Goal: Task Accomplishment & Management: Manage account settings

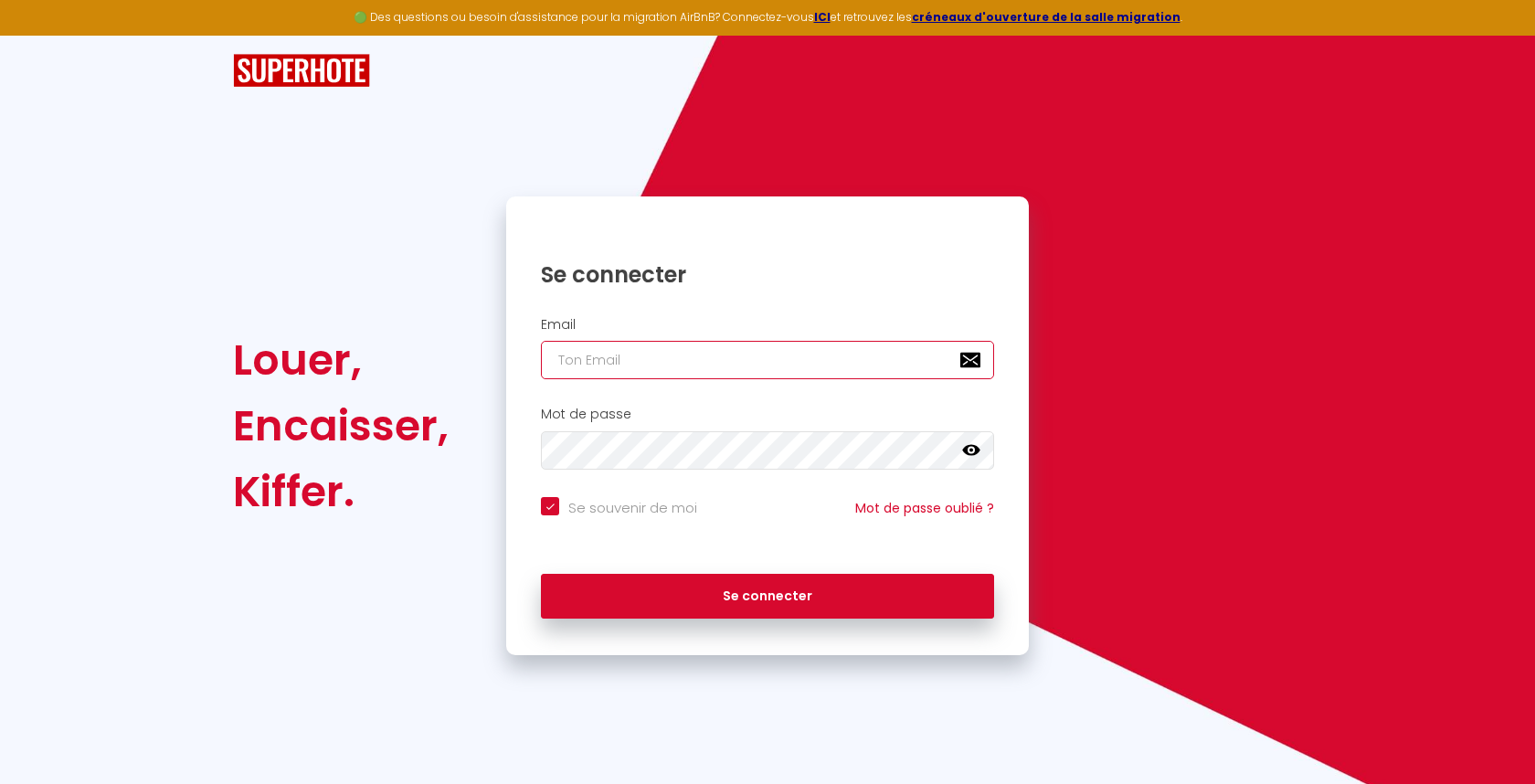
type input "[EMAIL_ADDRESS][DOMAIN_NAME]"
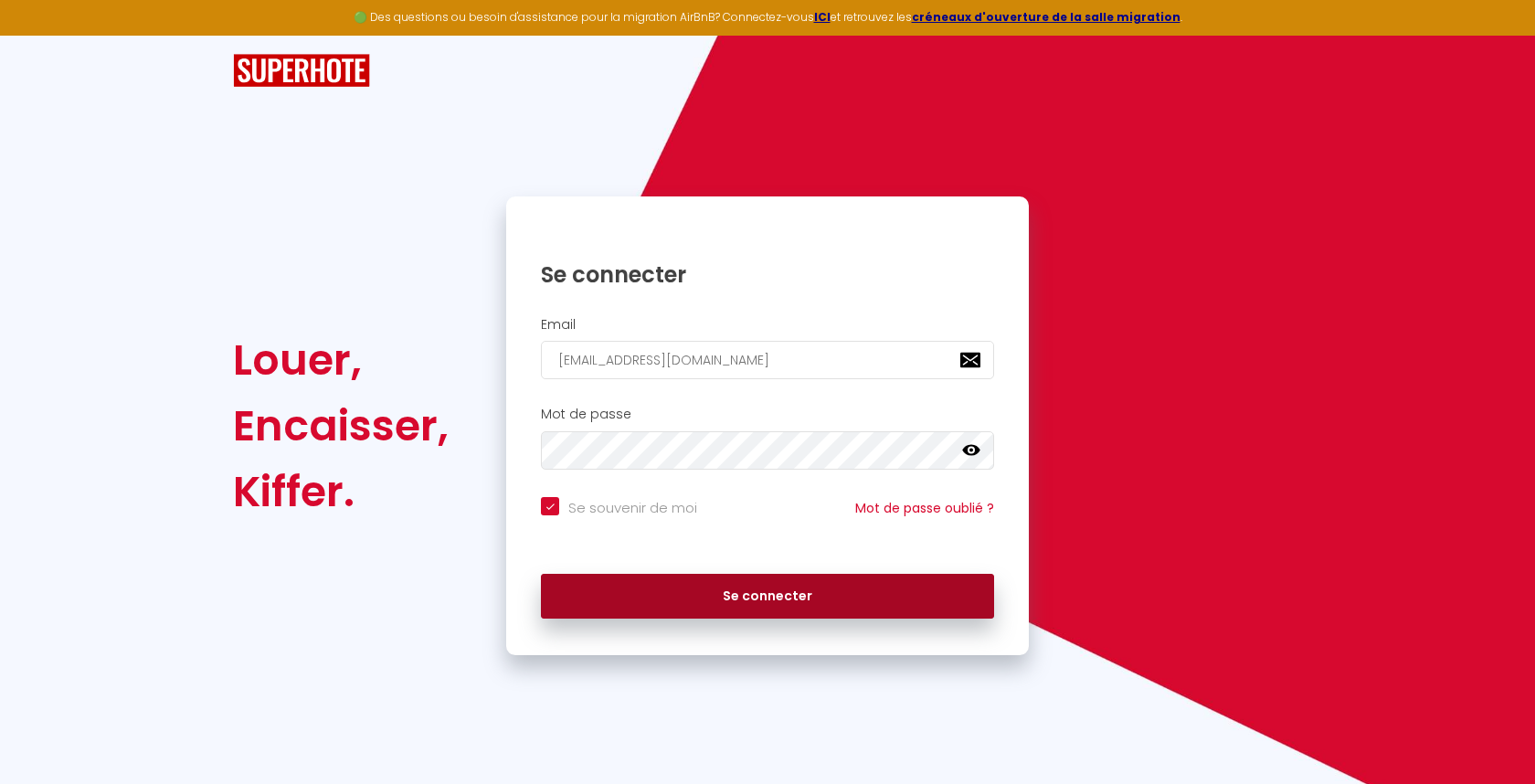
click at [774, 596] on button "Se connecter" at bounding box center [768, 597] width 453 height 46
checkbox input "true"
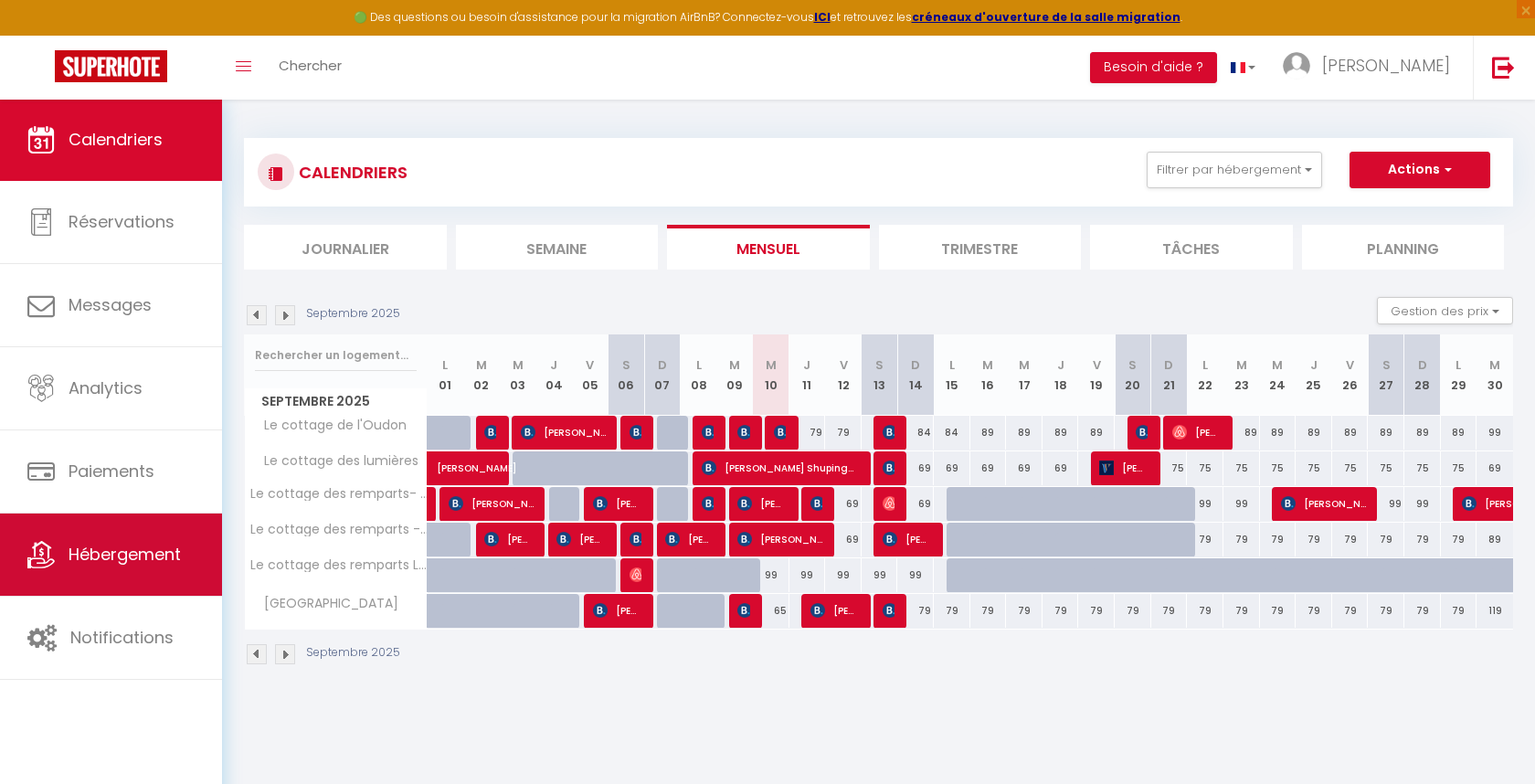
click at [152, 562] on span "Hébergement" at bounding box center [124, 553] width 112 height 23
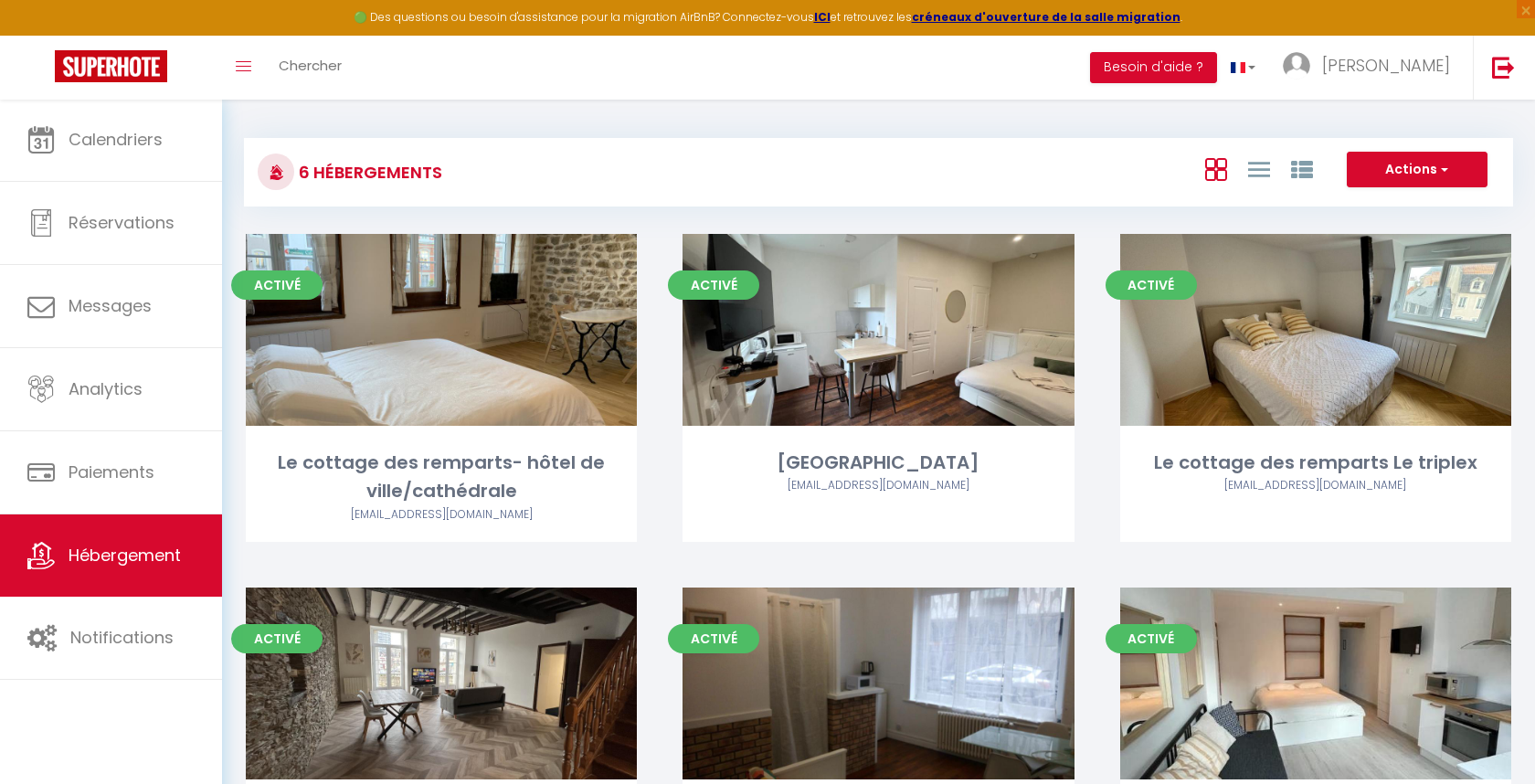
scroll to position [4, 0]
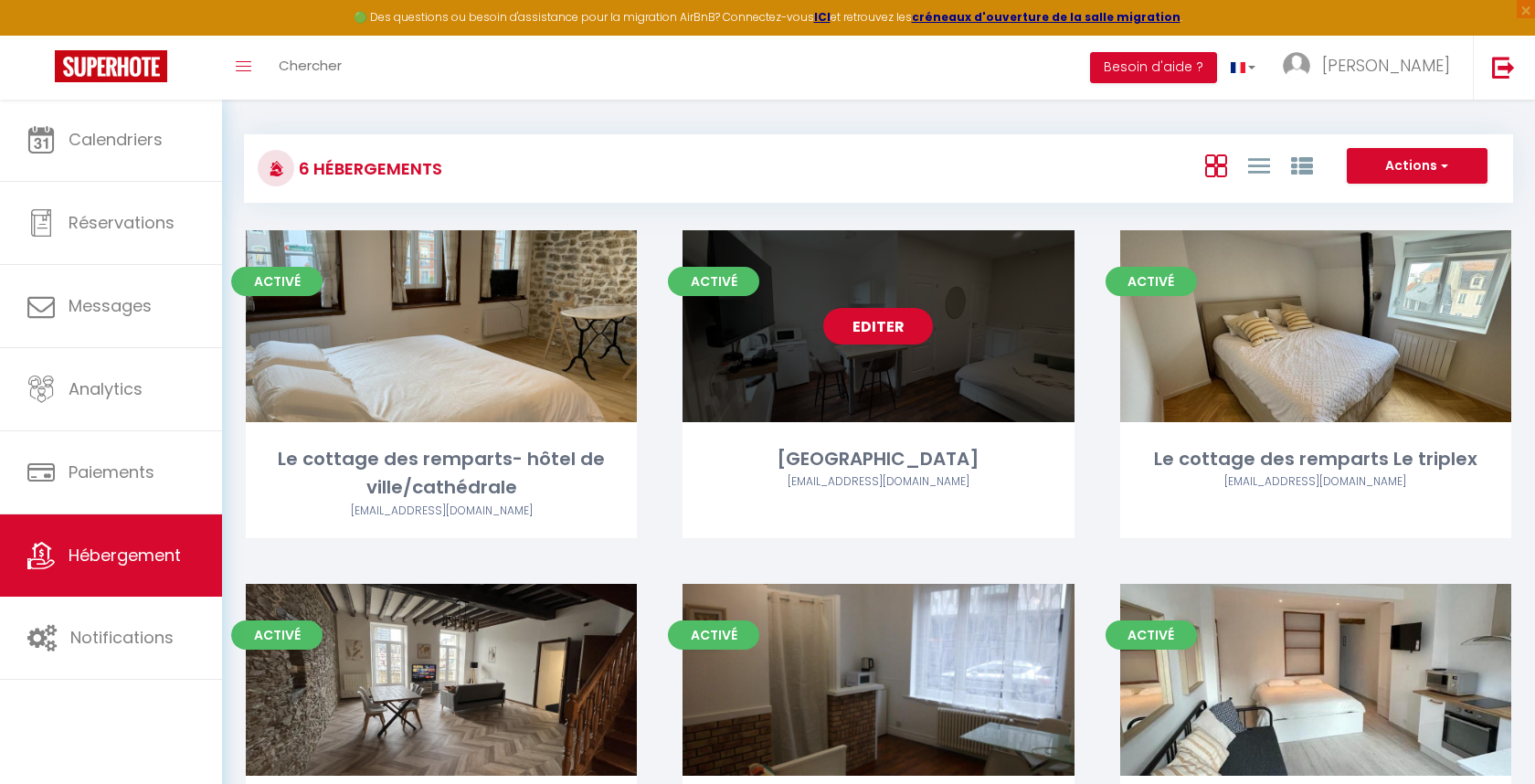
click at [904, 331] on link "Editer" at bounding box center [878, 326] width 110 height 37
select select "3"
select select "2"
select select "1"
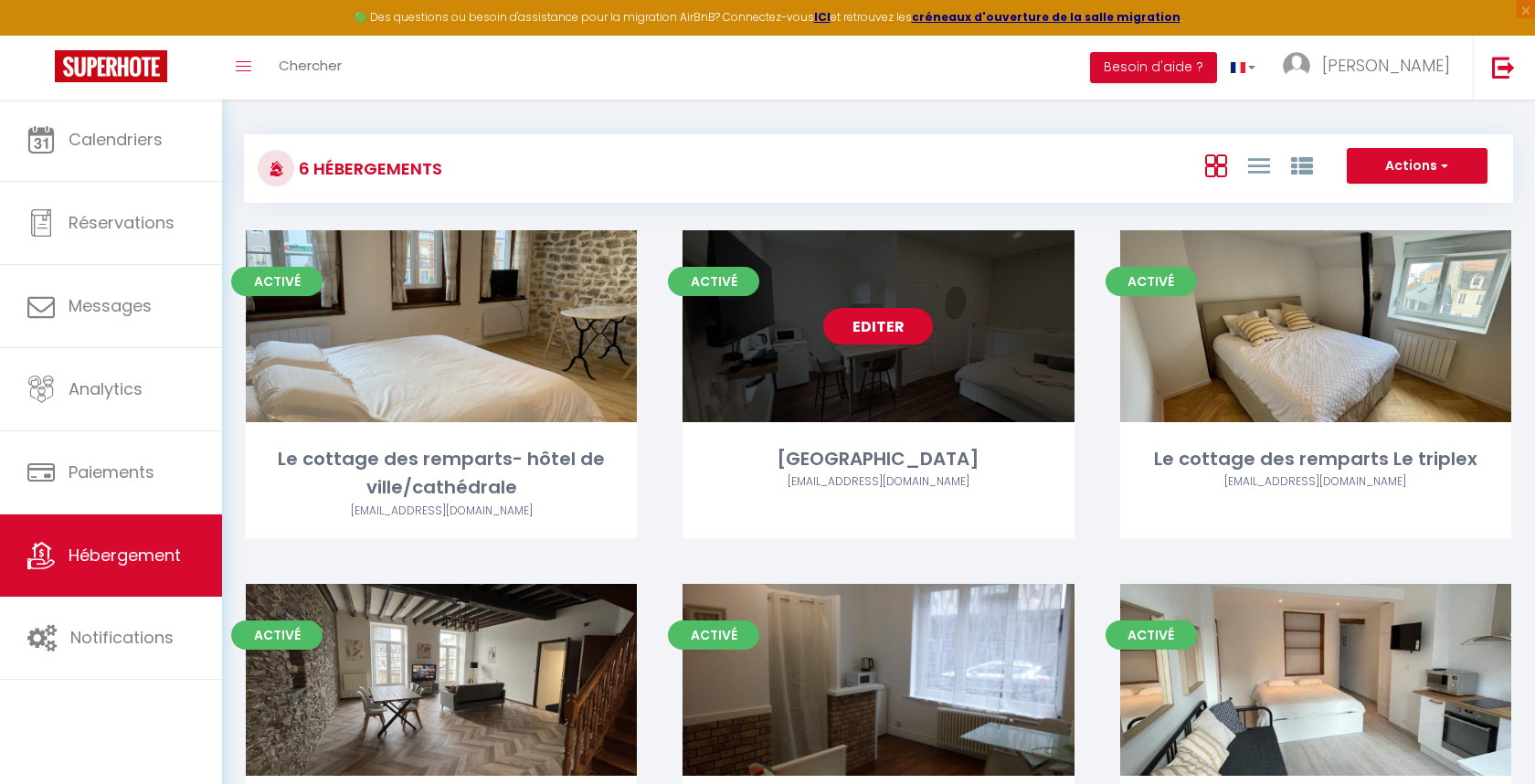
select select
select select "28"
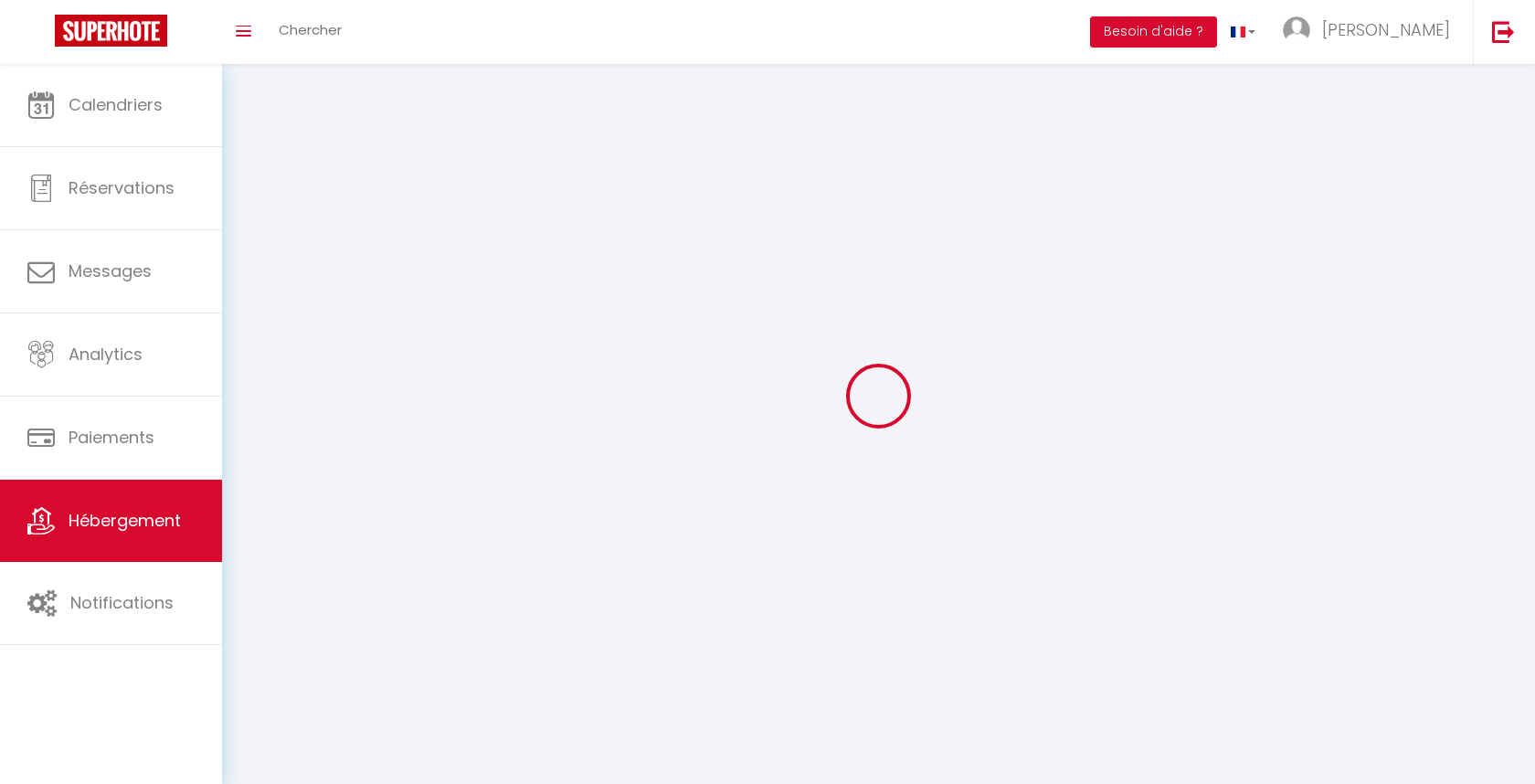
select select
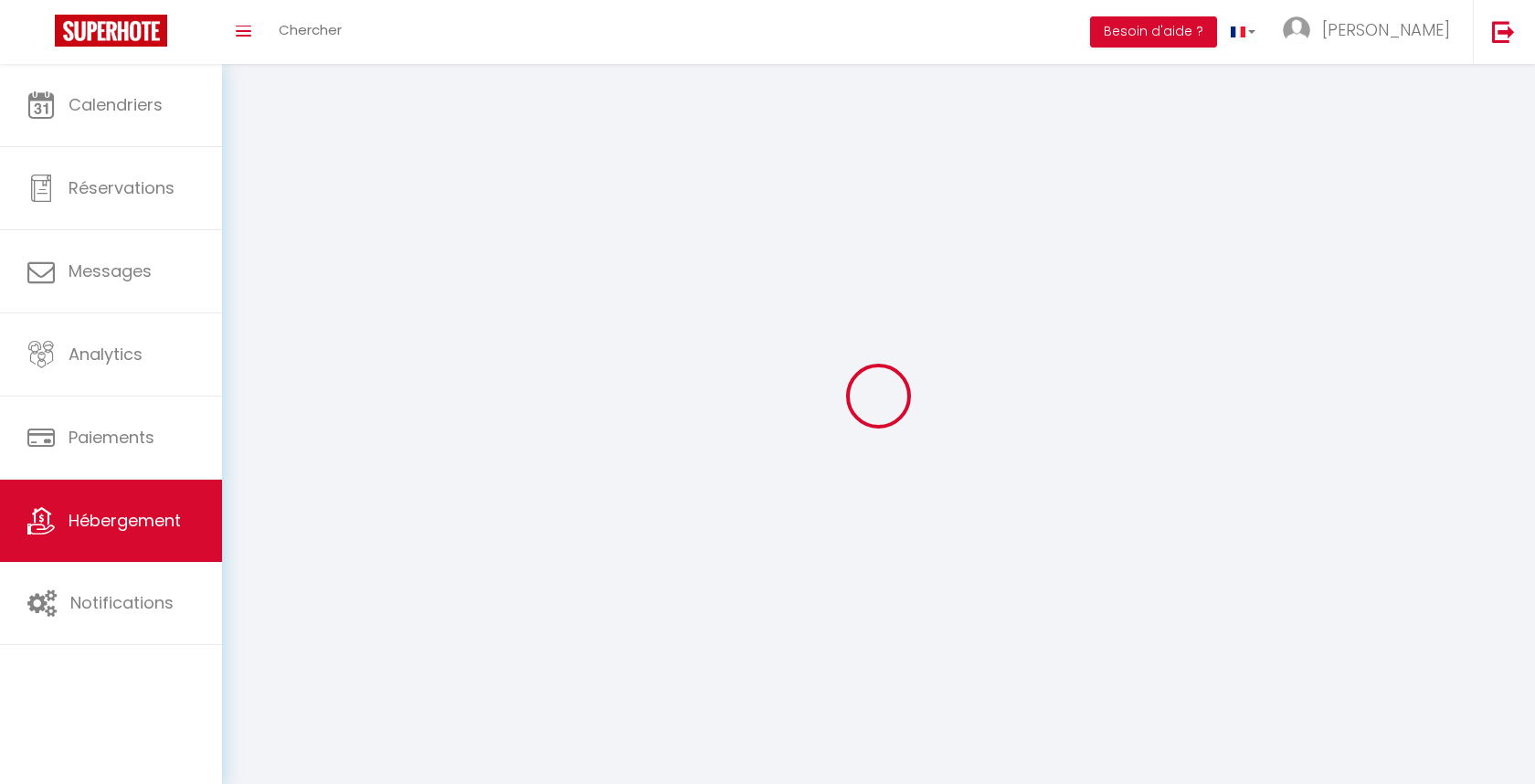
select select
checkbox input "false"
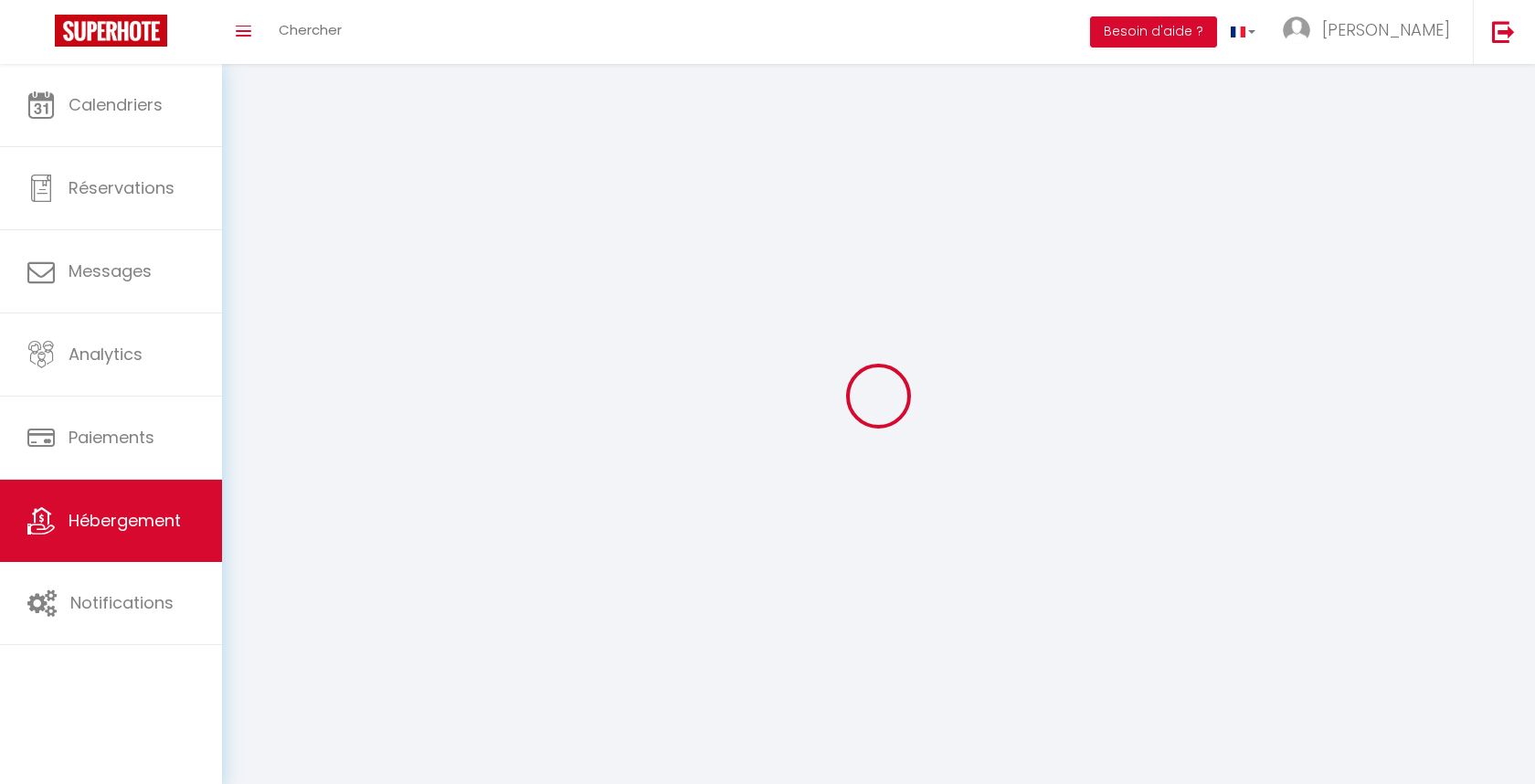
select select
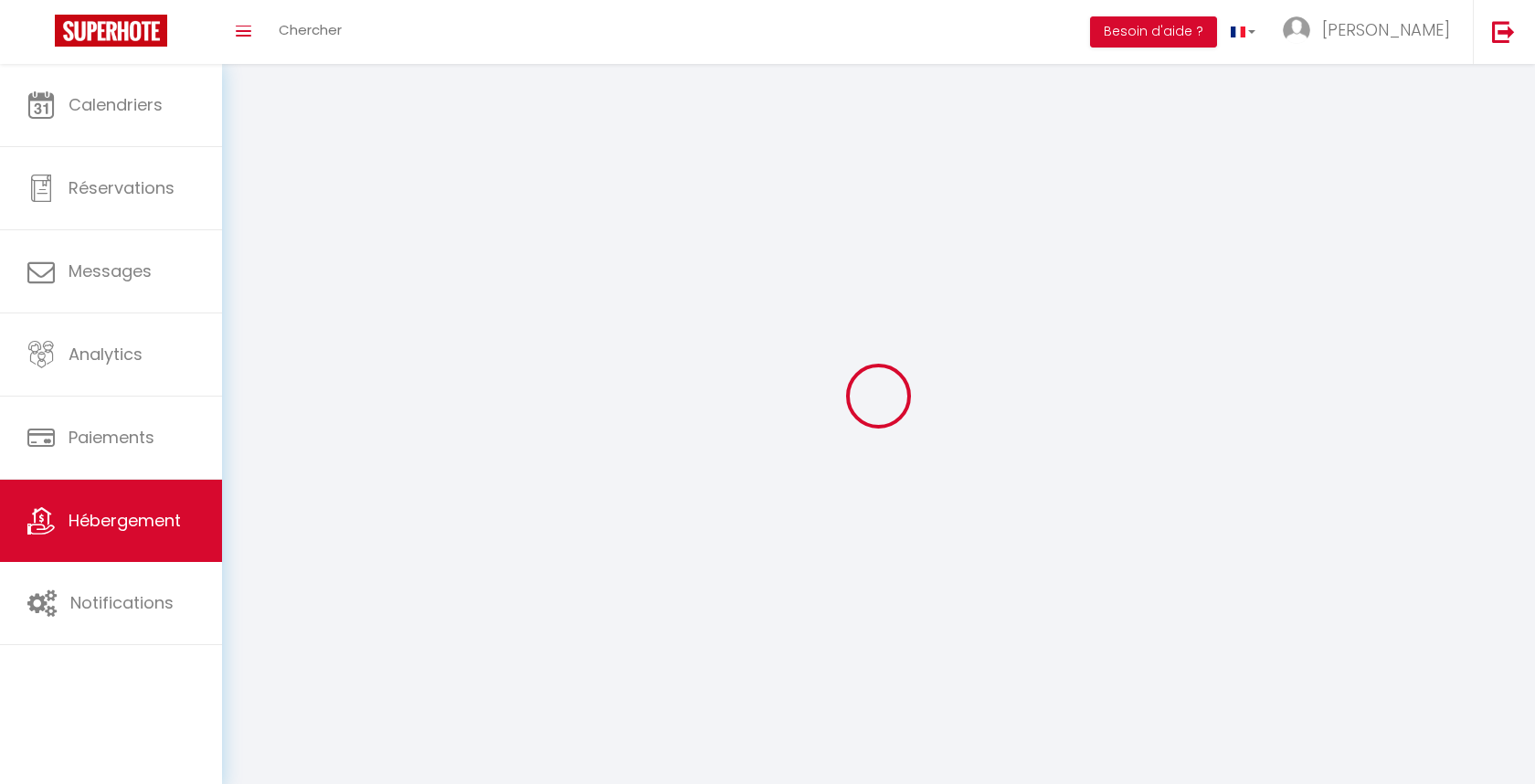
select select
checkbox input "false"
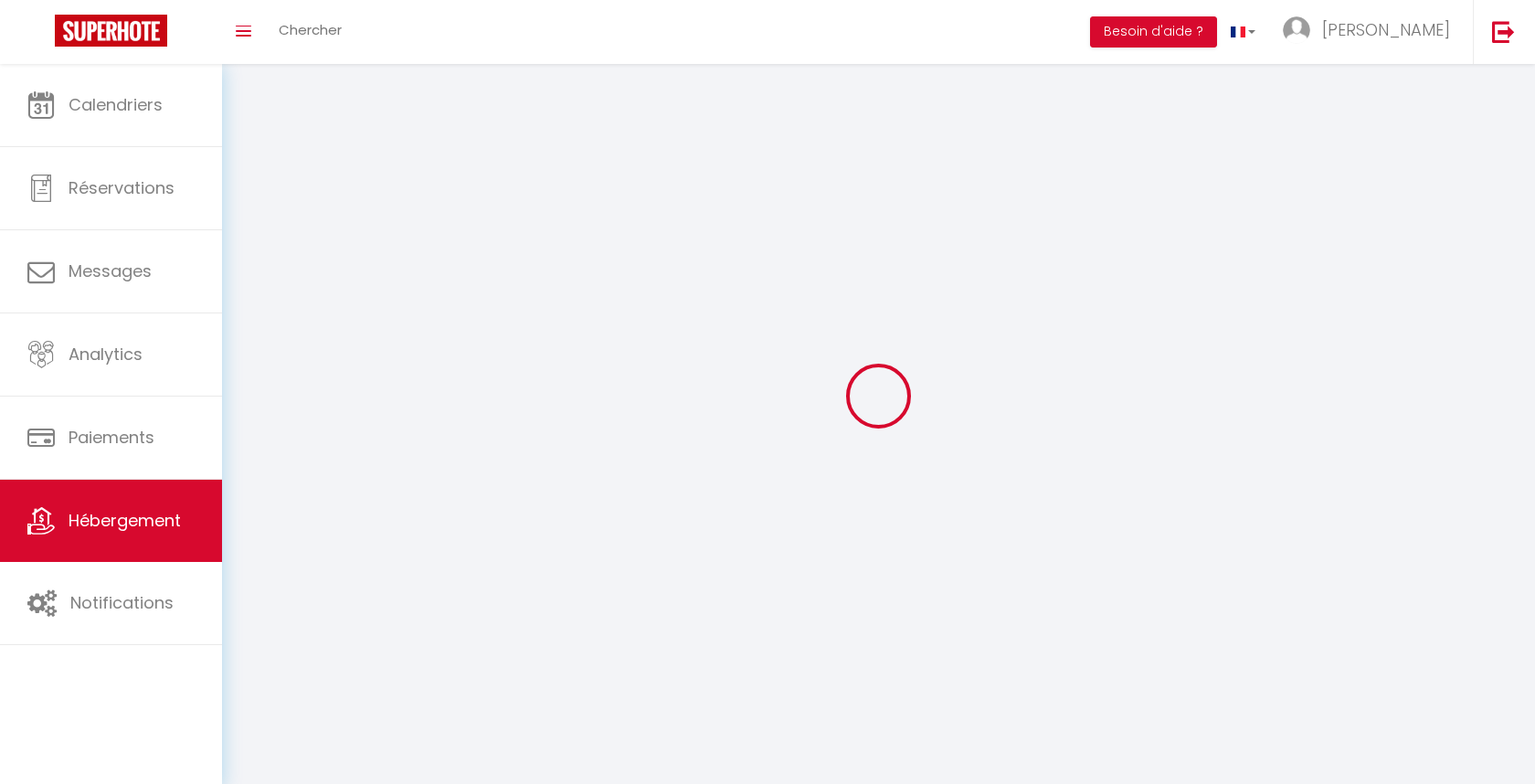
checkbox input "false"
select select
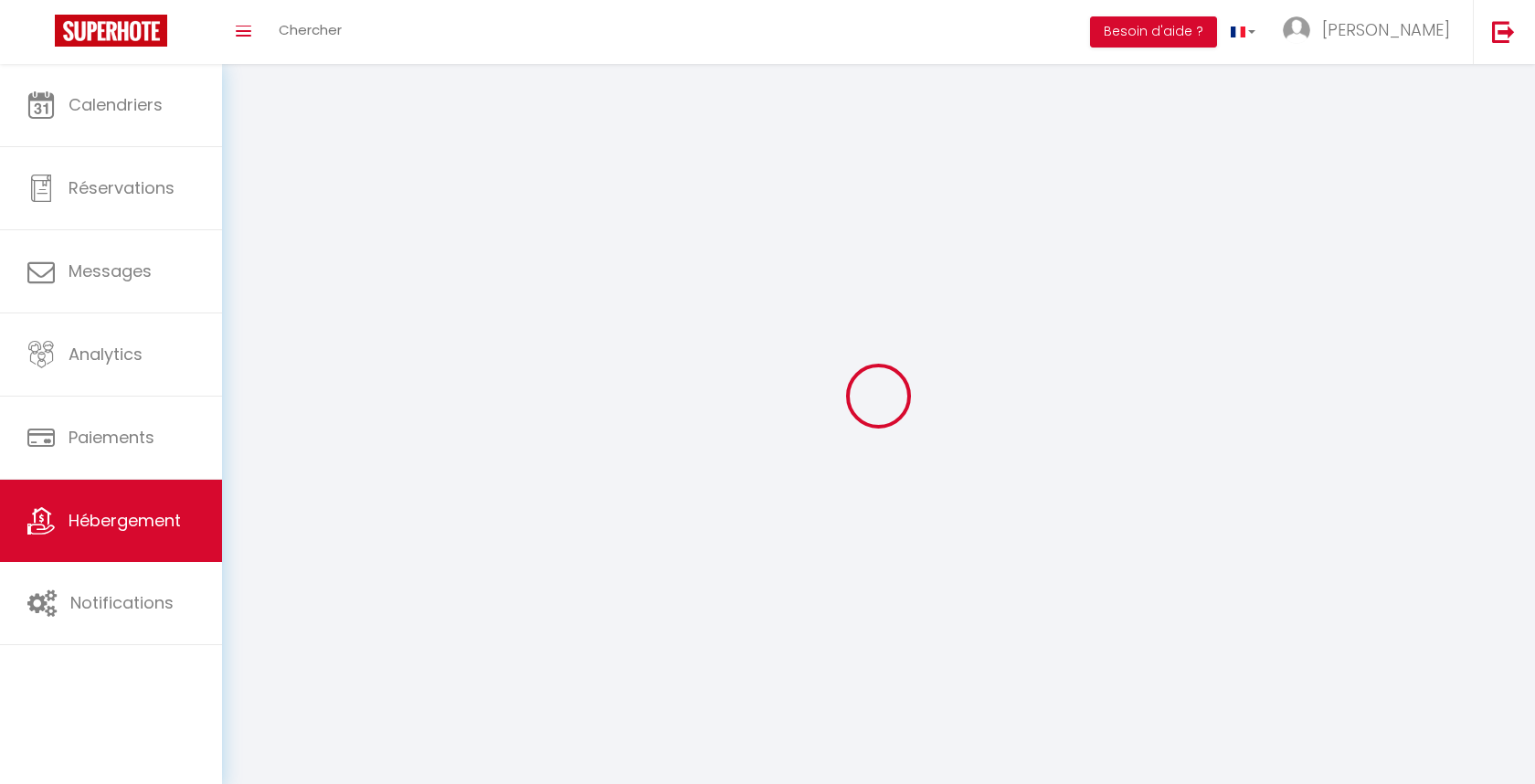
select select
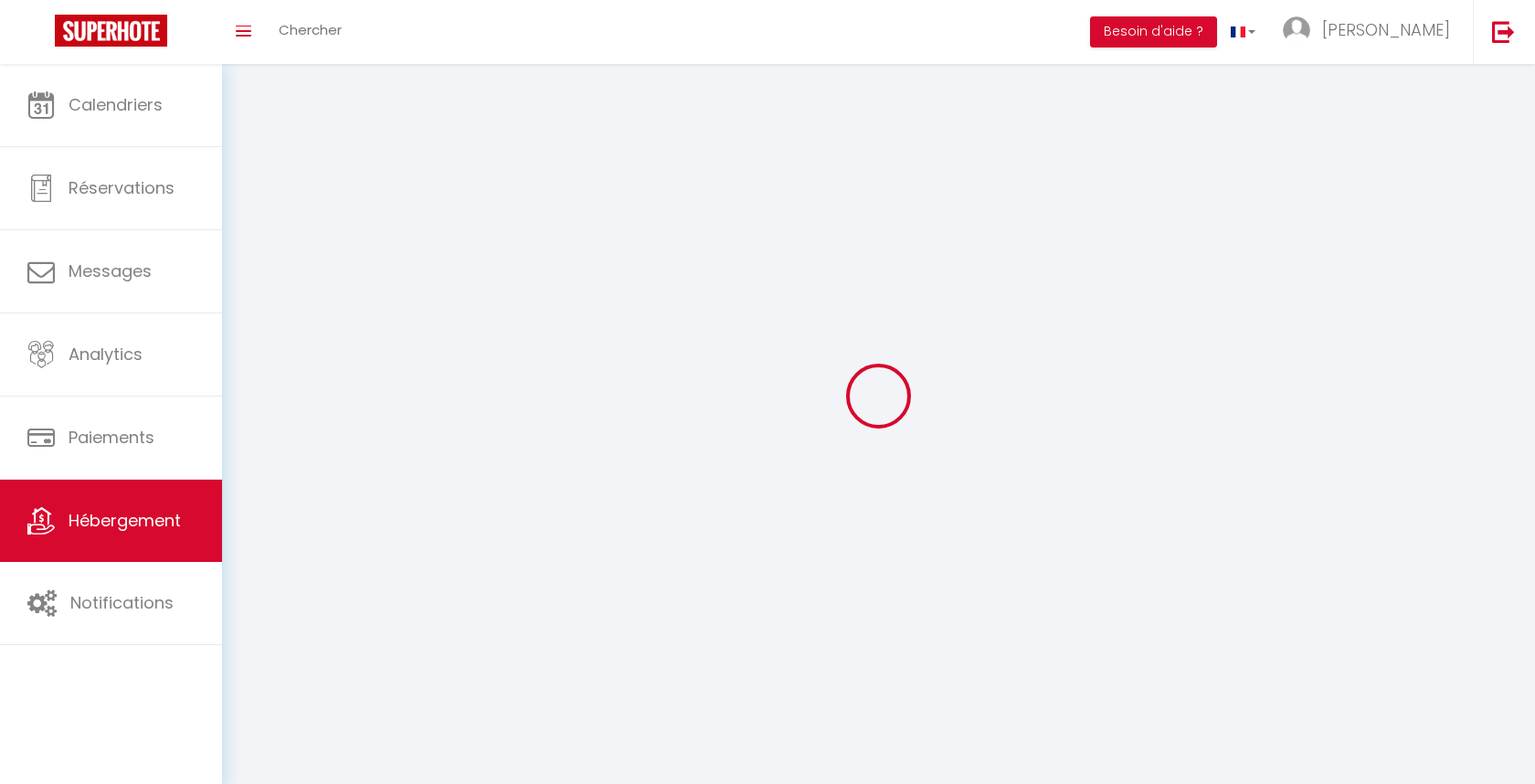
checkbox input "false"
select select
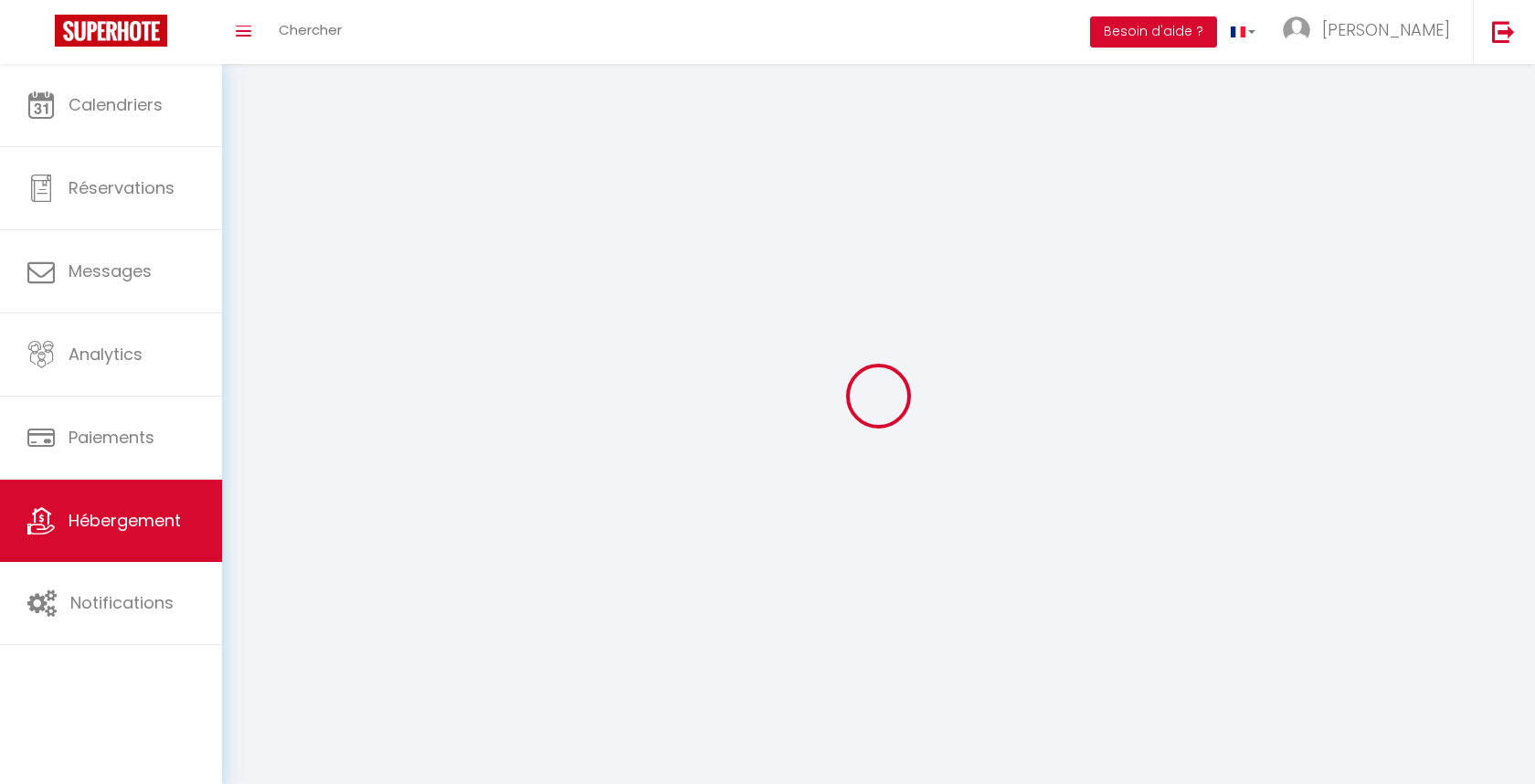
select select
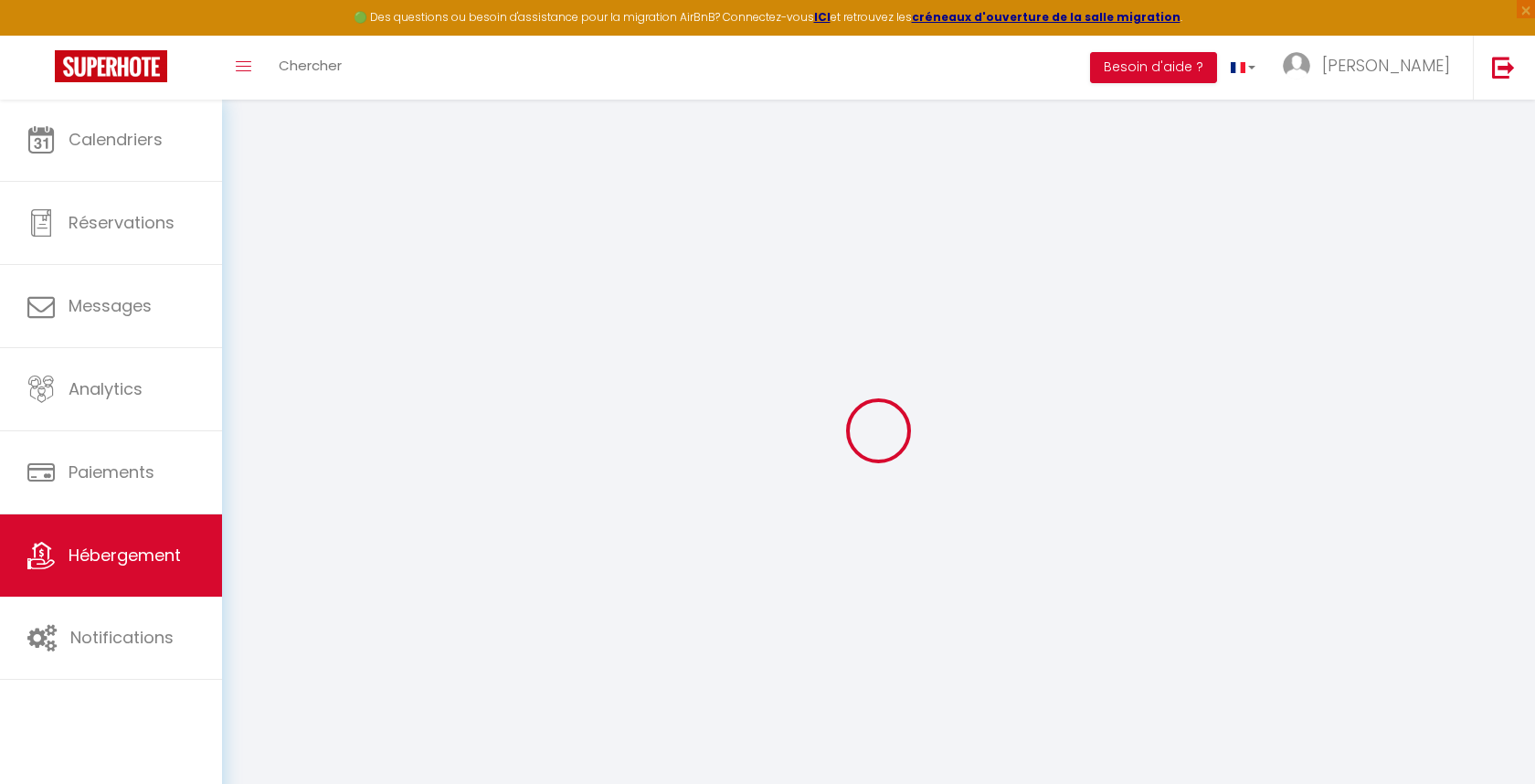
select select
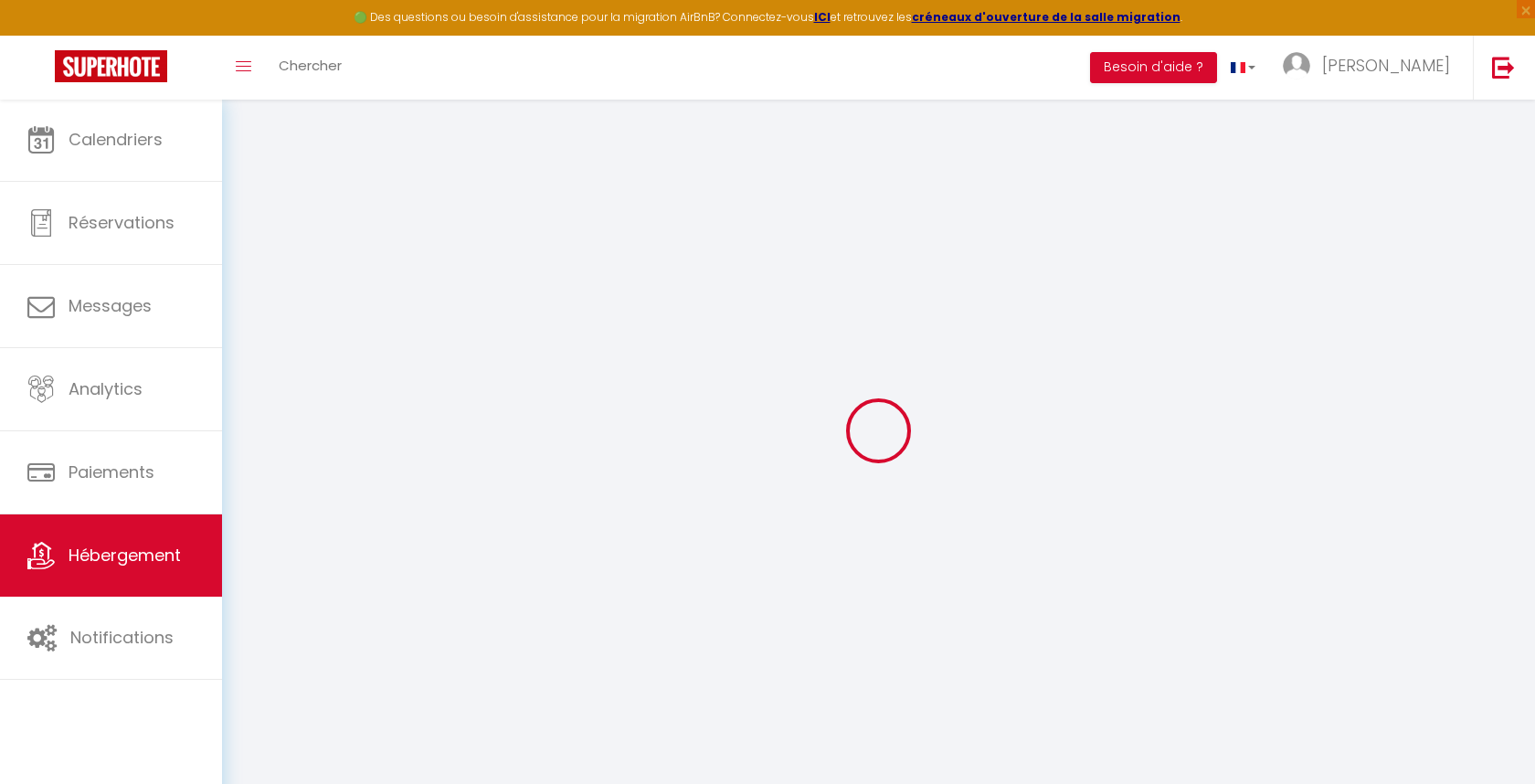
select select
checkbox input "false"
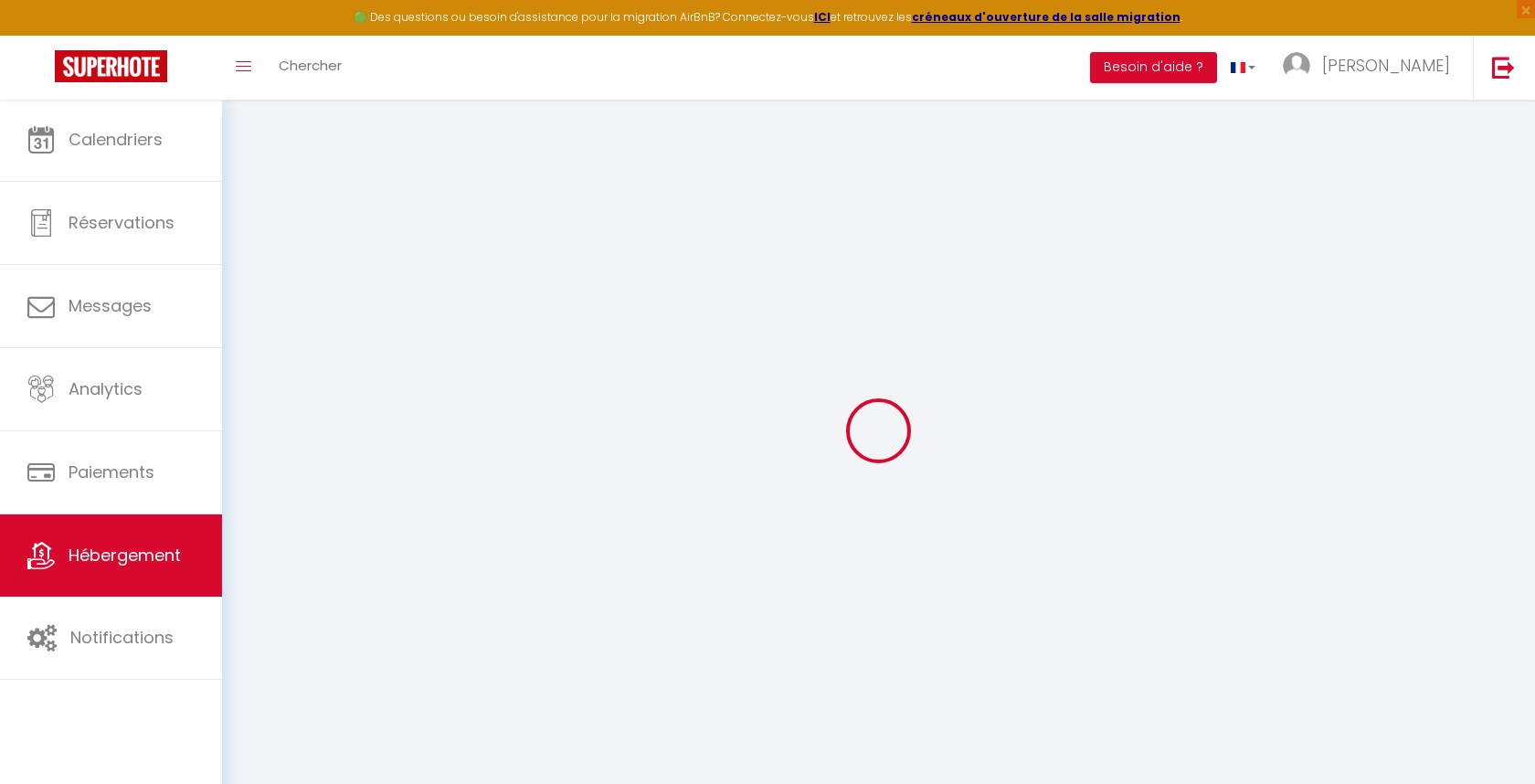
select select
type input "[GEOGRAPHIC_DATA]"
type input "SCI MANOCAT"
type input "[STREET_ADDRESS]"
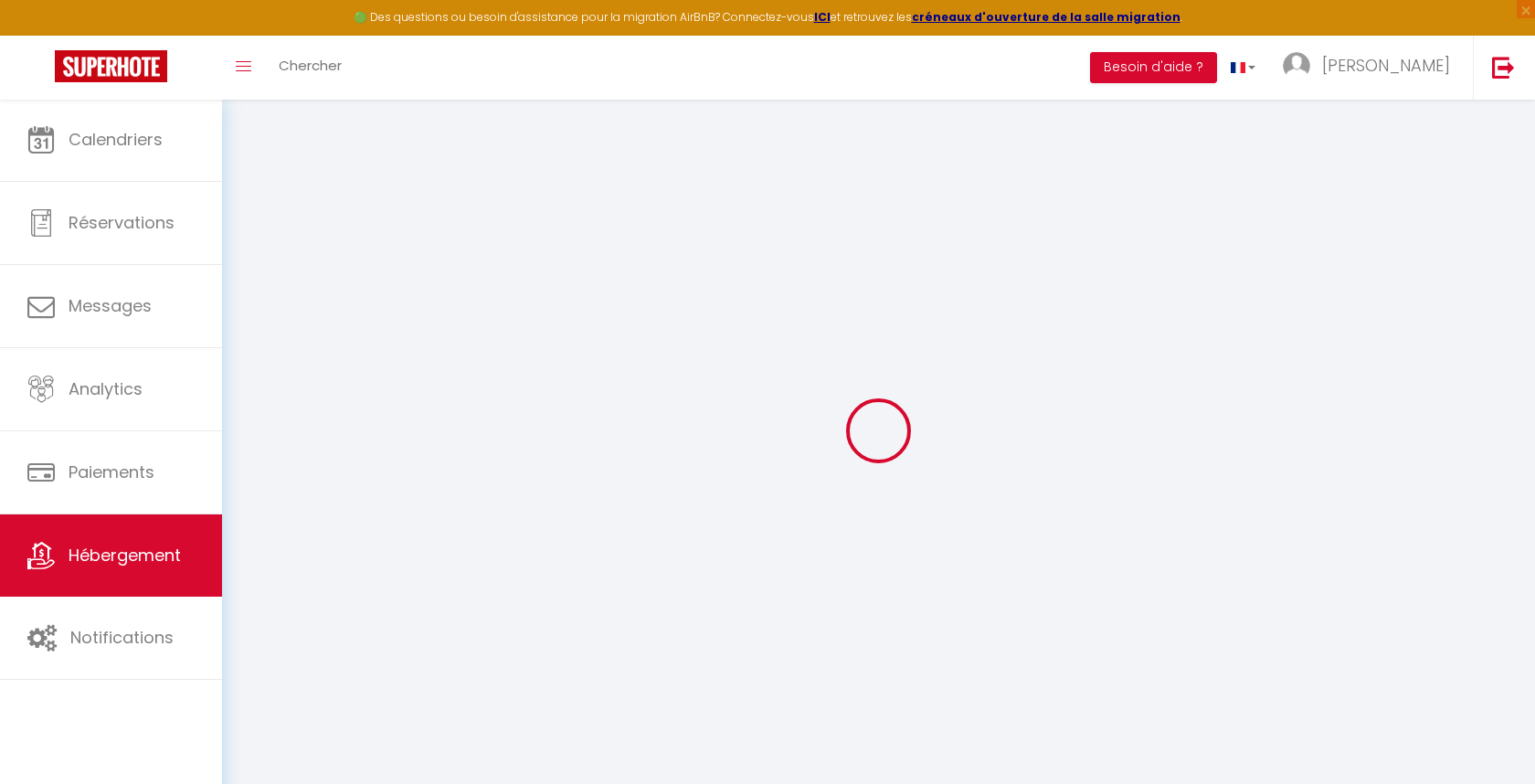
type input "62200"
type input "[GEOGRAPHIC_DATA]"
select select "0"
type input "60"
type input "20"
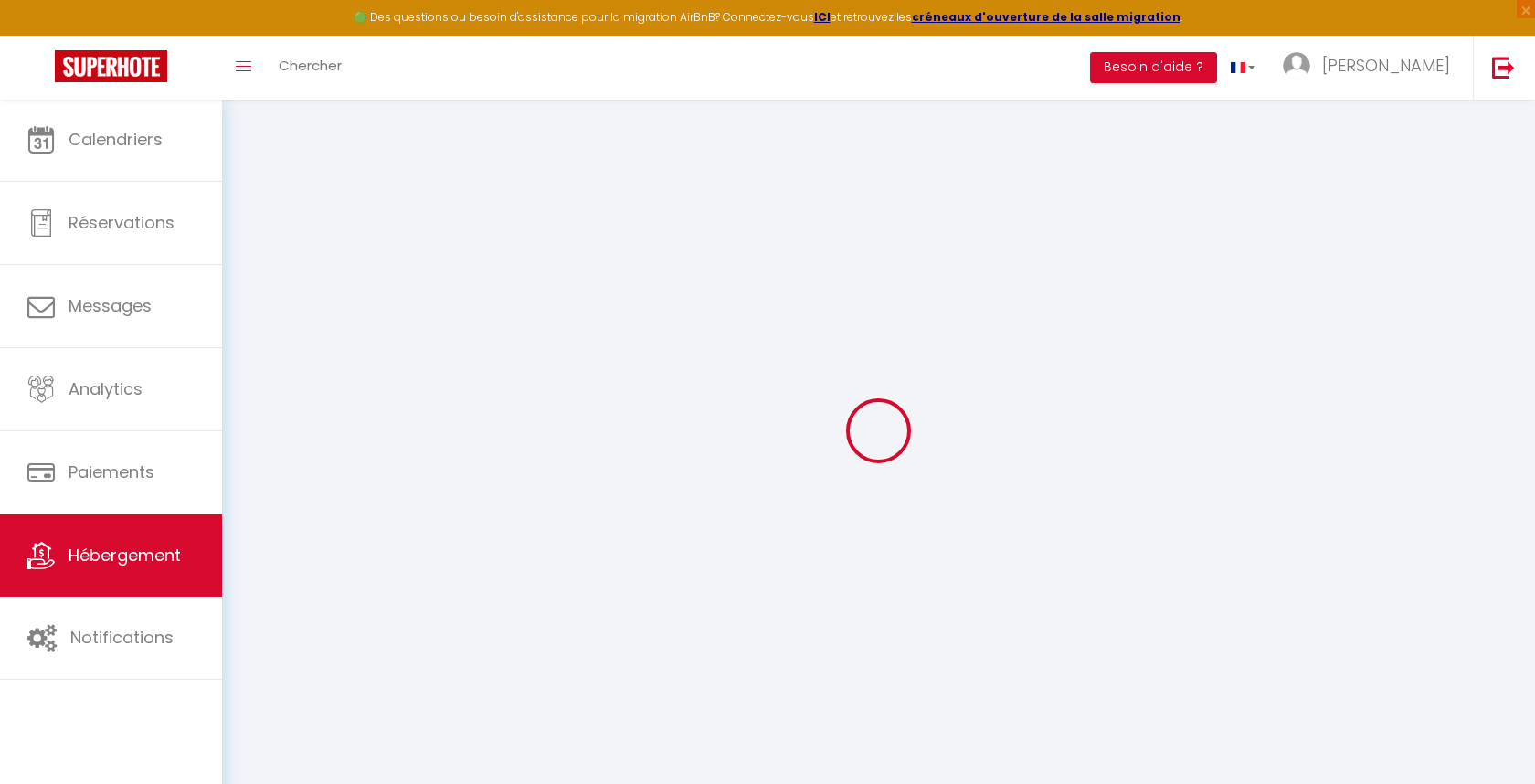
type input "1.00"
type input "300"
select select
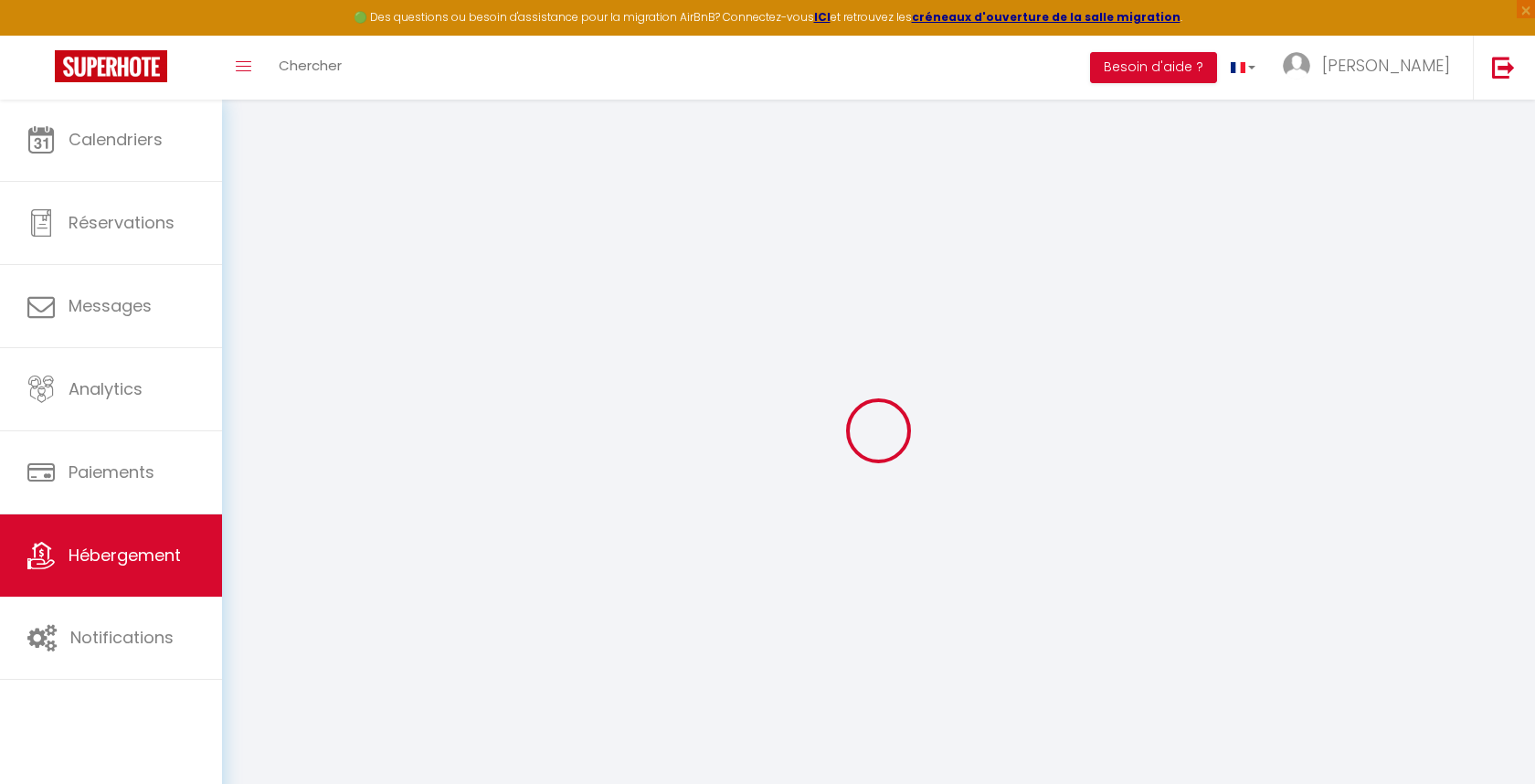
select select
type input "[STREET_ADDRESS]"
type input "62200"
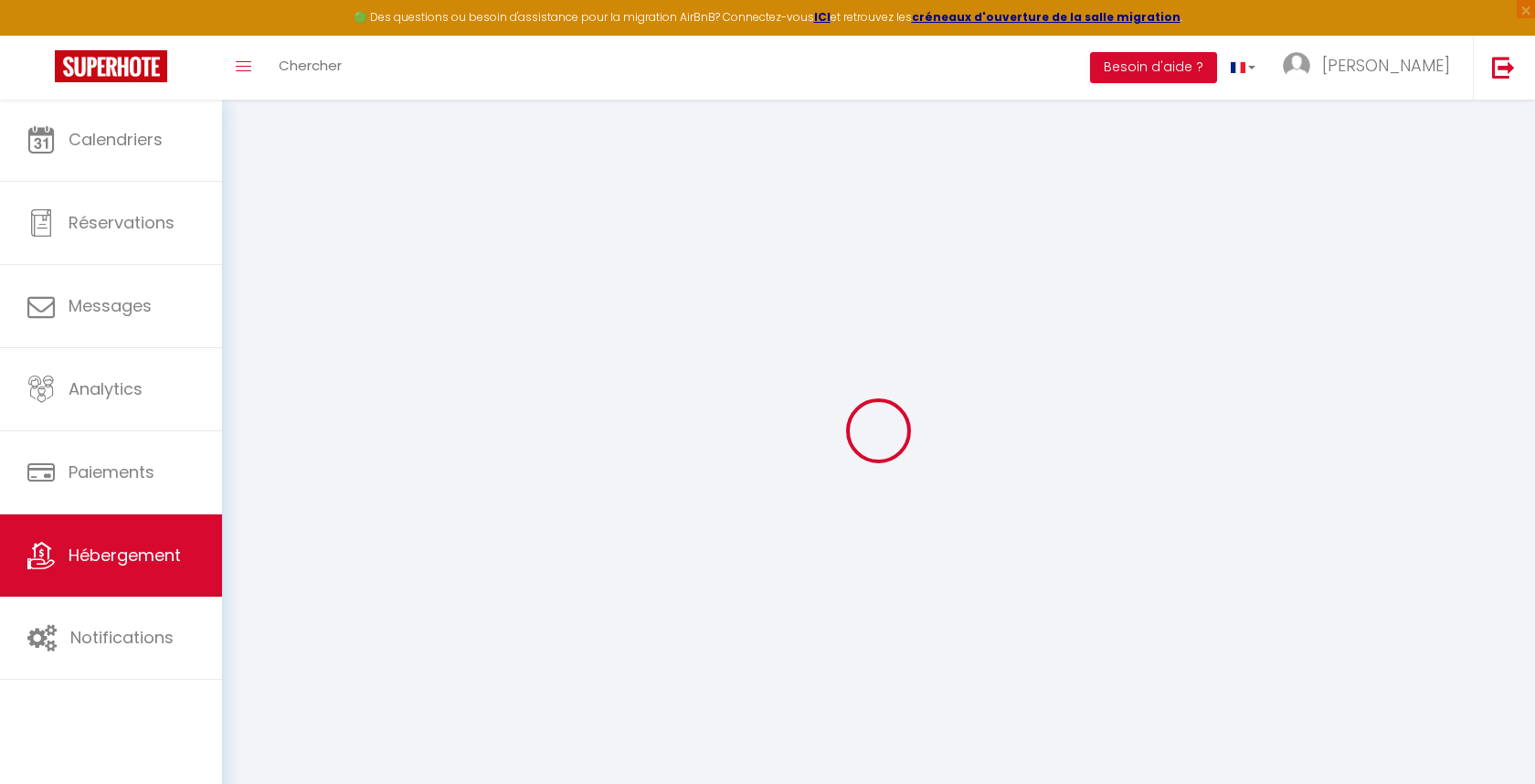
type input "[GEOGRAPHIC_DATA]"
type input "[EMAIL_ADDRESS][DOMAIN_NAME]"
select select "949"
checkbox input "false"
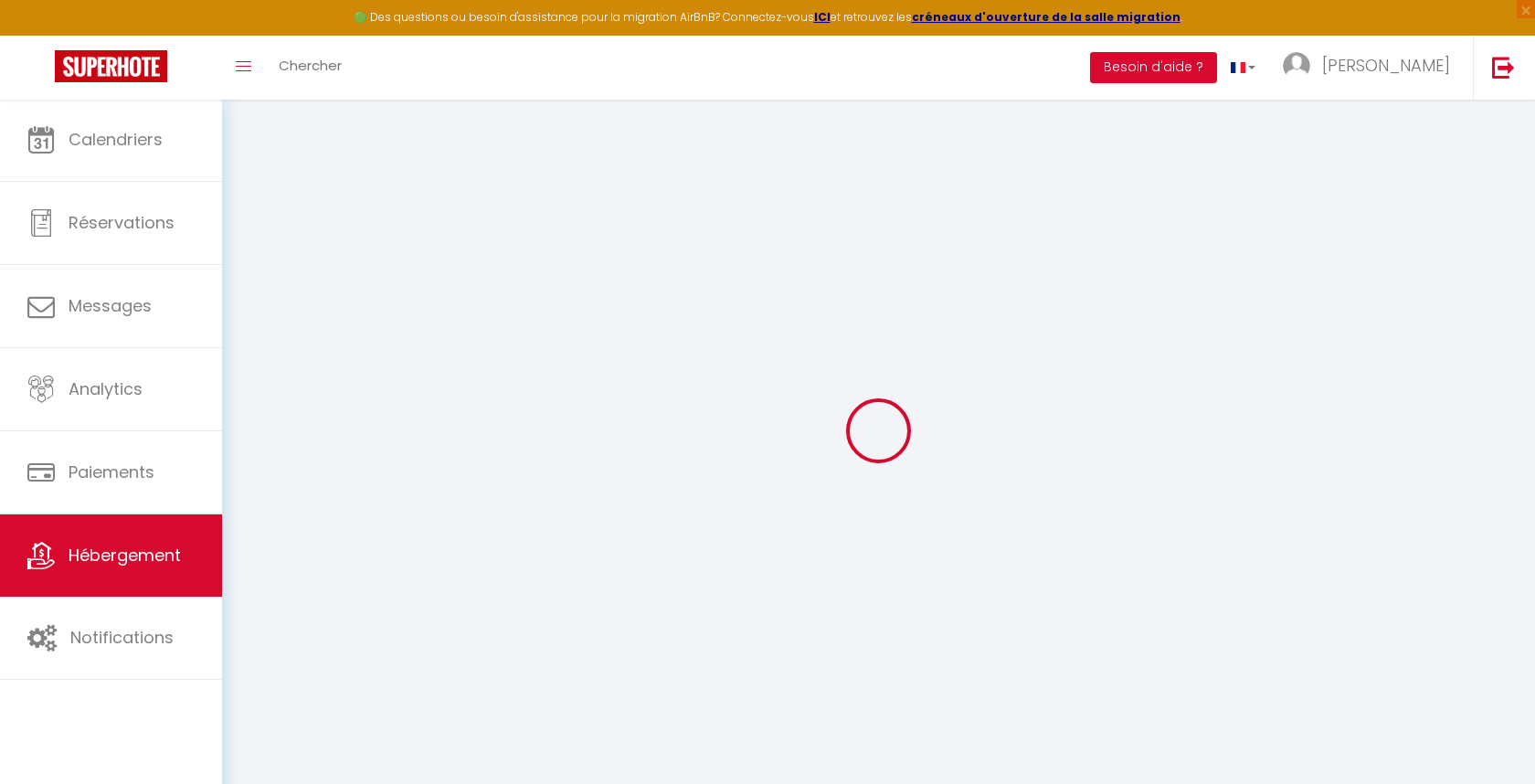
checkbox input "false"
type input "0"
select select
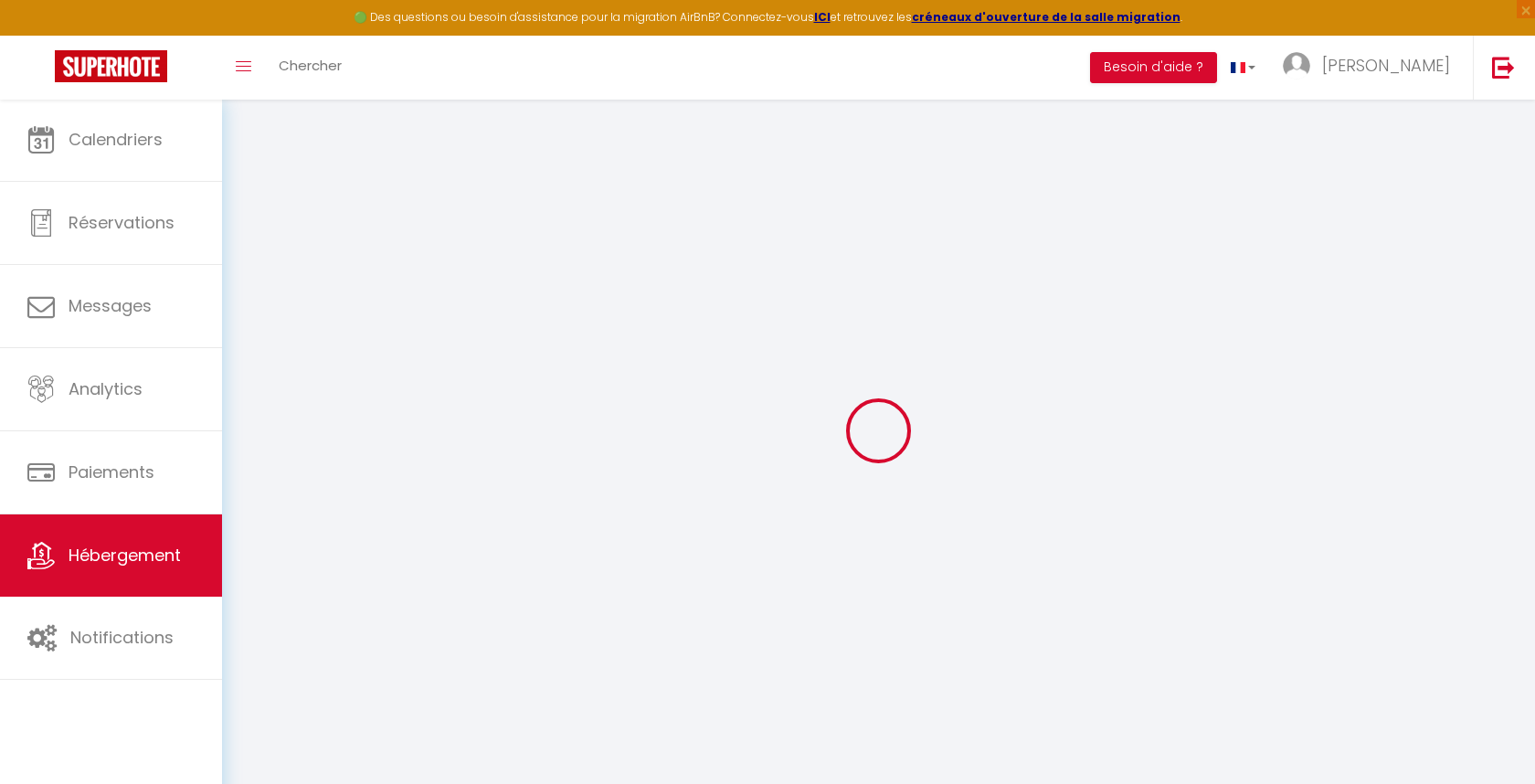
select select
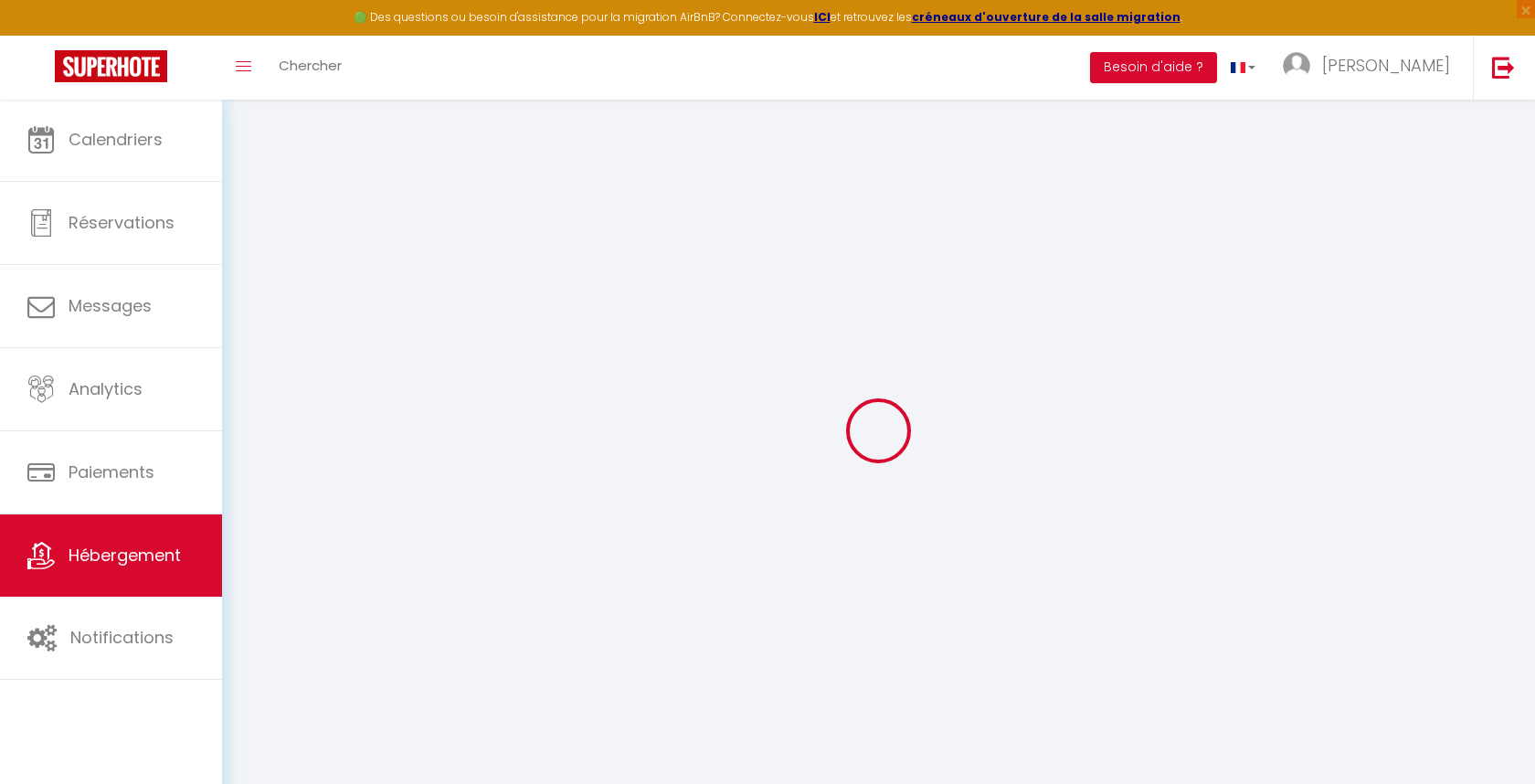
checkbox input "false"
select select
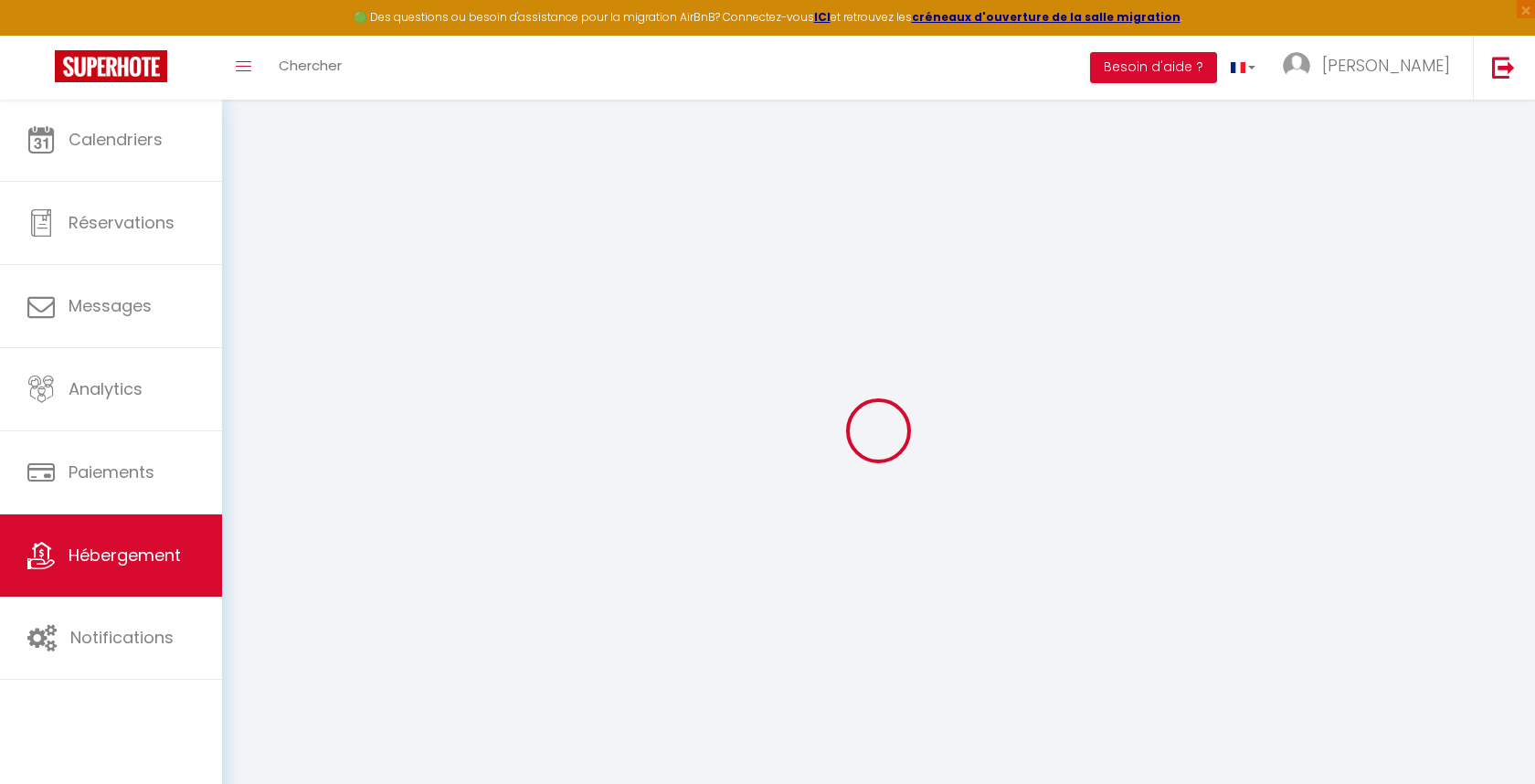
select select
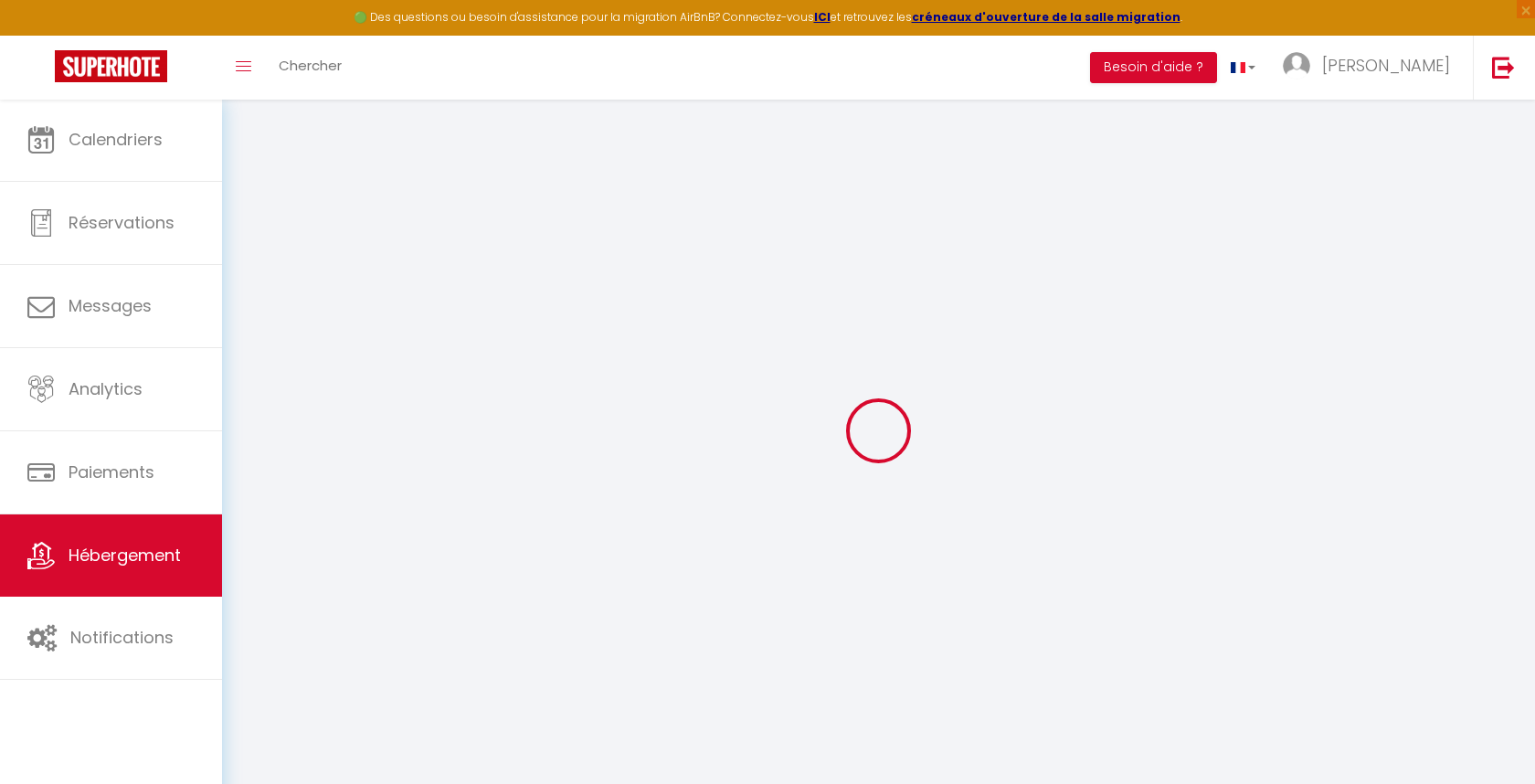
checkbox input "false"
select select "15:00"
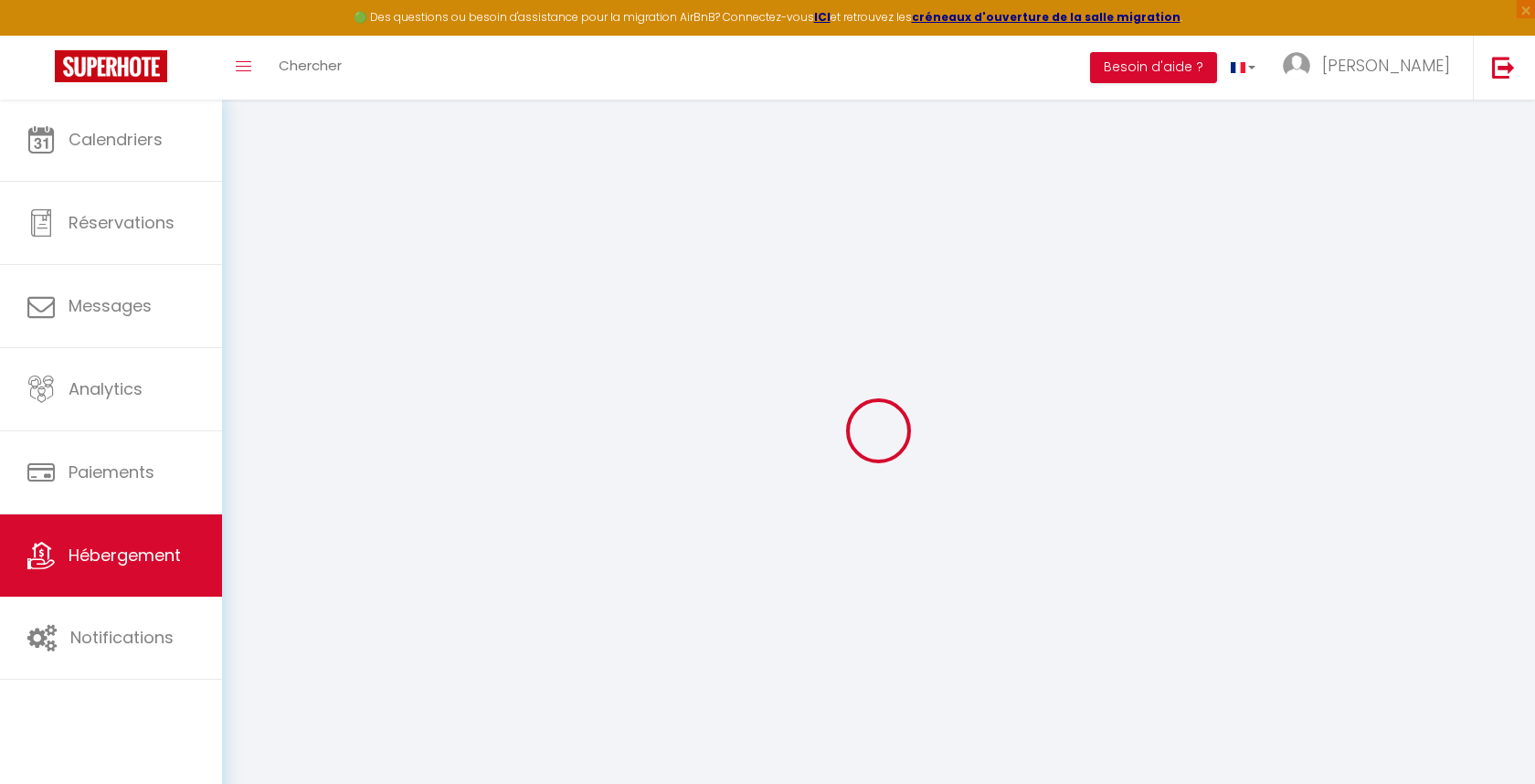
select select "23:45"
select select "11:00"
select select "30"
select select "120"
select select "20:00"
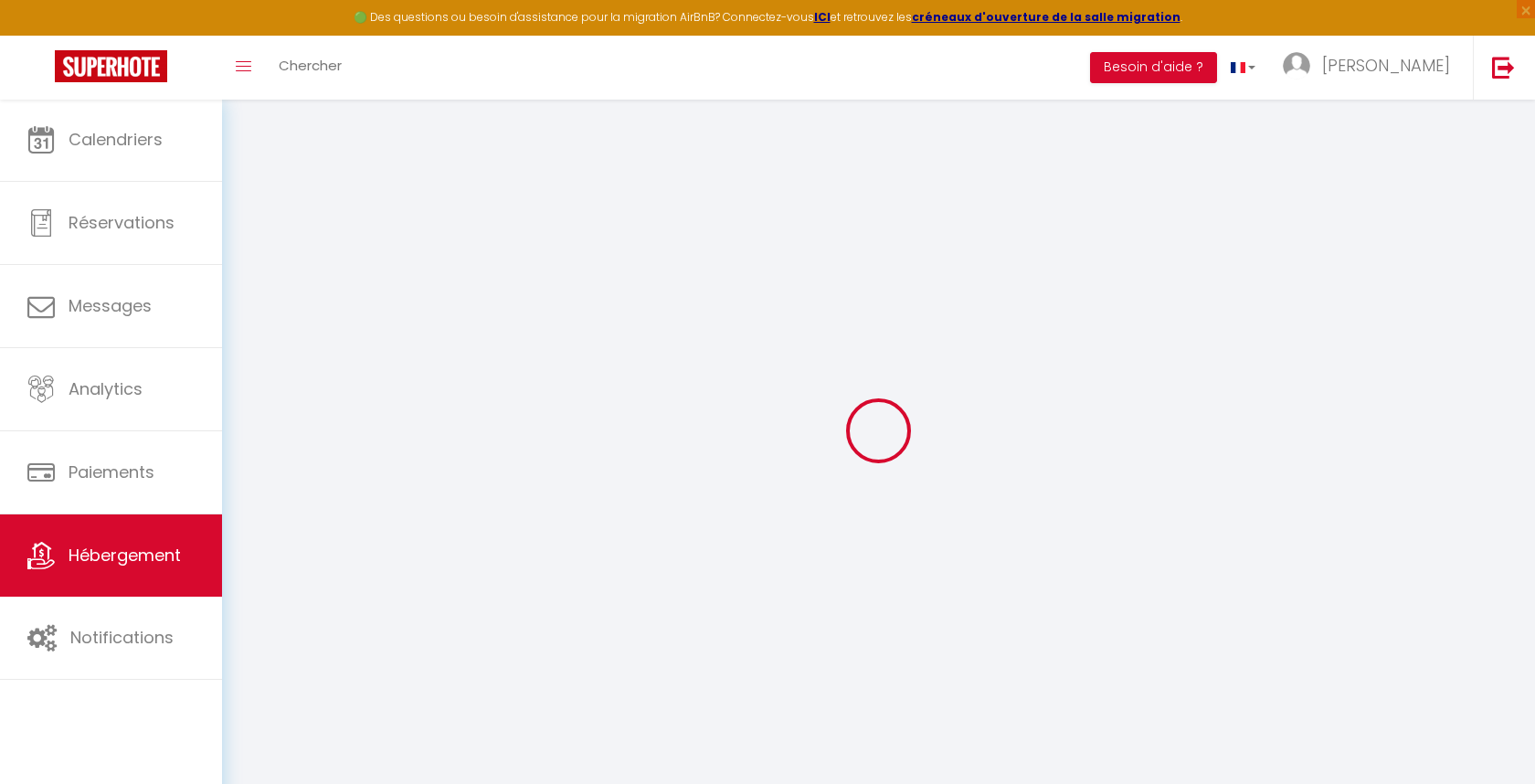
checkbox input "false"
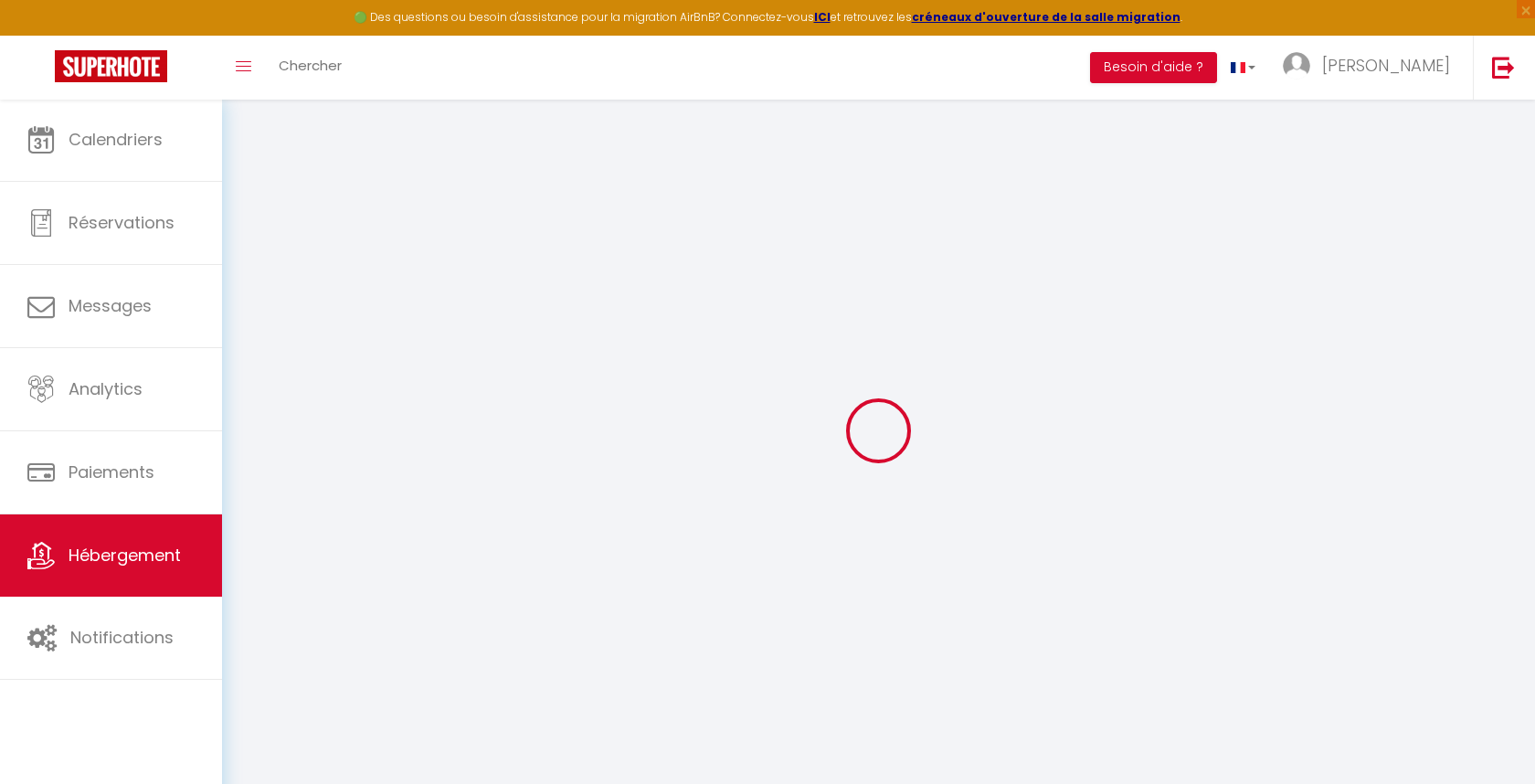
checkbox input "false"
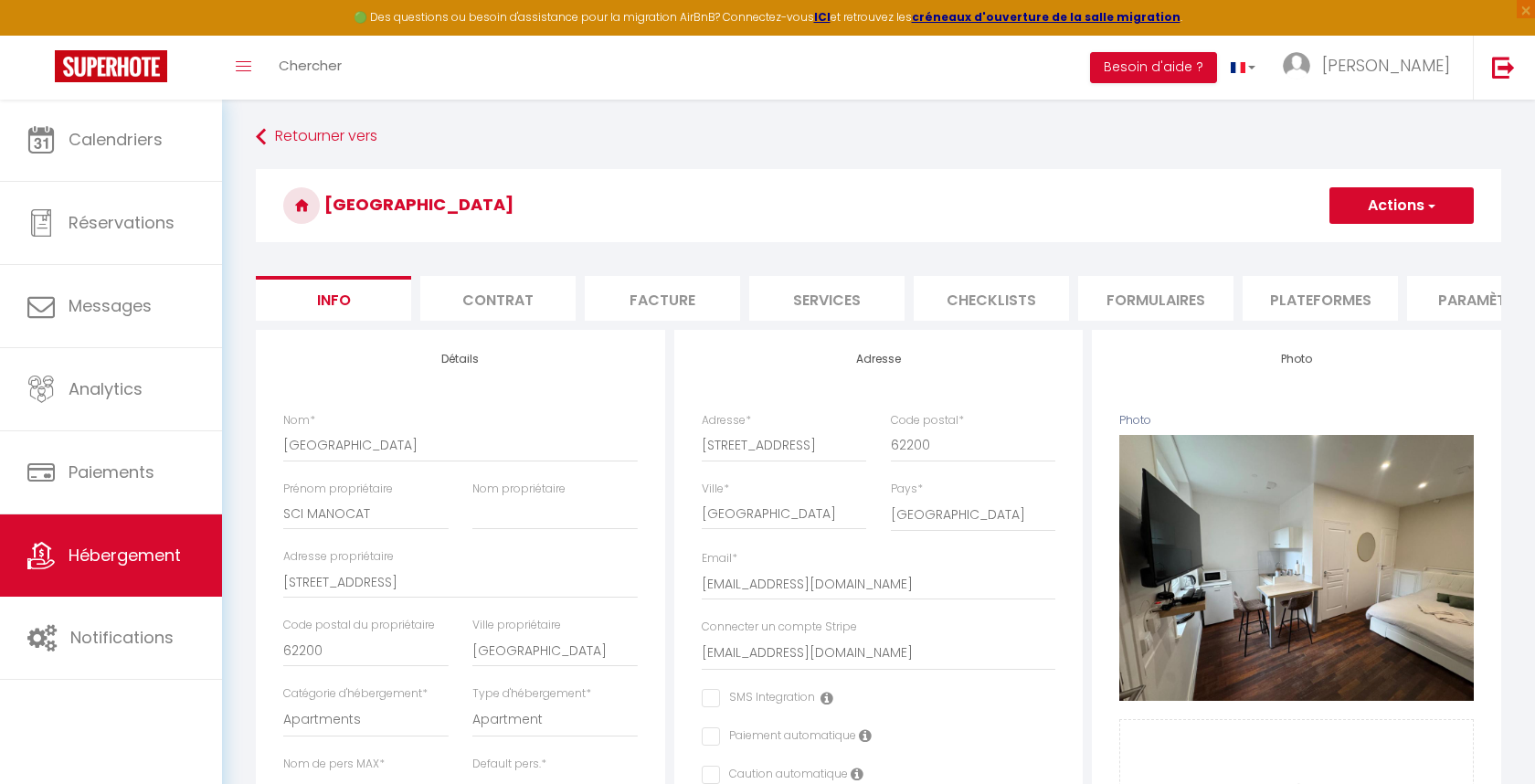
checkbox input "false"
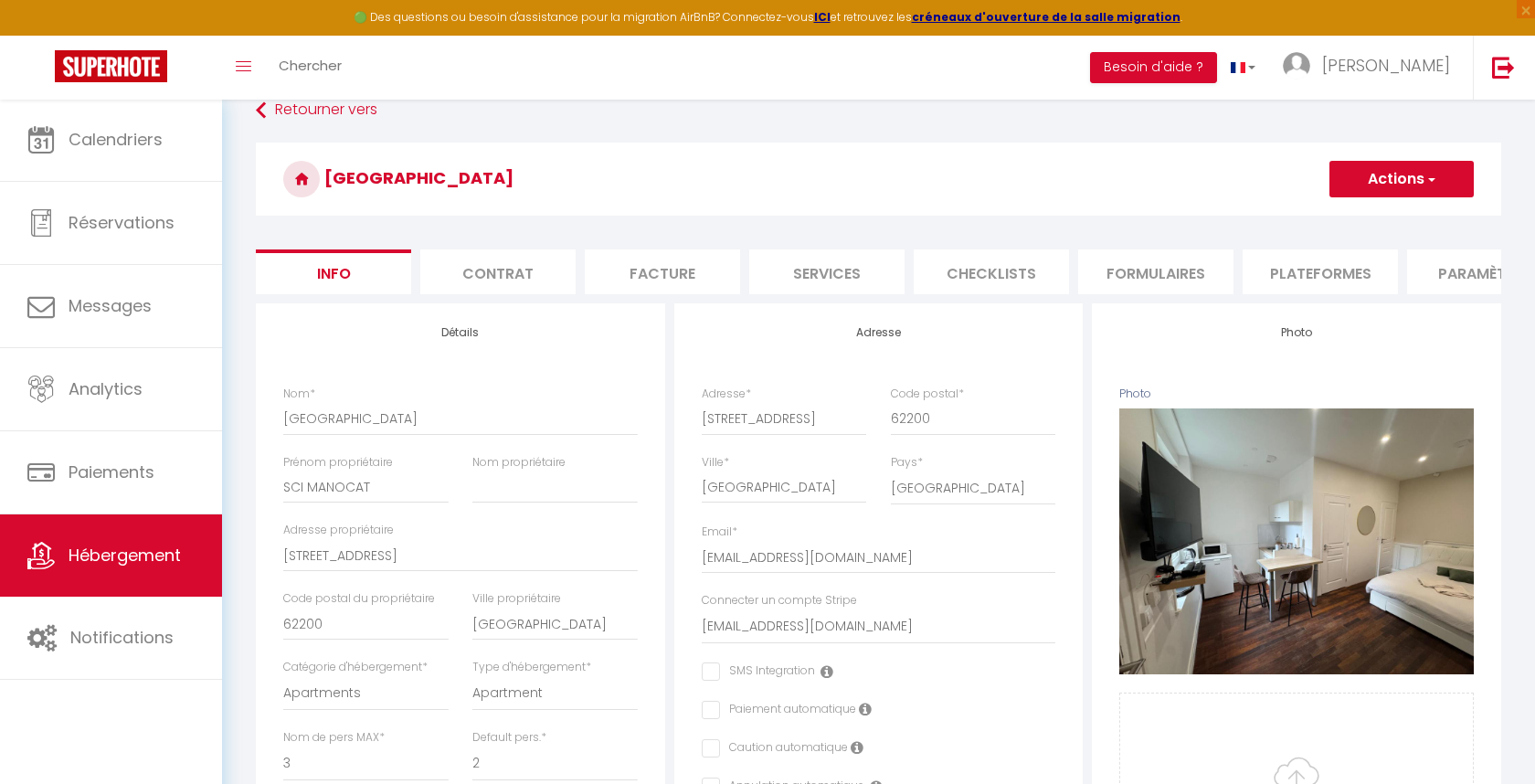
scroll to position [6, 0]
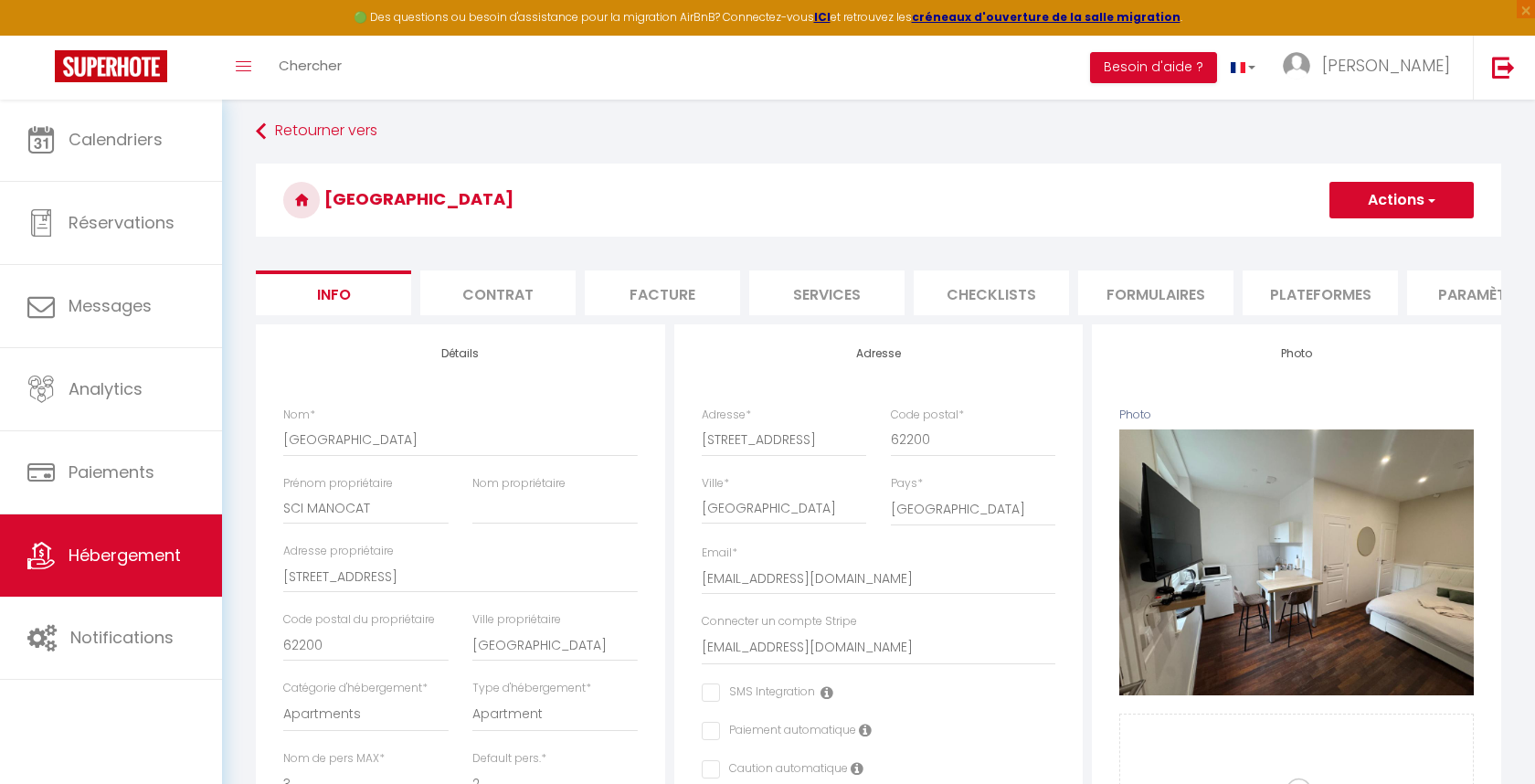
drag, startPoint x: 500, startPoint y: 300, endPoint x: 530, endPoint y: 295, distance: 30.4
click at [500, 300] on li "Contrat" at bounding box center [498, 292] width 156 height 45
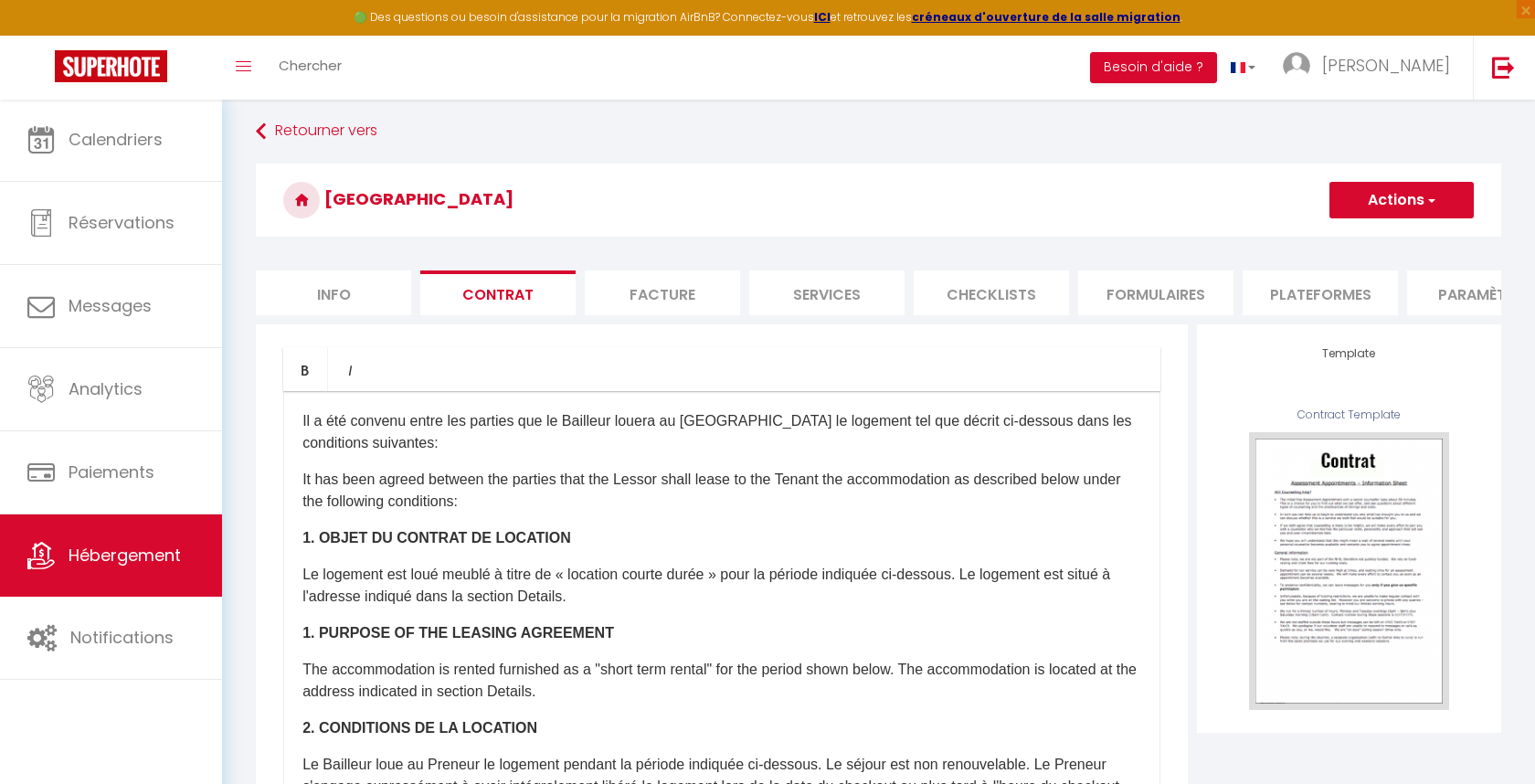
click at [666, 289] on li "Facture" at bounding box center [662, 292] width 156 height 45
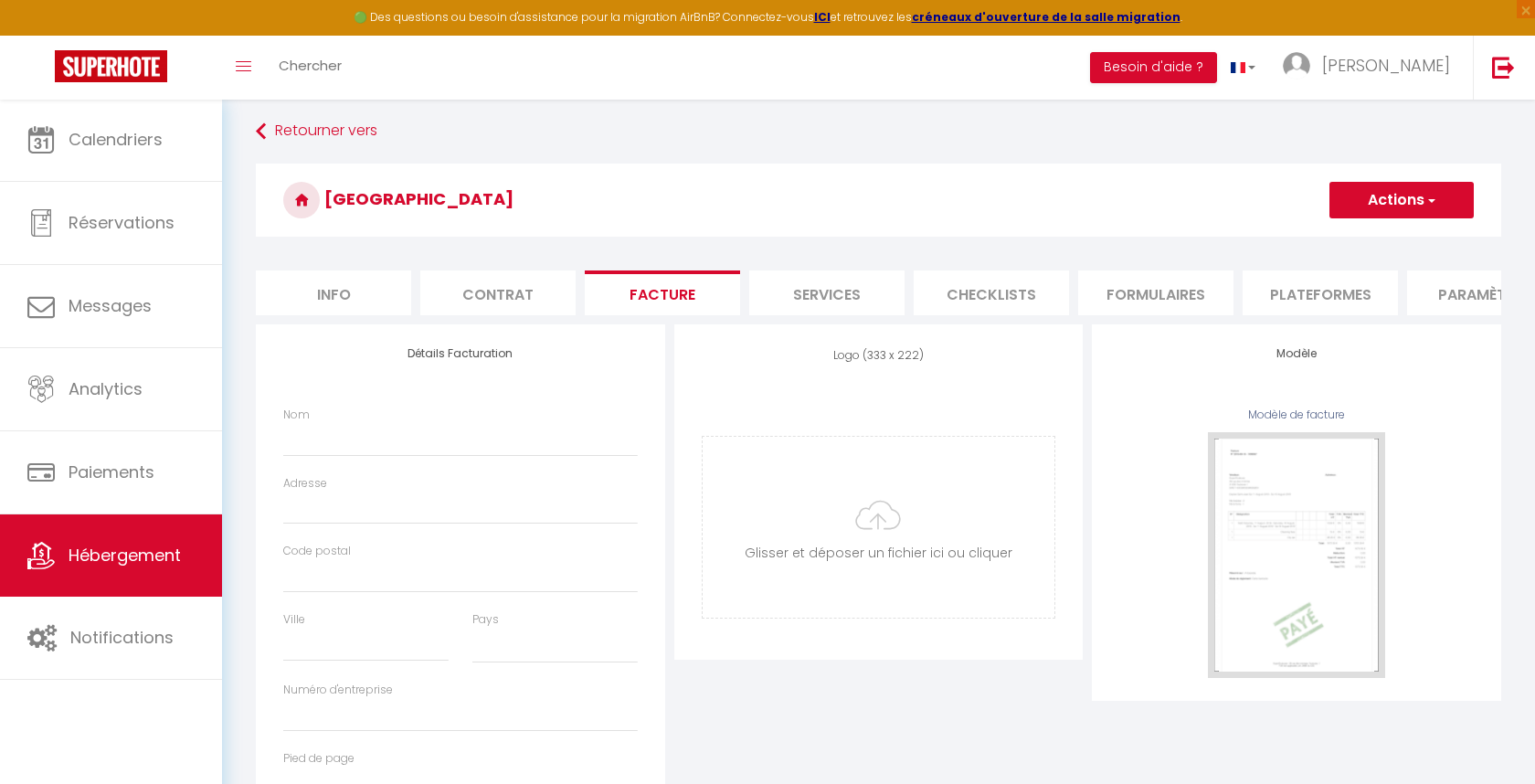
select select
click at [802, 296] on li "Services" at bounding box center [827, 292] width 156 height 45
select select
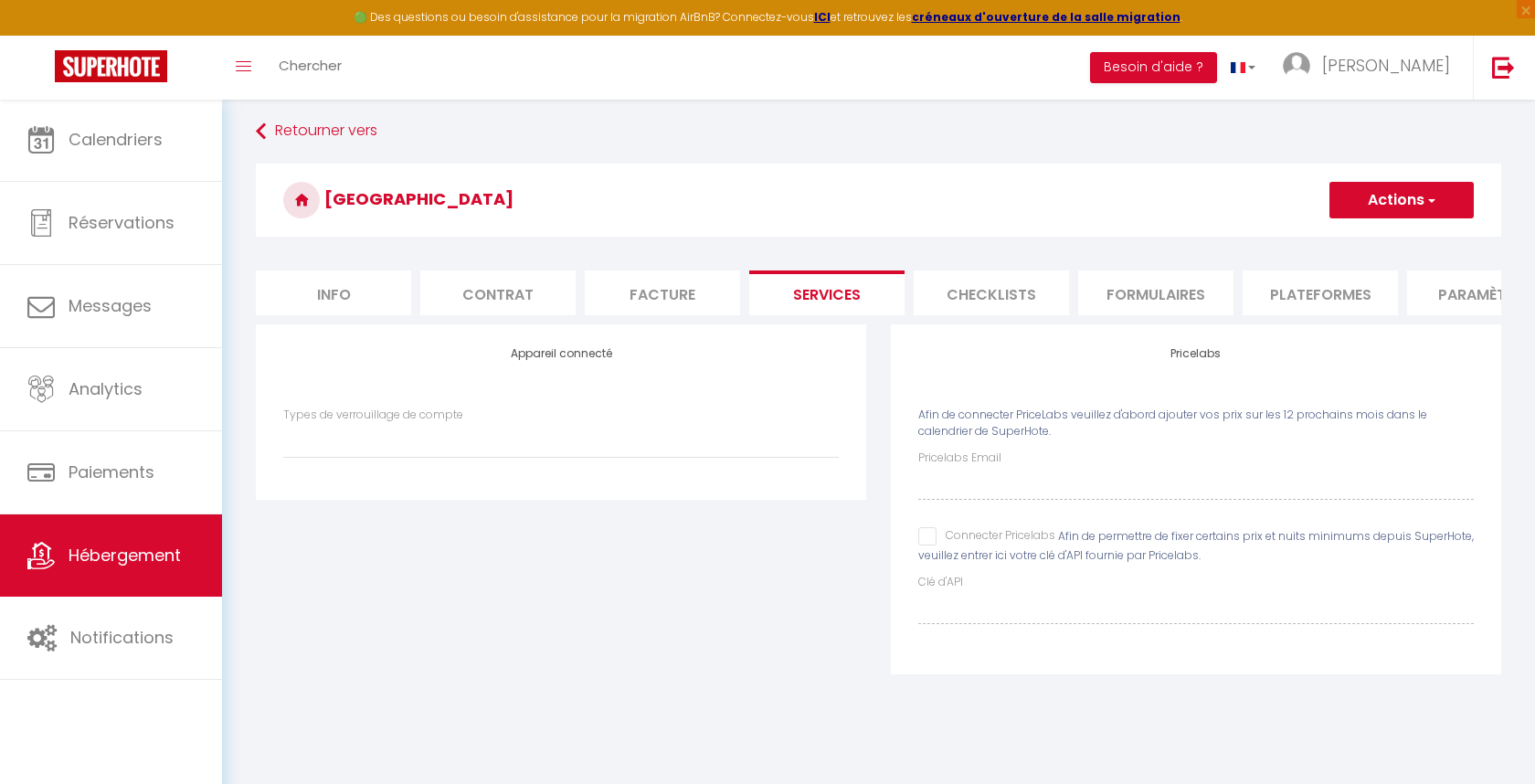
click at [988, 296] on li "Checklists" at bounding box center [992, 292] width 156 height 45
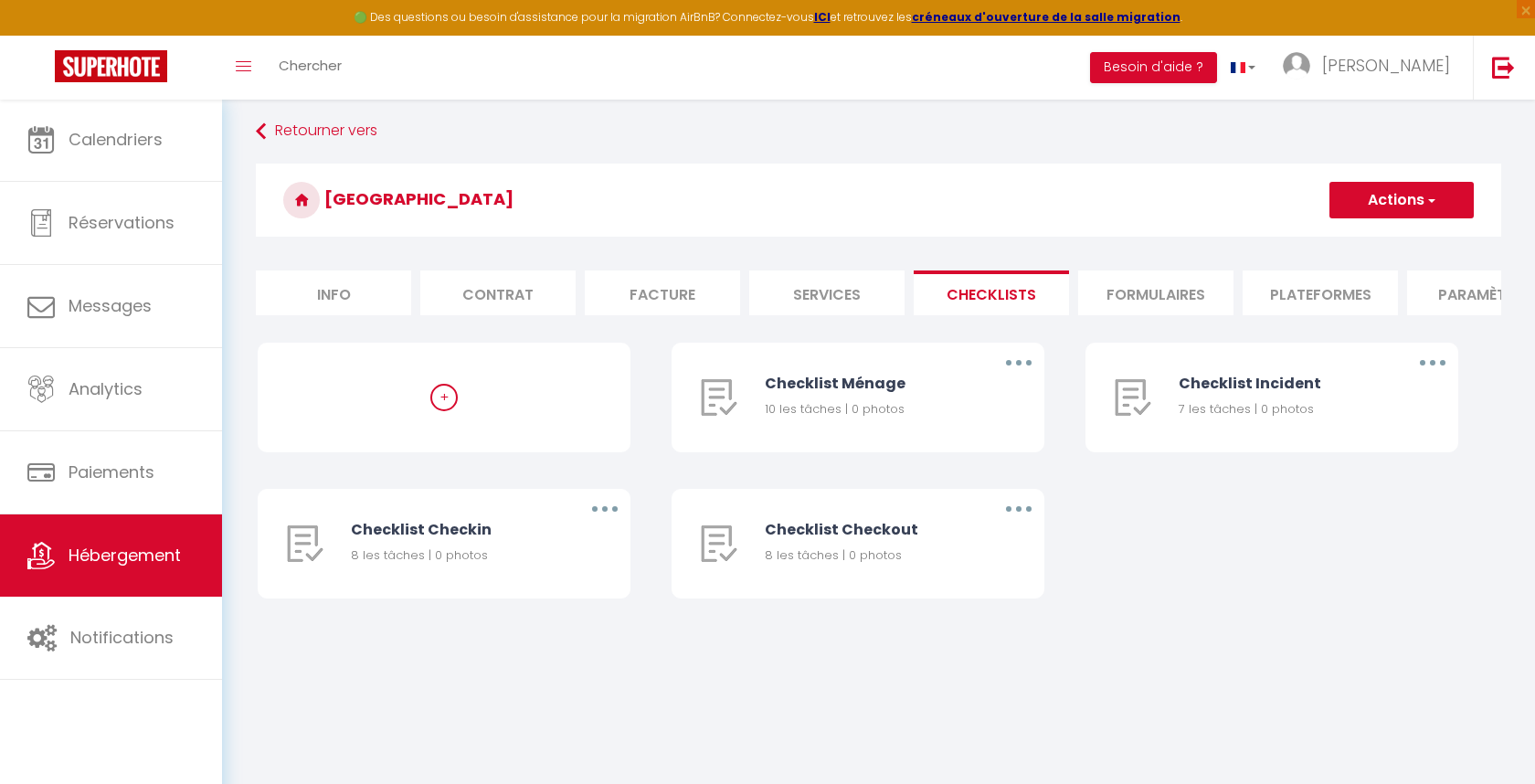
click at [1136, 298] on li "Formulaires" at bounding box center [1155, 292] width 156 height 45
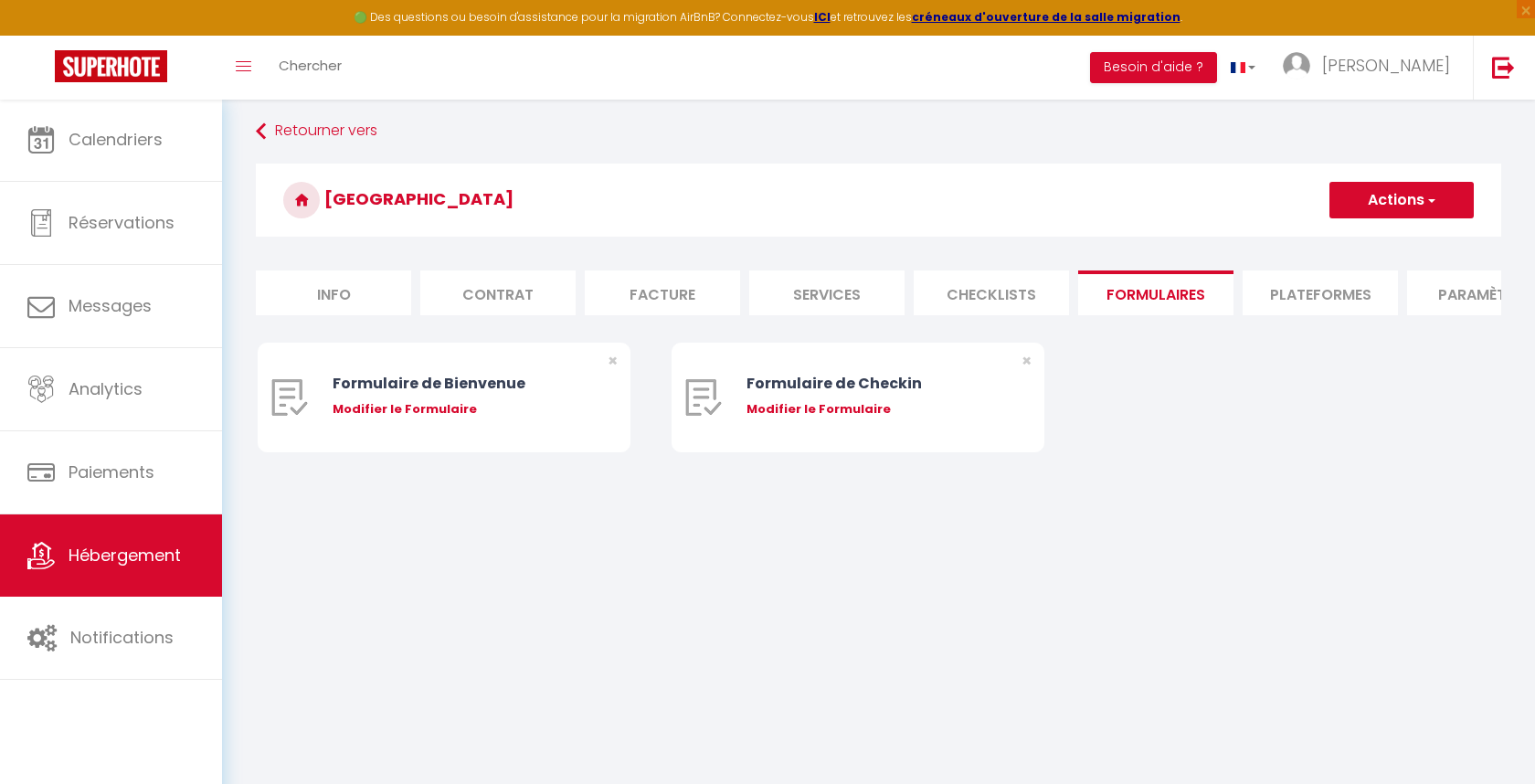
click at [455, 406] on div "Modifier le Formulaire" at bounding box center [459, 409] width 254 height 18
type input "Formulaire de Bienvenue"
type input "Afin de préparer au mieux votre arrivée et recevoir votre Guide de Bienvenue, j…"
select select "[object Object]"
radio input "true"
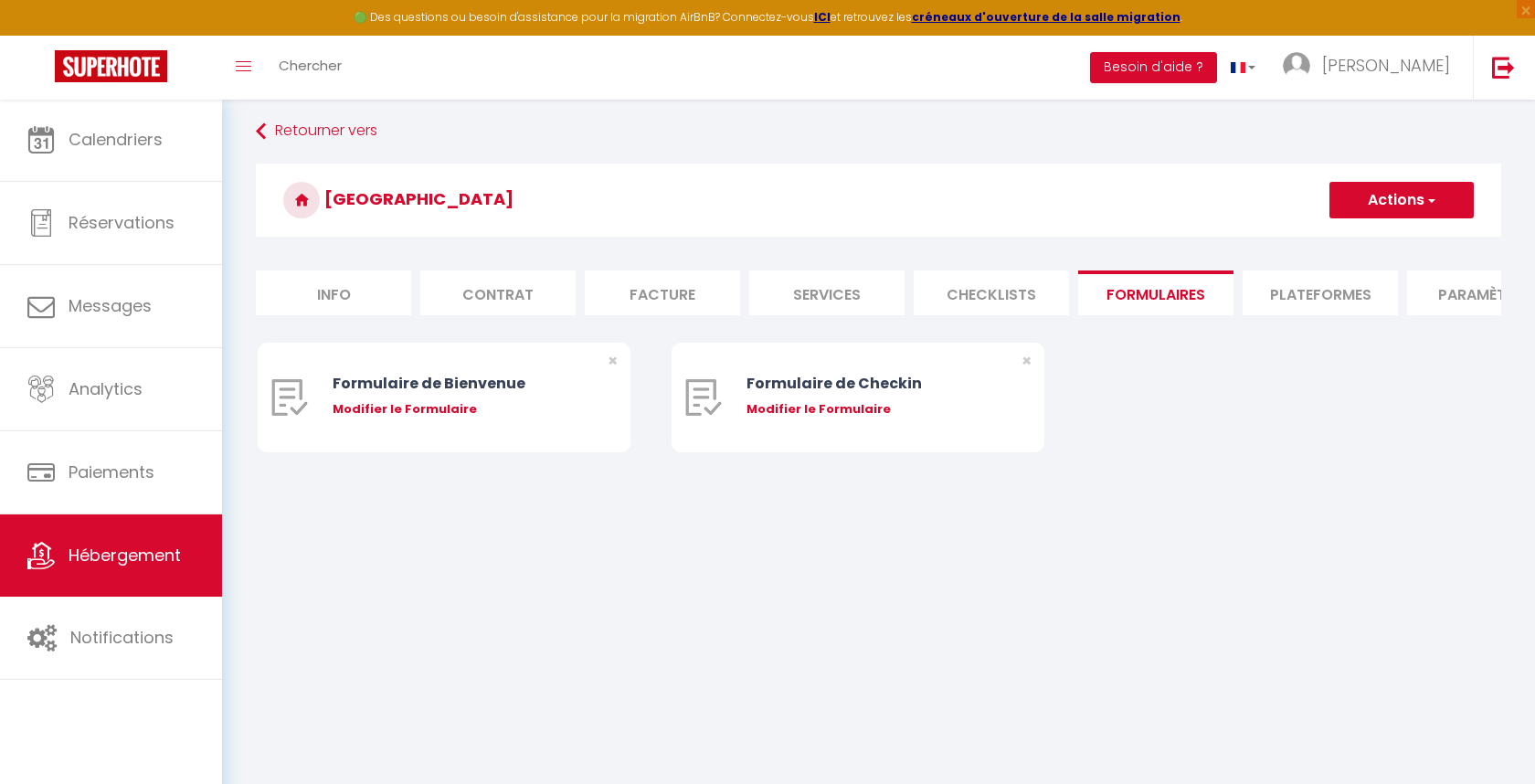
type input "[URL][DOMAIN_NAME]"
select select
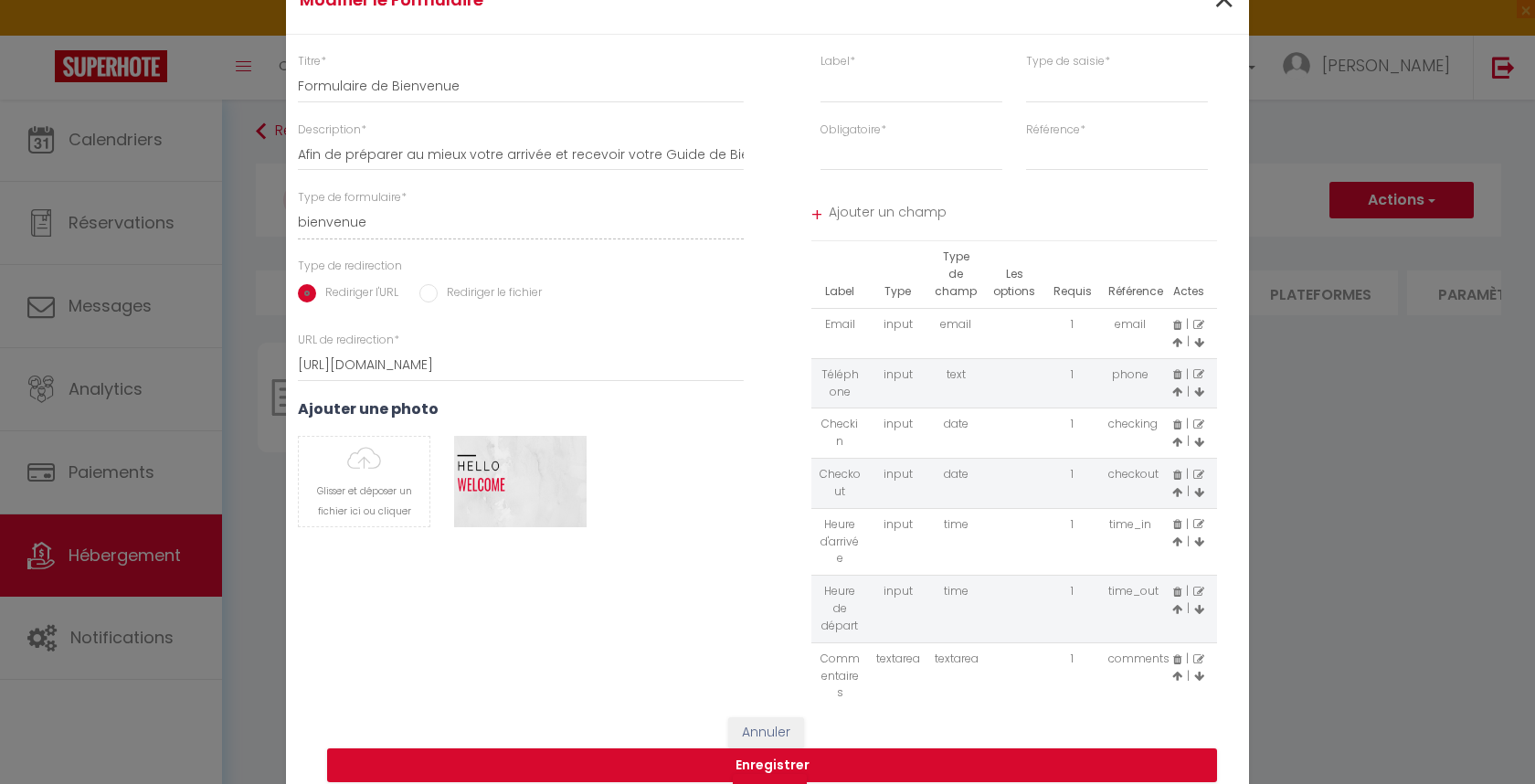
click at [1229, 10] on span "×" at bounding box center [1224, -1] width 23 height 55
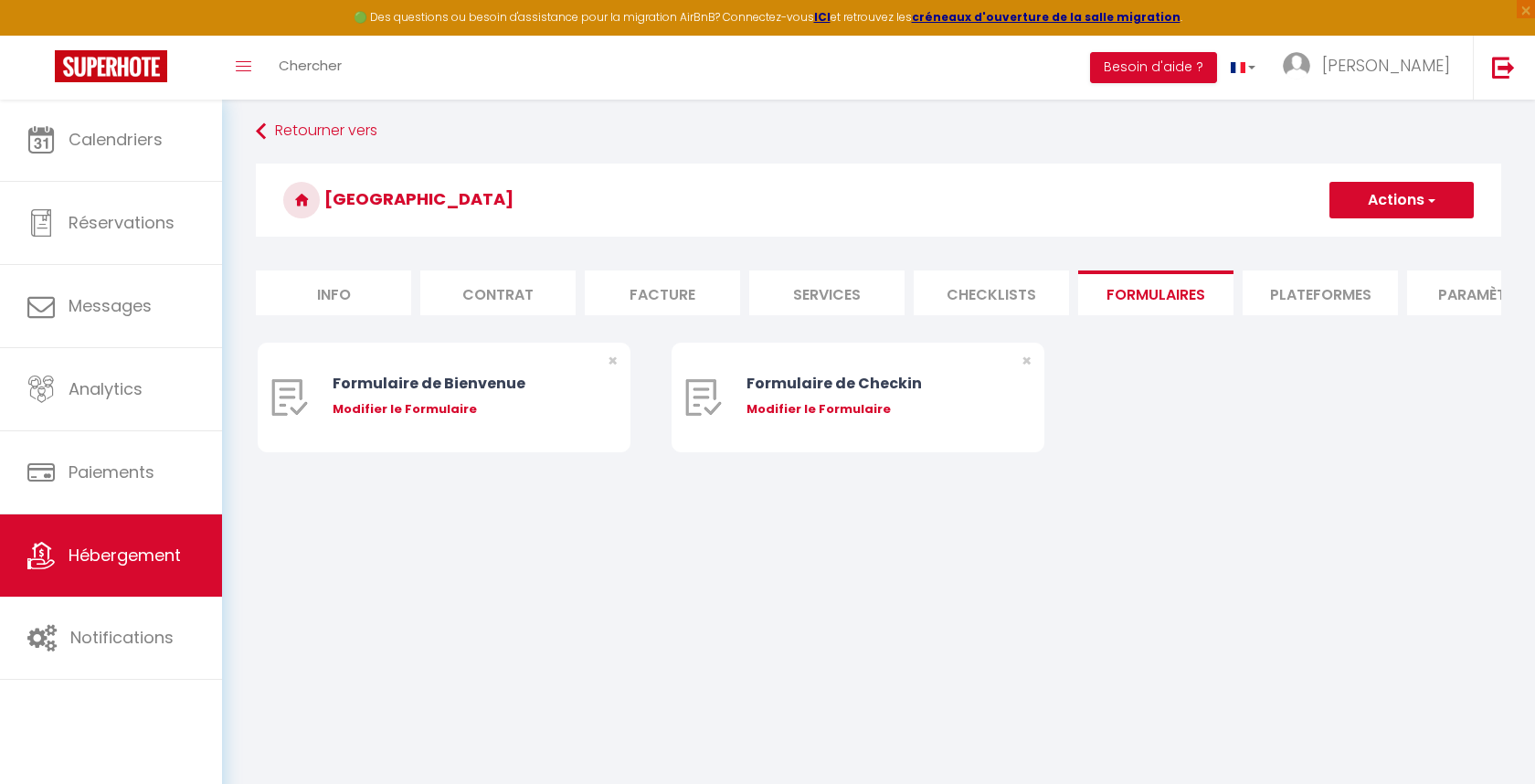
click at [1317, 297] on li "Plateformes" at bounding box center [1320, 292] width 156 height 45
select select
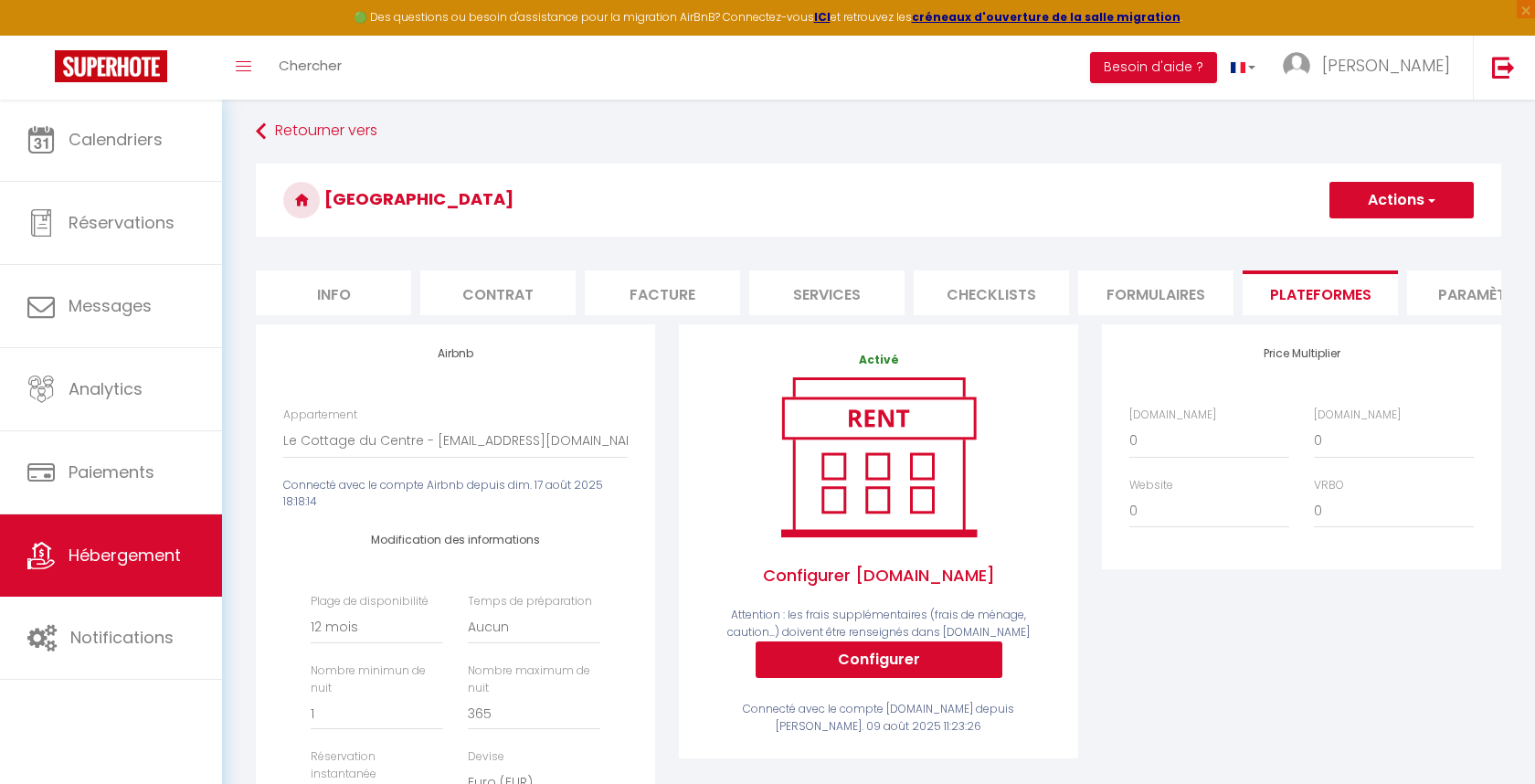
click at [1435, 299] on li "Paramètres" at bounding box center [1484, 292] width 156 height 45
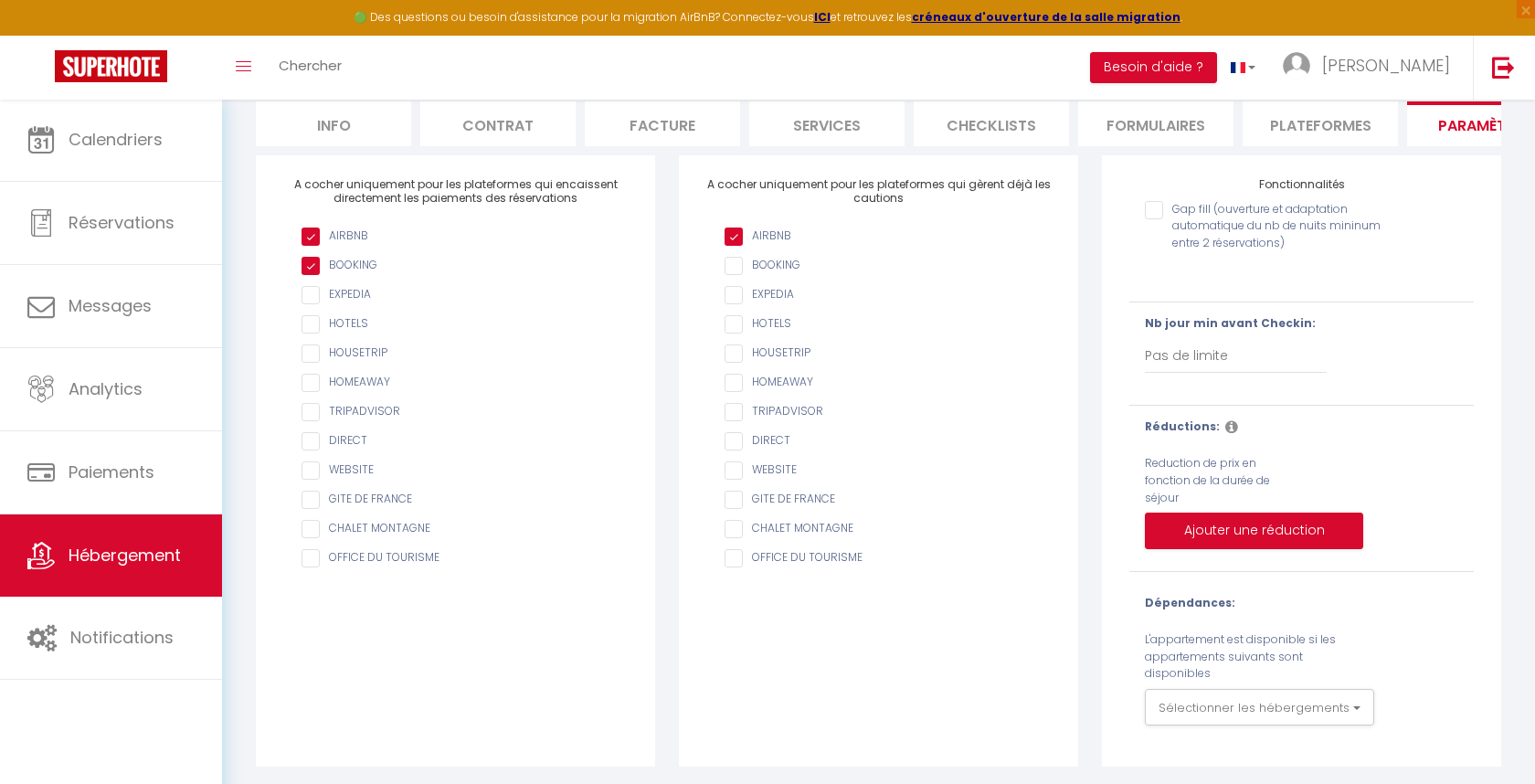
scroll to position [169, 0]
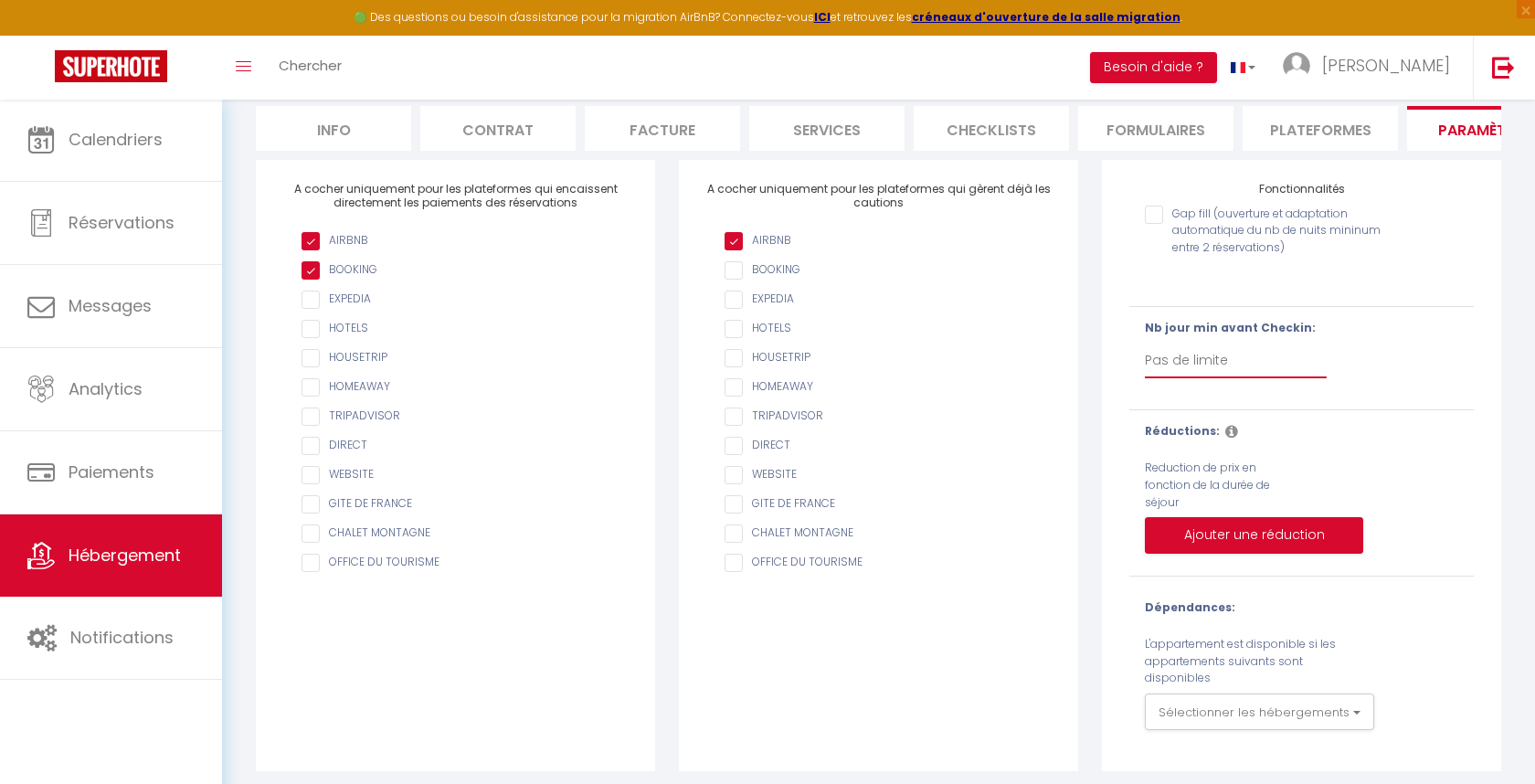
select select "1"
checkbox input "false"
click at [1229, 529] on button "Ajouter une réduction" at bounding box center [1254, 535] width 218 height 37
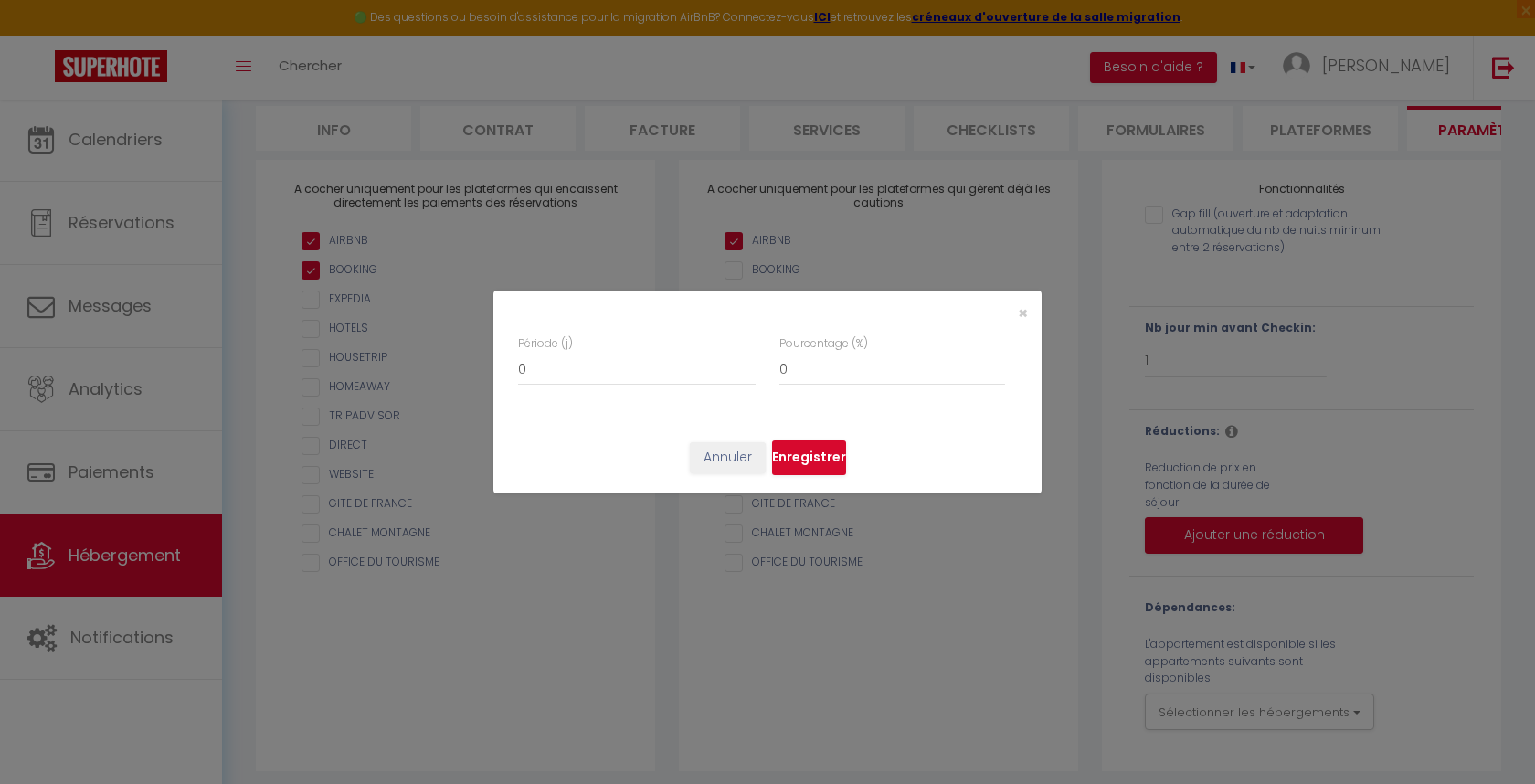
click at [744, 340] on div "Période (j) 0" at bounding box center [638, 360] width 238 height 51
click at [1020, 204] on div "× Période (j) 0 Pourcentage (%) 0 Annuler Enregistrer" at bounding box center [768, 392] width 548 height 784
click at [1022, 201] on div "× Période (j) 0 Pourcentage (%) 0 Annuler Enregistrer" at bounding box center [768, 392] width 548 height 784
click at [1022, 199] on div "× Période (j) 0 Pourcentage (%) 0 Annuler Enregistrer" at bounding box center [768, 392] width 548 height 784
click at [949, 44] on div "× Période (j) 0 Pourcentage (%) 0 Annuler Enregistrer" at bounding box center [768, 392] width 548 height 784
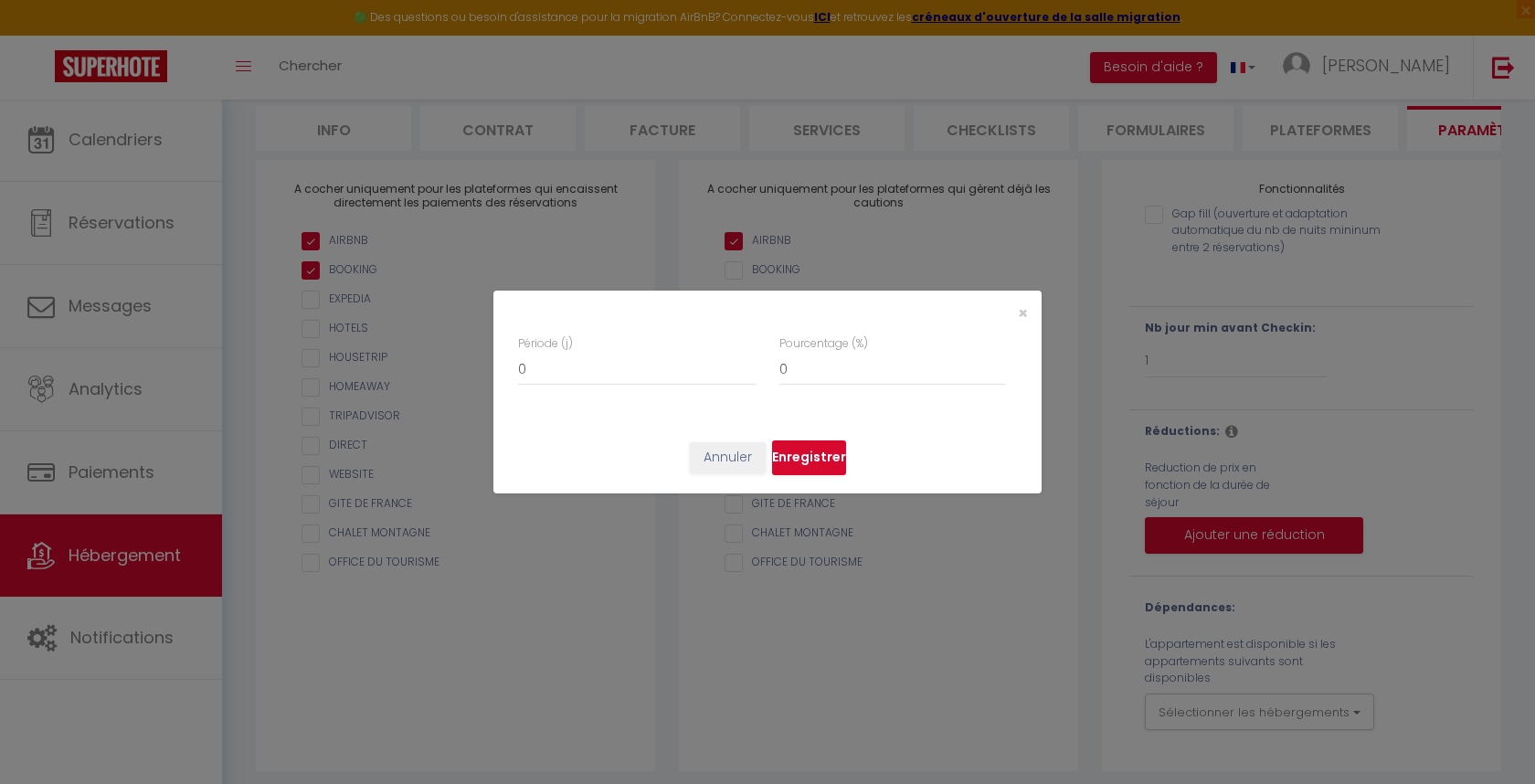
drag, startPoint x: 731, startPoint y: 343, endPoint x: 725, endPoint y: 350, distance: 9.2
click at [731, 343] on div "Période (j) 0" at bounding box center [638, 360] width 238 height 51
click at [726, 350] on div "Période (j) 0" at bounding box center [638, 360] width 238 height 51
click at [979, 266] on div "× Période (j) 0 Pourcentage (%) 0 Annuler Enregistrer" at bounding box center [768, 392] width 548 height 784
click at [1265, 187] on div "× Période (j) 0 Pourcentage (%) 0 Annuler Enregistrer" at bounding box center [768, 392] width 1535 height 784
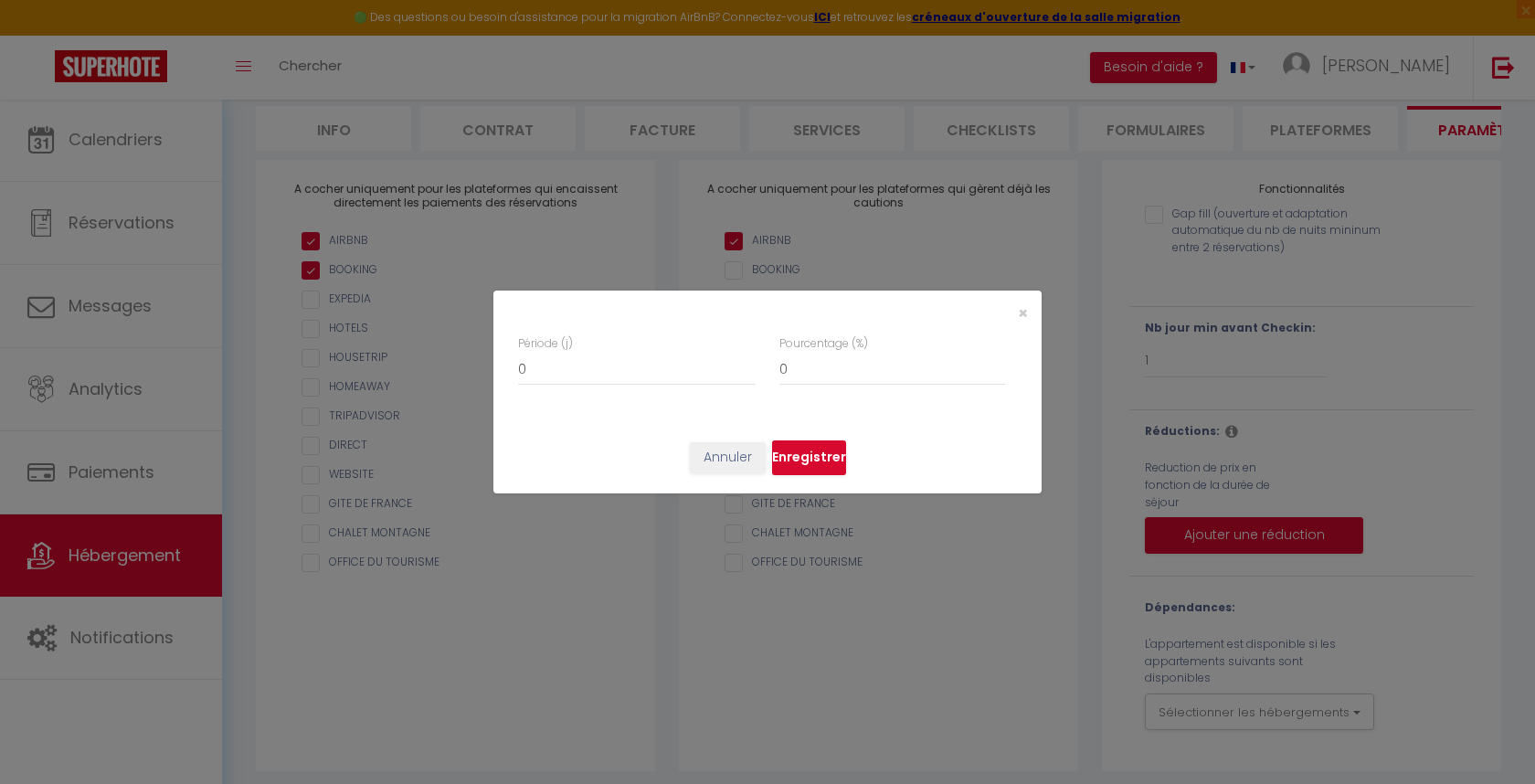
select select
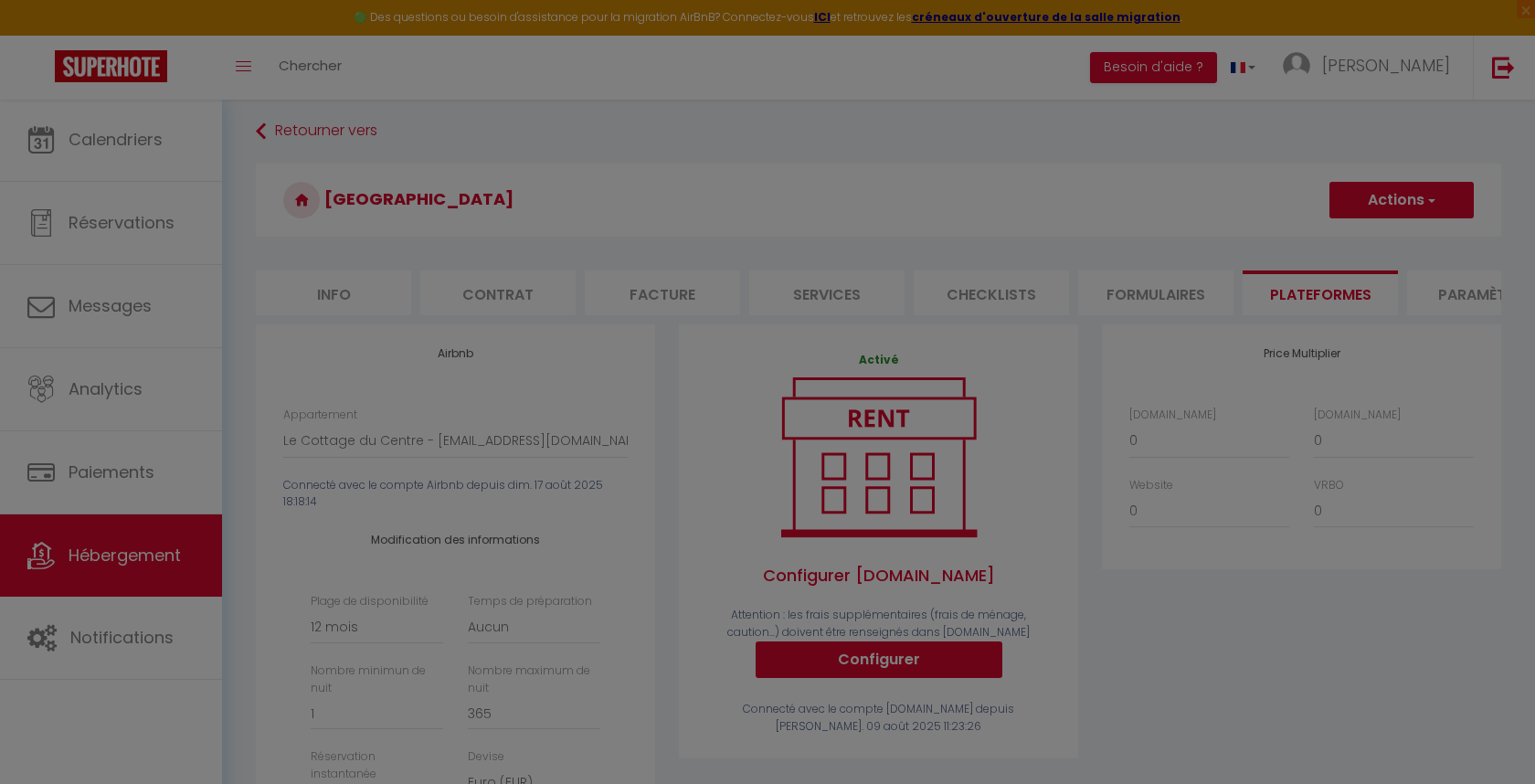
click at [754, 163] on div at bounding box center [768, 392] width 1535 height 784
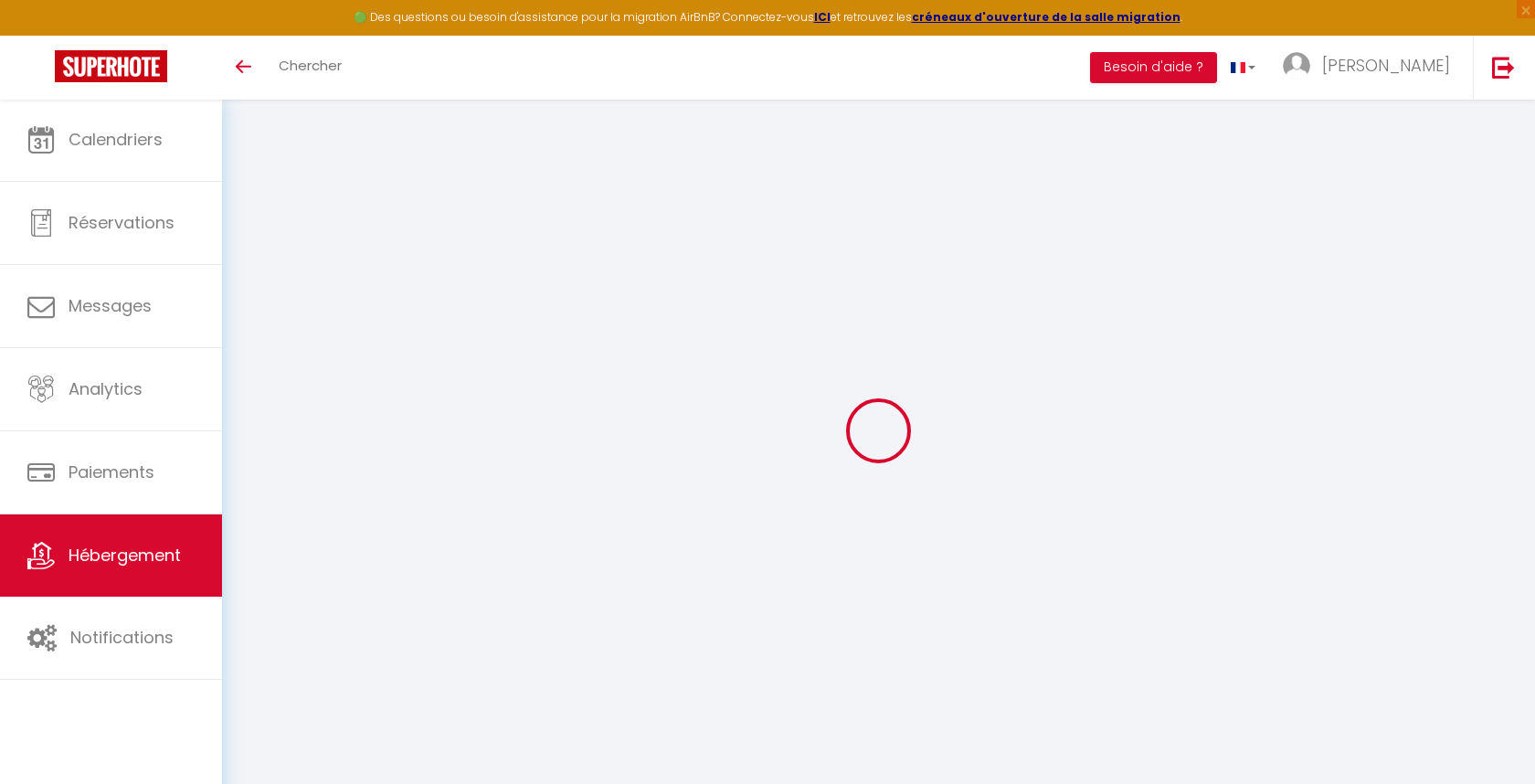
checkbox input "true"
select select "365"
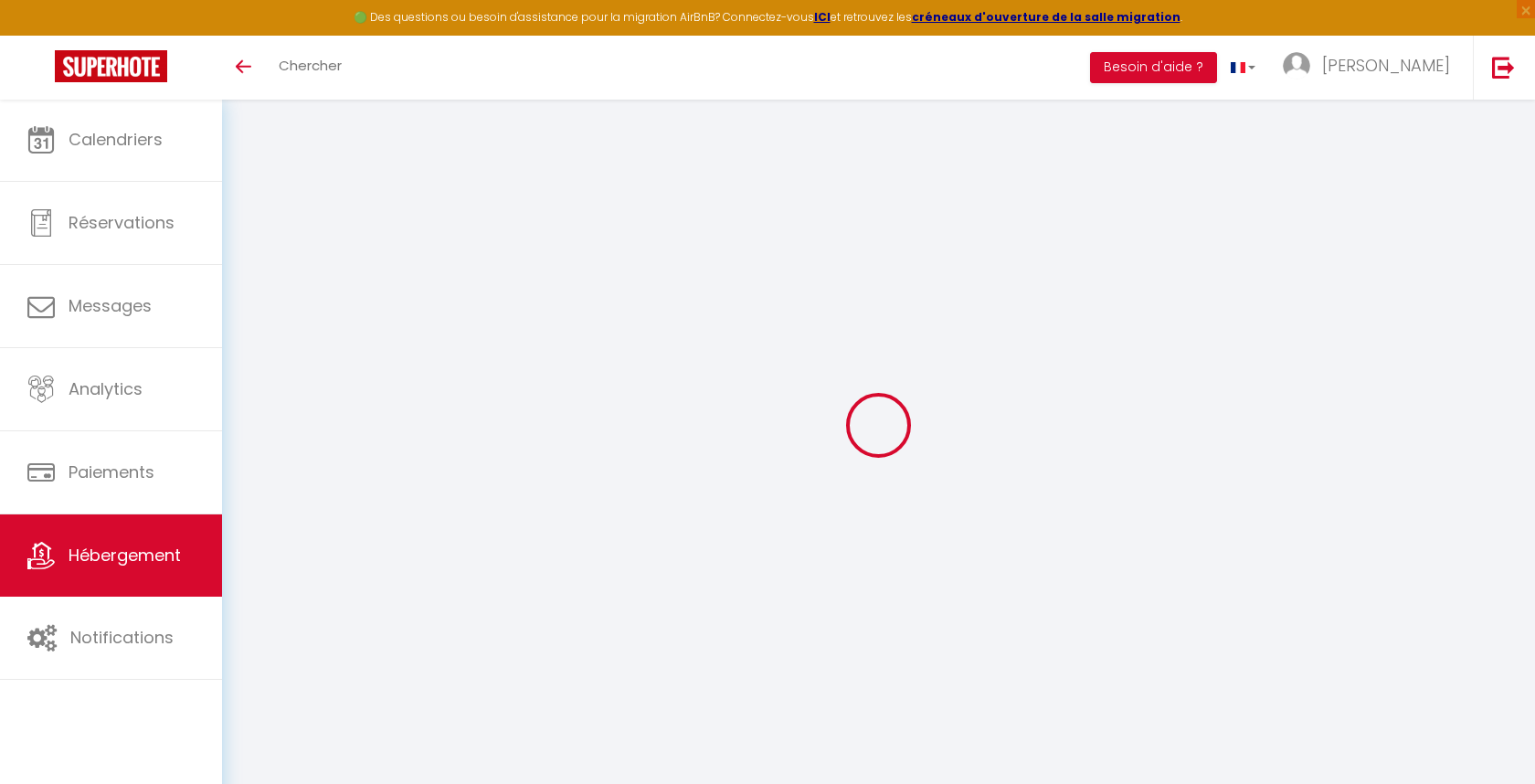
select select "EUR"
select select
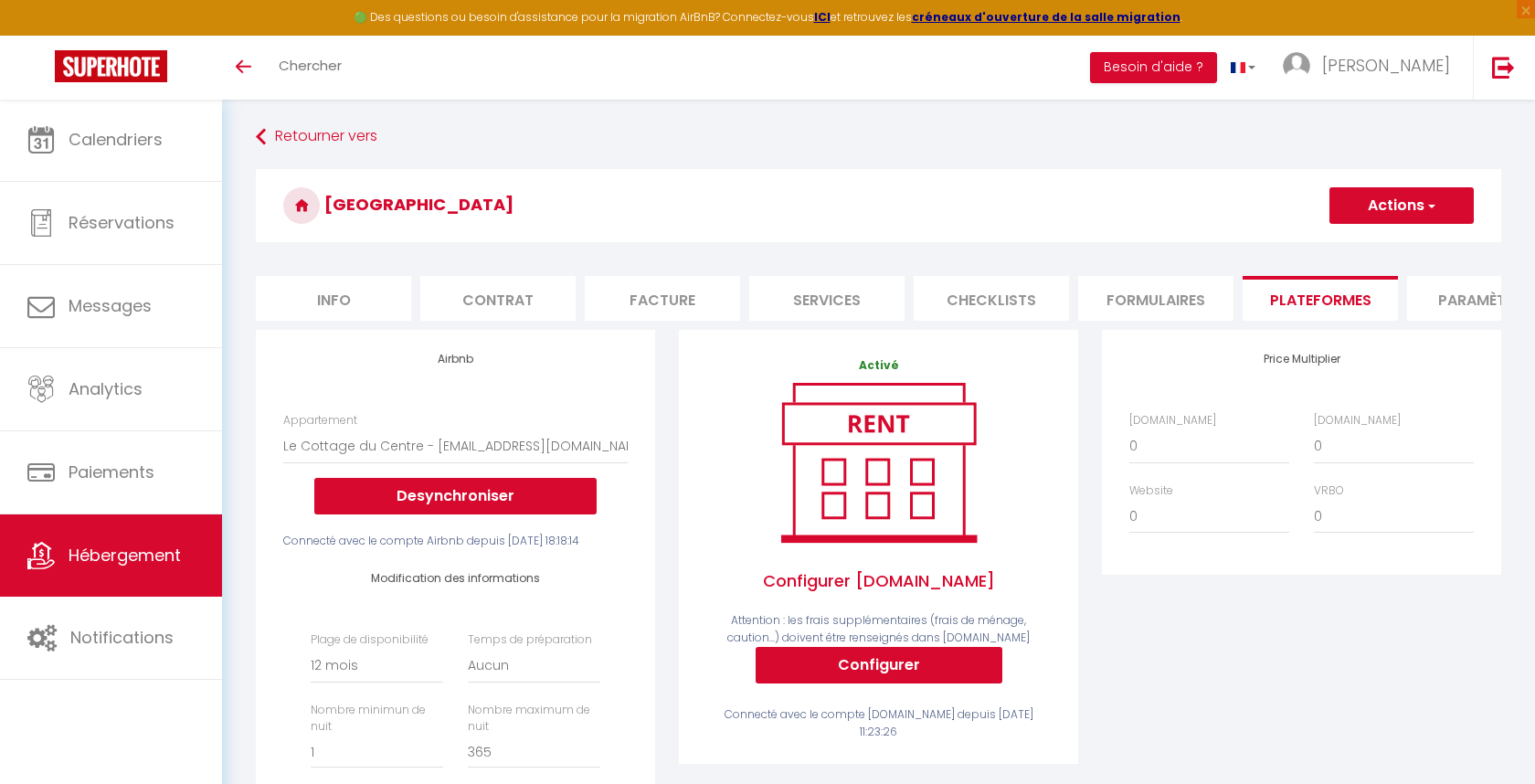
scroll to position [0, 0]
click at [1464, 304] on li "Paramètres" at bounding box center [1484, 297] width 156 height 45
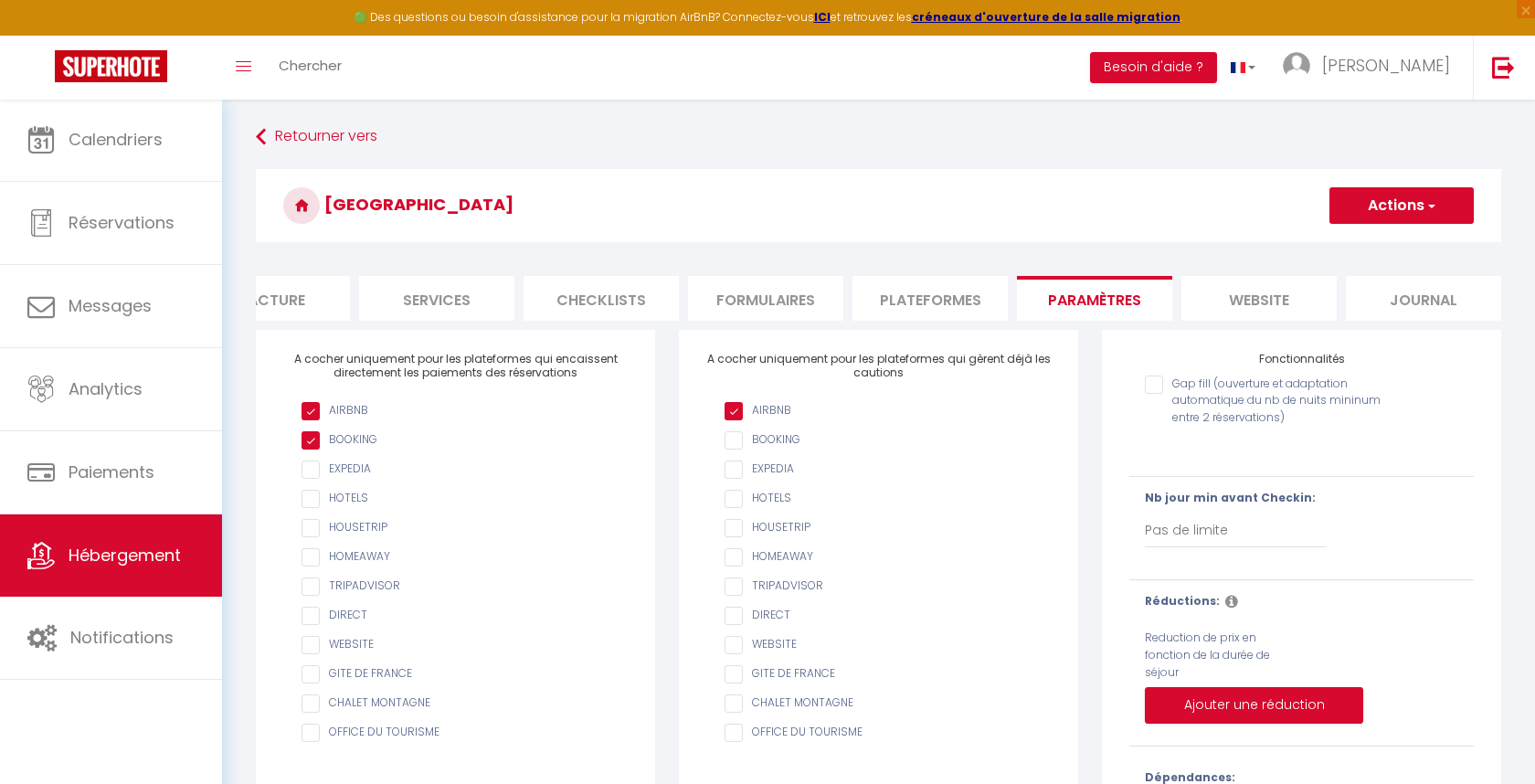
click at [1245, 293] on li "website" at bounding box center [1259, 297] width 156 height 45
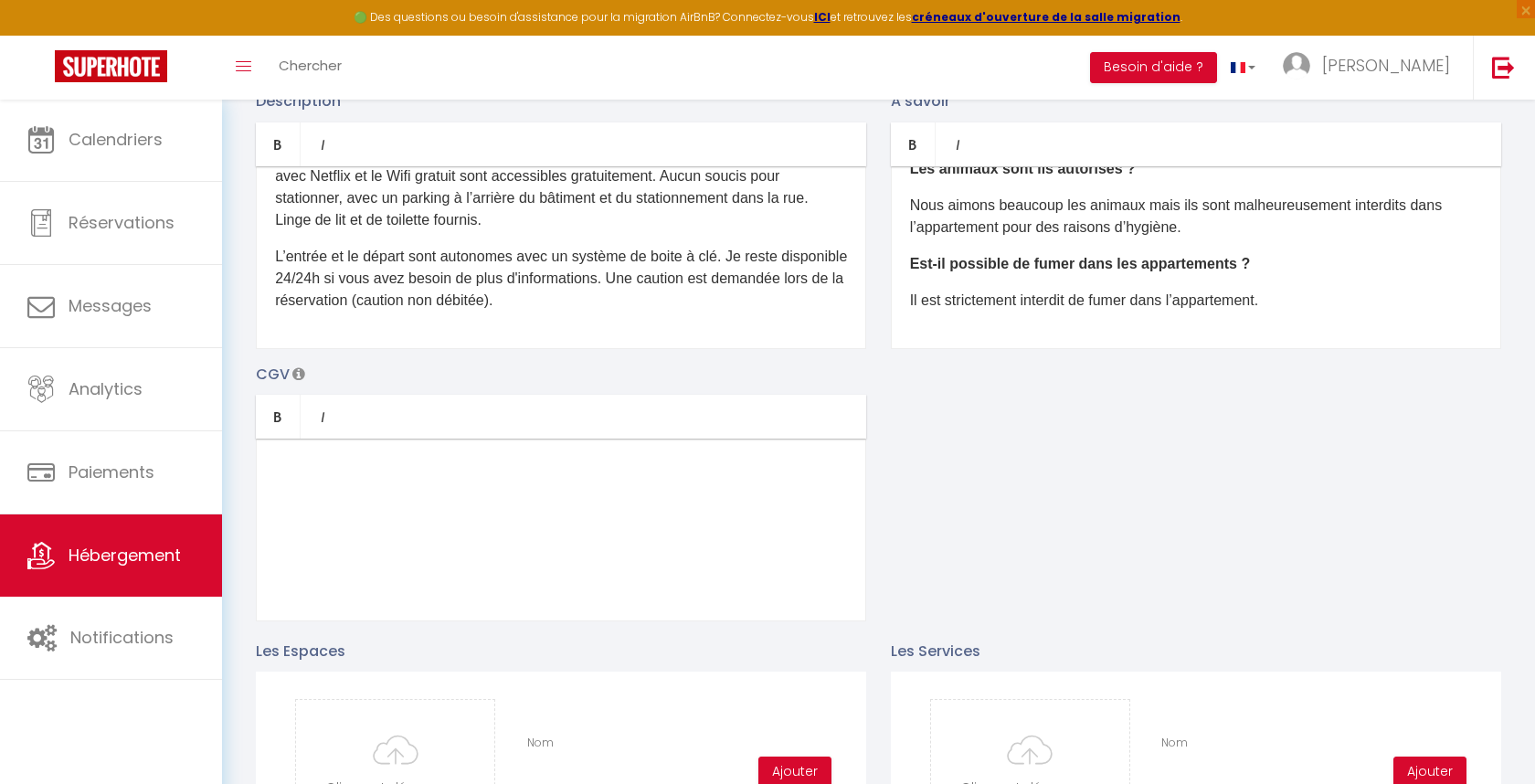
scroll to position [168, 0]
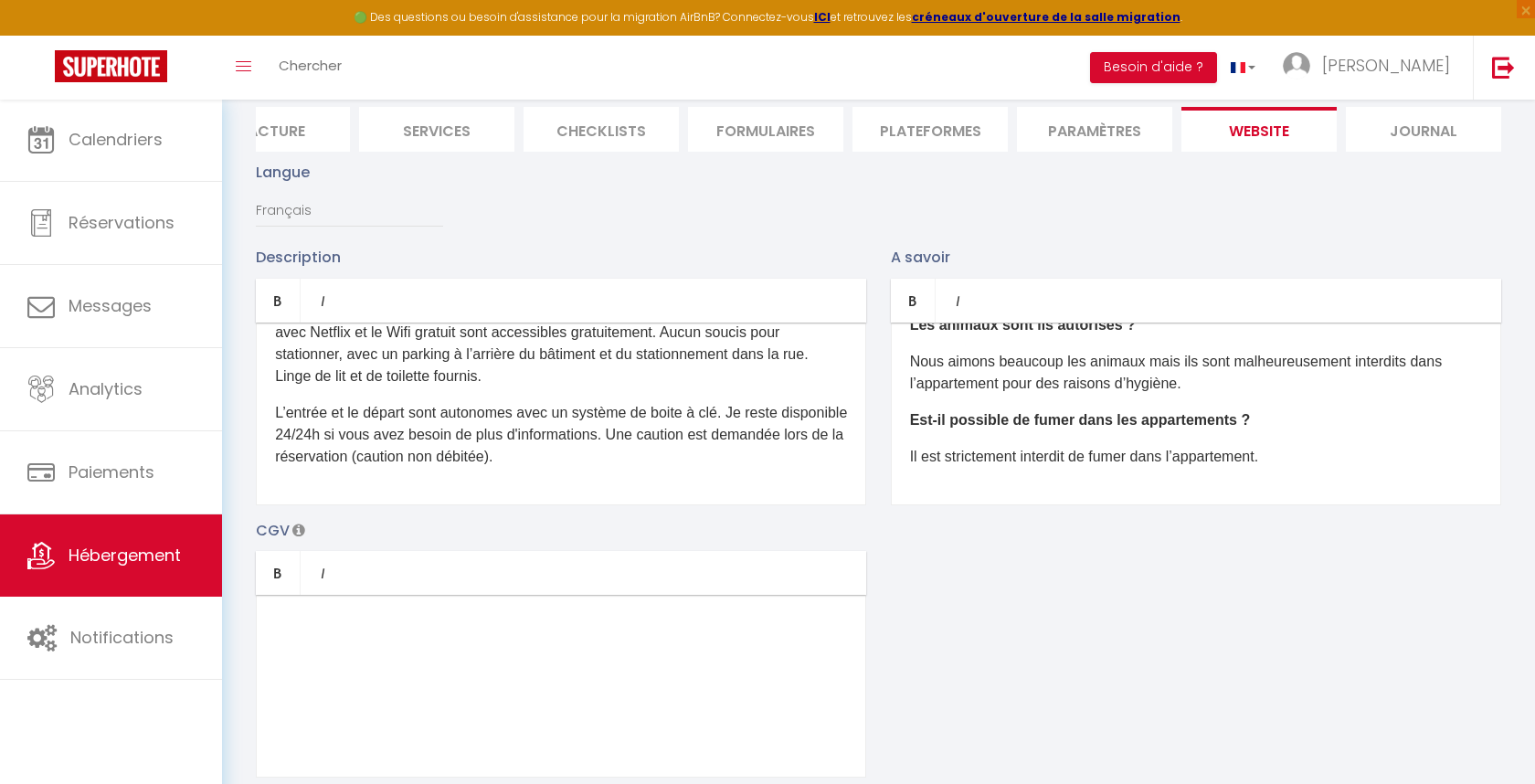
click at [1435, 131] on li "Journal" at bounding box center [1423, 129] width 156 height 45
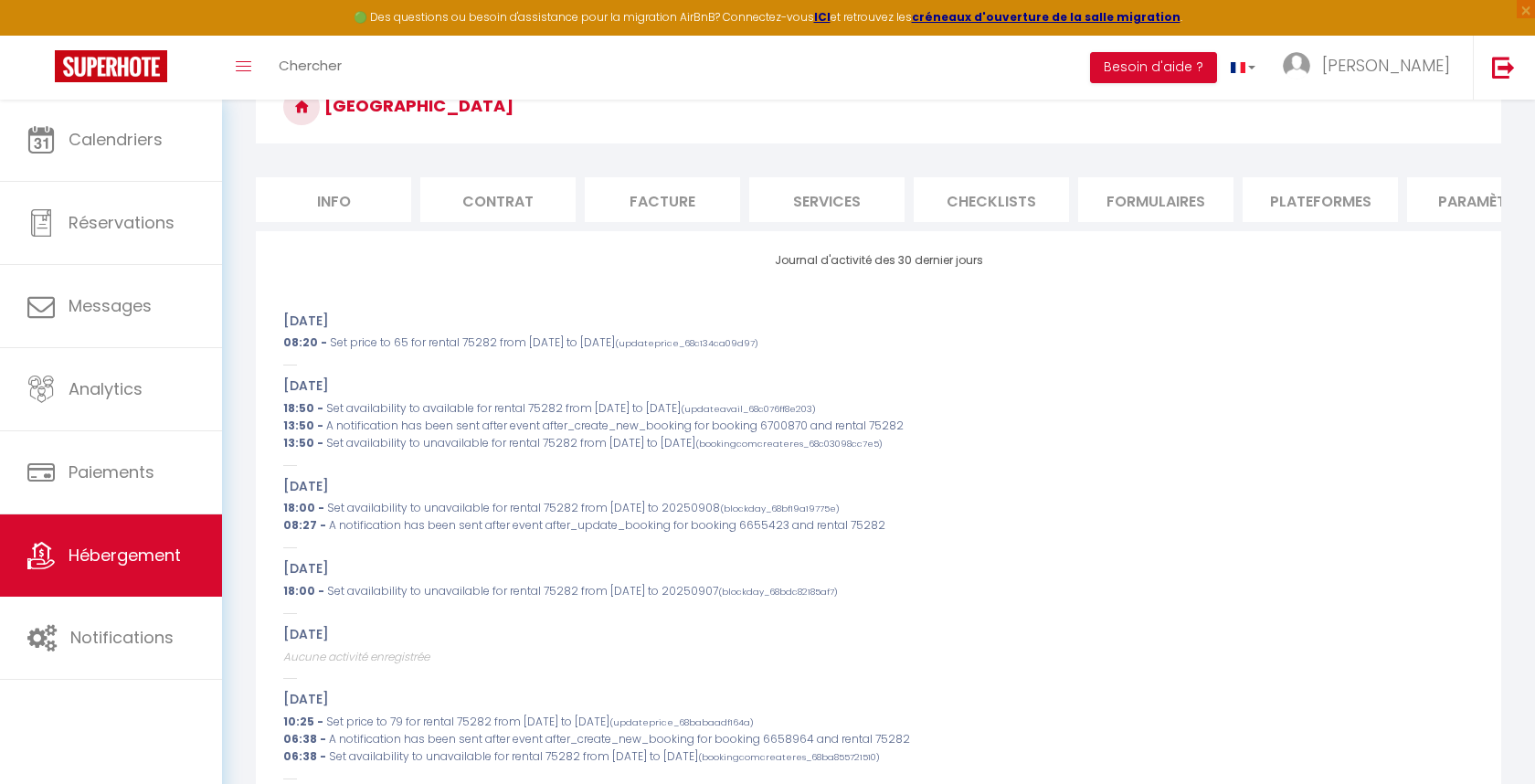
click at [373, 206] on li "Info" at bounding box center [333, 199] width 156 height 45
checkbox input "false"
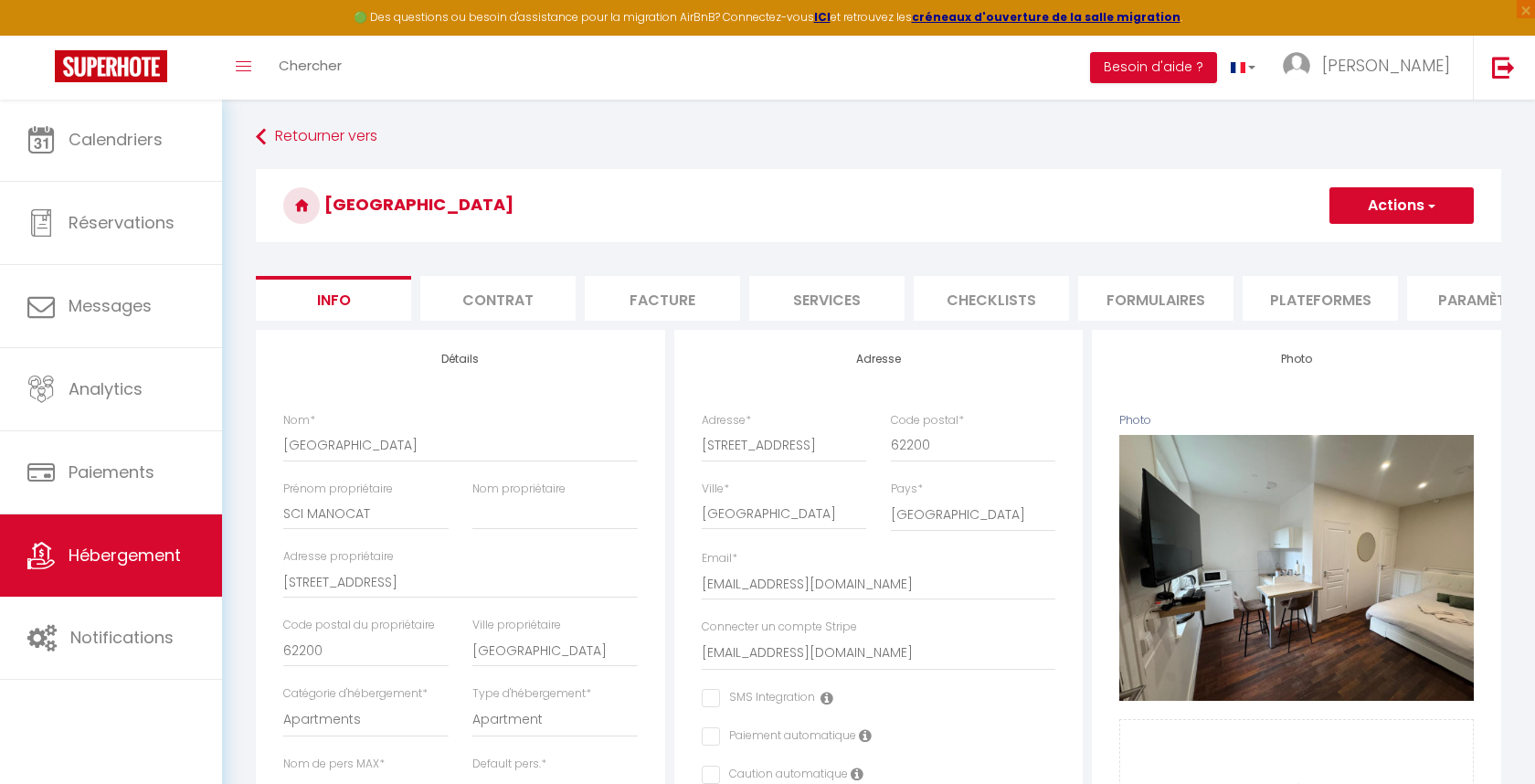
click at [508, 296] on li "Contrat" at bounding box center [498, 297] width 156 height 45
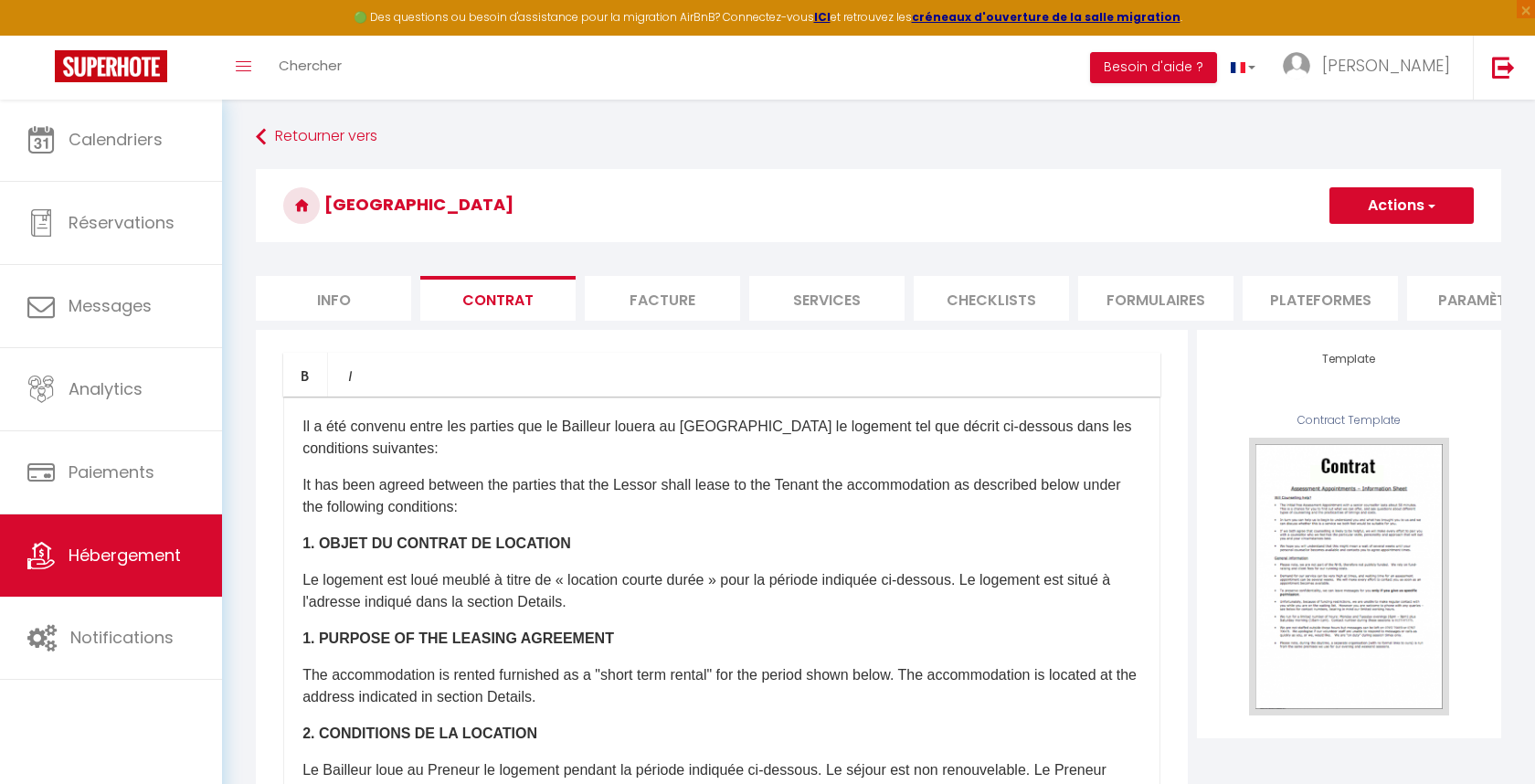
click at [673, 296] on li "Facture" at bounding box center [662, 297] width 156 height 45
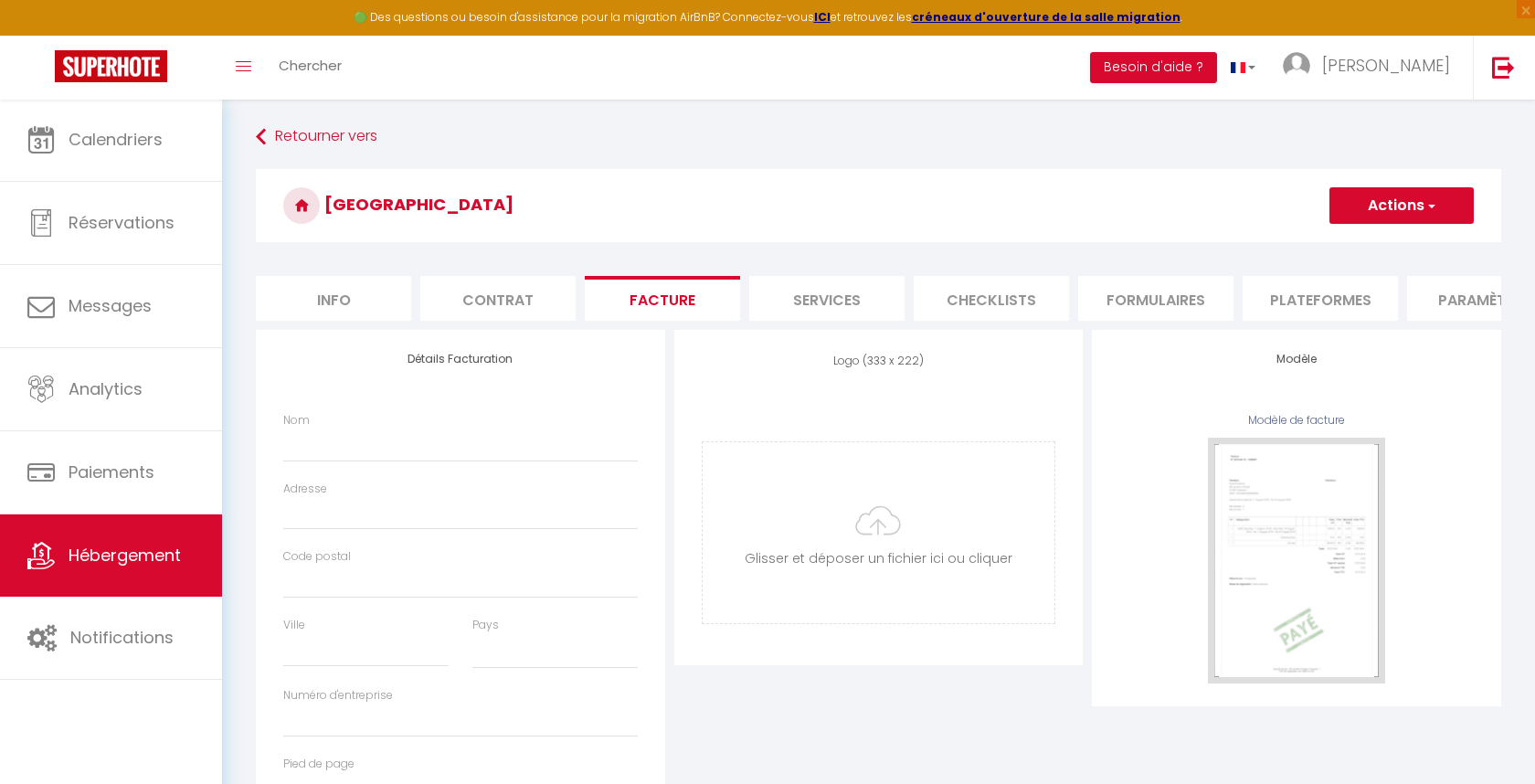
select select
click at [821, 308] on li "Services" at bounding box center [827, 297] width 156 height 45
select select
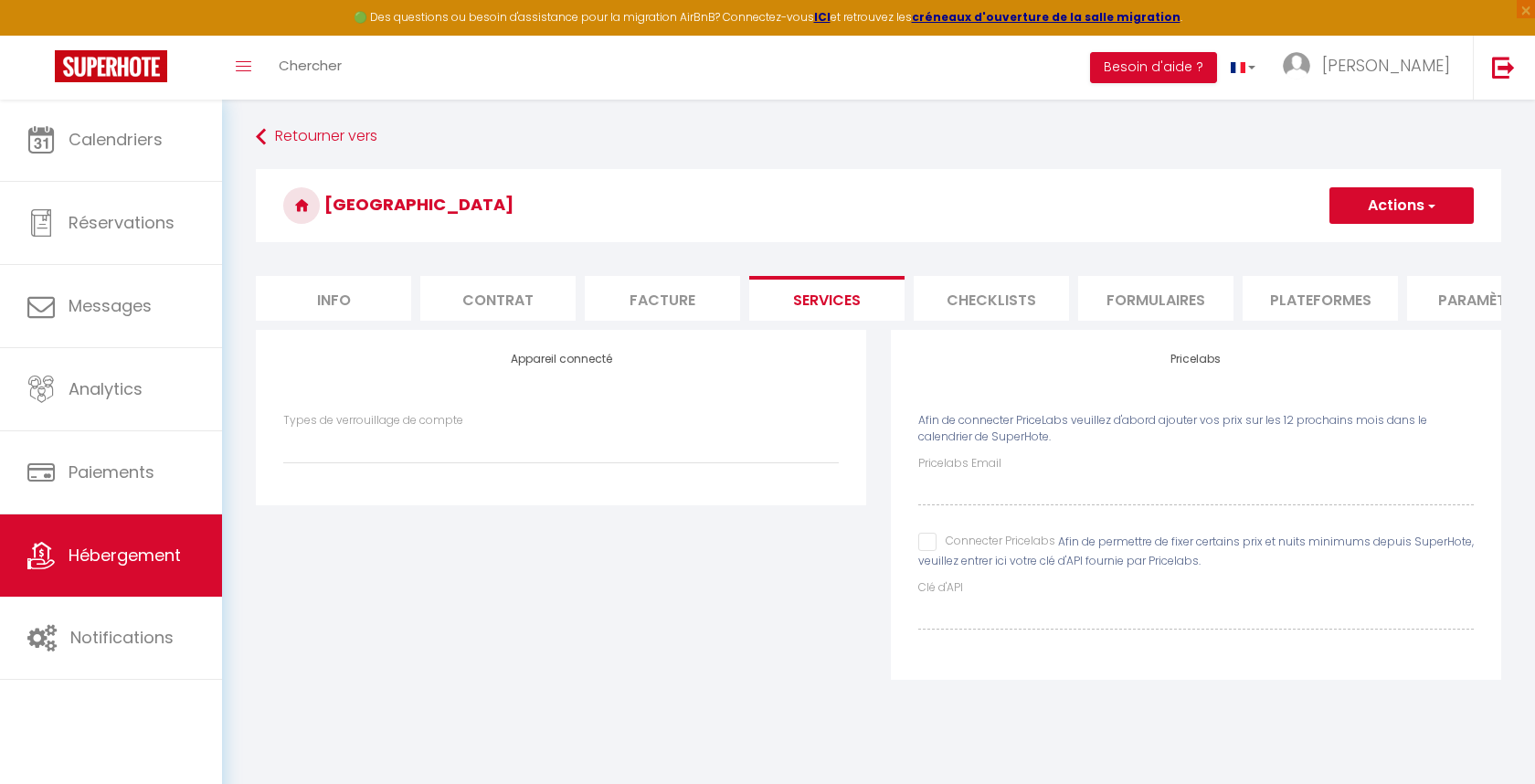
click at [996, 308] on li "Checklists" at bounding box center [992, 297] width 156 height 45
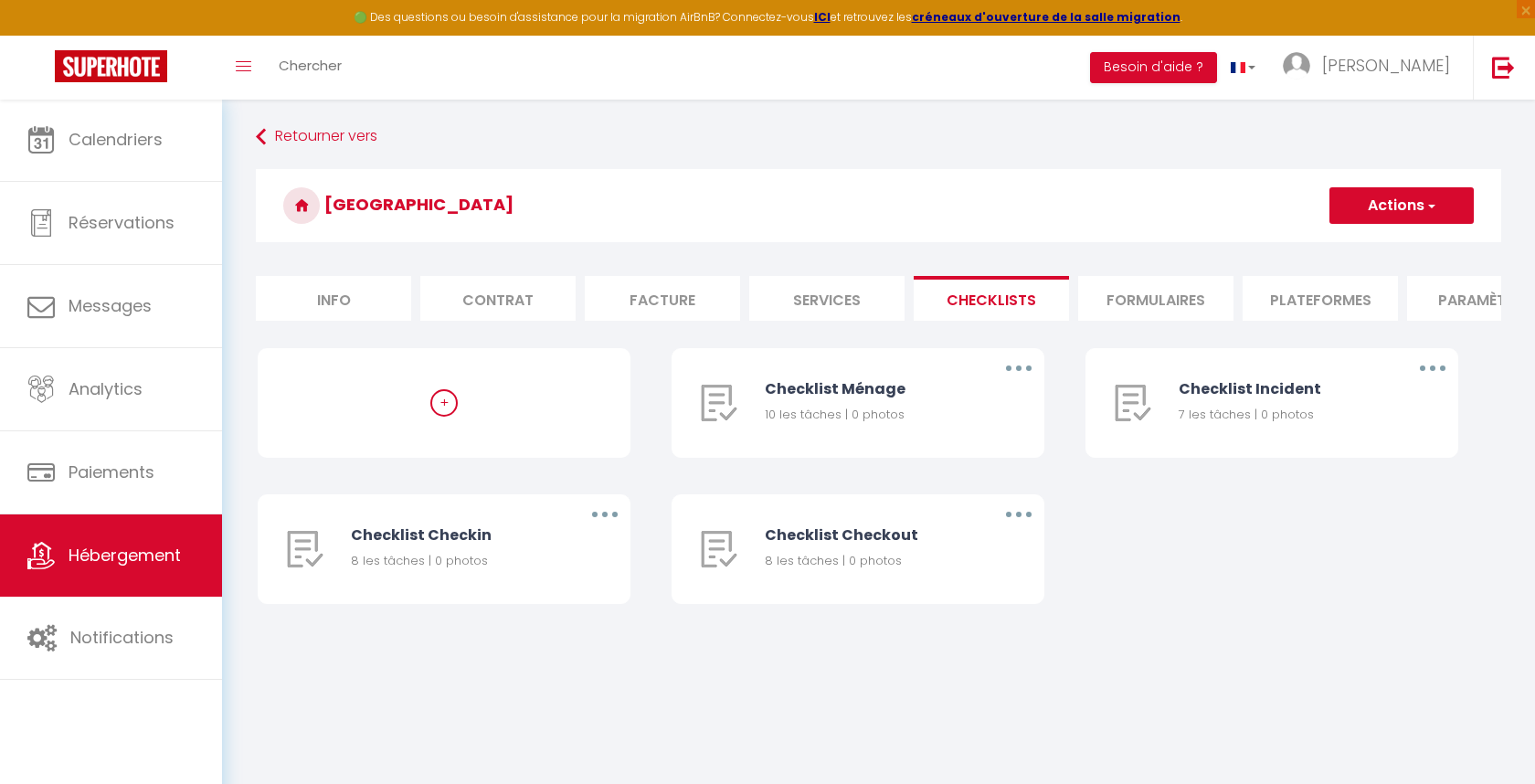
click at [1156, 288] on li "Formulaires" at bounding box center [1155, 297] width 156 height 45
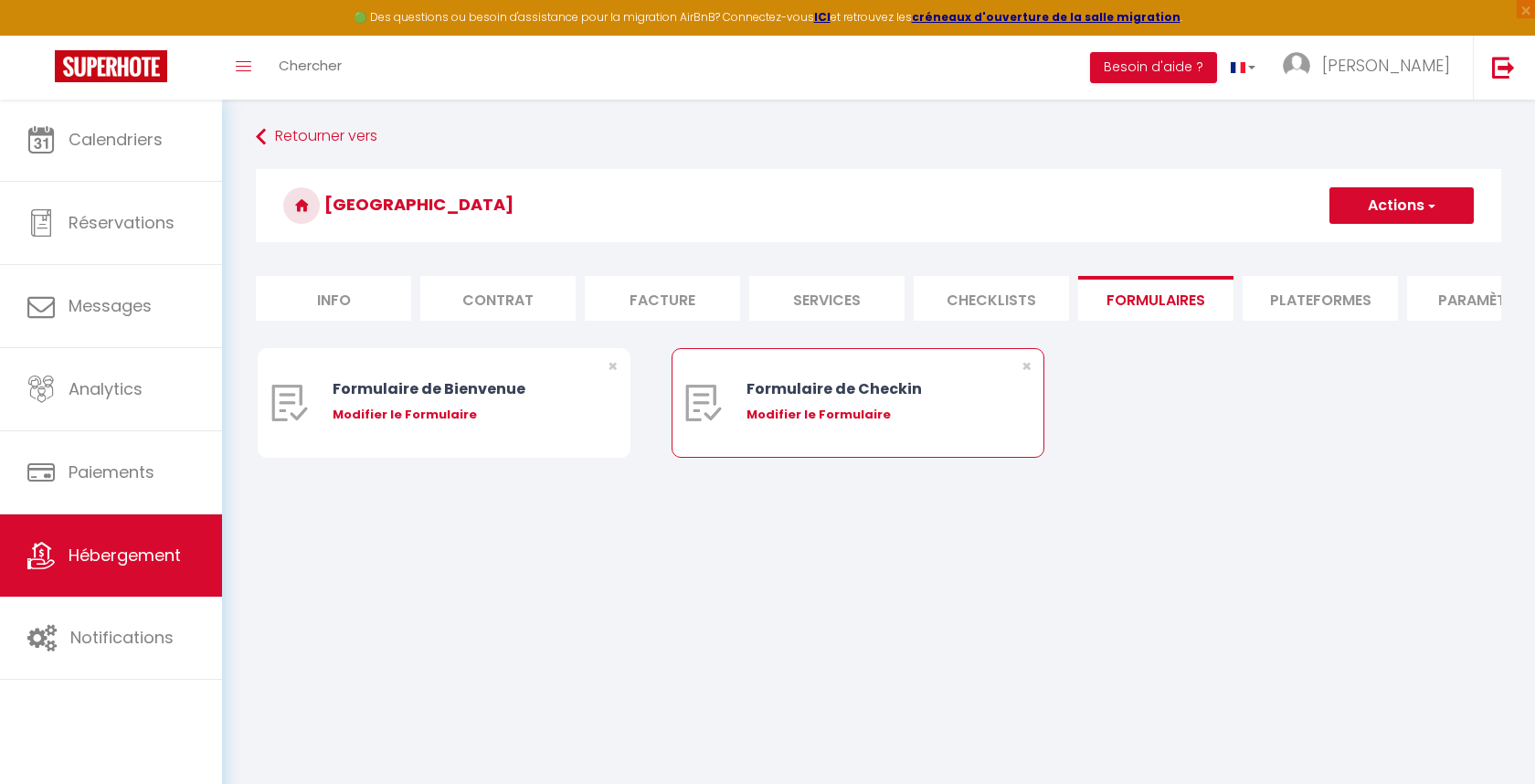
click at [856, 411] on div "Modifier le Formulaire" at bounding box center [874, 414] width 254 height 18
type input "Formulaire de Checkin"
type input "Afin de confirmer votre arrivée et recevoir la procédure d'accès à l'appartemen…"
select select "[object Object]"
radio input "true"
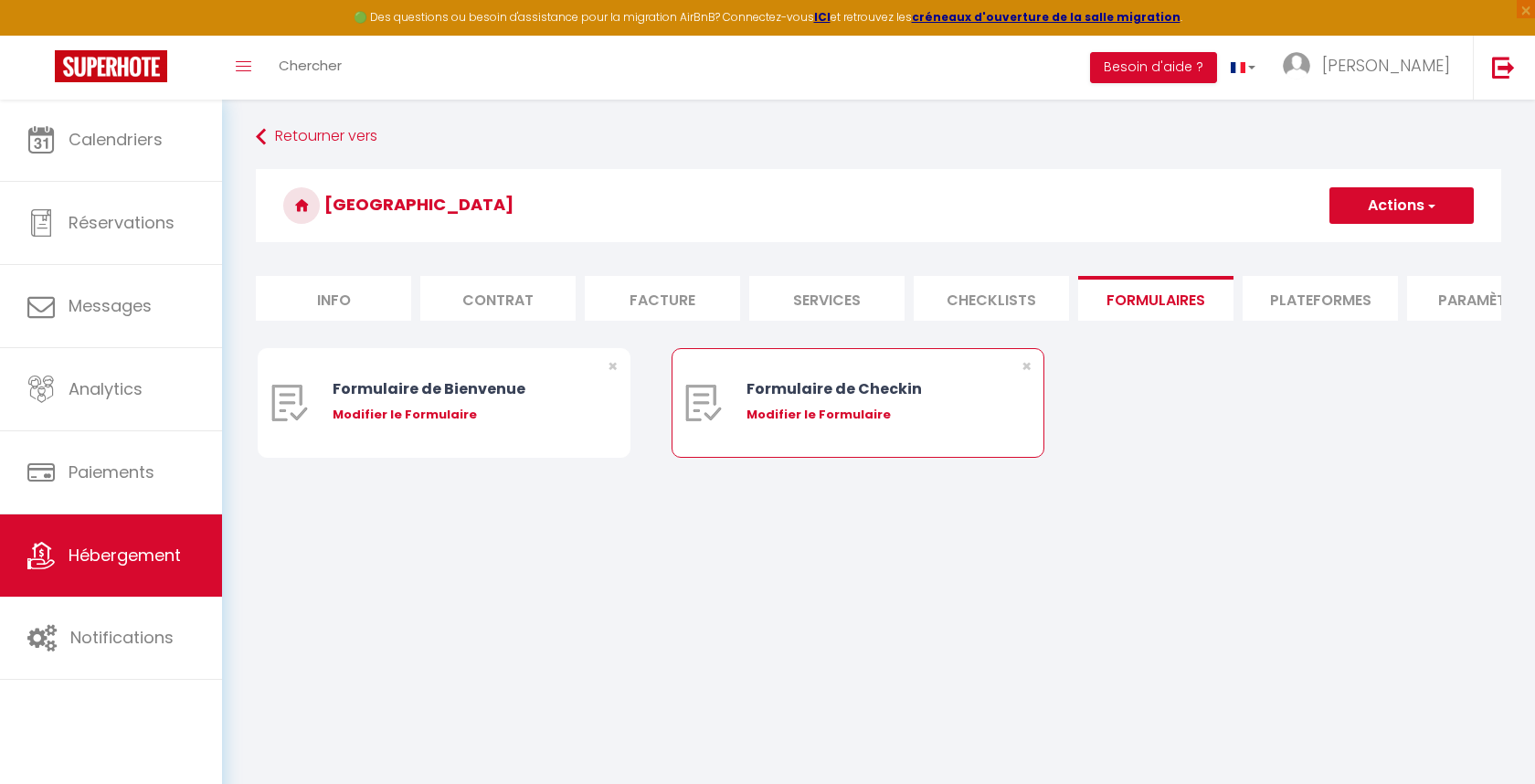
type input "[URL][DOMAIN_NAME]"
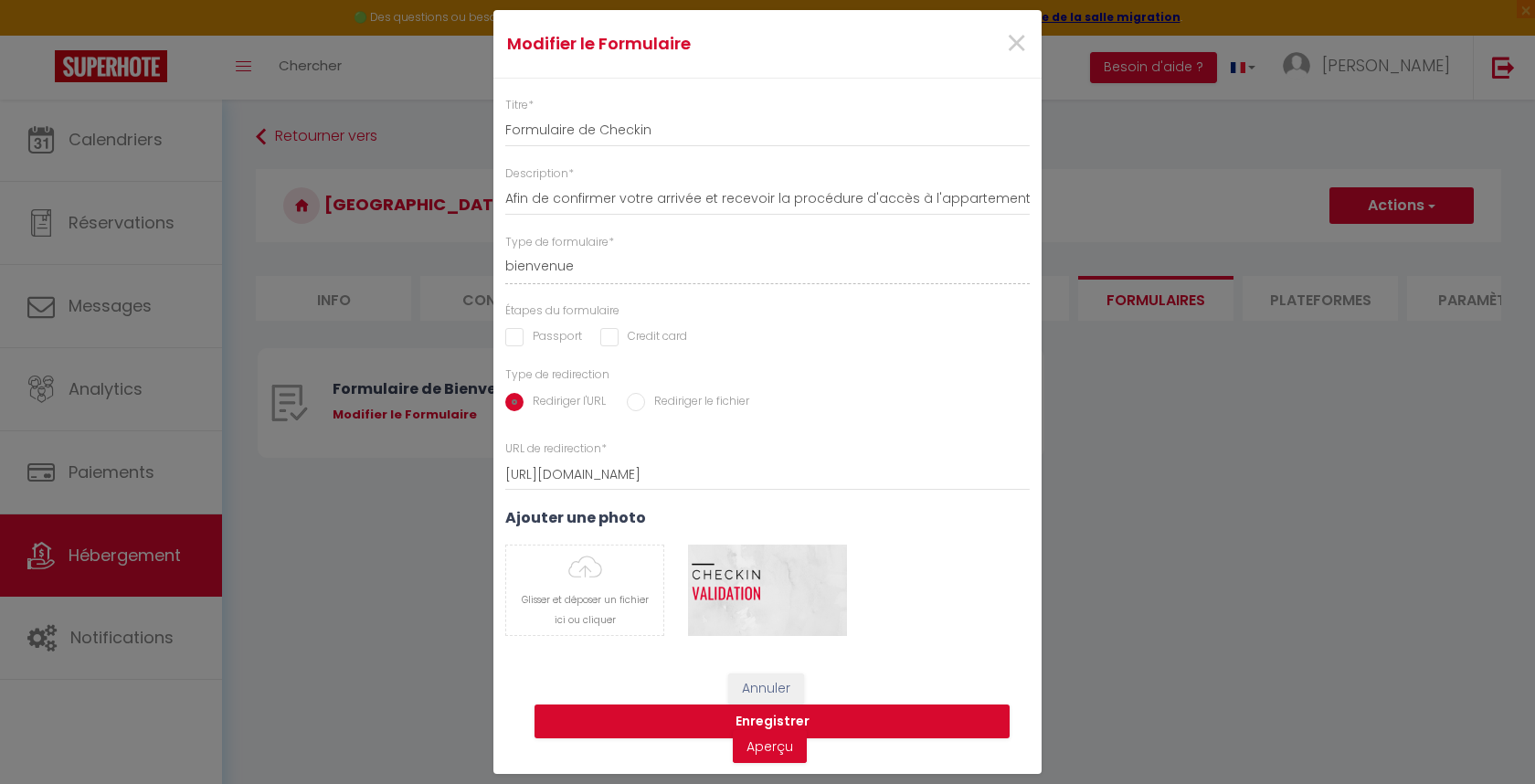
click at [1023, 48] on span "×" at bounding box center [1016, 44] width 23 height 55
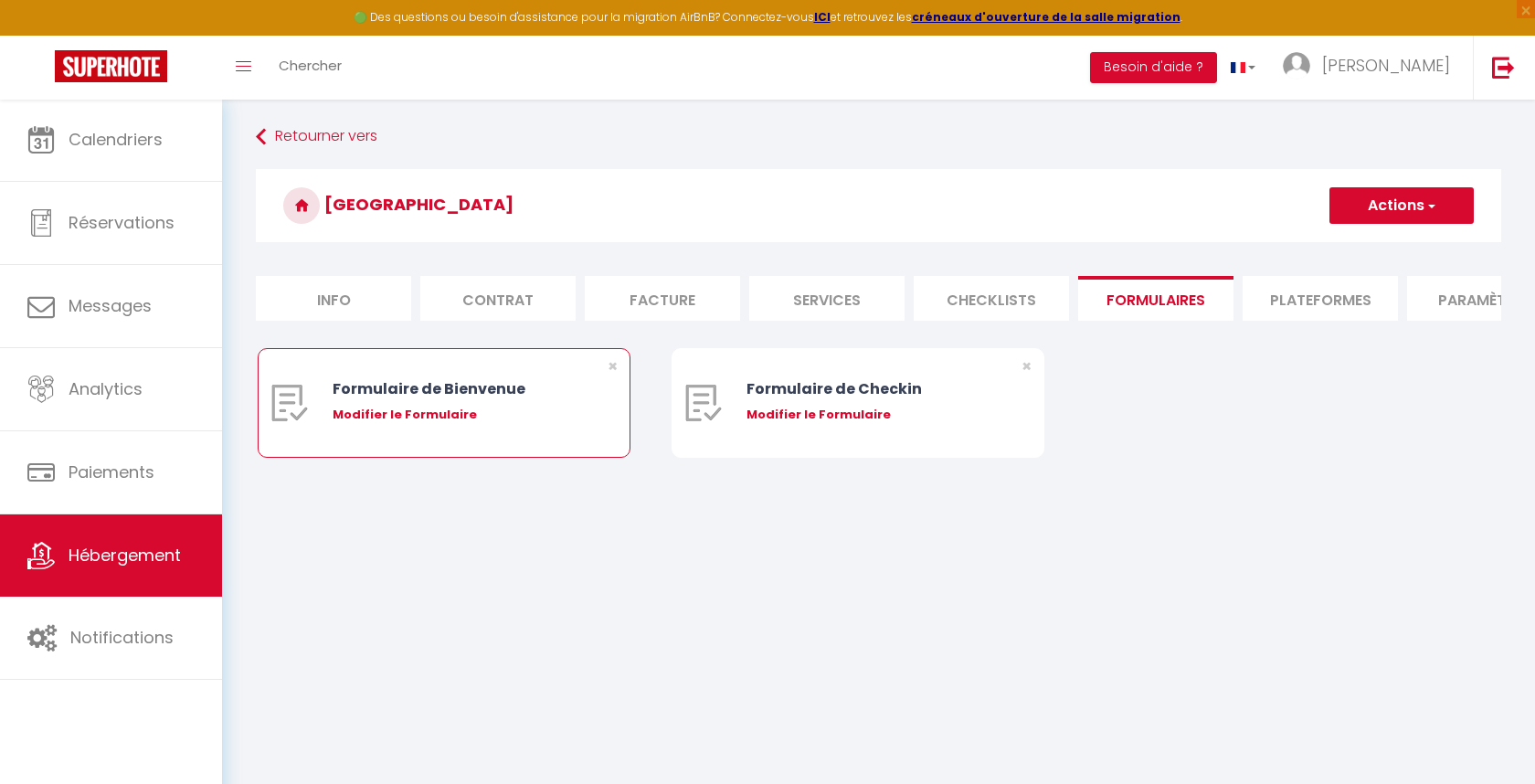
click at [427, 414] on div "Modifier le Formulaire" at bounding box center [459, 414] width 254 height 18
type input "Formulaire de Bienvenue"
type input "Afin de préparer au mieux votre arrivée et recevoir votre Guide de Bienvenue, j…"
select select "[object Object]"
radio input "true"
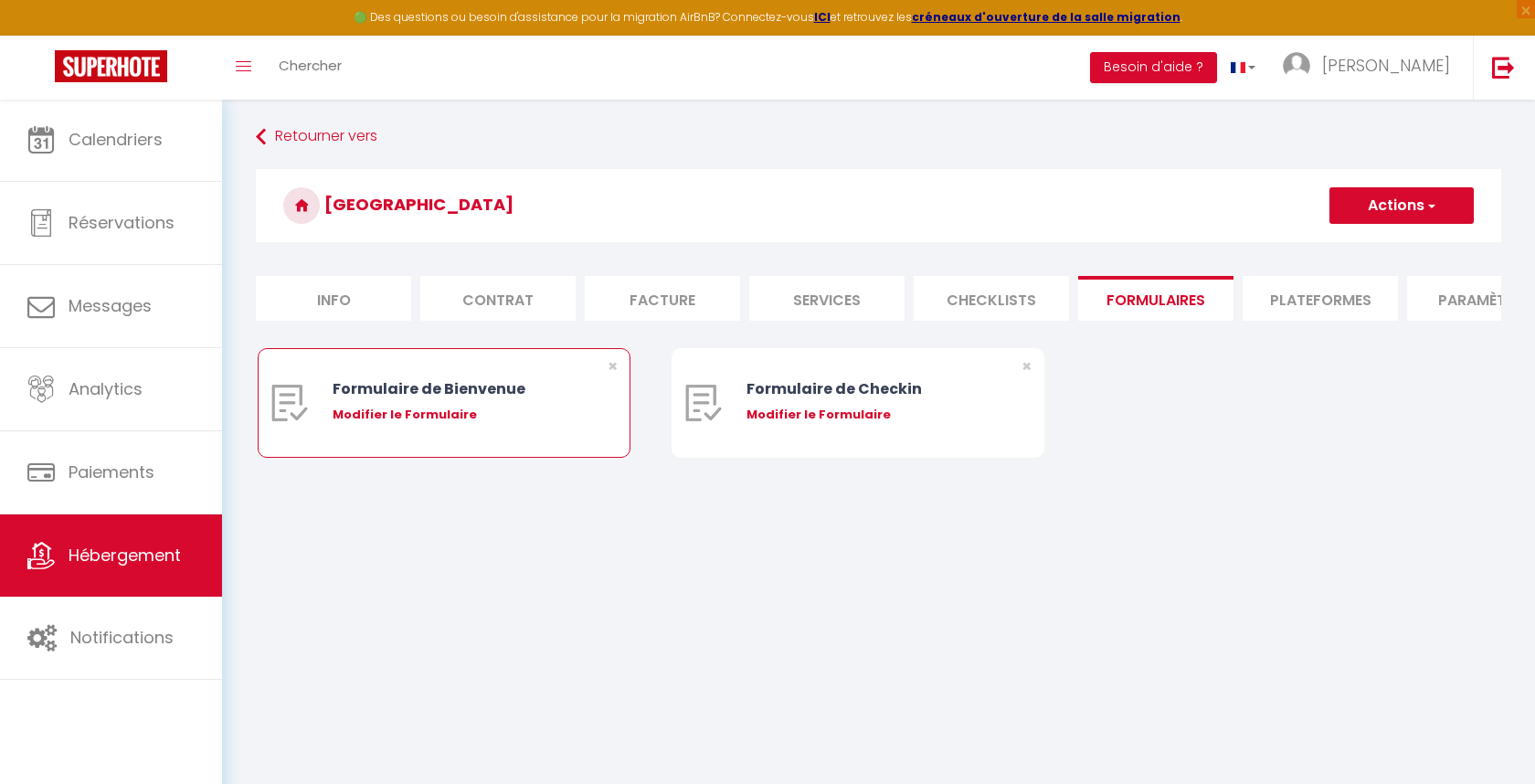
type input "[URL][DOMAIN_NAME]"
select select
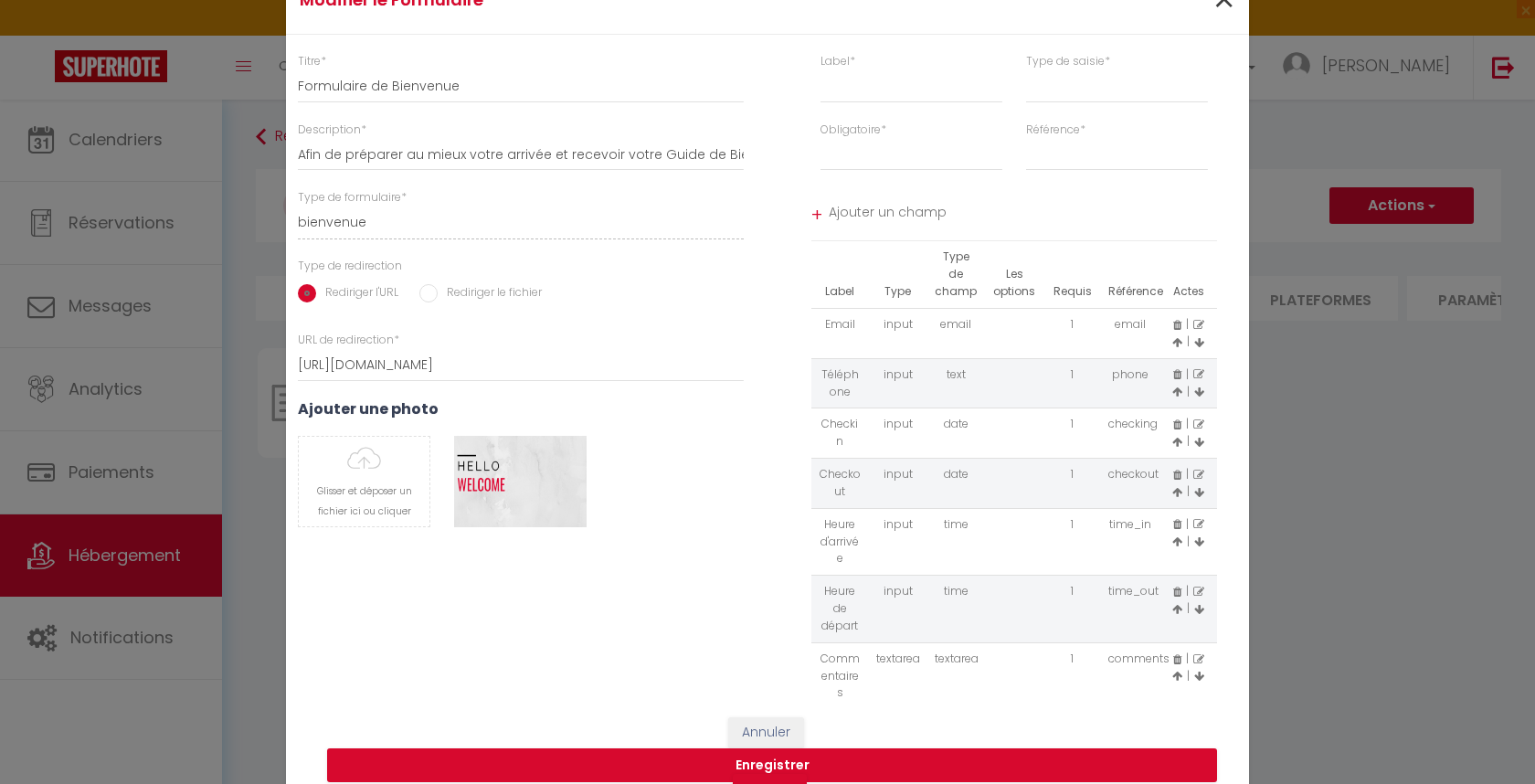
click at [1230, 10] on span "×" at bounding box center [1224, -1] width 23 height 55
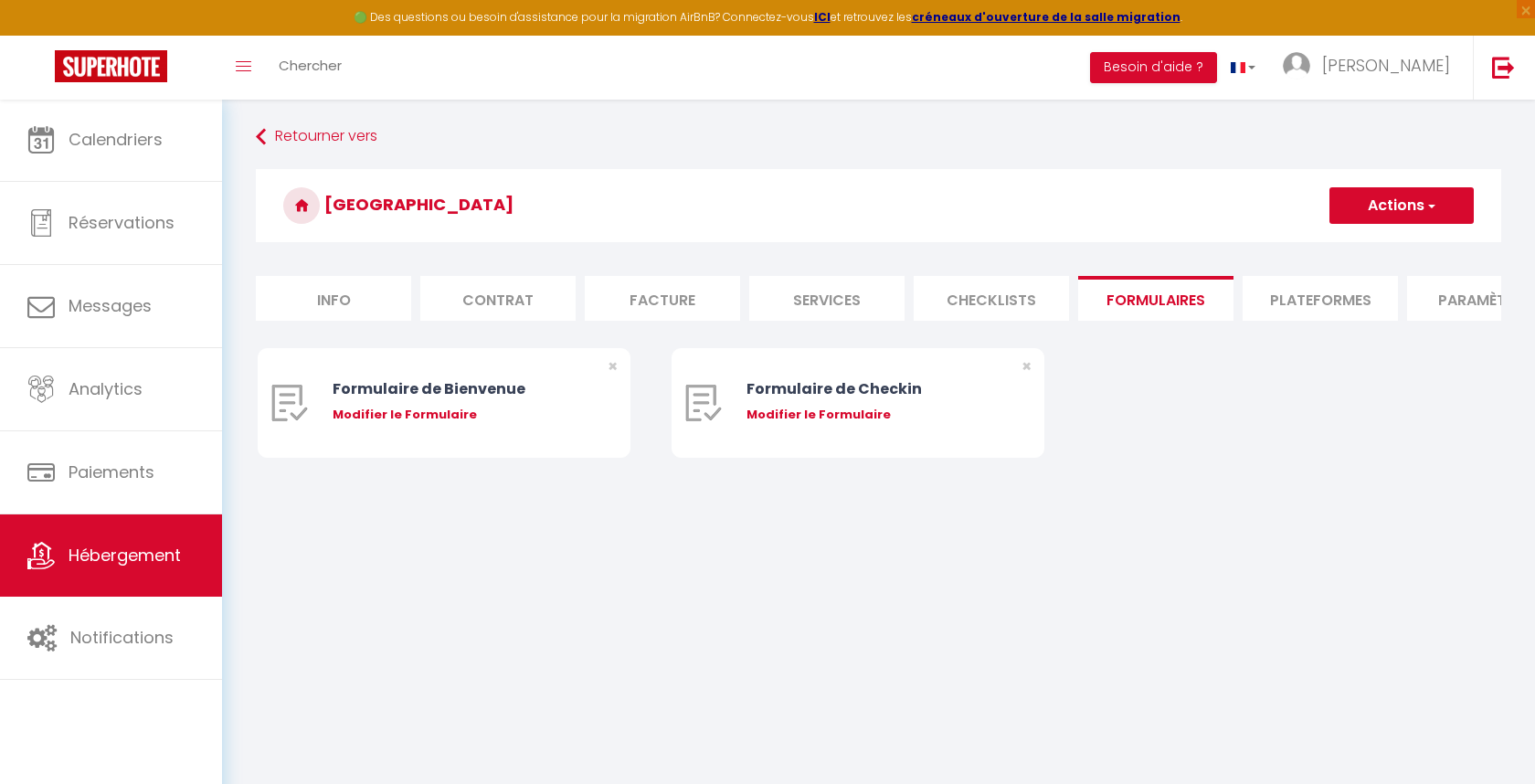
click at [1438, 194] on button "Actions" at bounding box center [1402, 205] width 145 height 37
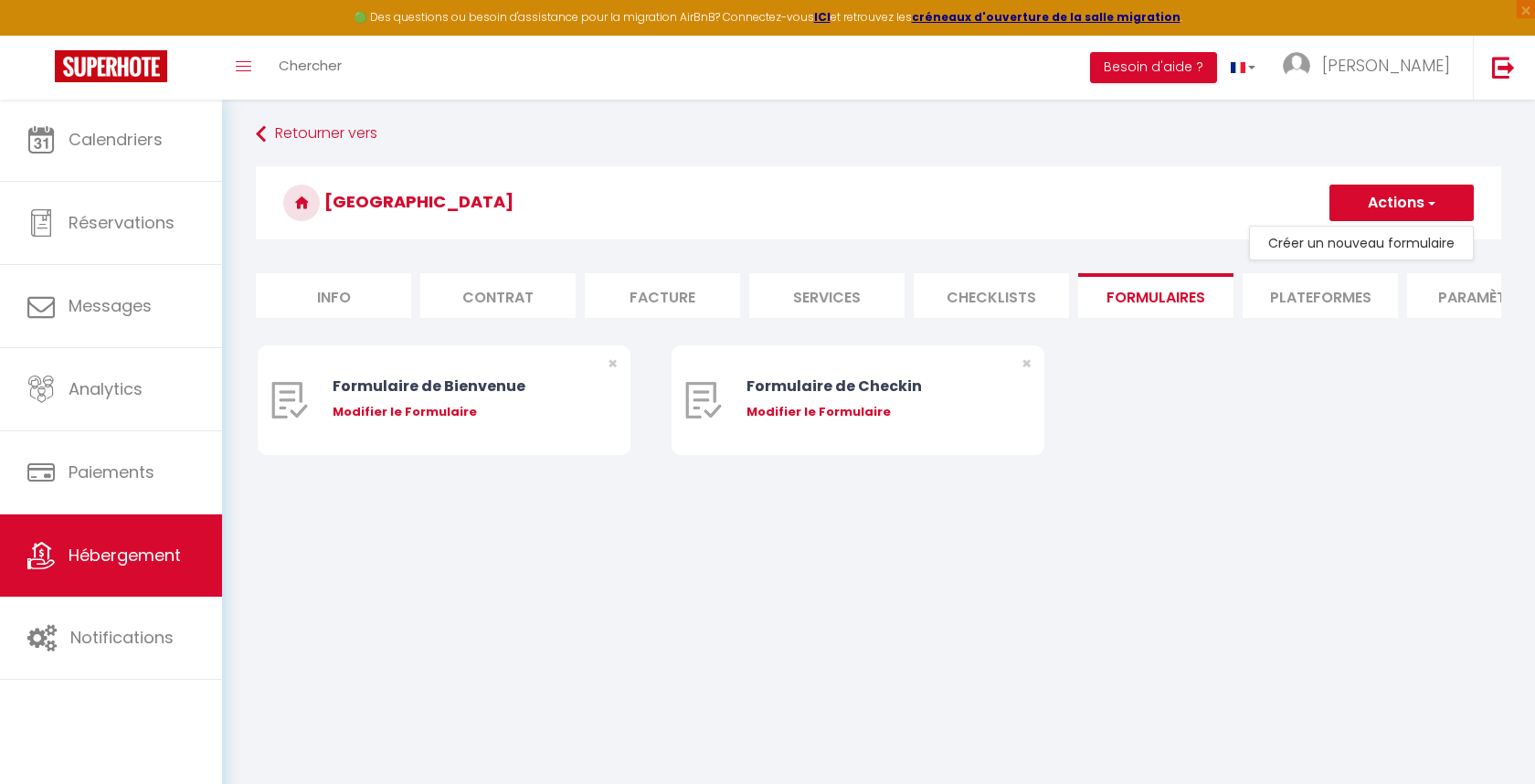
click at [1155, 210] on h3 "[GEOGRAPHIC_DATA]" at bounding box center [879, 203] width 1245 height 73
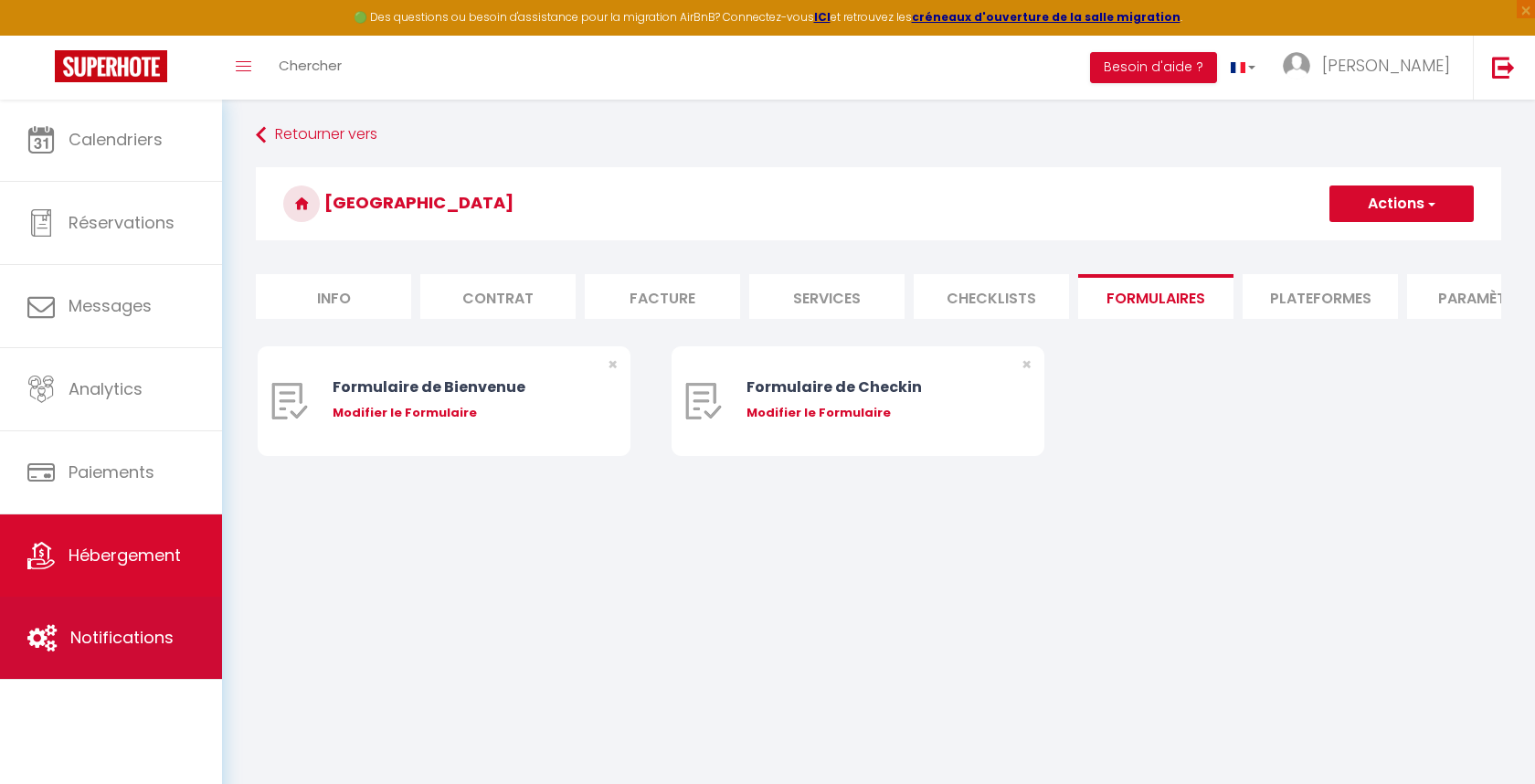
click at [134, 632] on span "Notifications" at bounding box center [122, 636] width 103 height 23
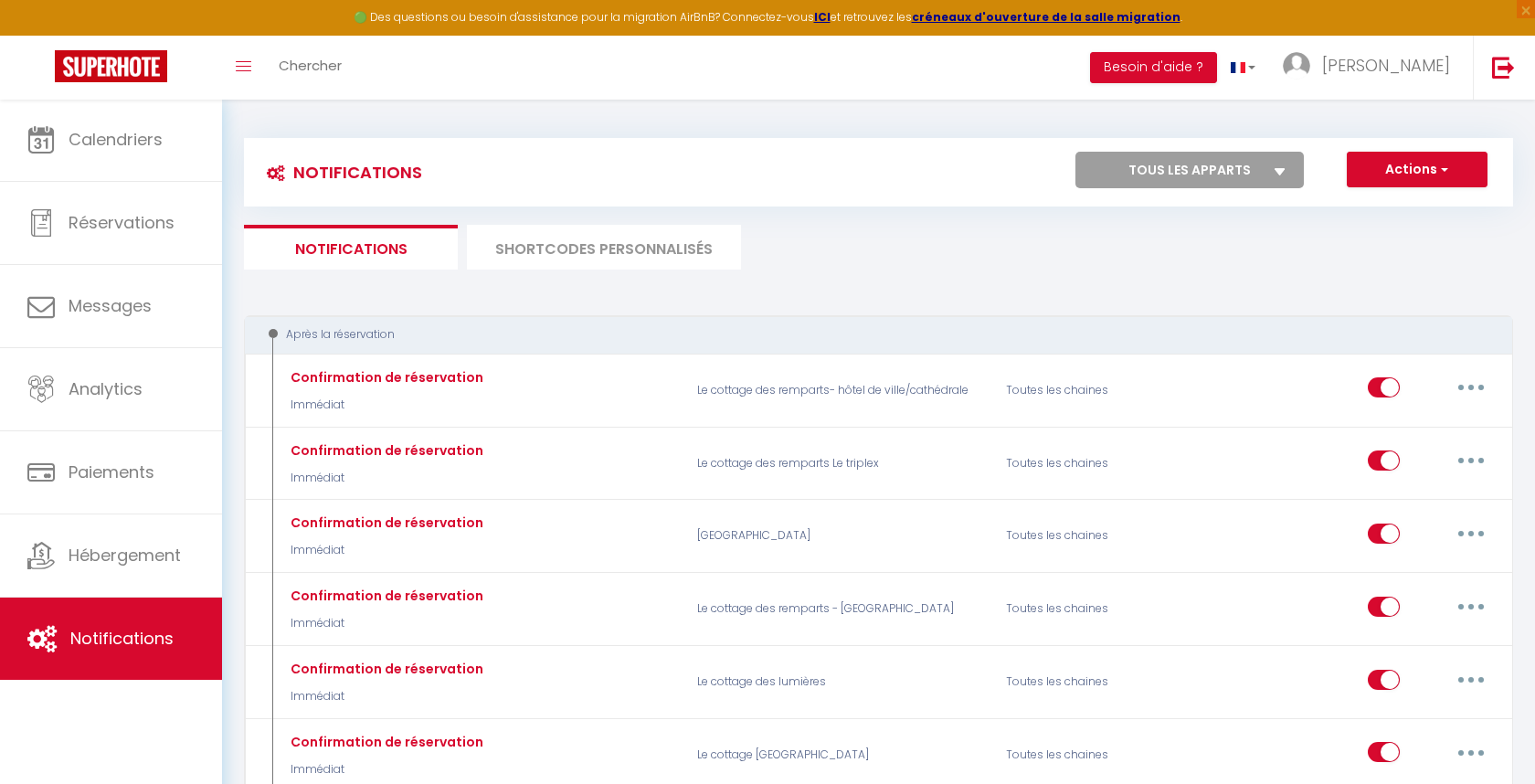
select select "75282"
checkbox input "false"
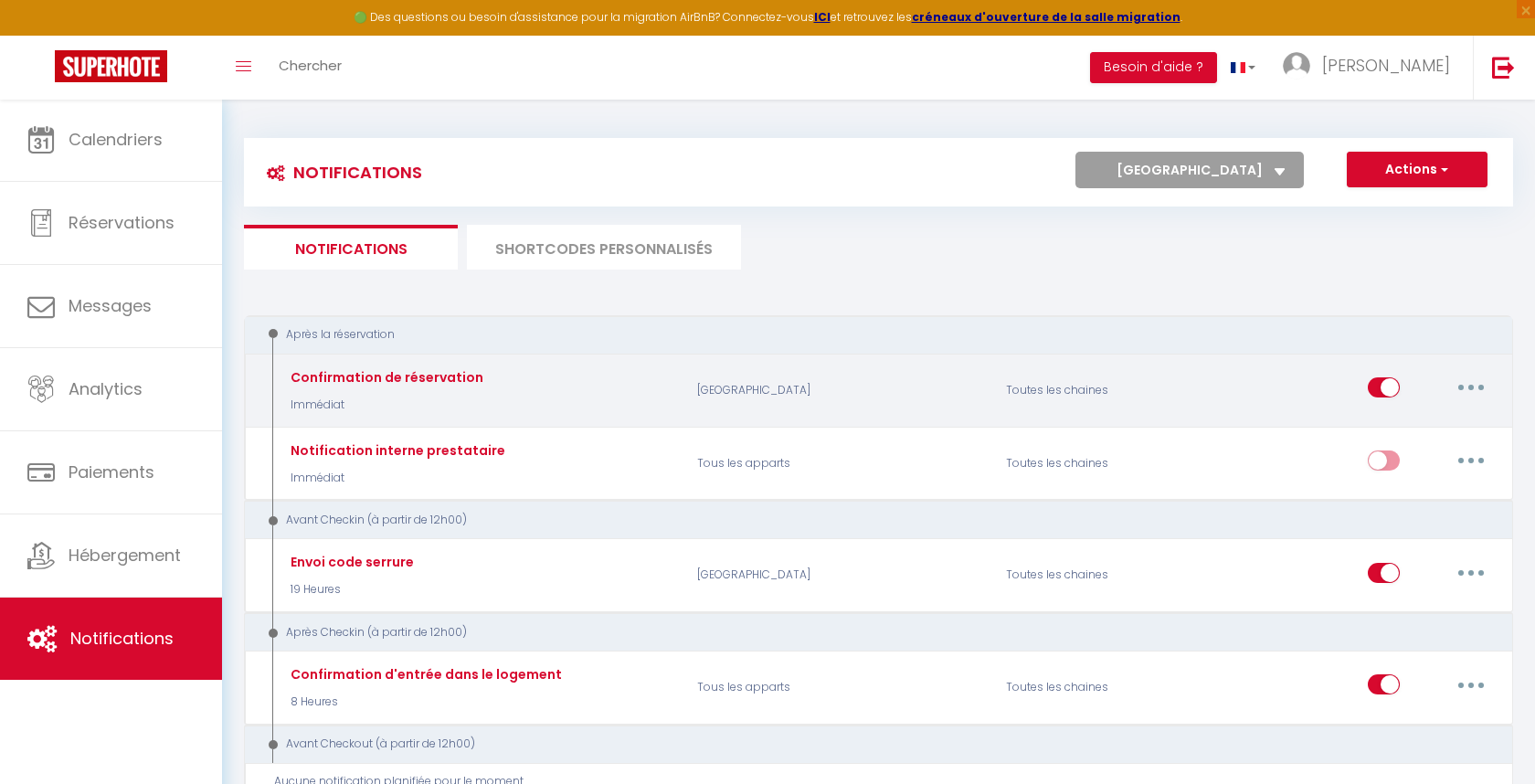
click at [1484, 386] on button "button" at bounding box center [1472, 387] width 52 height 29
click at [1420, 419] on link "Editer" at bounding box center [1424, 428] width 135 height 31
type input "Confirmation de réservation"
select select "Immédiat"
select select "if_booking_is_paid"
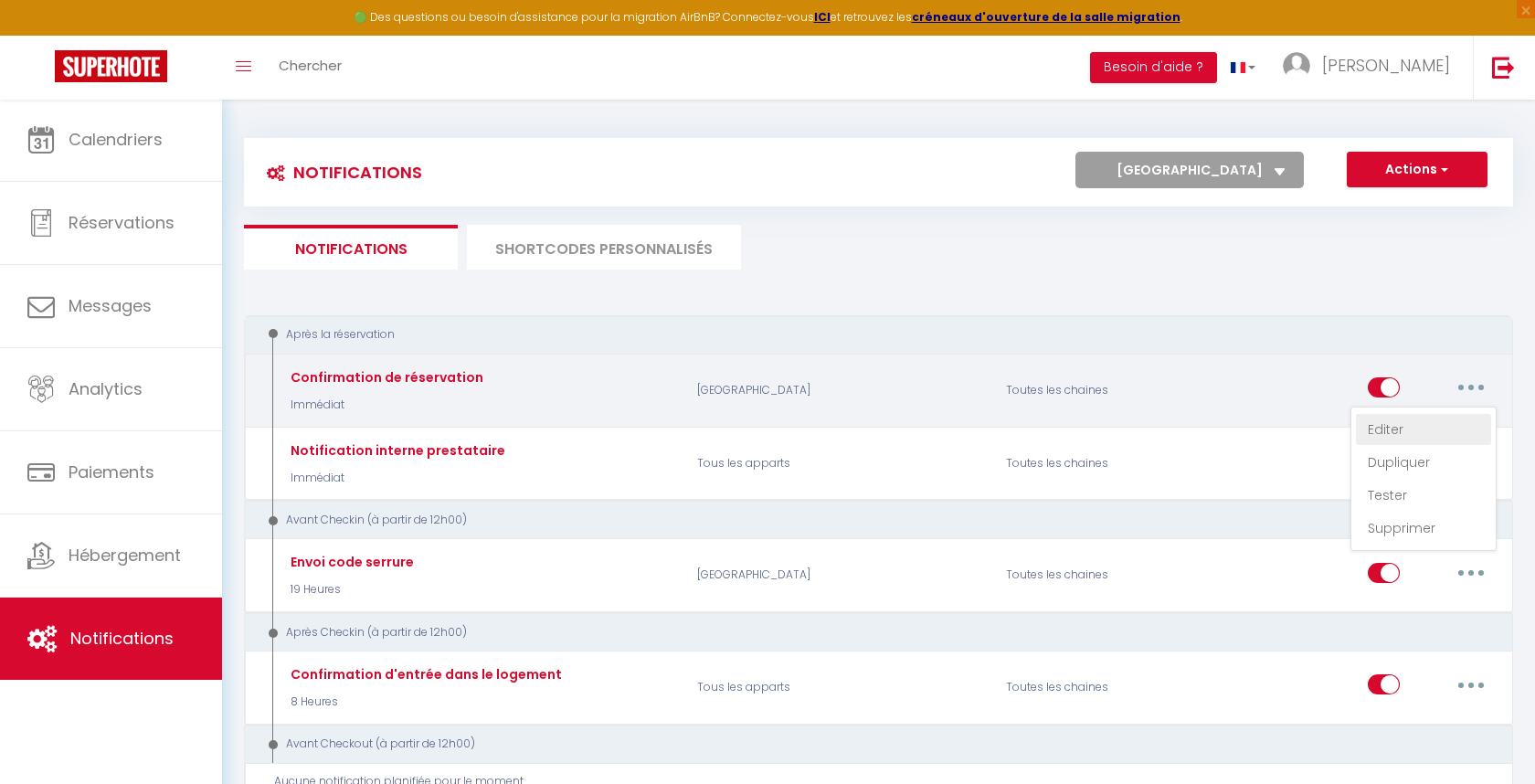
checkbox input "true"
checkbox input "false"
radio input "true"
type input "Confirmation de réservation - Le cottage du centre"
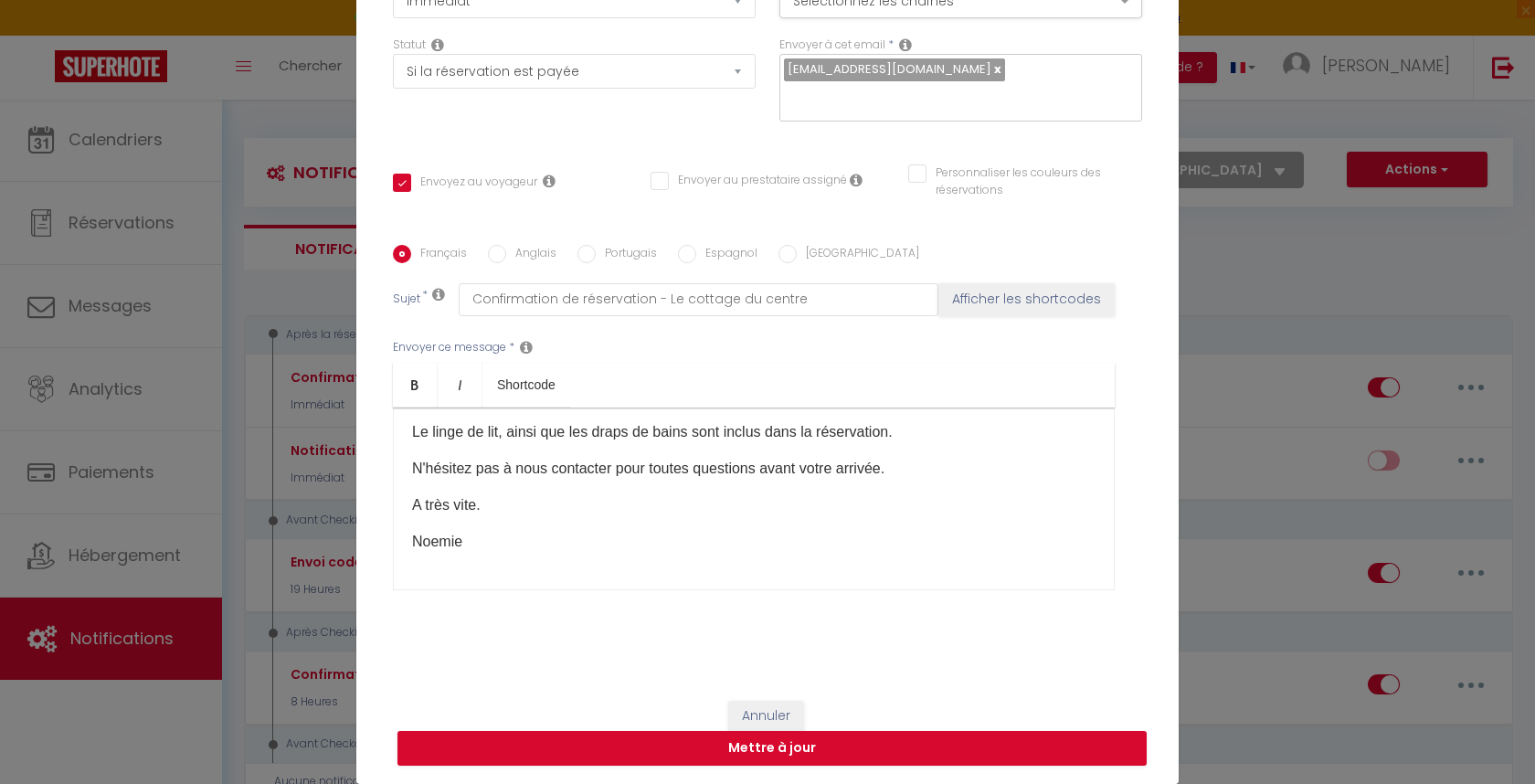
scroll to position [175, 0]
click at [765, 707] on button "Annuler" at bounding box center [766, 717] width 75 height 31
checkbox input "true"
checkbox input "false"
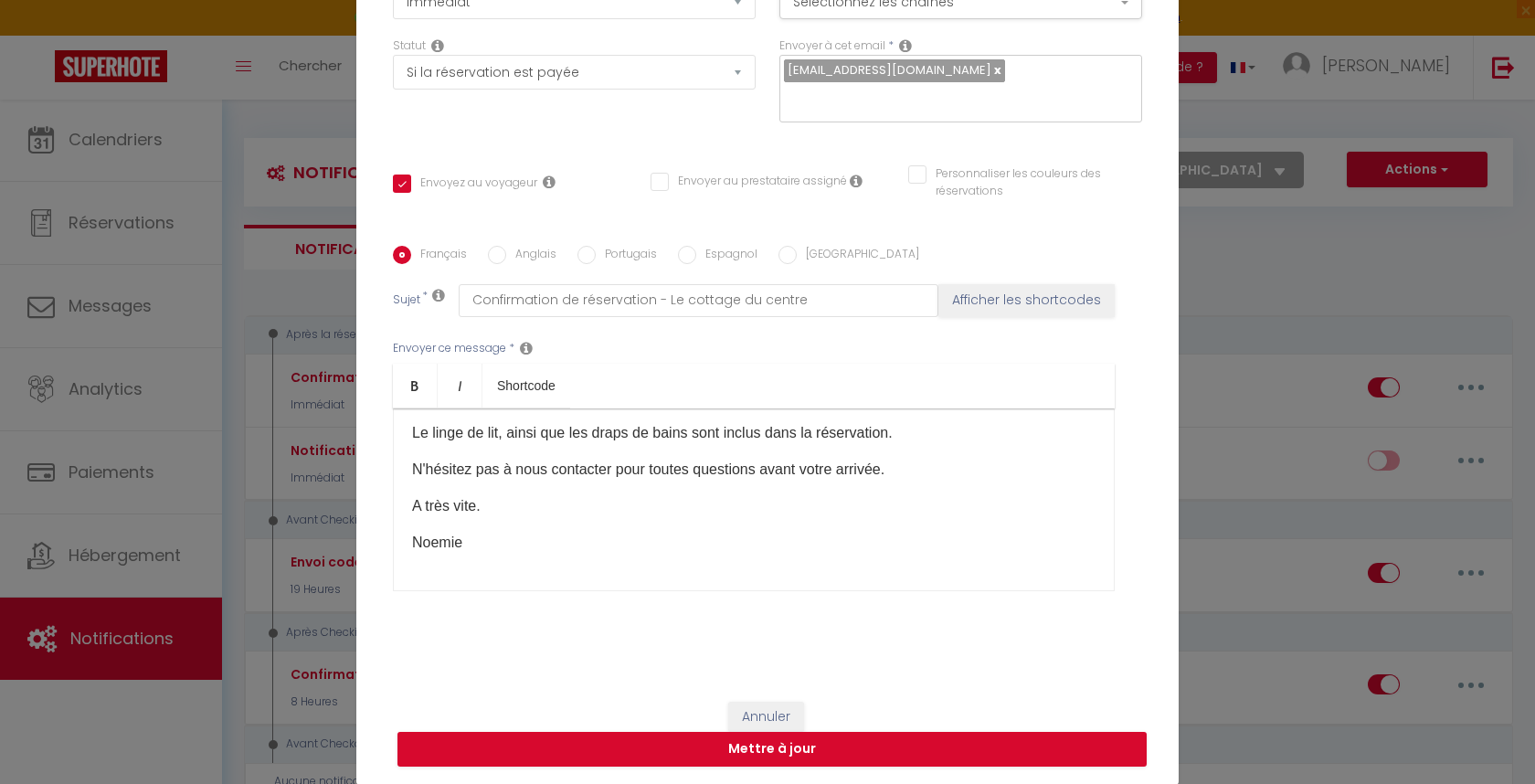
radio input "true"
type input "Confirmation de réservation"
checkbox input "true"
checkbox input "false"
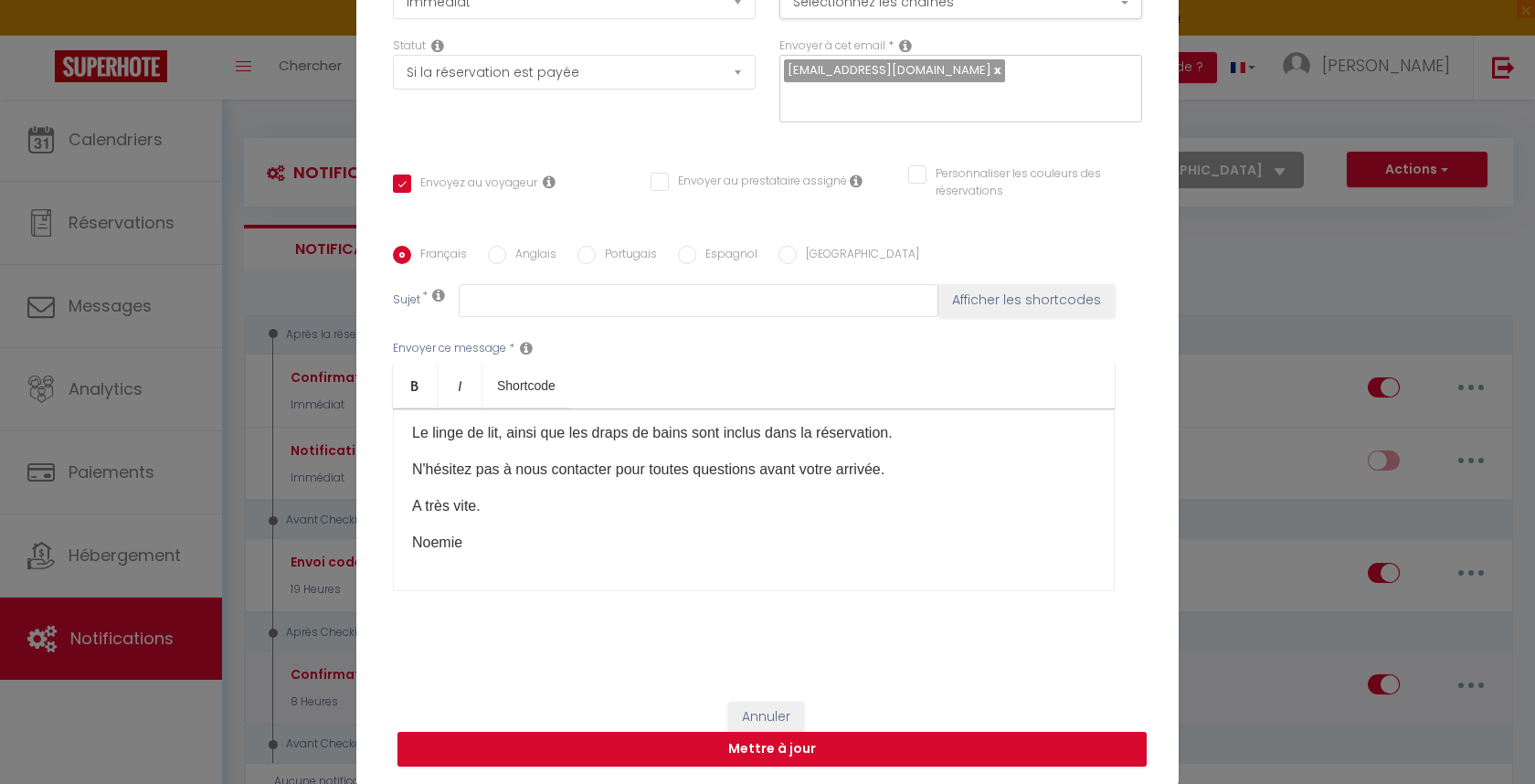
type input "Confirmation de réservation - Le cottage du centre"
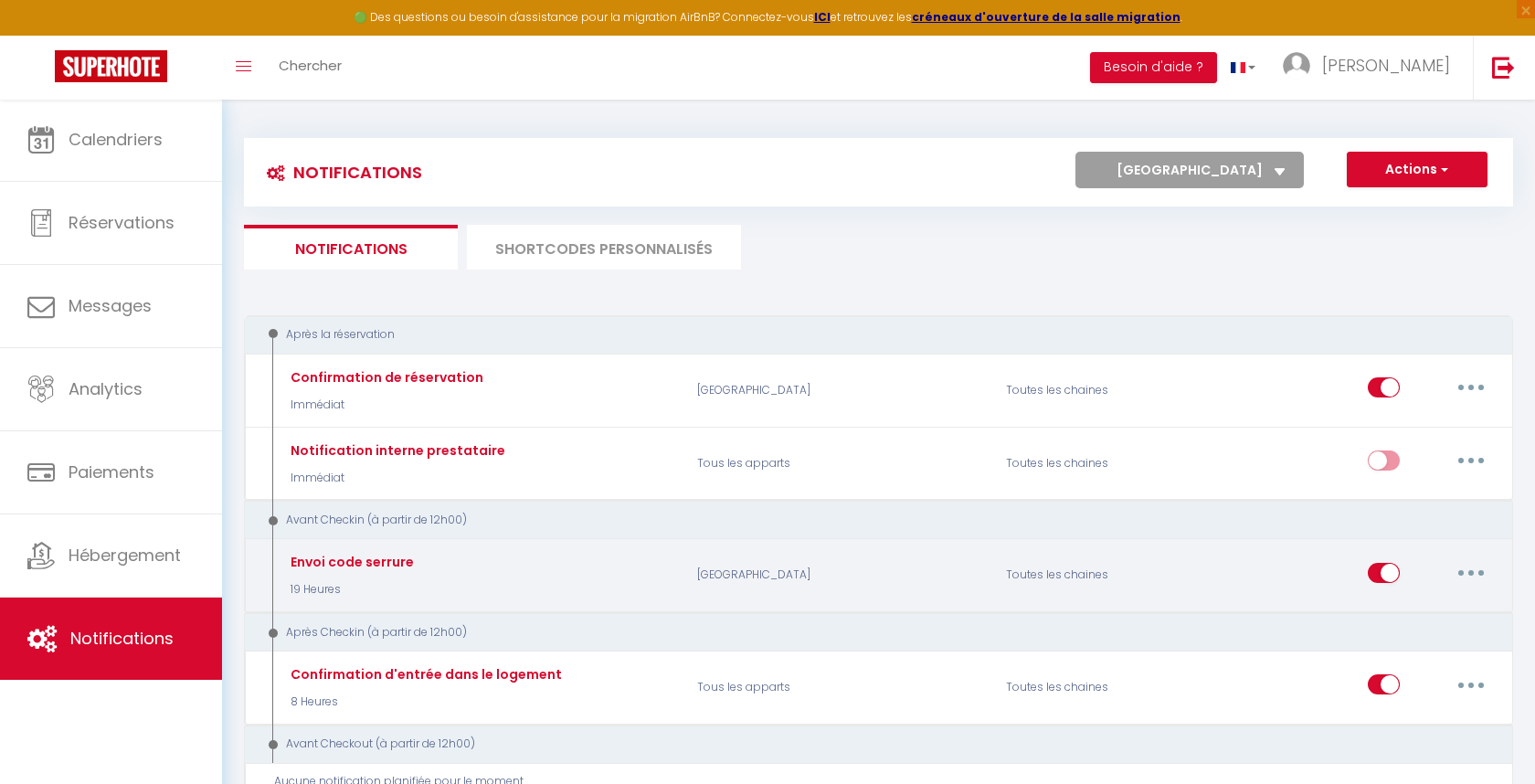
click at [1478, 570] on button "button" at bounding box center [1472, 572] width 52 height 29
click at [1437, 606] on link "Editer" at bounding box center [1424, 614] width 135 height 31
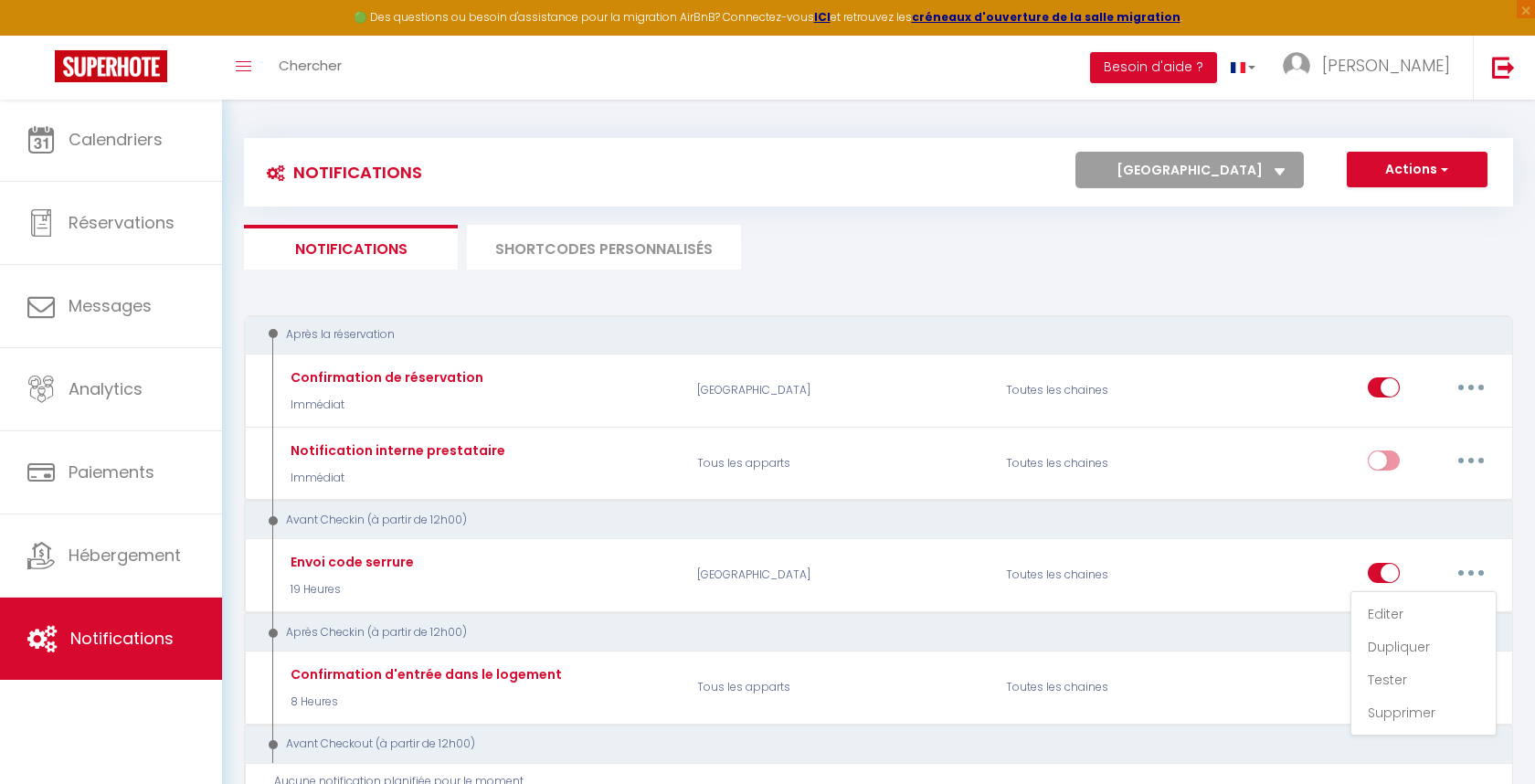
type input "Envoi code serrure"
select select "19 Heures"
checkbox input "true"
checkbox input "false"
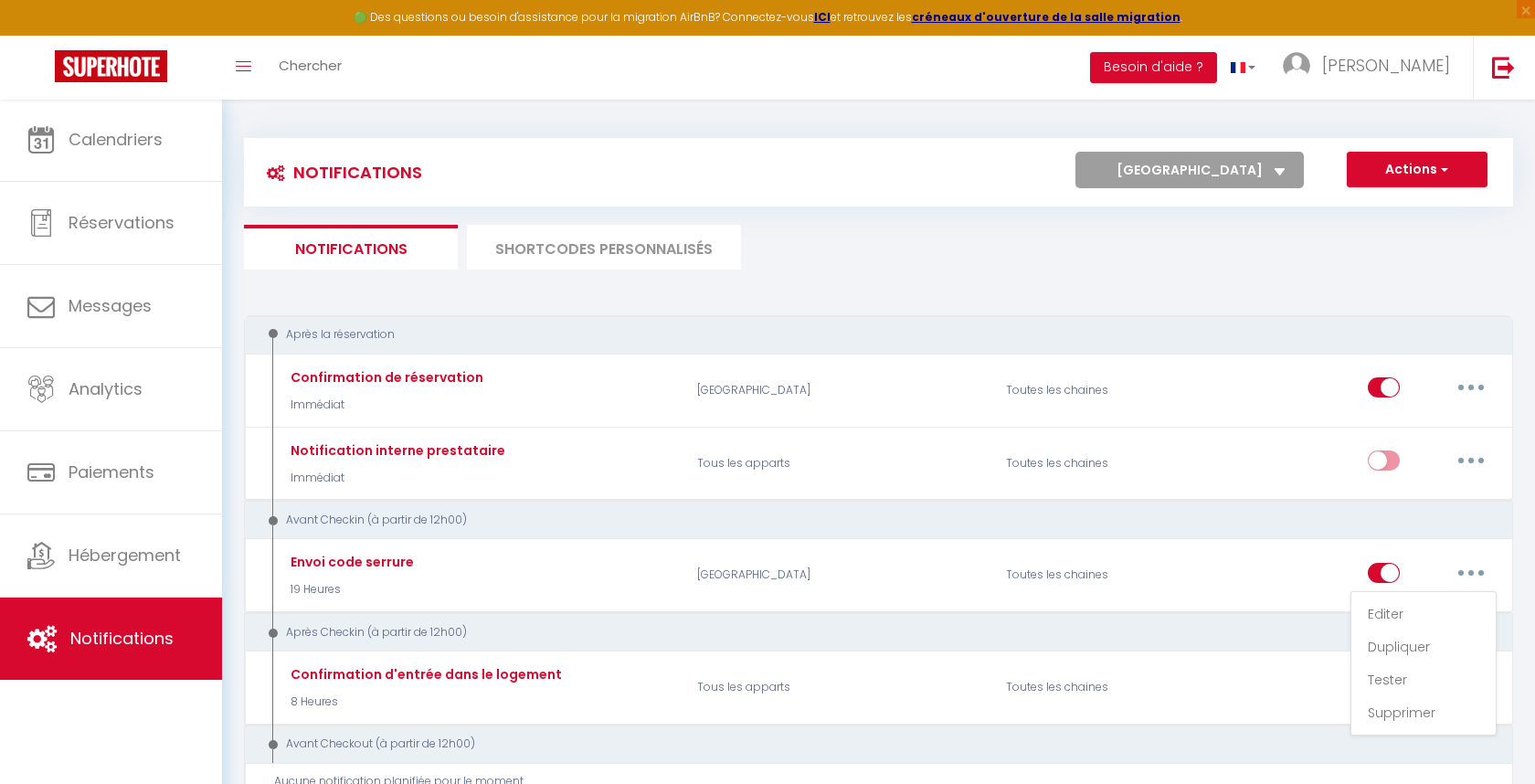
type input "Code ouverture de porte"
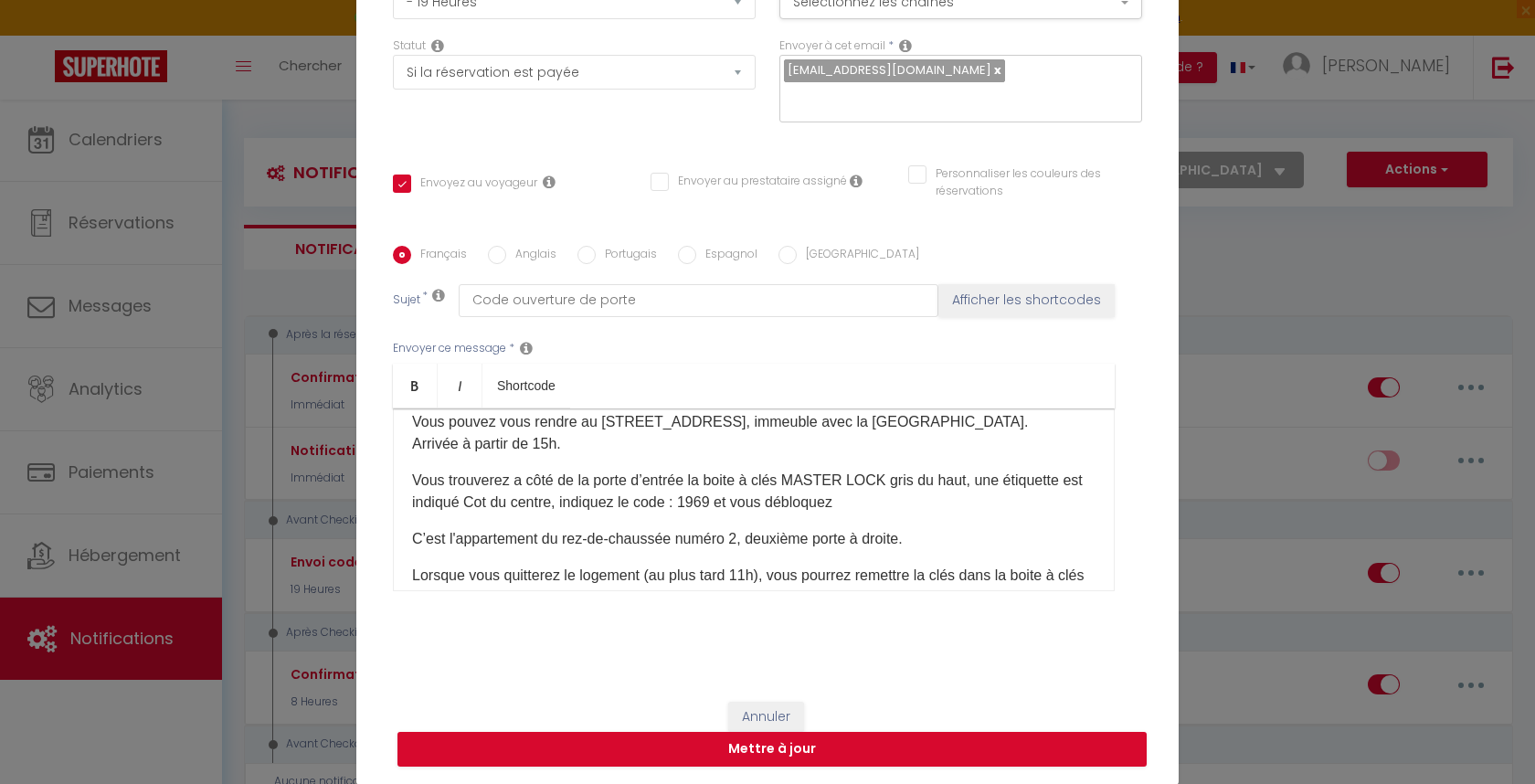
scroll to position [56, 0]
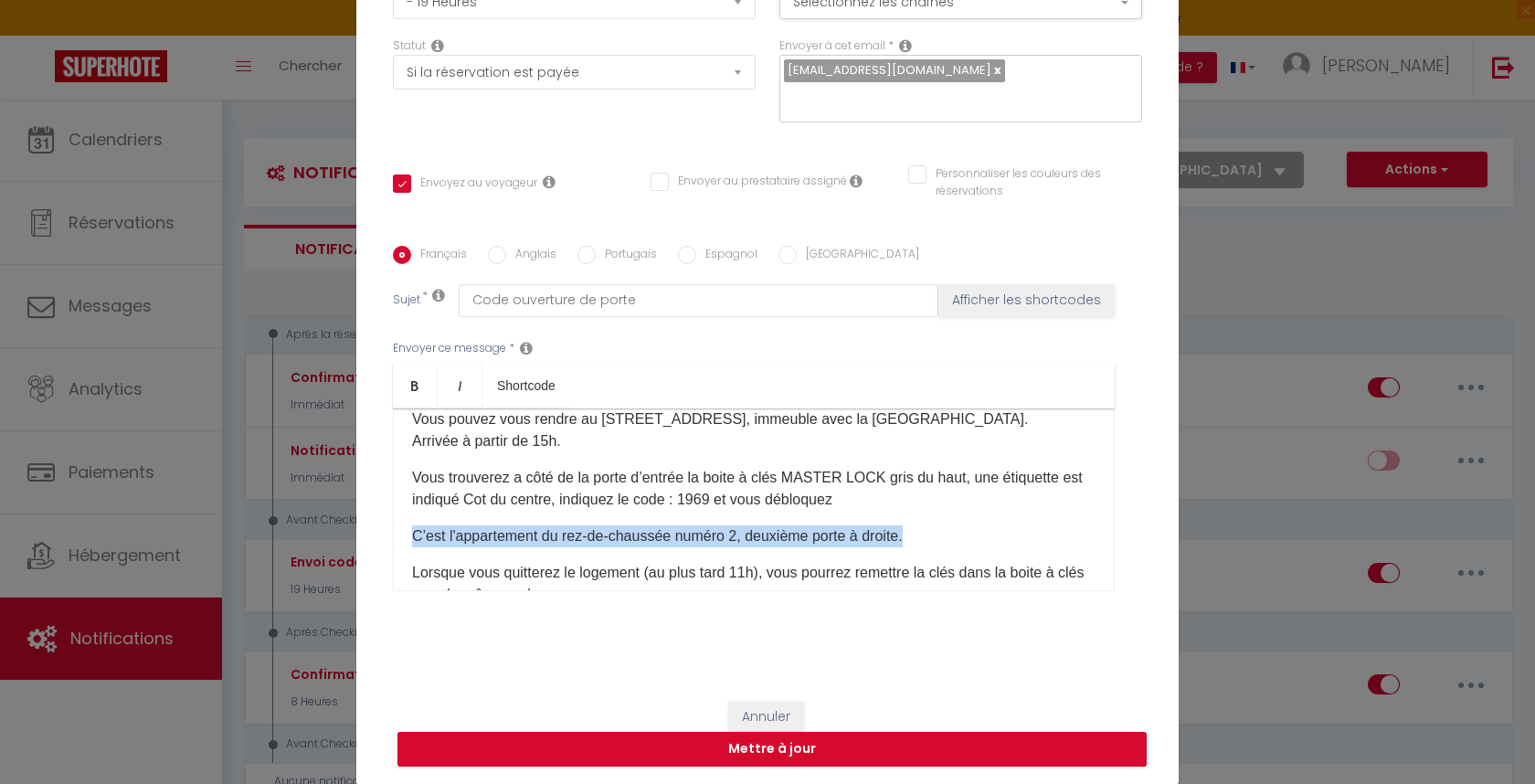
drag, startPoint x: 920, startPoint y: 535, endPoint x: 511, endPoint y: 524, distance: 409.1
click at [511, 524] on div "Bonjour [GUEST:FIRST_NAME]​ Vous pouvez vous rendre au [STREET_ADDRESS], immeub…" at bounding box center [754, 500] width 722 height 182
copy p "C’est l'appartement du rez-de-chaussée numéro 2, deuxième porte à droite."
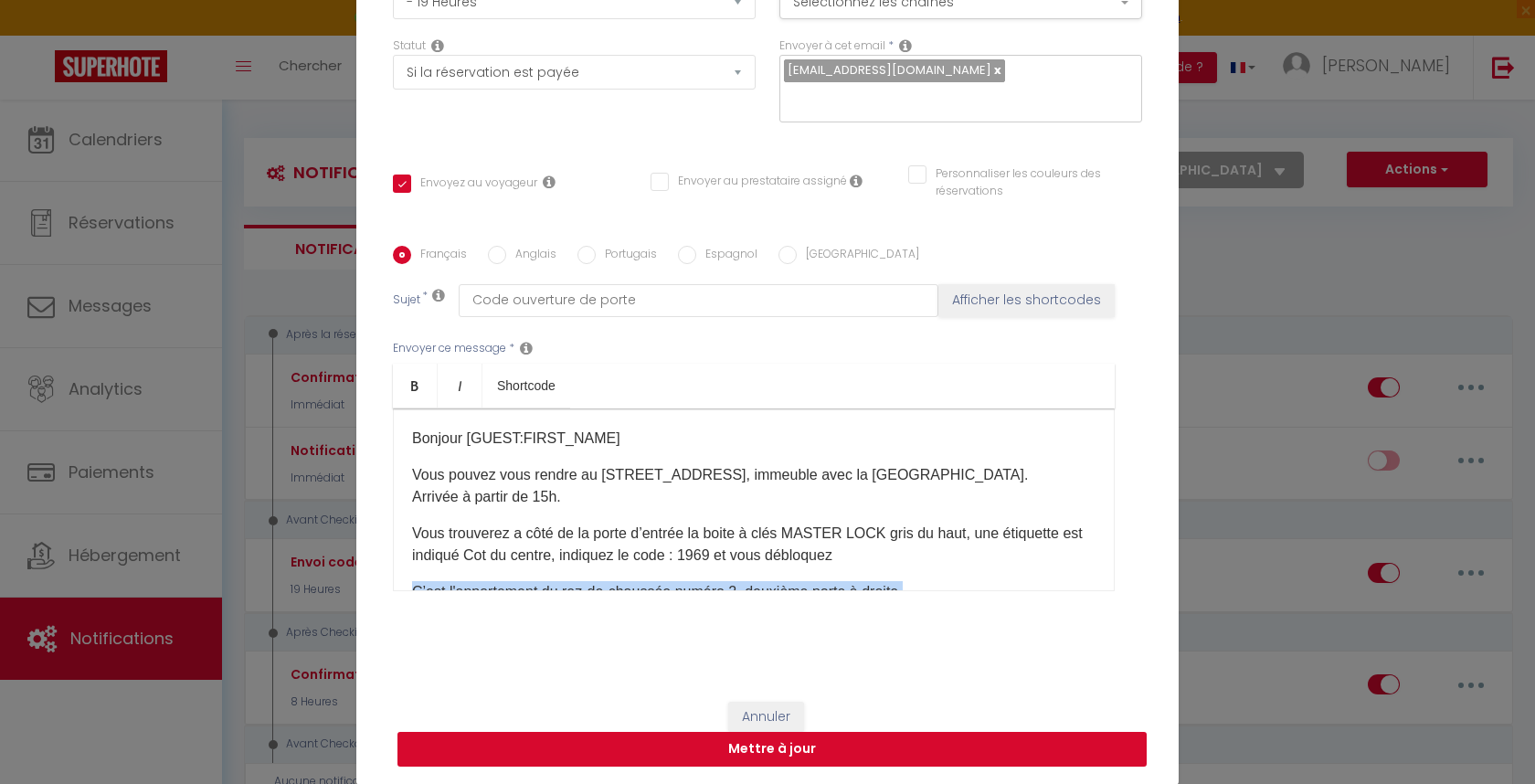
scroll to position [0, 0]
click at [785, 745] on button "Mettre à jour" at bounding box center [772, 748] width 750 height 35
checkbox input "true"
checkbox input "false"
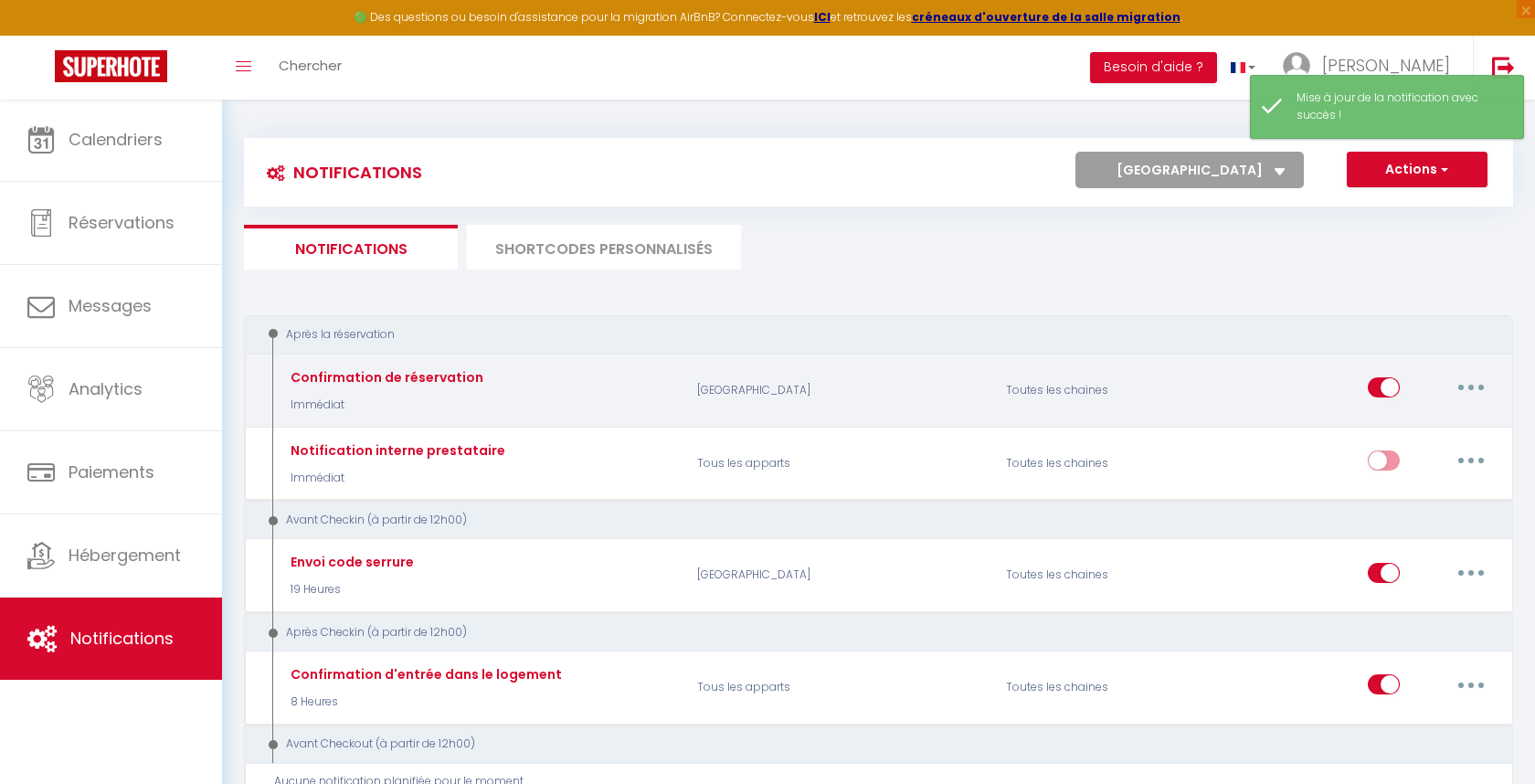
click at [1492, 381] on button "button" at bounding box center [1472, 387] width 52 height 29
click at [1421, 423] on link "Editer" at bounding box center [1424, 428] width 135 height 31
type input "Confirmation de réservation"
select select "Immédiat"
select select "if_booking_is_paid"
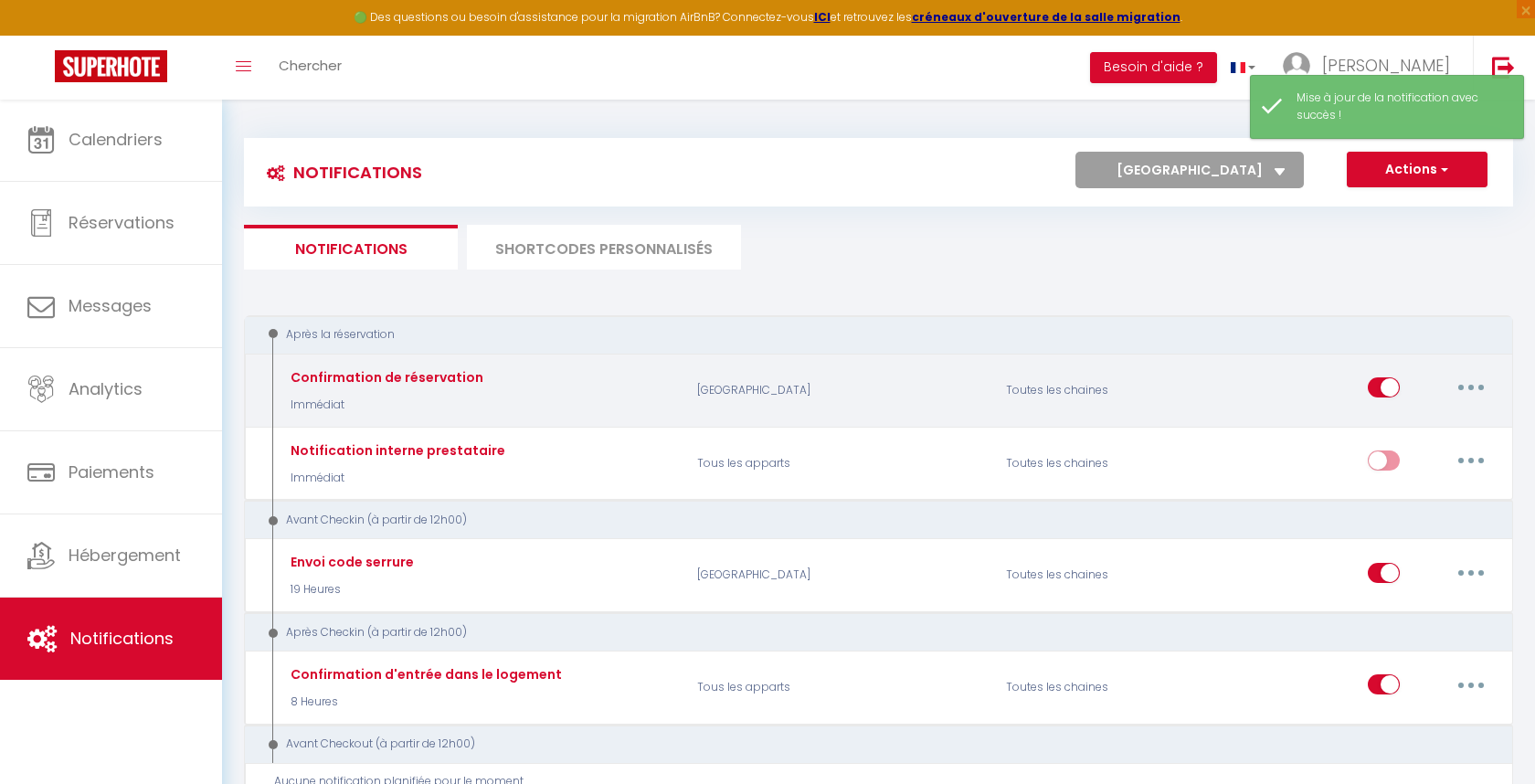
checkbox input "true"
checkbox input "false"
radio input "true"
type input "Confirmation de réservation - Le cottage du centre"
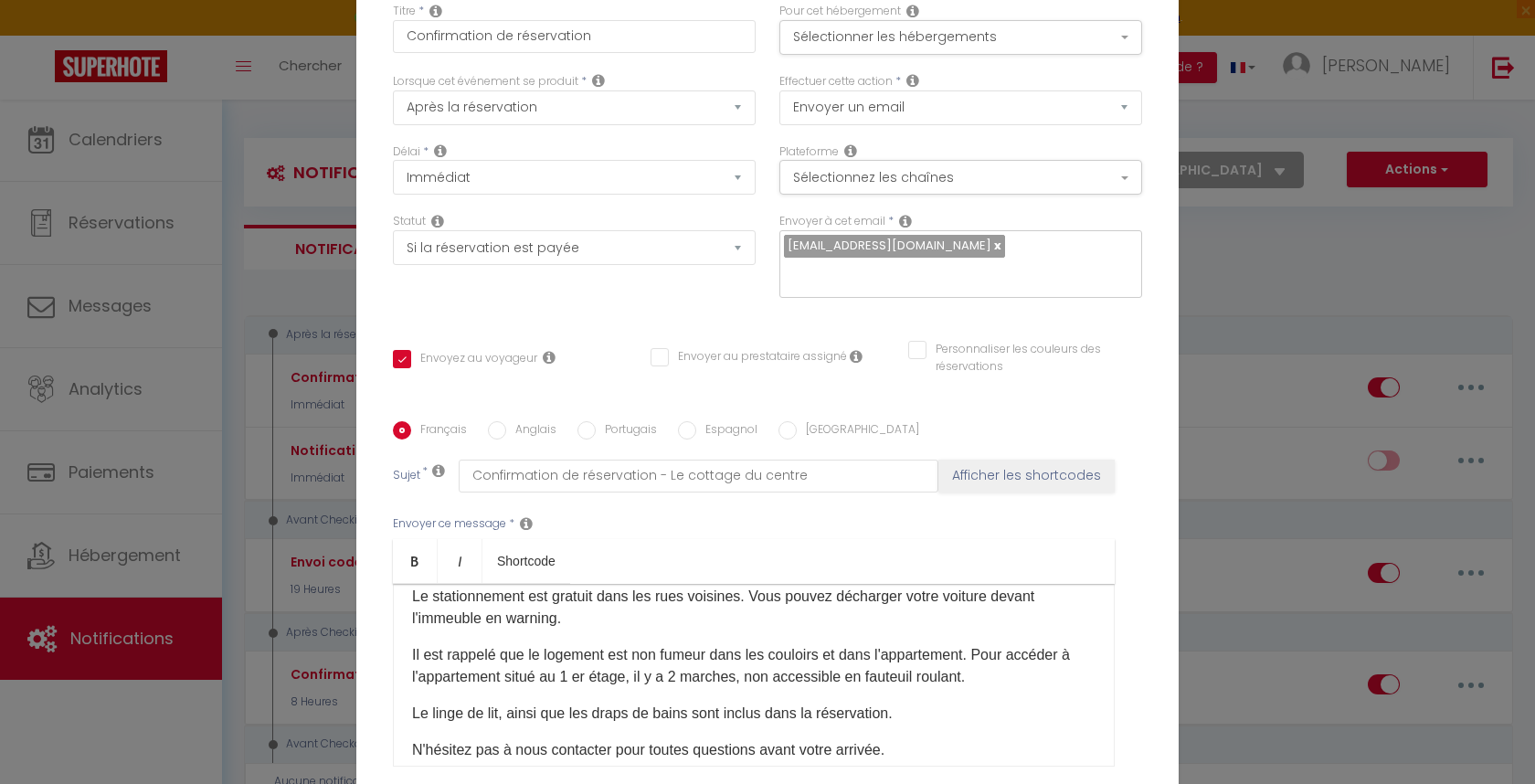
scroll to position [249, 0]
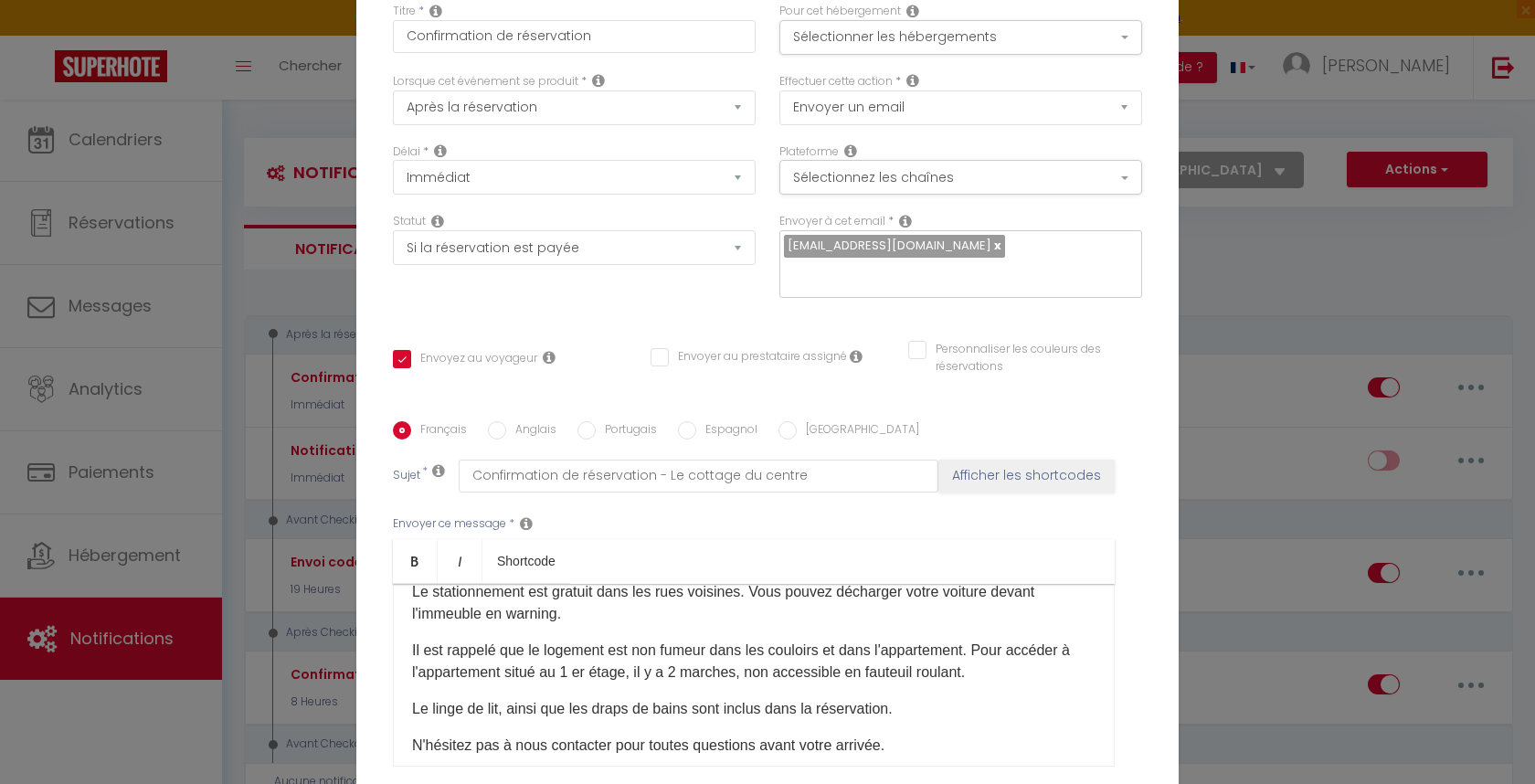
click at [768, 639] on p "Il est rappelé que le logement est non fumeur dans les couloirs et dans l'appar…" at bounding box center [754, 661] width 683 height 44
click at [988, 639] on p "Il est rappelé que le logement est non fumeur dans les couloirs et dans l'appar…" at bounding box center [754, 661] width 683 height 44
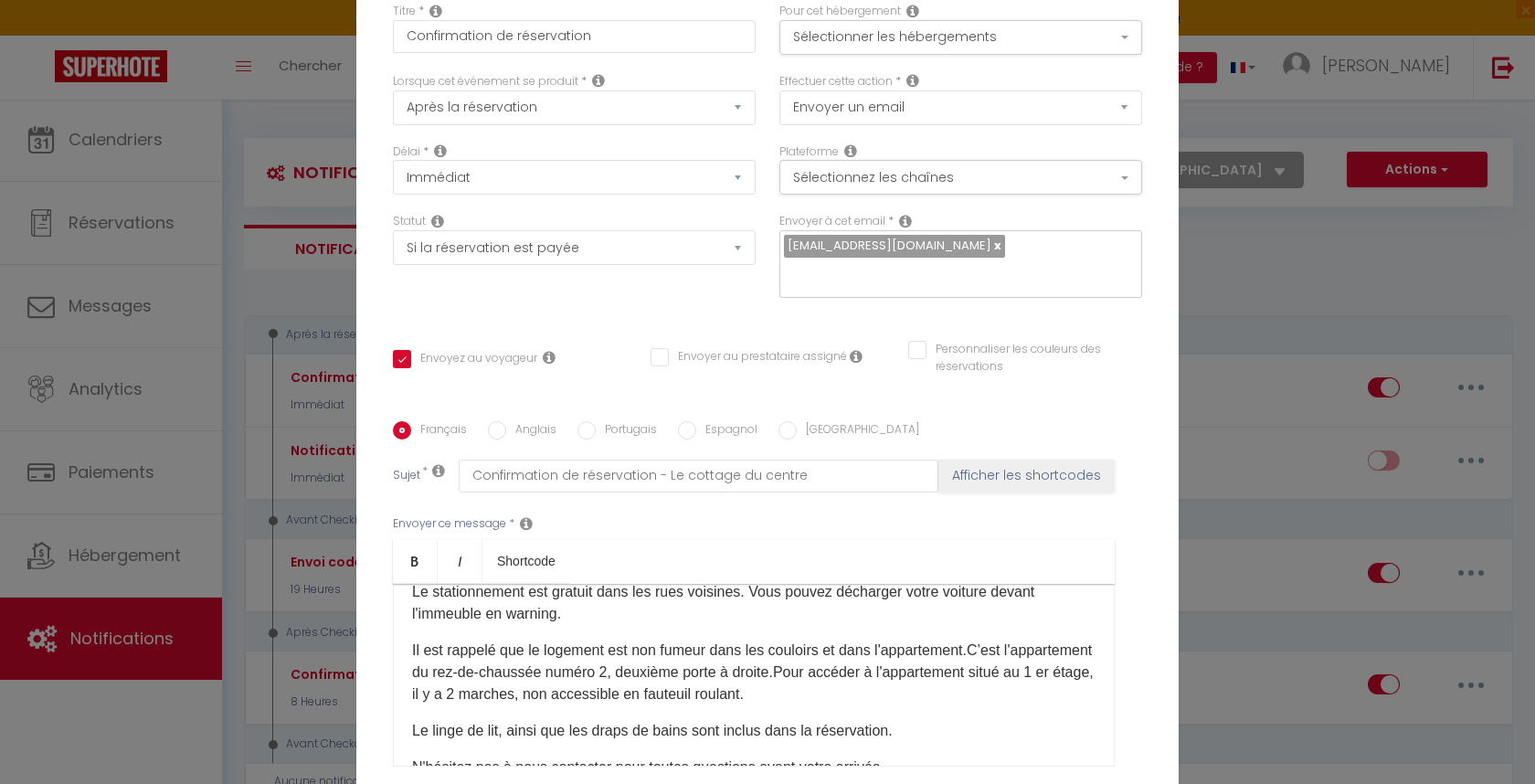
scroll to position [247, 0]
drag, startPoint x: 881, startPoint y: 507, endPoint x: 550, endPoint y: 527, distance: 331.6
click at [550, 641] on p "Il est rappelé que le logement est non fumeur dans les couloirs et dans l'appar…" at bounding box center [754, 674] width 683 height 65
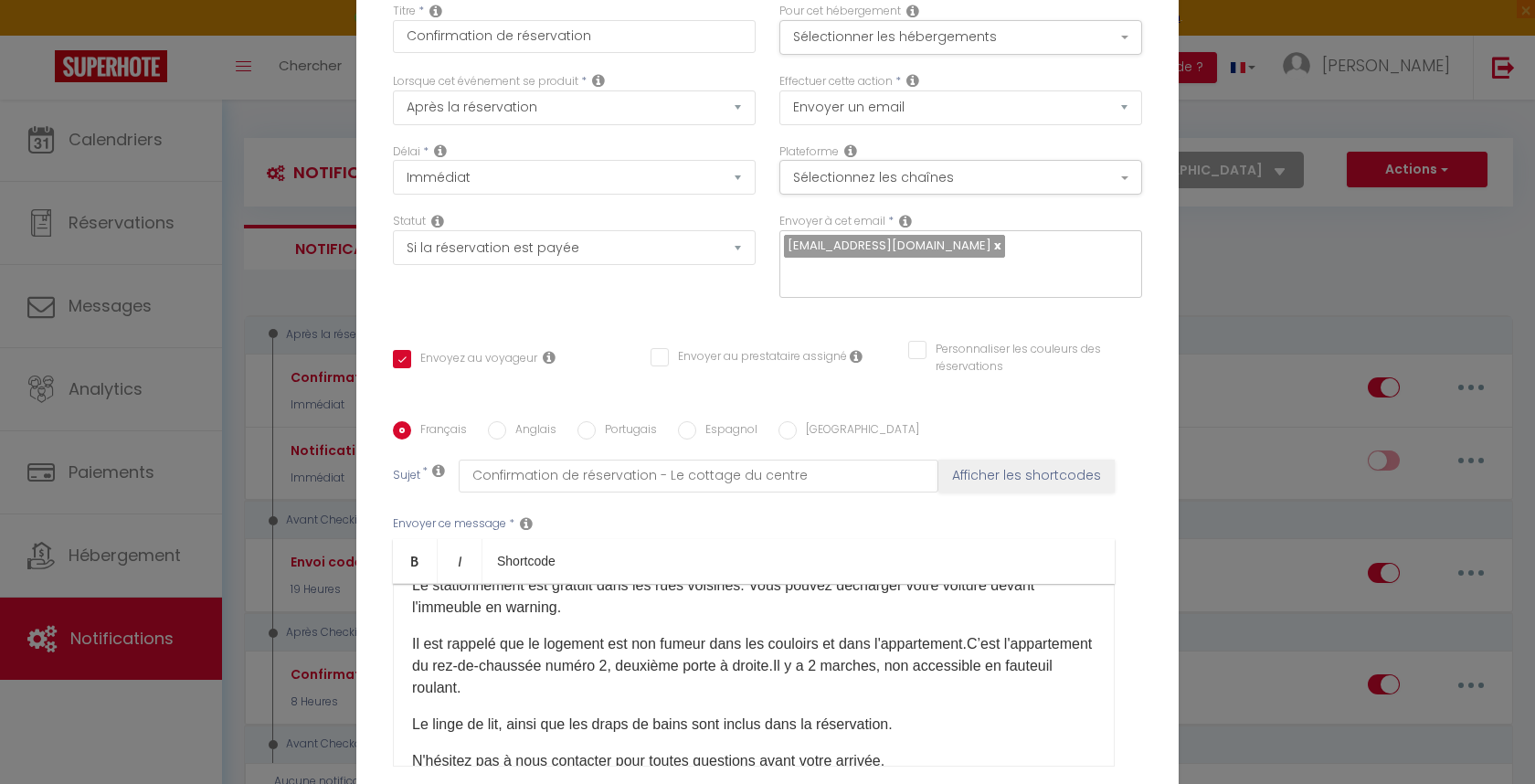
checkbox input "true"
checkbox input "false"
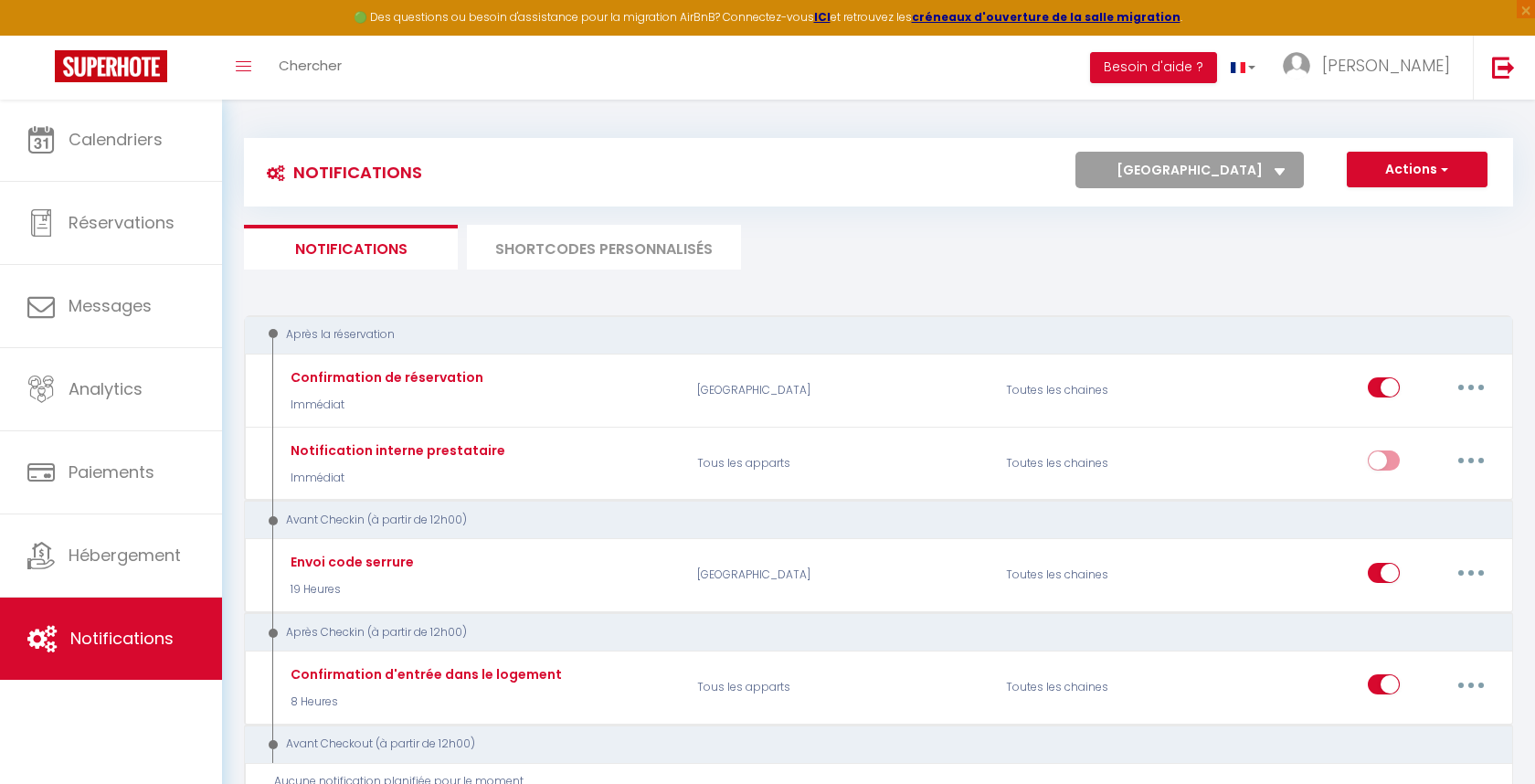
select select "14745"
checkbox input "true"
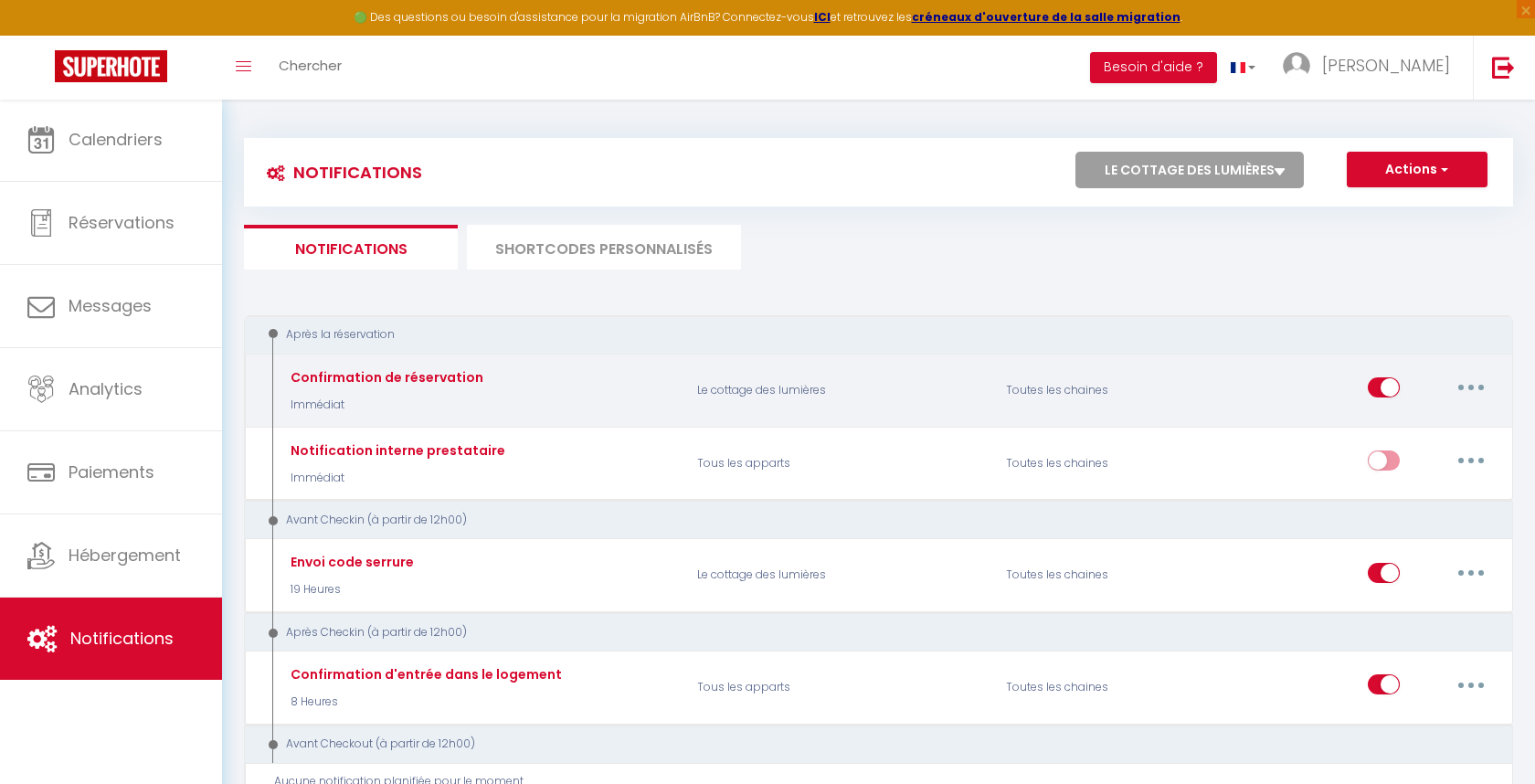
click at [1484, 390] on button "button" at bounding box center [1472, 387] width 52 height 29
click at [1448, 427] on link "Editer" at bounding box center [1424, 428] width 135 height 31
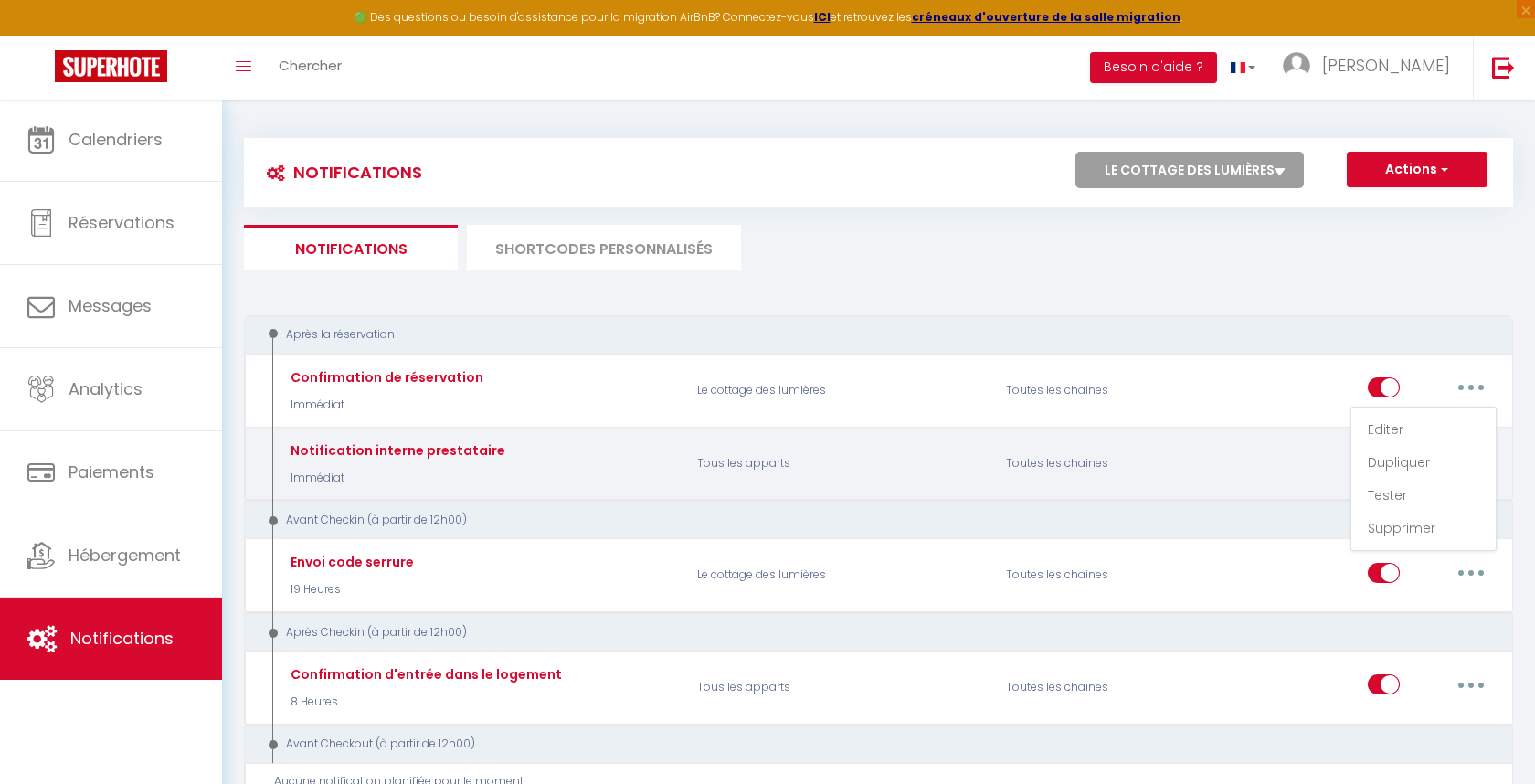
type input "Confirmation de réservation"
select select "Immédiat"
select select "if_booking_is_paid"
checkbox input "true"
checkbox input "false"
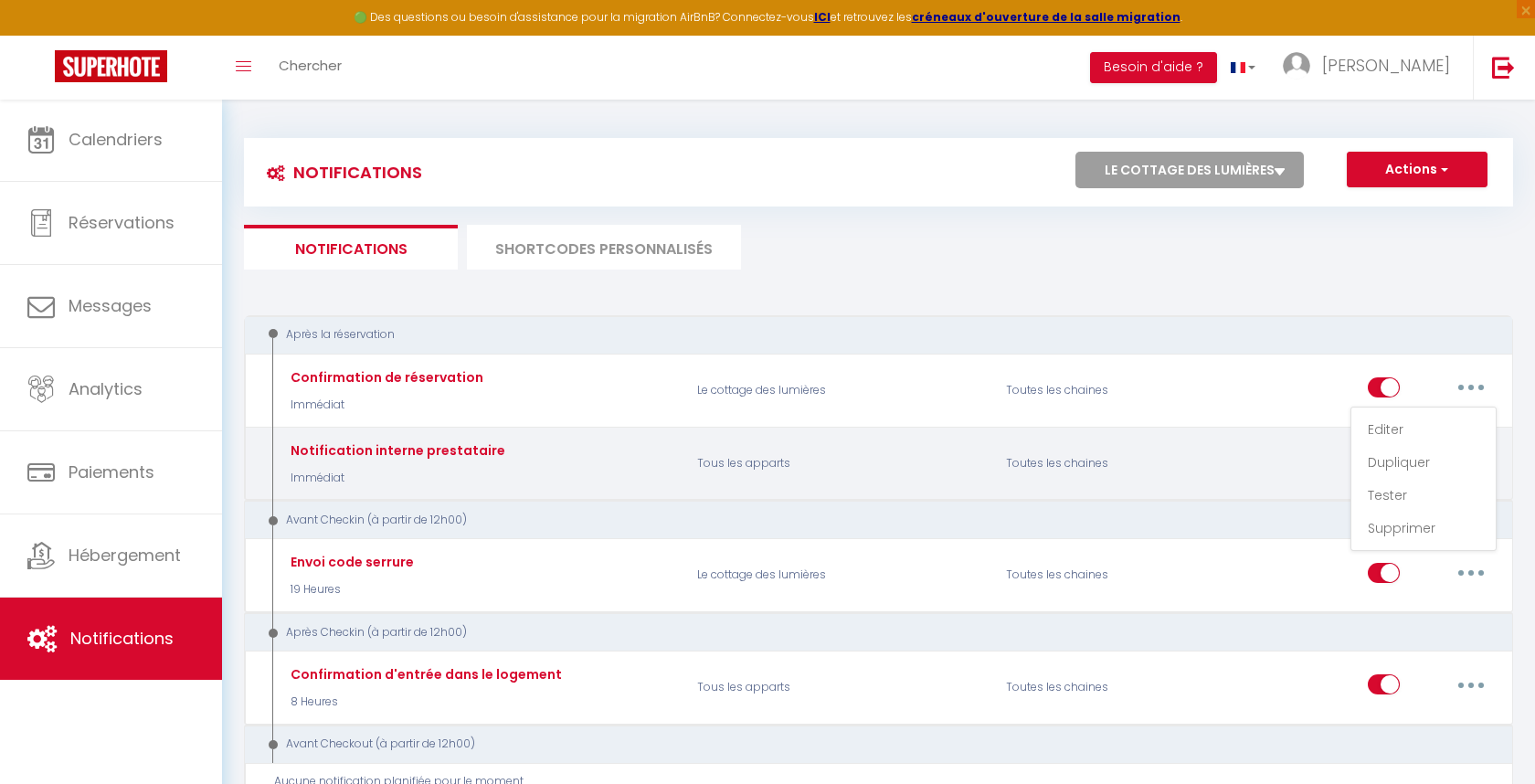
checkbox input "false"
radio input "true"
type input "Confirmation de réservation - Le cottage des lumieres"
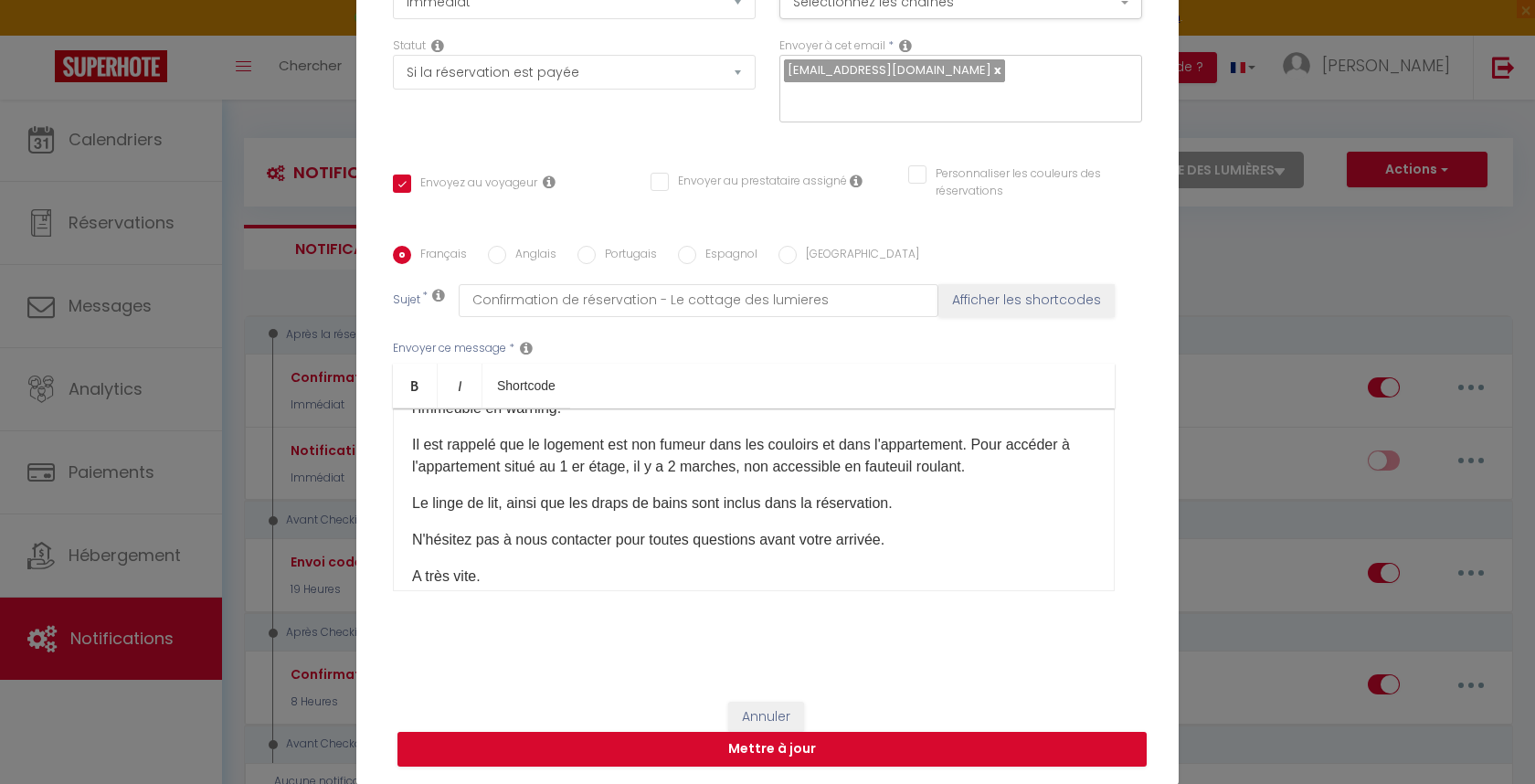
scroll to position [280, 0]
drag, startPoint x: 632, startPoint y: 467, endPoint x: 547, endPoint y: 467, distance: 85.0
click at [547, 467] on p "Il est rappelé que le logement est non fumeur dans les couloirs et dans l'appar…" at bounding box center [754, 454] width 683 height 44
click at [962, 467] on p "Il est rappelé que le logement est non fumeur dans les couloirs et dans l'appar…" at bounding box center [754, 454] width 683 height 44
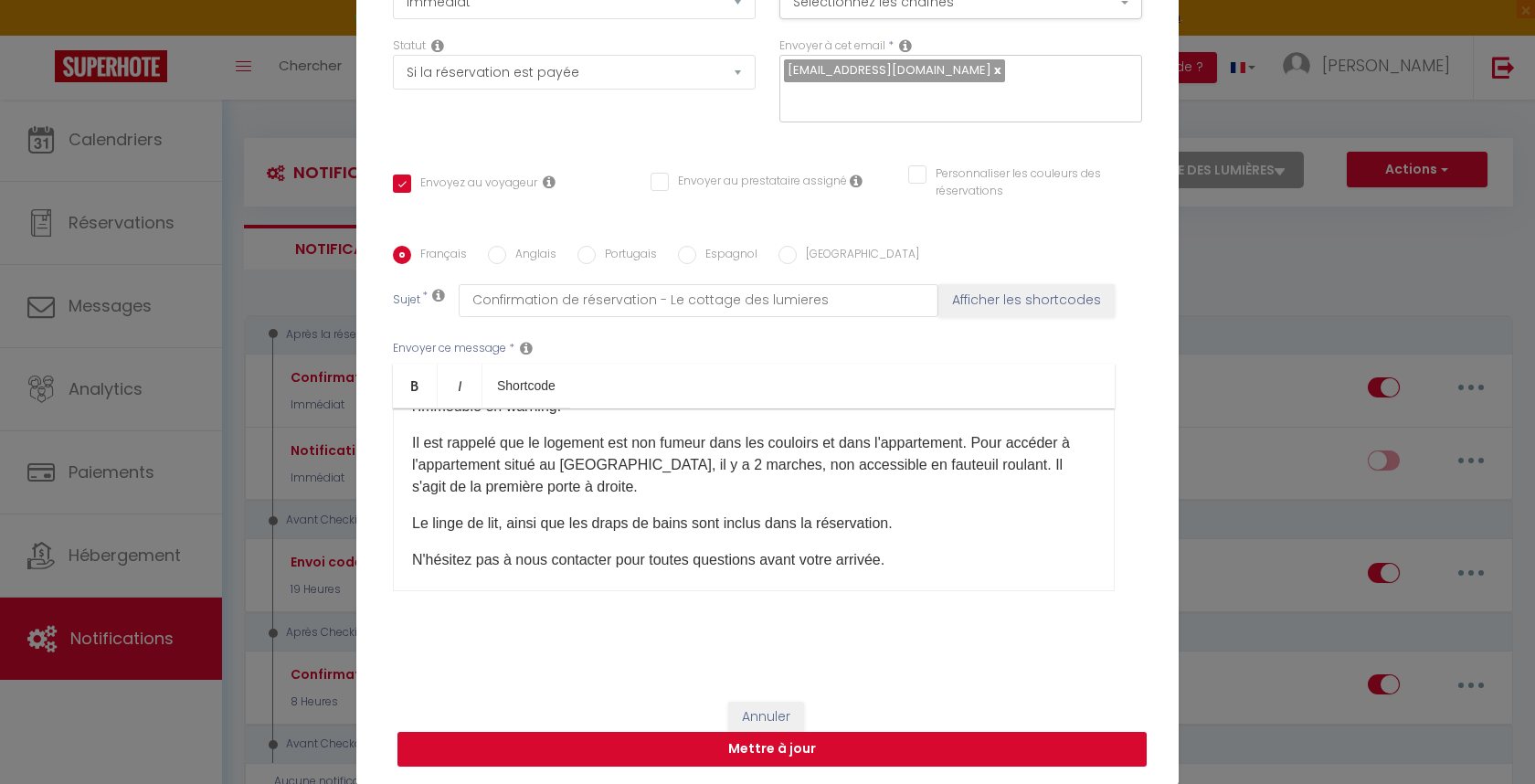
click at [898, 747] on button "Mettre à jour" at bounding box center [772, 748] width 750 height 35
checkbox input "true"
checkbox input "false"
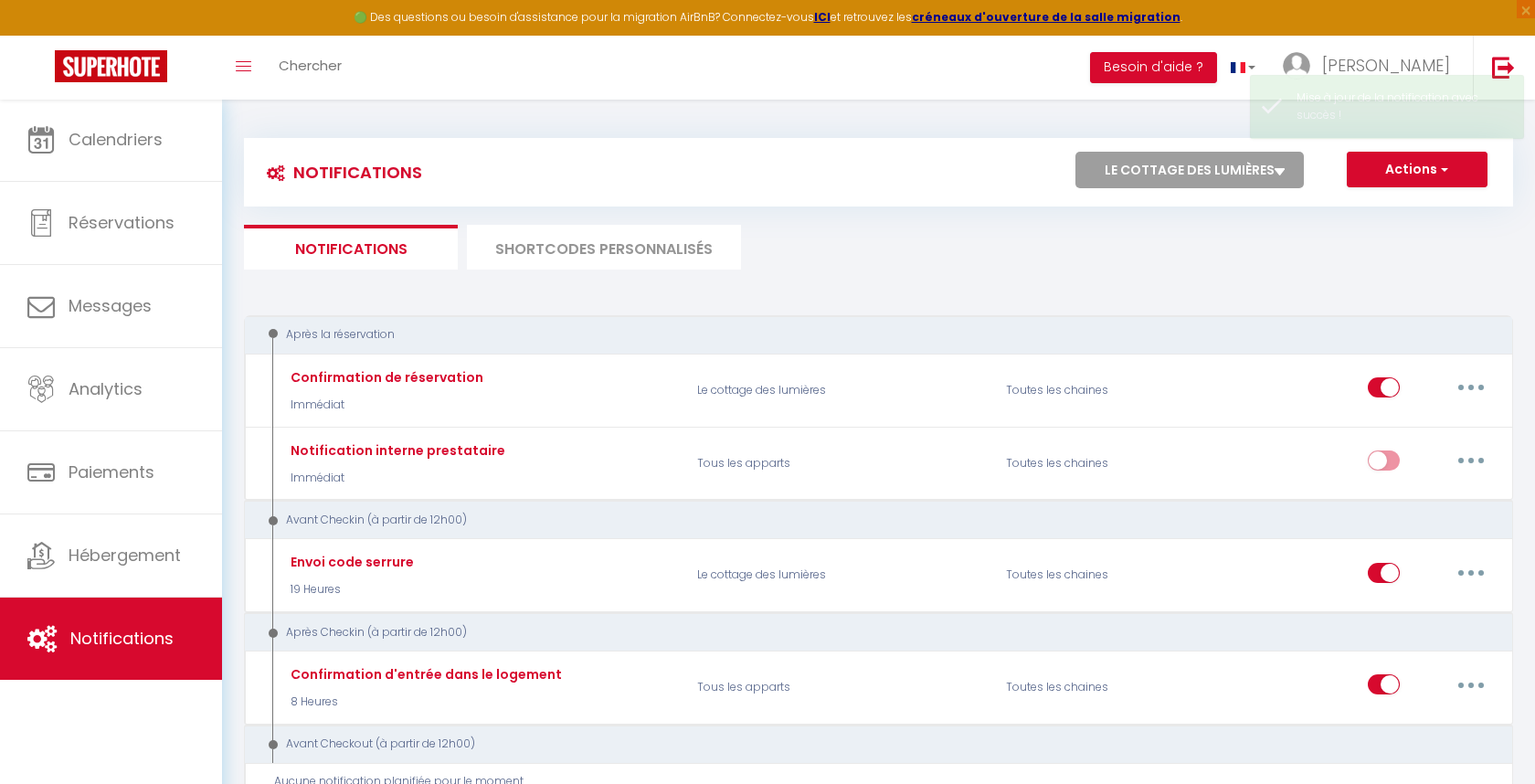
scroll to position [0, 0]
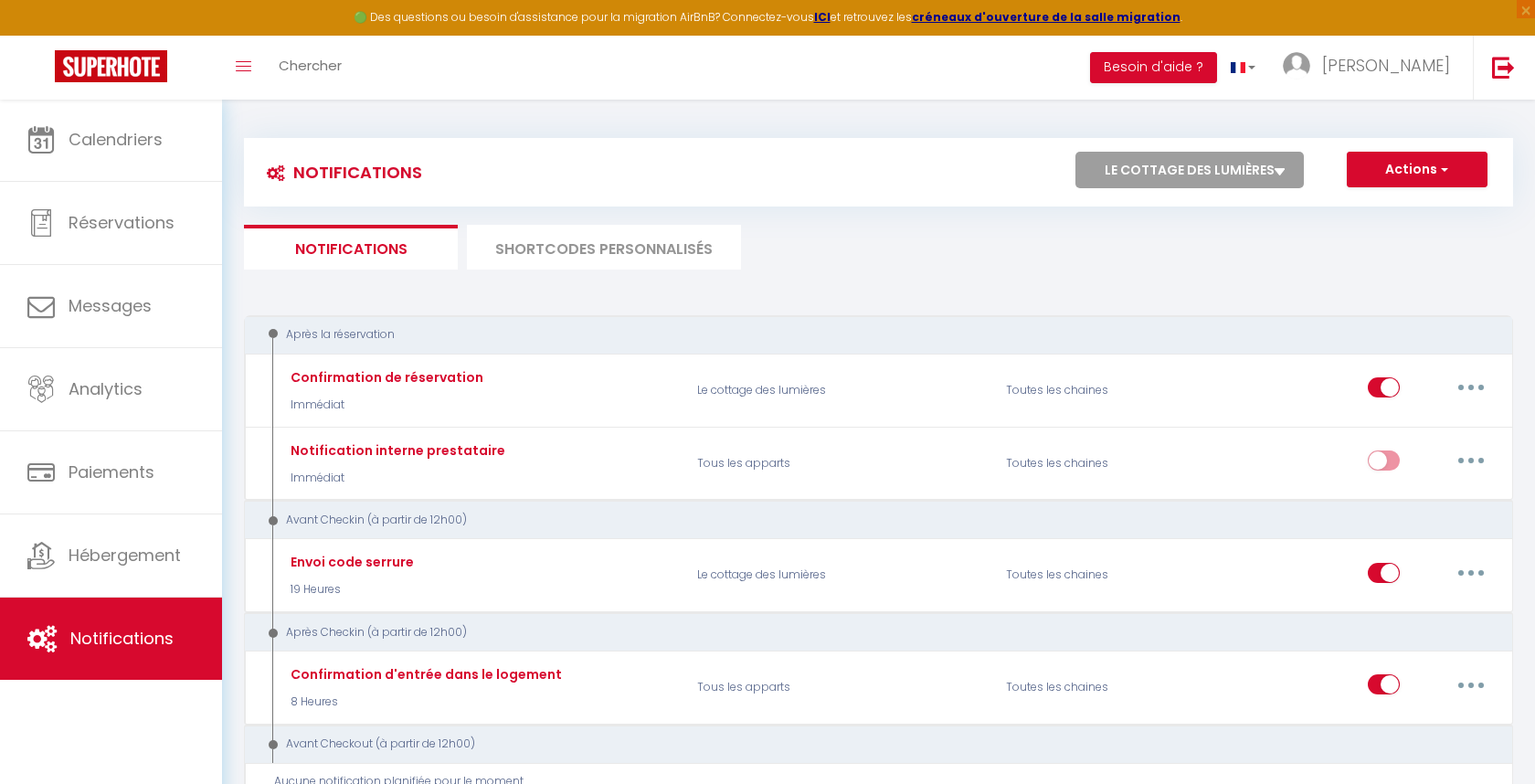
select select "3341"
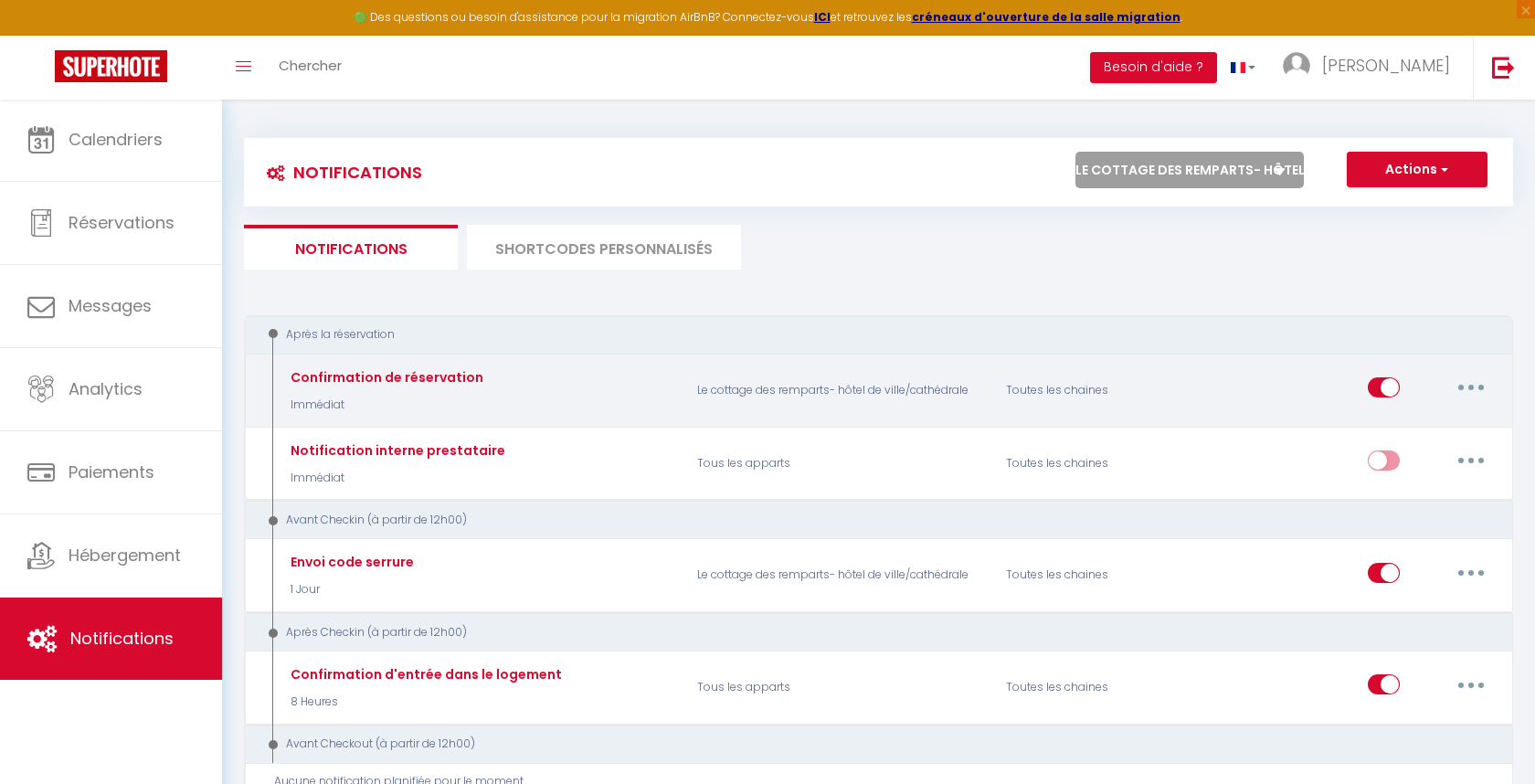
click at [1475, 385] on button "button" at bounding box center [1472, 387] width 52 height 29
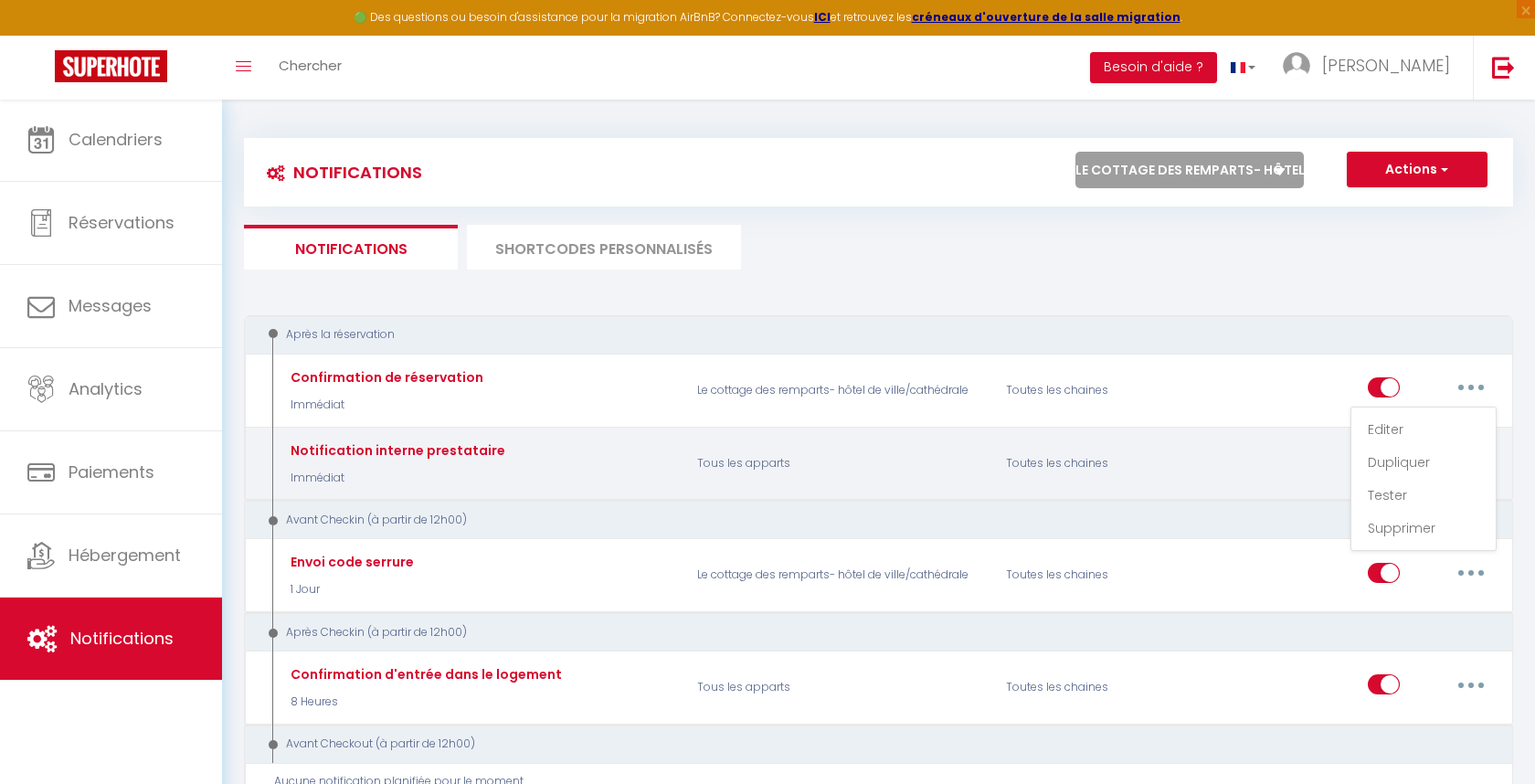
click at [1453, 431] on link "Editer" at bounding box center [1424, 428] width 135 height 31
type input "Confirmation de réservation"
select select "Immédiat"
select select "if_booking_is_paid"
checkbox input "true"
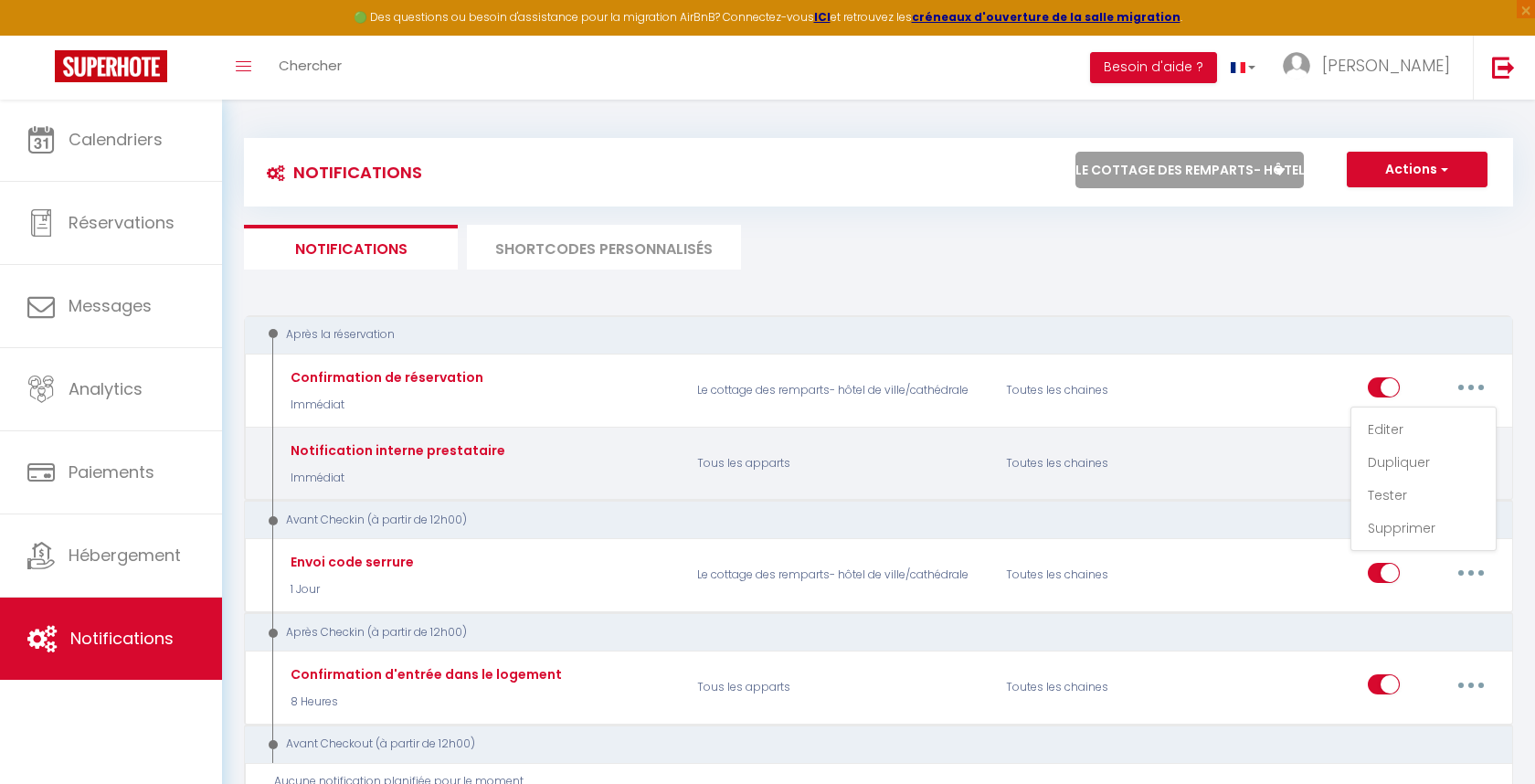
checkbox input "false"
radio input "true"
type input "Confirmation de réservation - Le cottage des remparts"
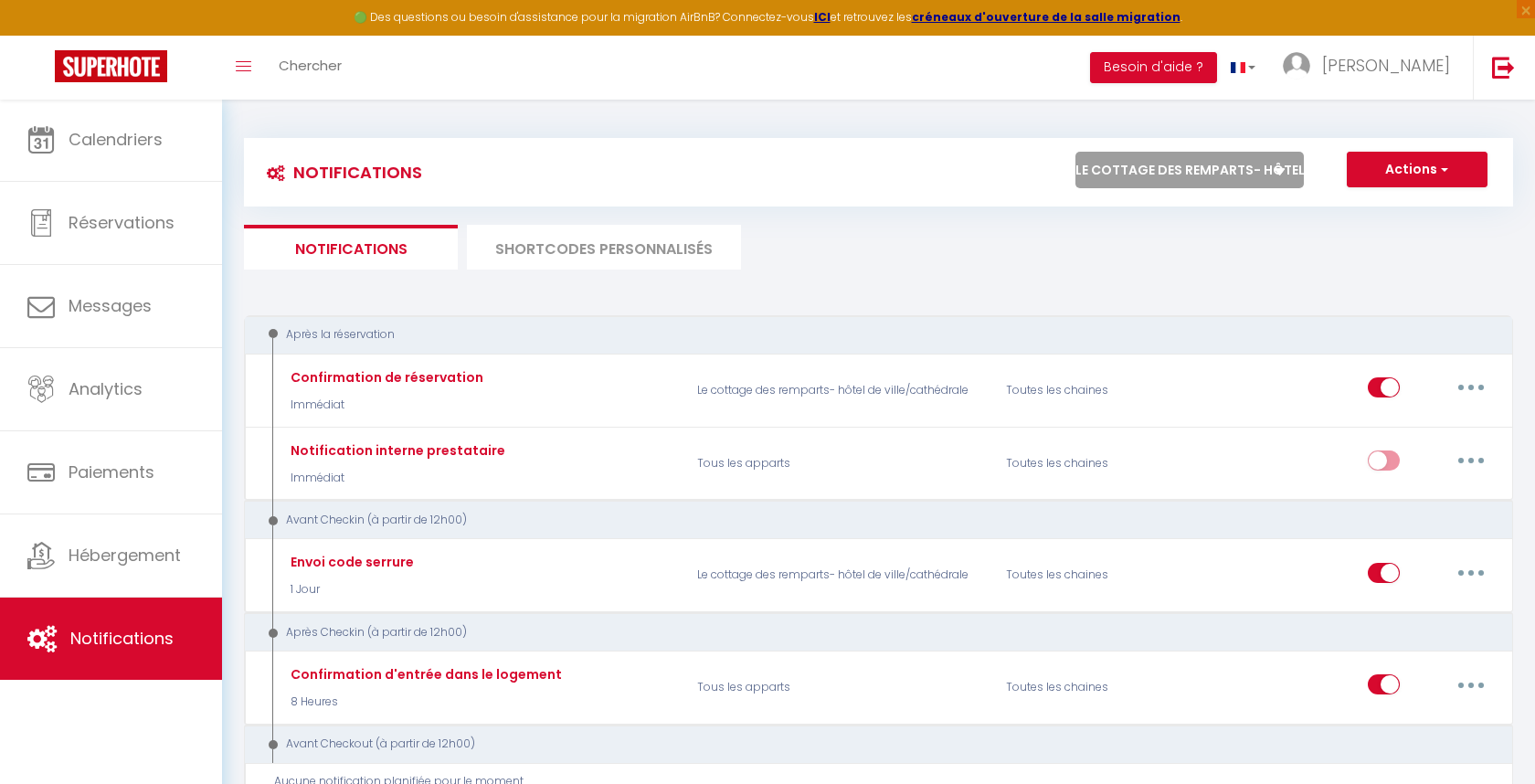
select select "4075"
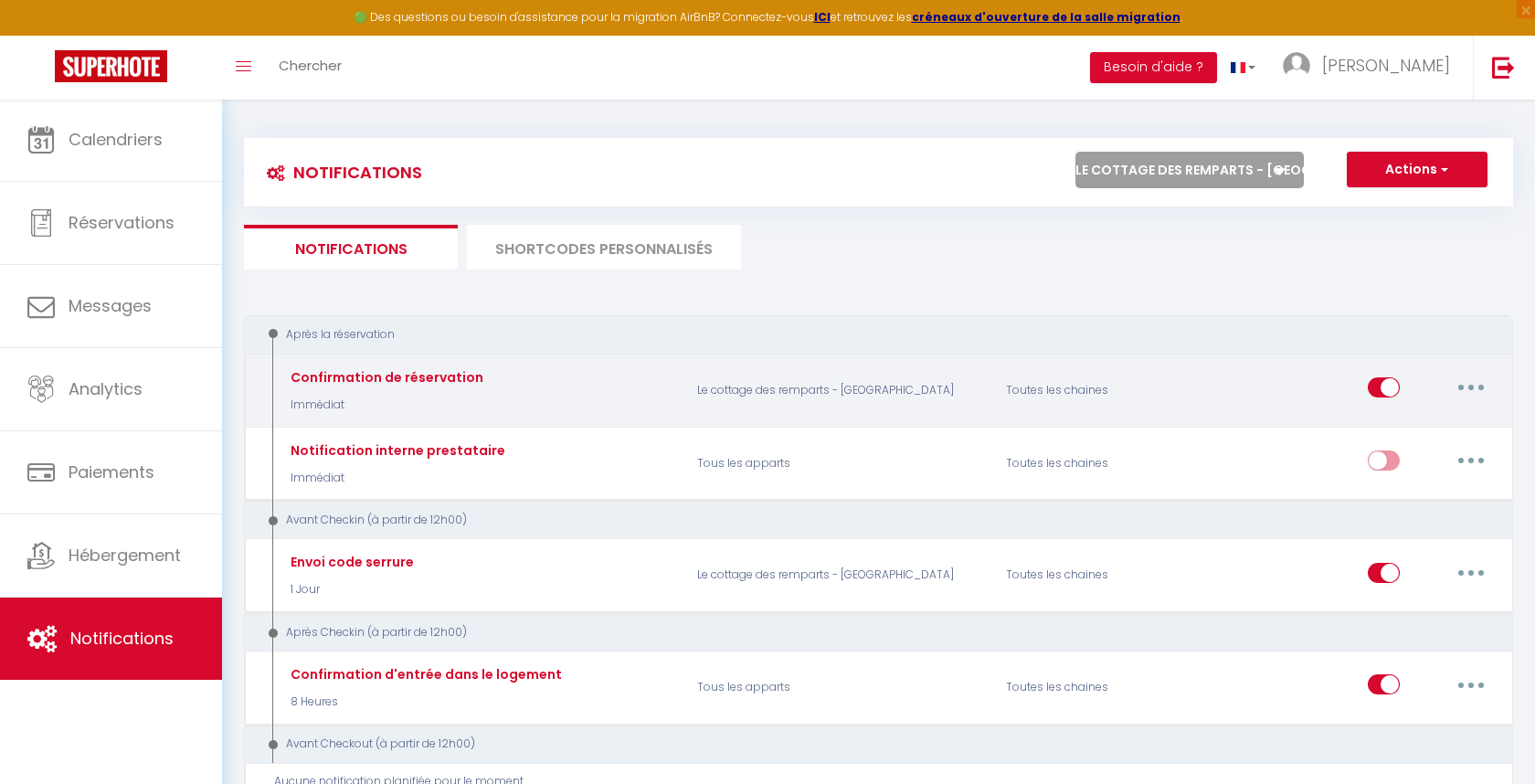
click at [1473, 379] on button "button" at bounding box center [1472, 387] width 52 height 29
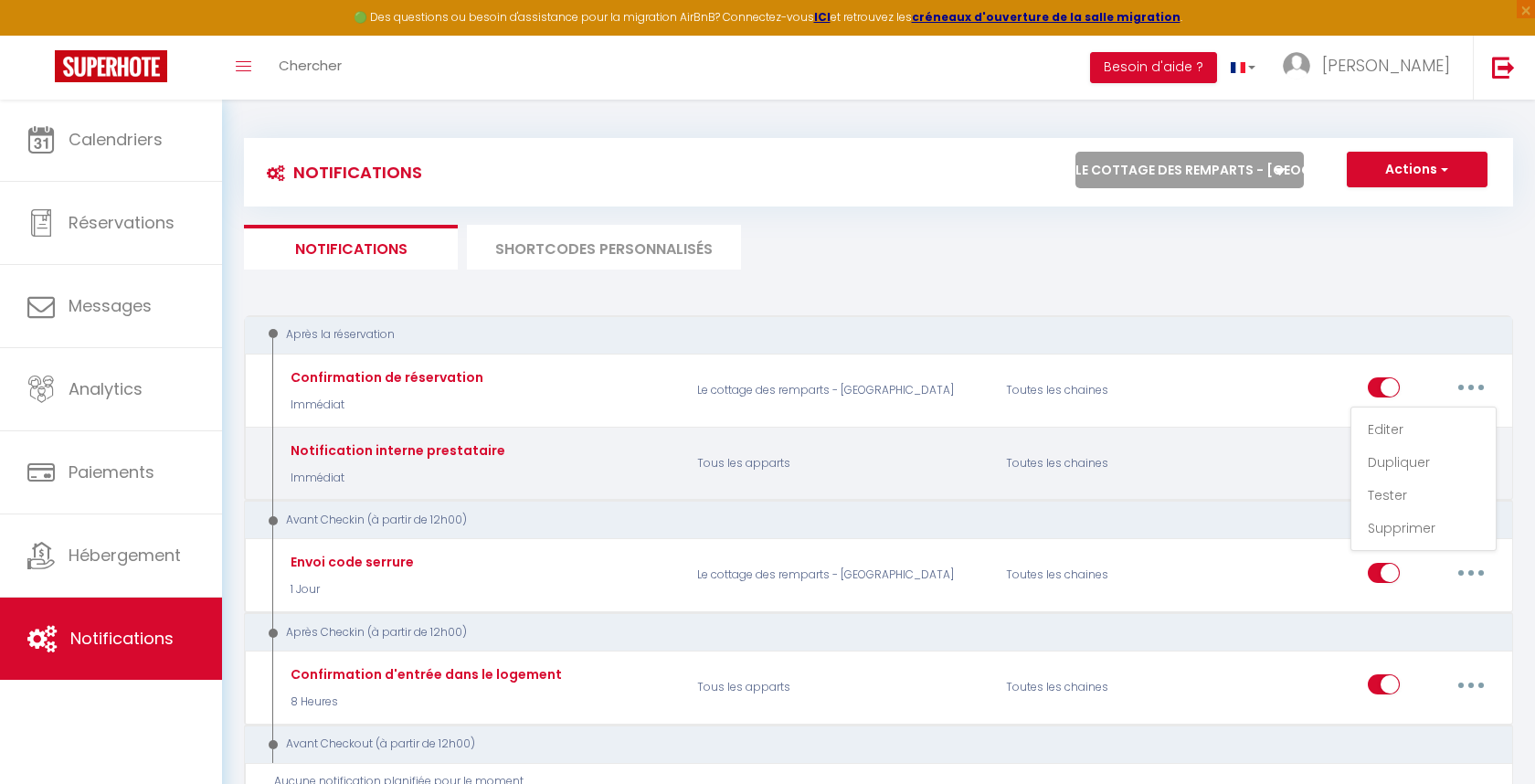
click at [1357, 433] on link "Editer" at bounding box center [1424, 428] width 135 height 31
type input "Confirmation de réservation"
select select "Immédiat"
select select "if_booking_is_paid"
checkbox input "true"
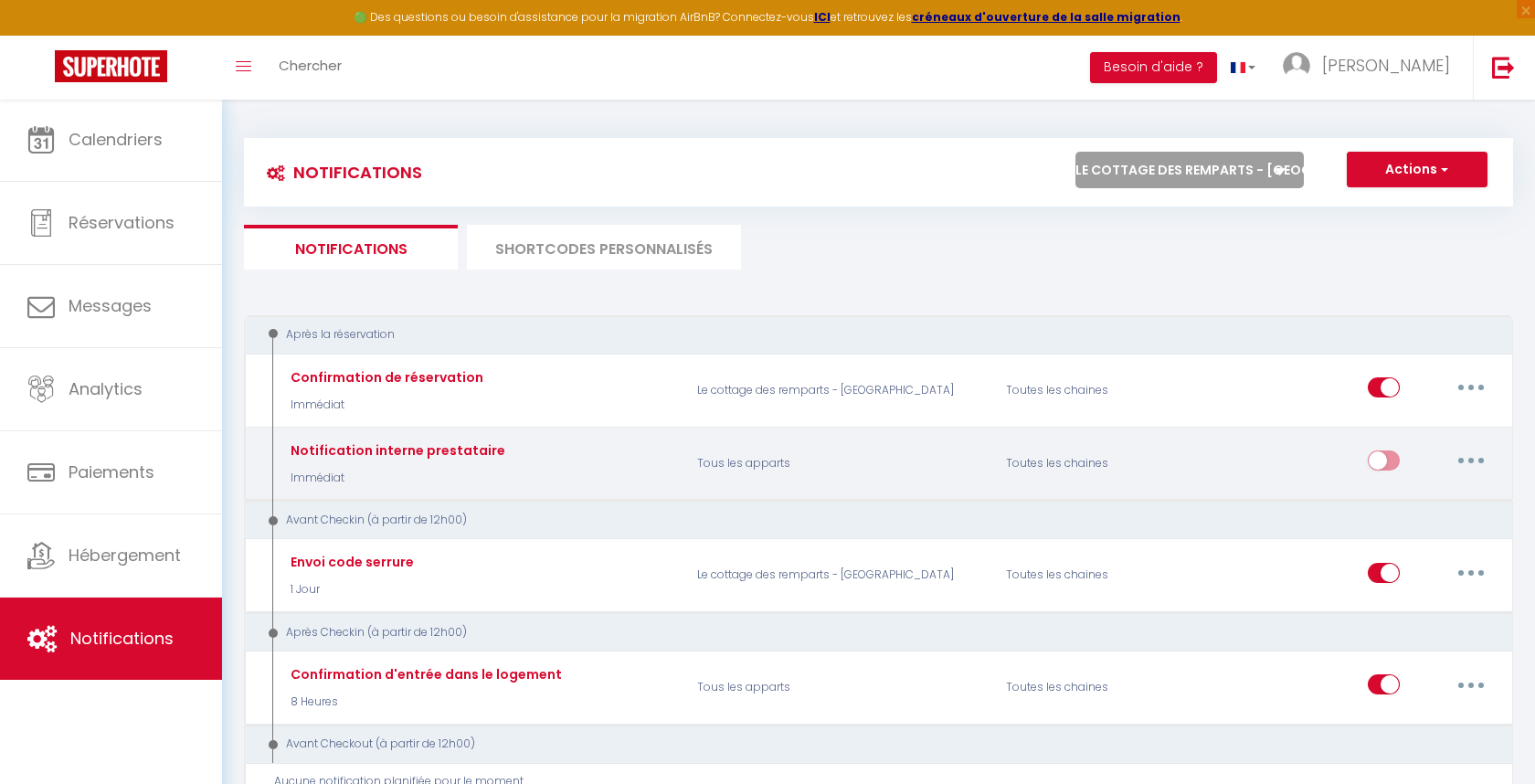
checkbox input "false"
radio input "true"
type input "Confirmation de réservation - [GEOGRAPHIC_DATA]"
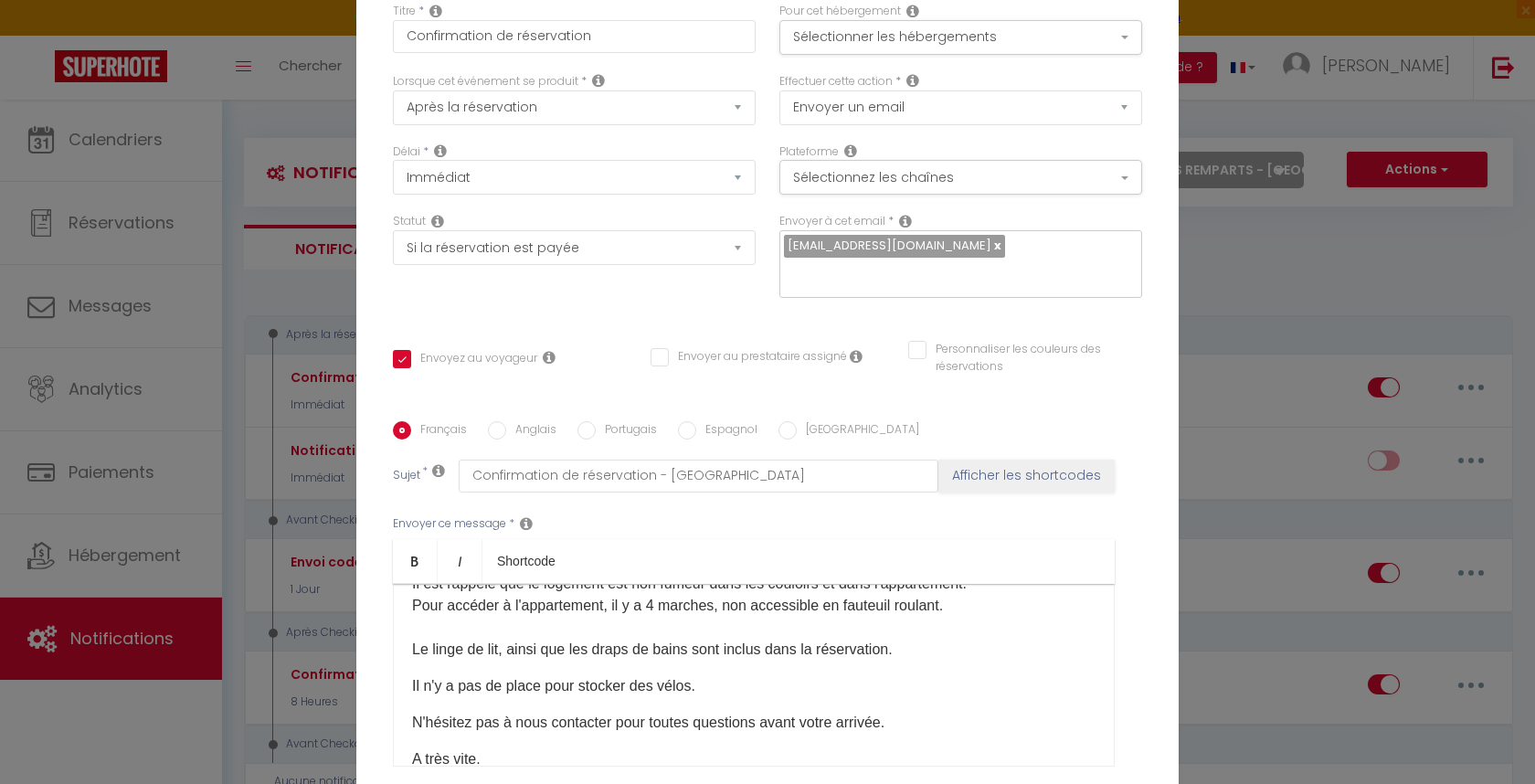
scroll to position [267, 0]
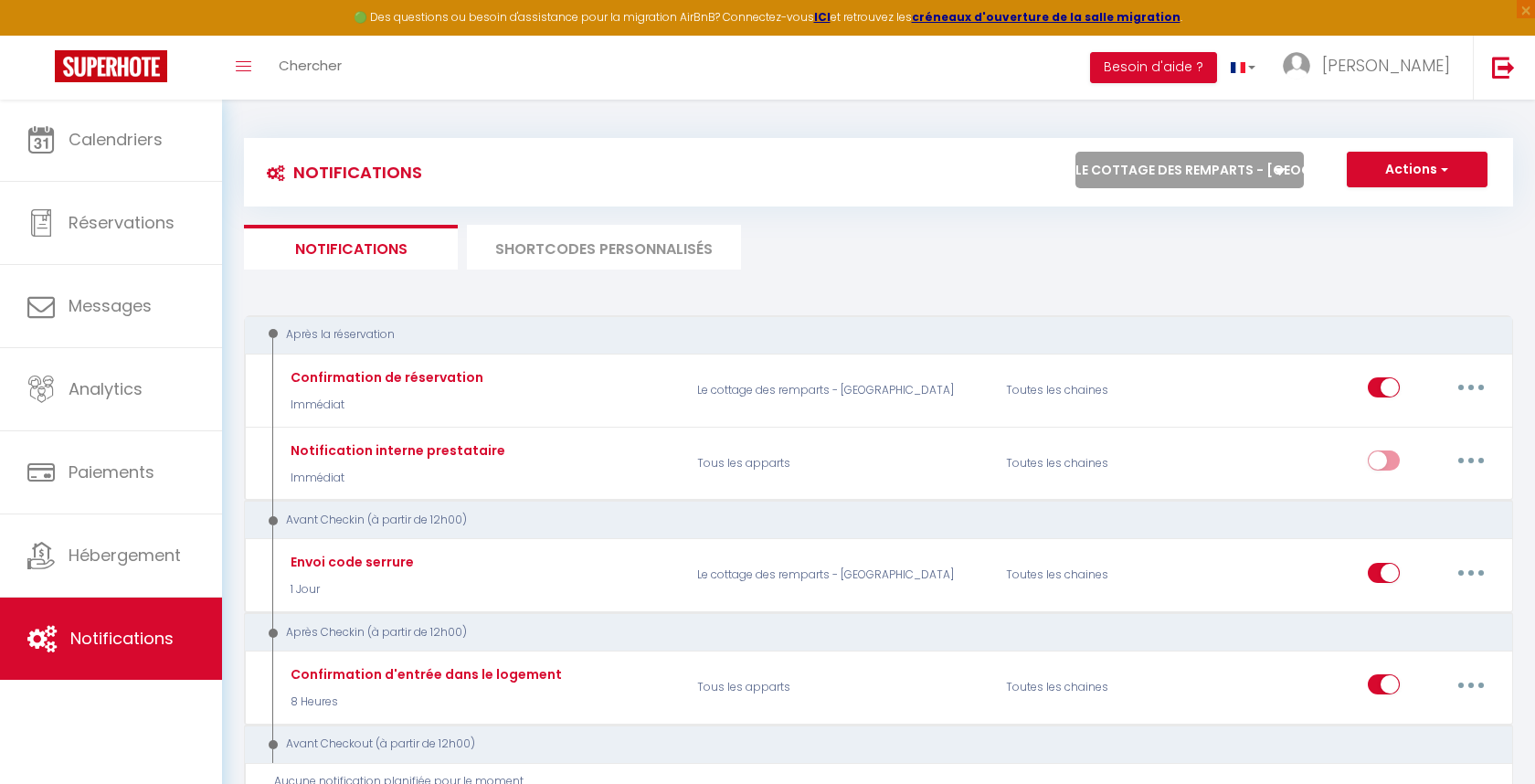
select select "69002"
checkbox input "false"
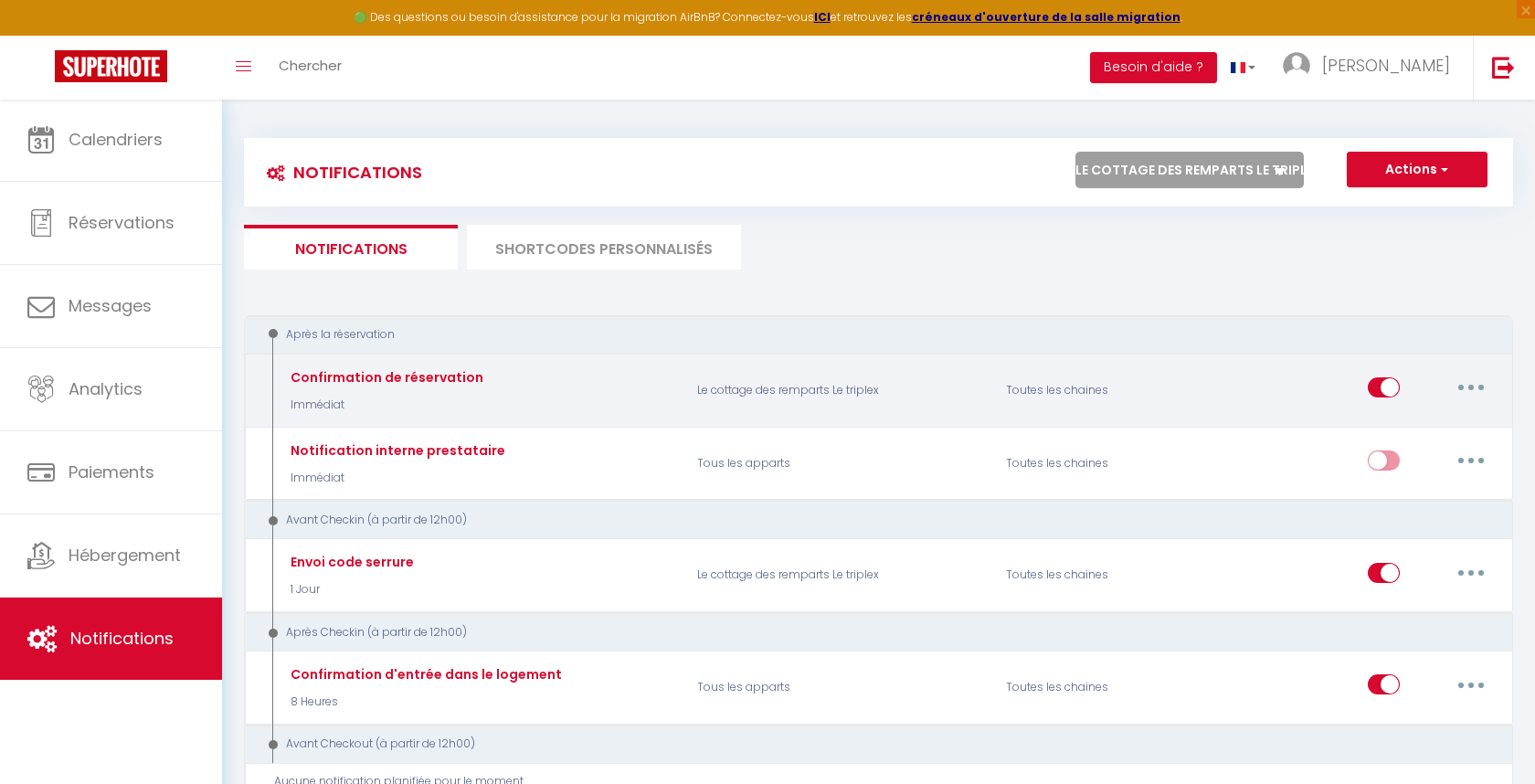
click at [1475, 390] on button "button" at bounding box center [1472, 387] width 52 height 29
click at [1413, 426] on link "Editer" at bounding box center [1424, 428] width 135 height 31
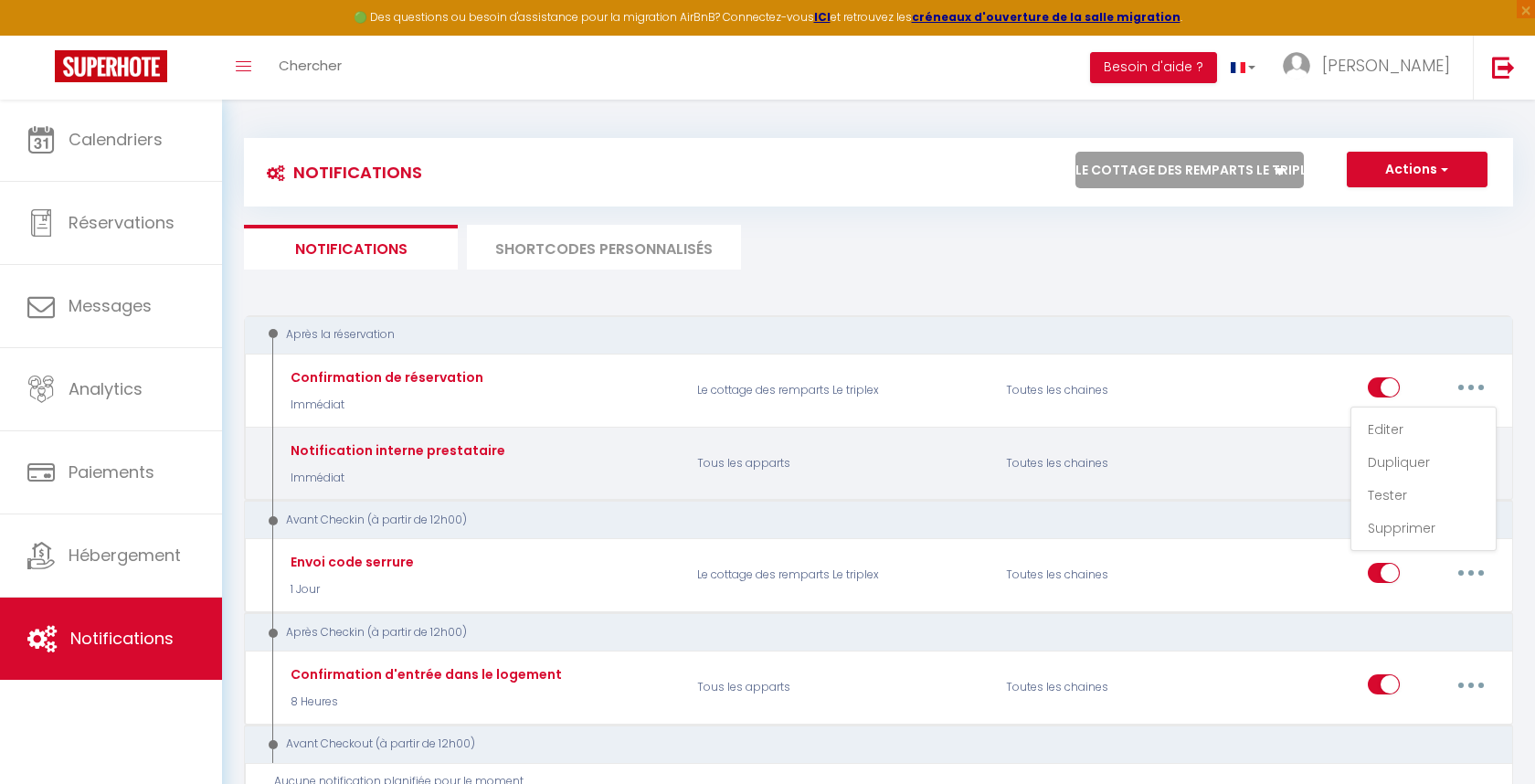
type input "Confirmation de réservation"
select select "Immédiat"
select select "if_booking_is_paid"
checkbox input "true"
checkbox input "false"
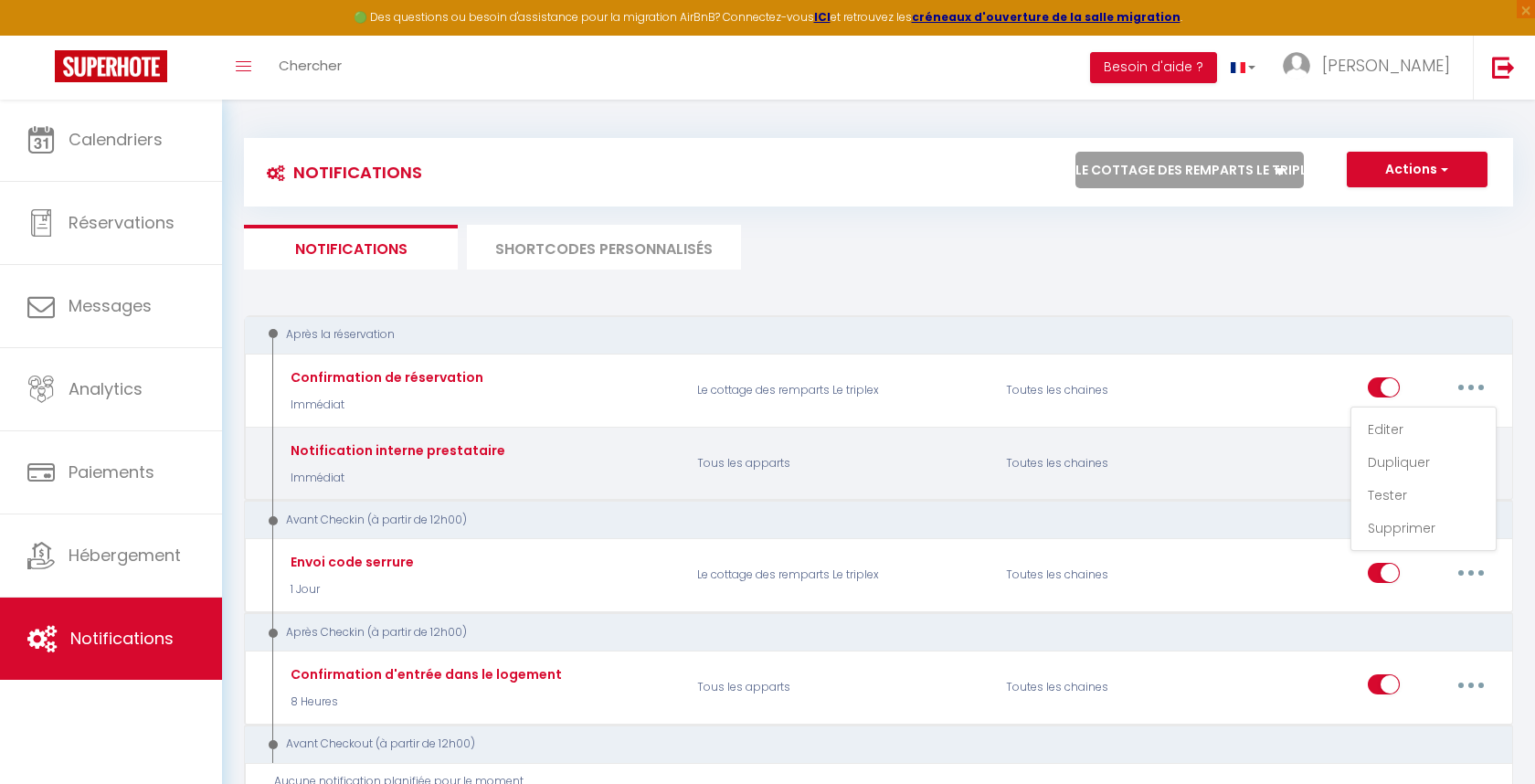
checkbox input "false"
radio input "true"
type input "Confirmation de réservation - Le cottage des rempart le Triplex"
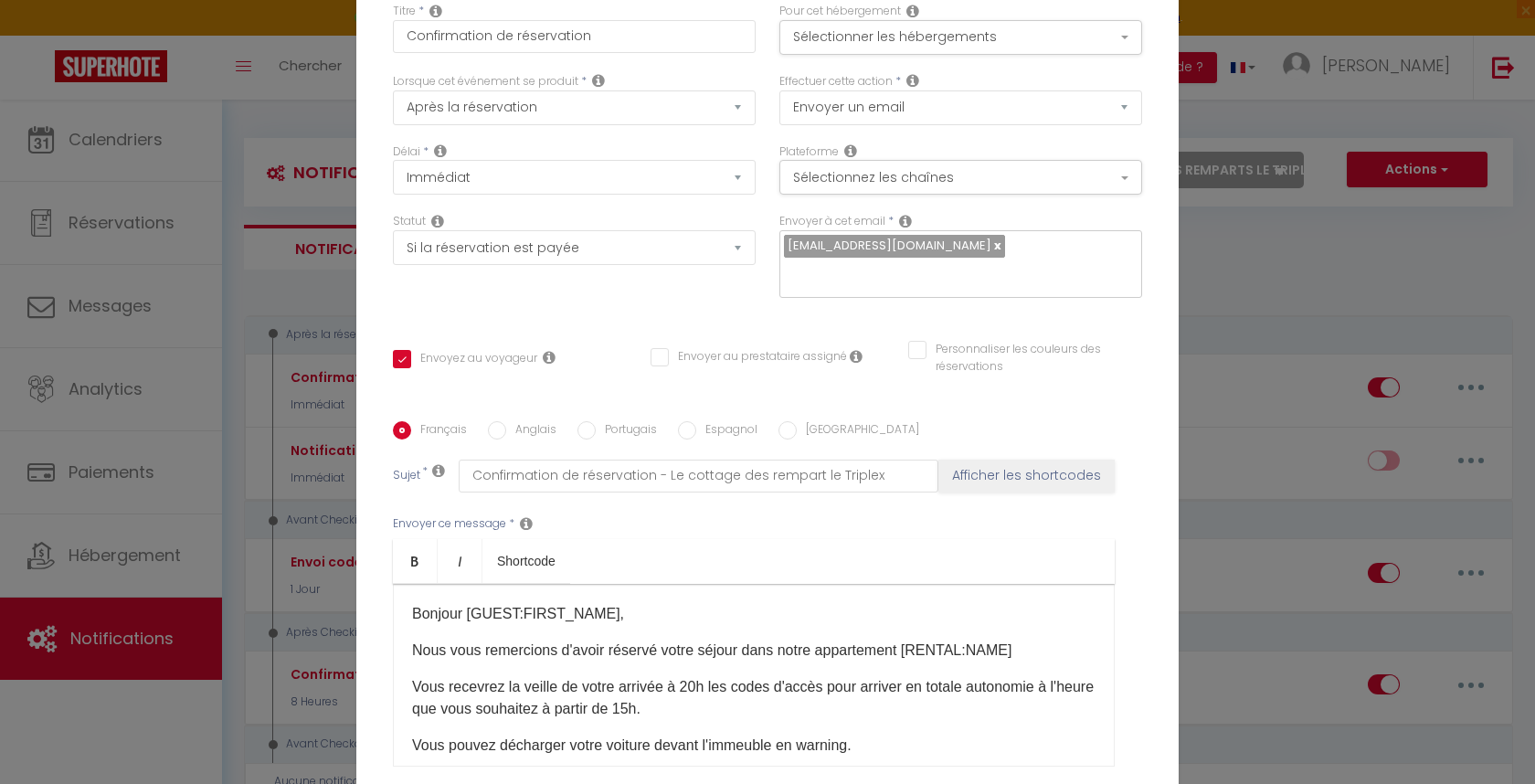
scroll to position [0, 0]
checkbox input "true"
checkbox input "false"
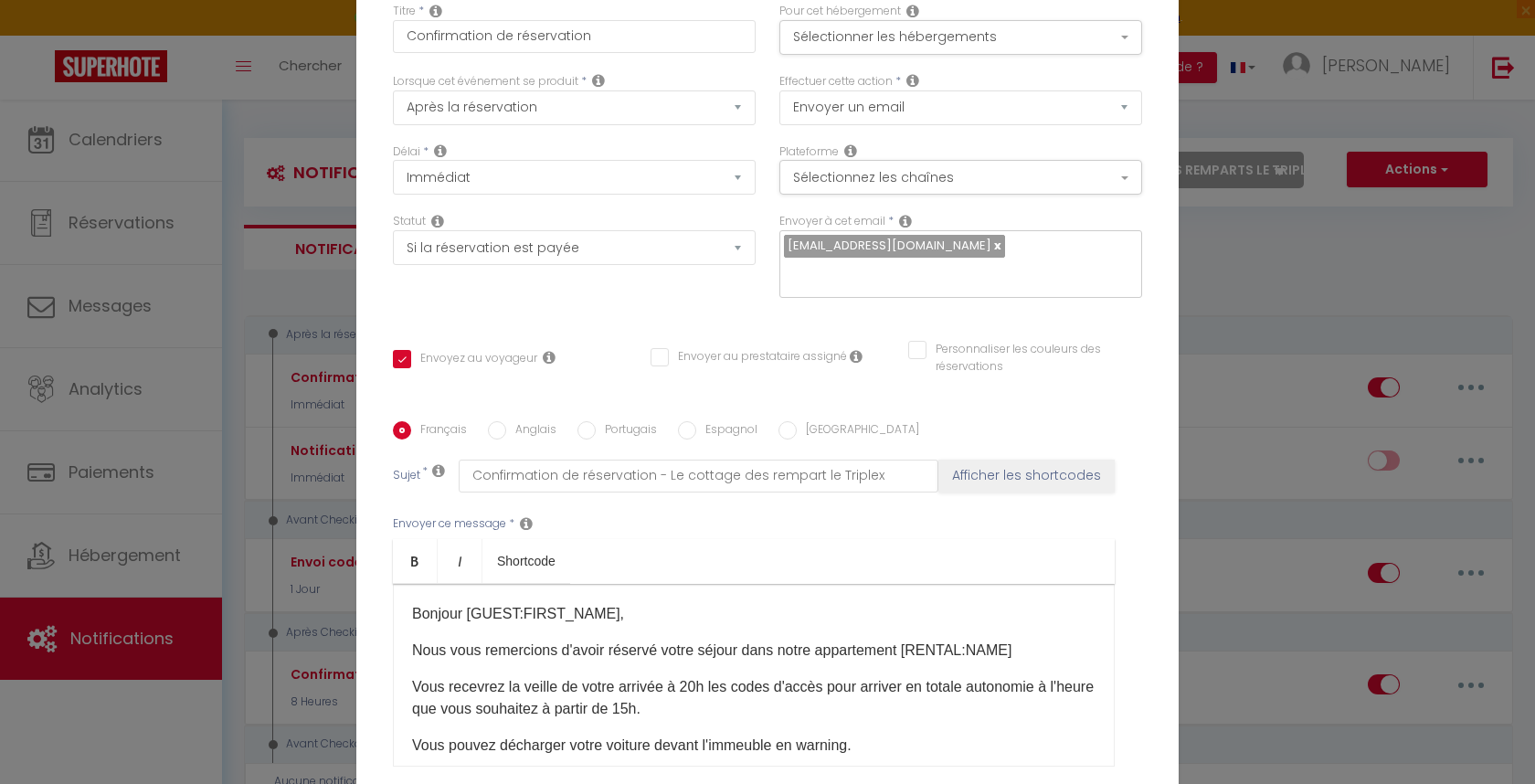
radio input "true"
type input "Confirmation de réservation"
checkbox input "true"
checkbox input "false"
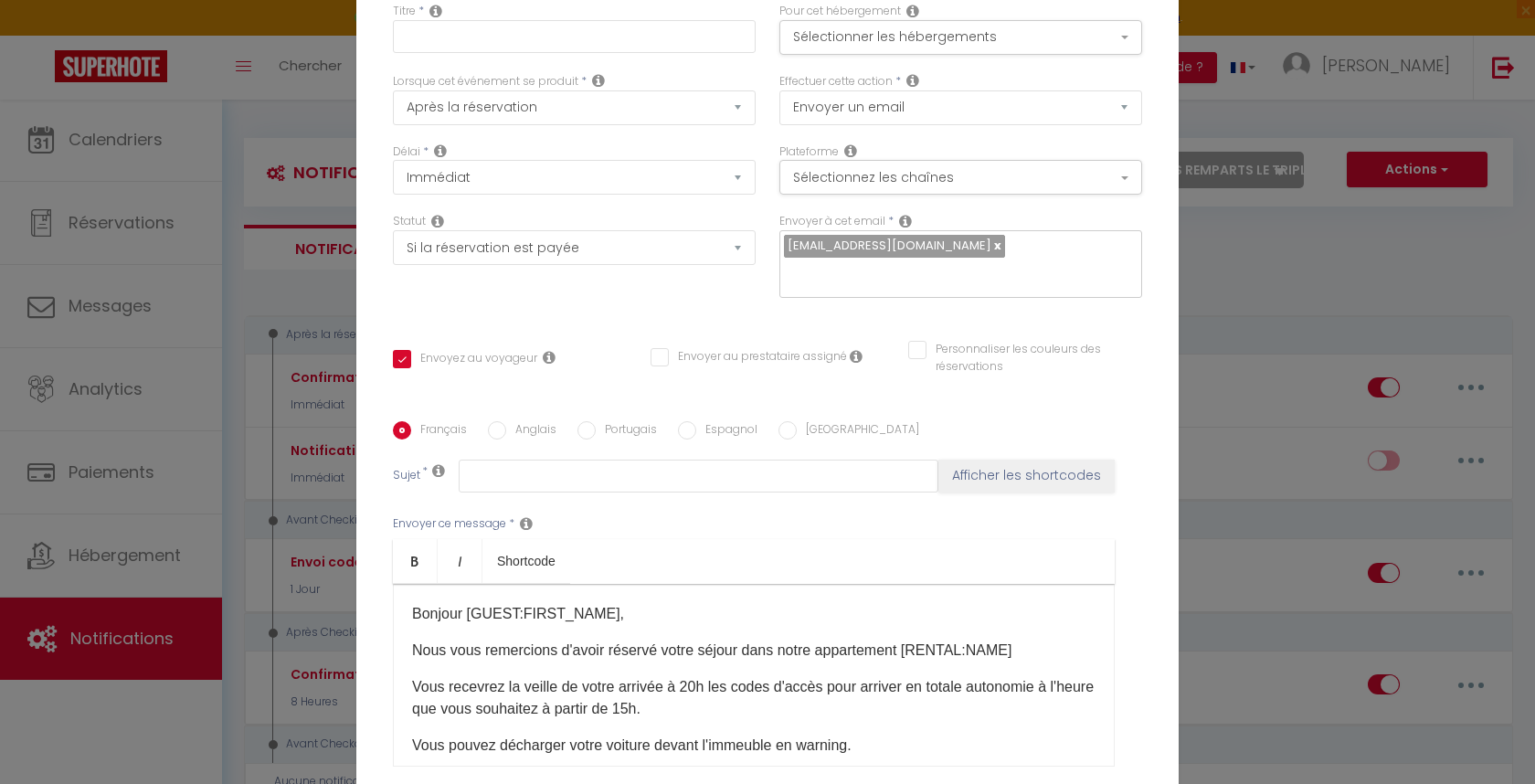
type input "Confirmation de réservation - Le cottage des rempart le Triplex"
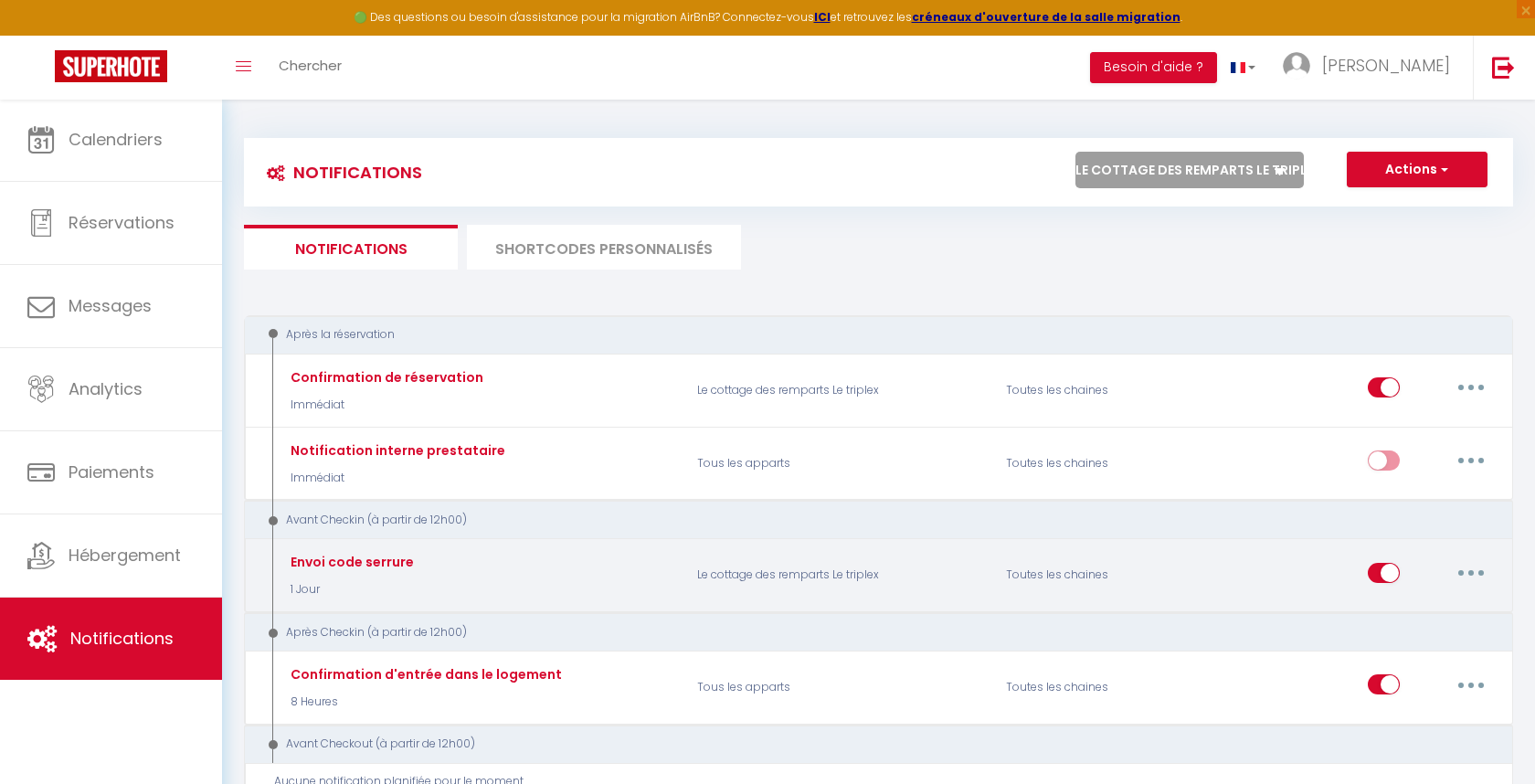
click at [1476, 575] on button "button" at bounding box center [1472, 572] width 52 height 29
click at [1399, 617] on link "Editer" at bounding box center [1424, 614] width 135 height 31
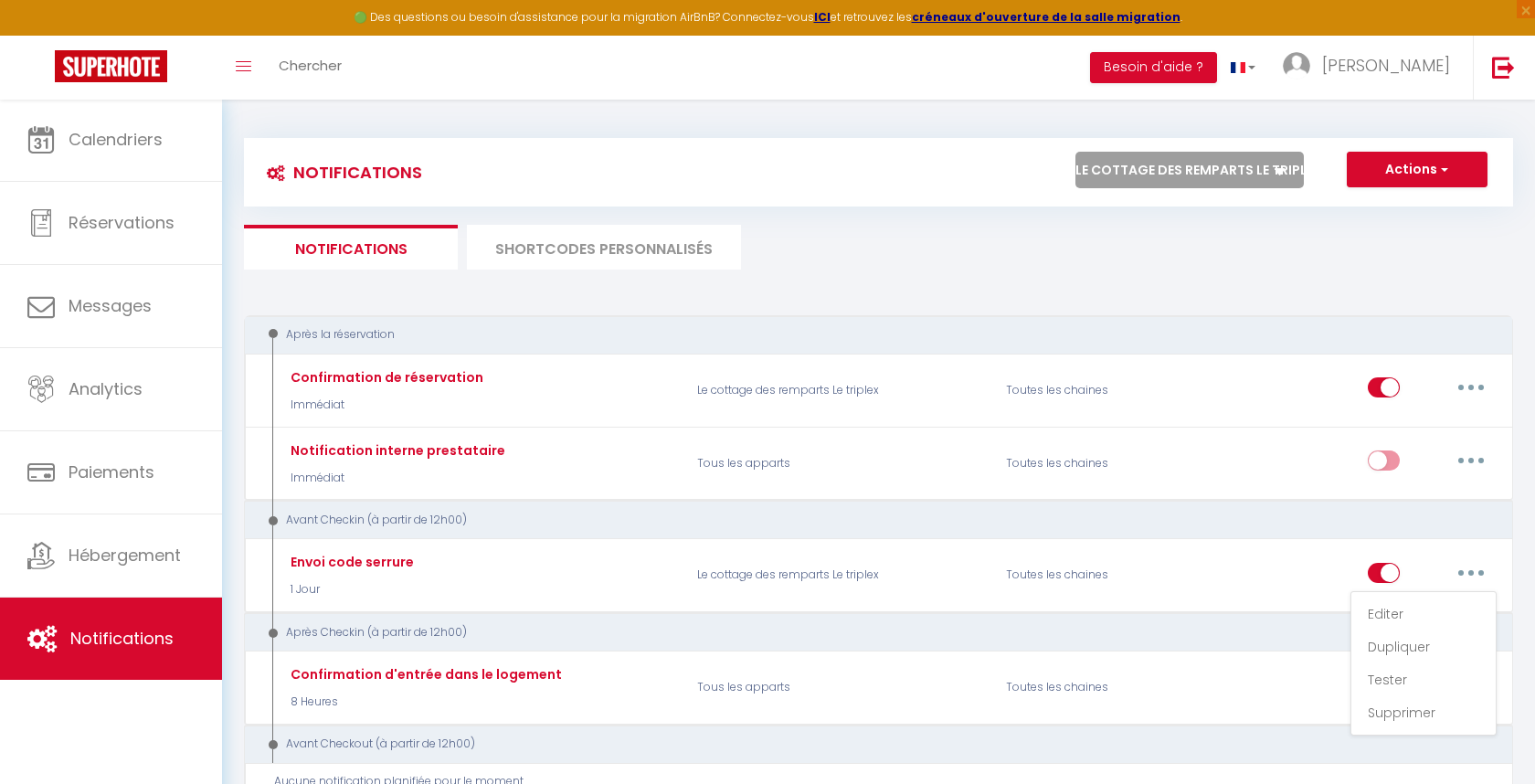
type input "Envoi code serrure"
select select "1 Jour"
checkbox input "true"
checkbox input "false"
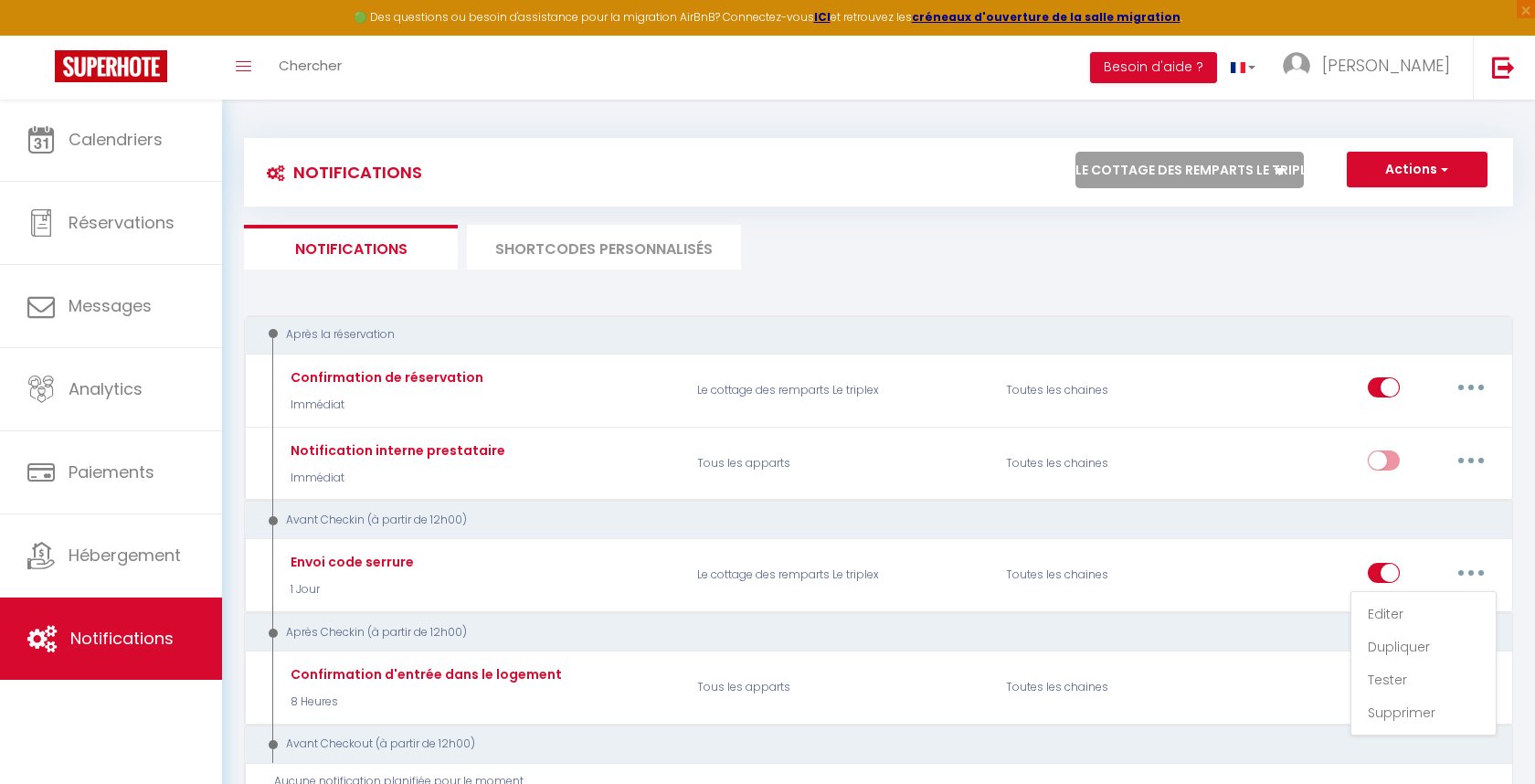
type input "Code ouverture de porte"
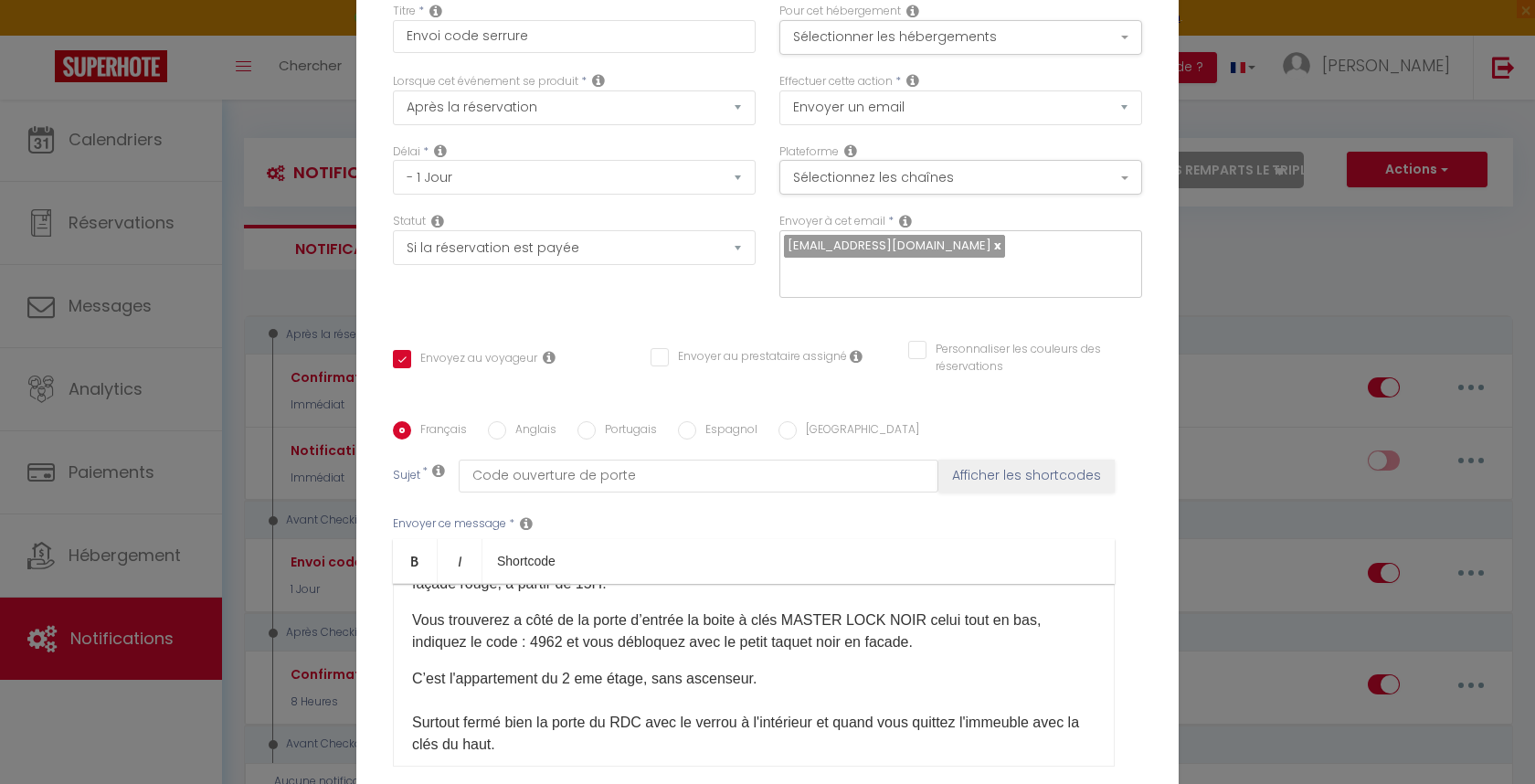
scroll to position [112, 0]
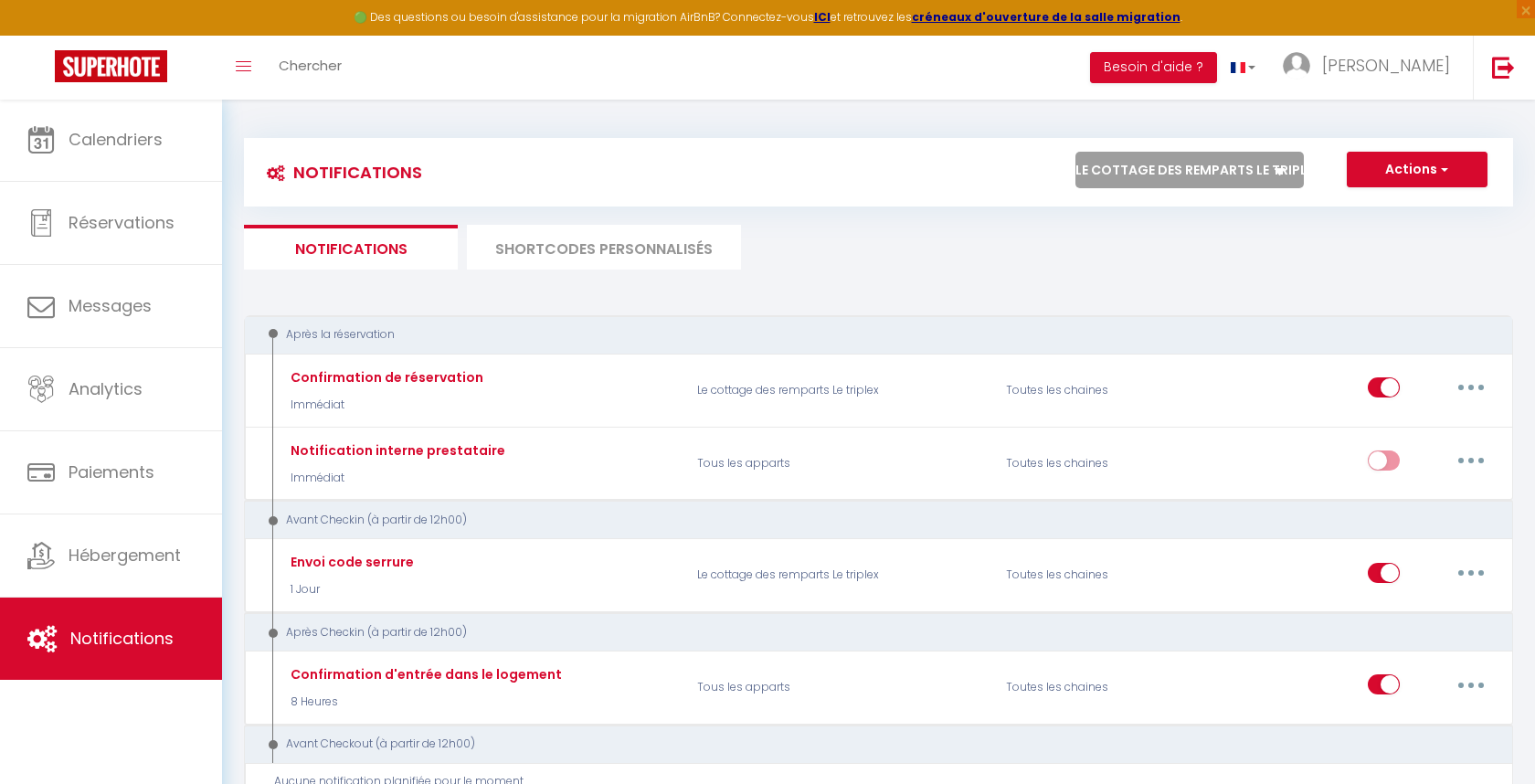
select select "4075"
checkbox input "true"
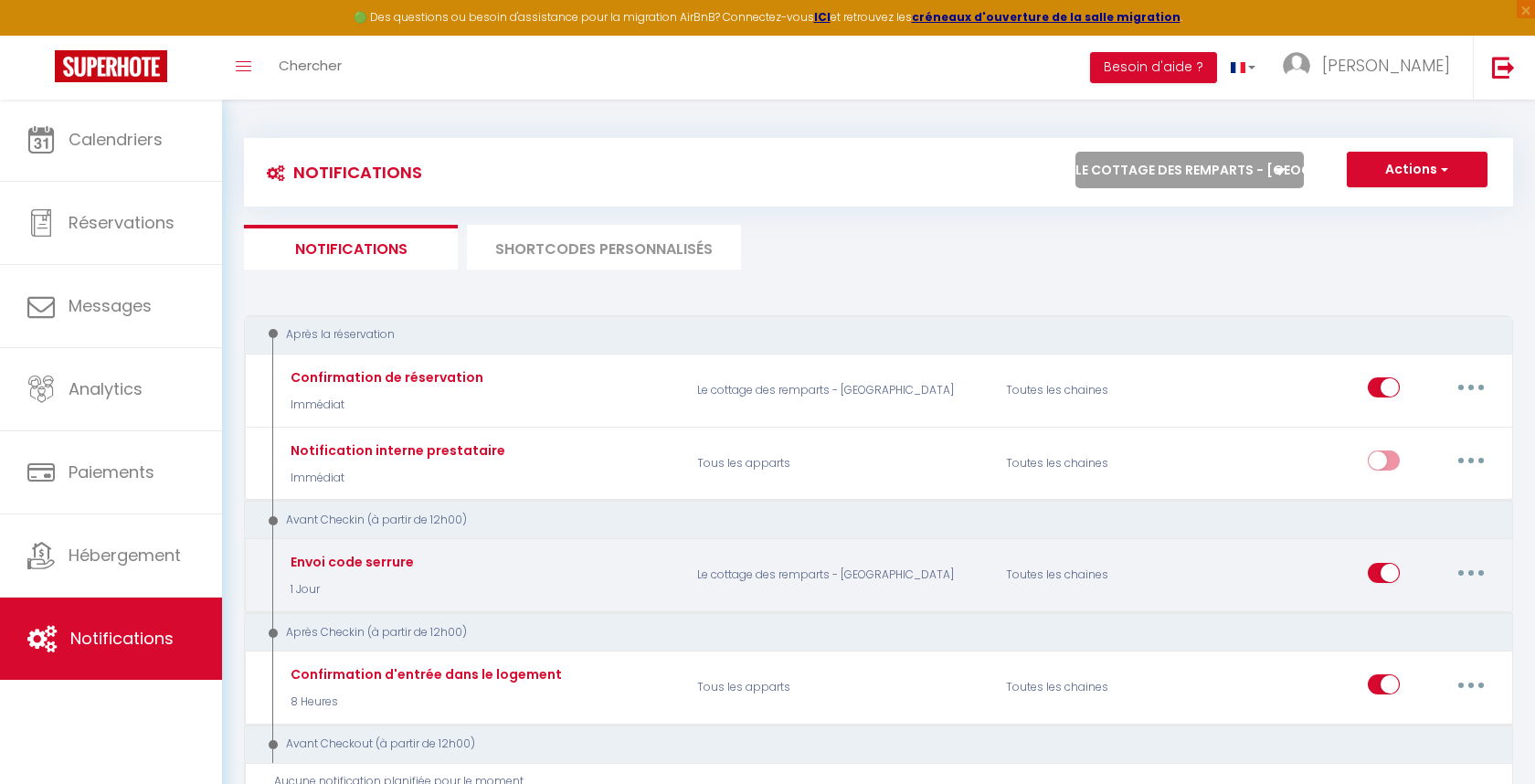
click at [1465, 573] on button "button" at bounding box center [1472, 572] width 52 height 29
click at [1413, 602] on link "Editer" at bounding box center [1424, 614] width 135 height 31
type input "Envoi code serrure"
select select "1 Jour"
select select "if_booking_is_paid"
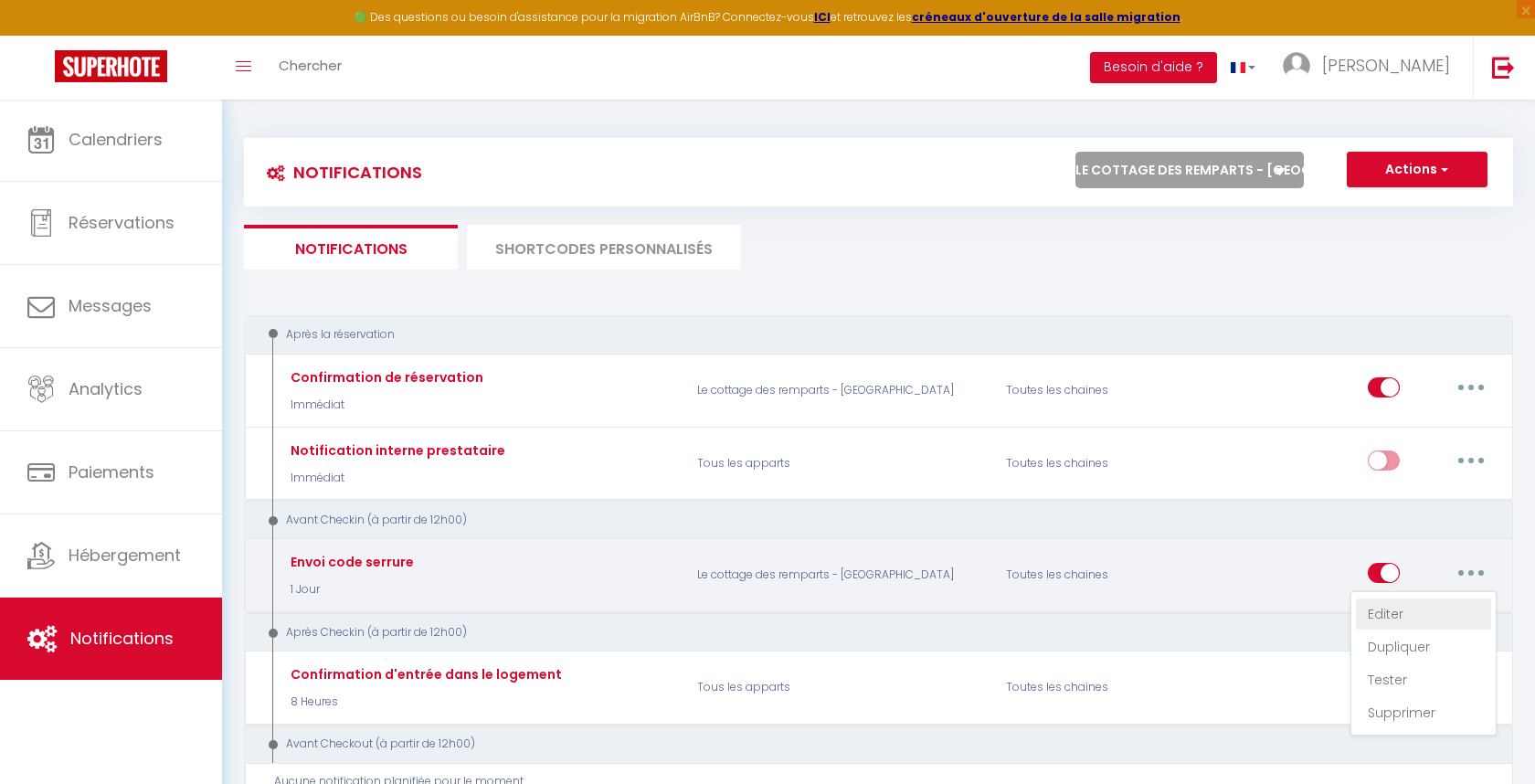
checkbox input "true"
checkbox input "false"
radio input "true"
type input "Code ouverture de porte"
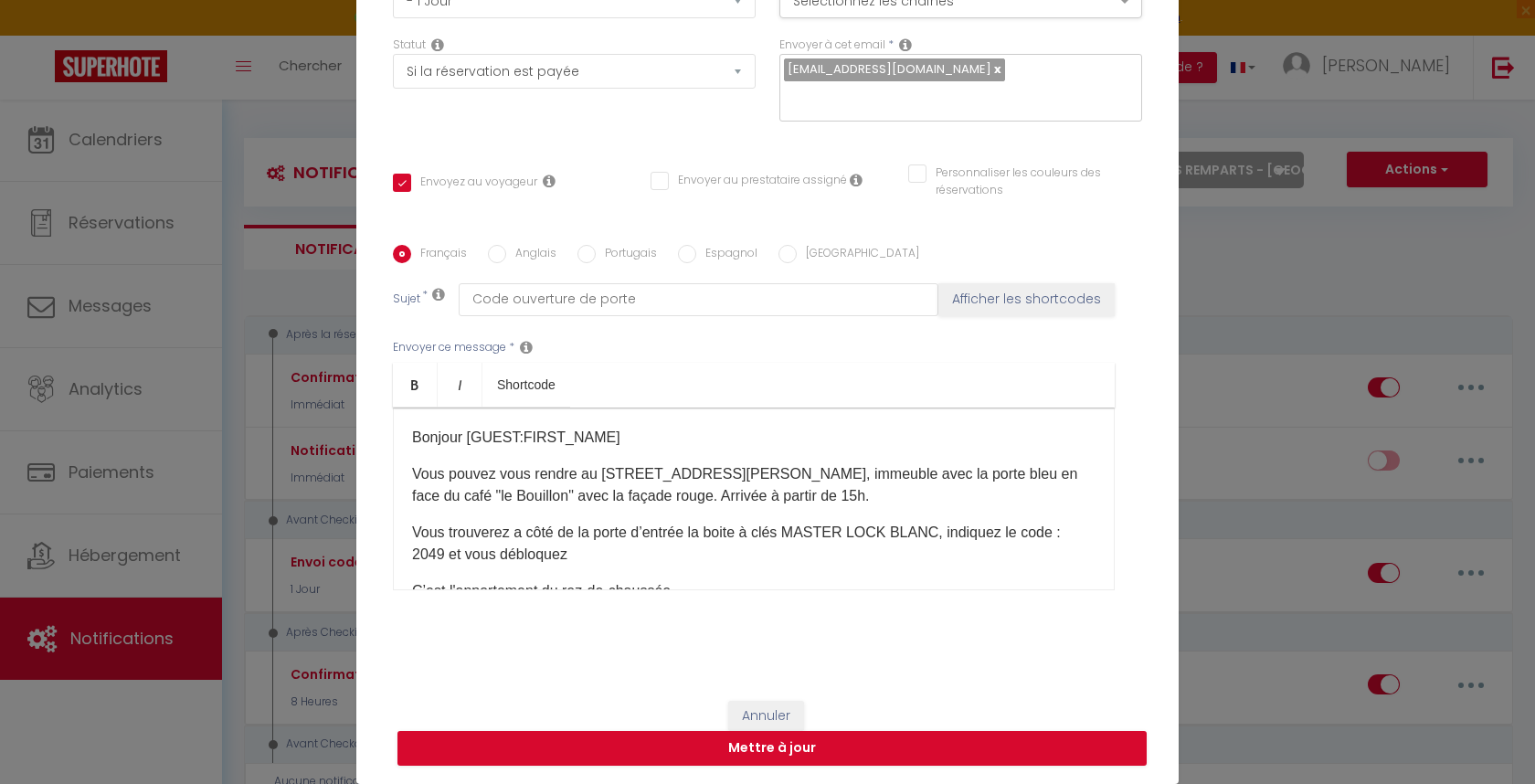
scroll to position [175, 0]
click at [774, 716] on button "Annuler" at bounding box center [766, 717] width 75 height 31
checkbox input "true"
checkbox input "false"
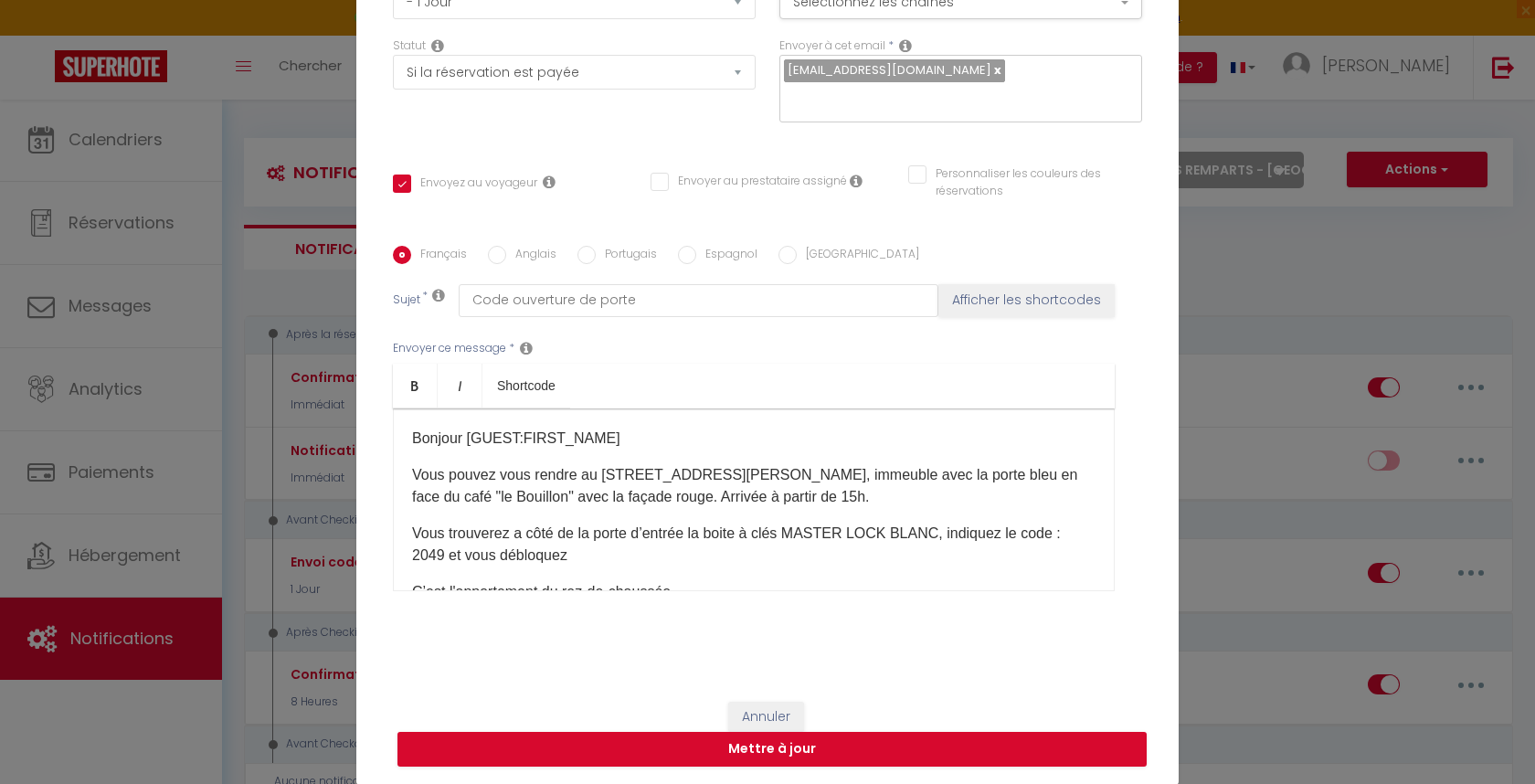
radio input "true"
type input "Envoi code serrure"
checkbox input "true"
checkbox input "false"
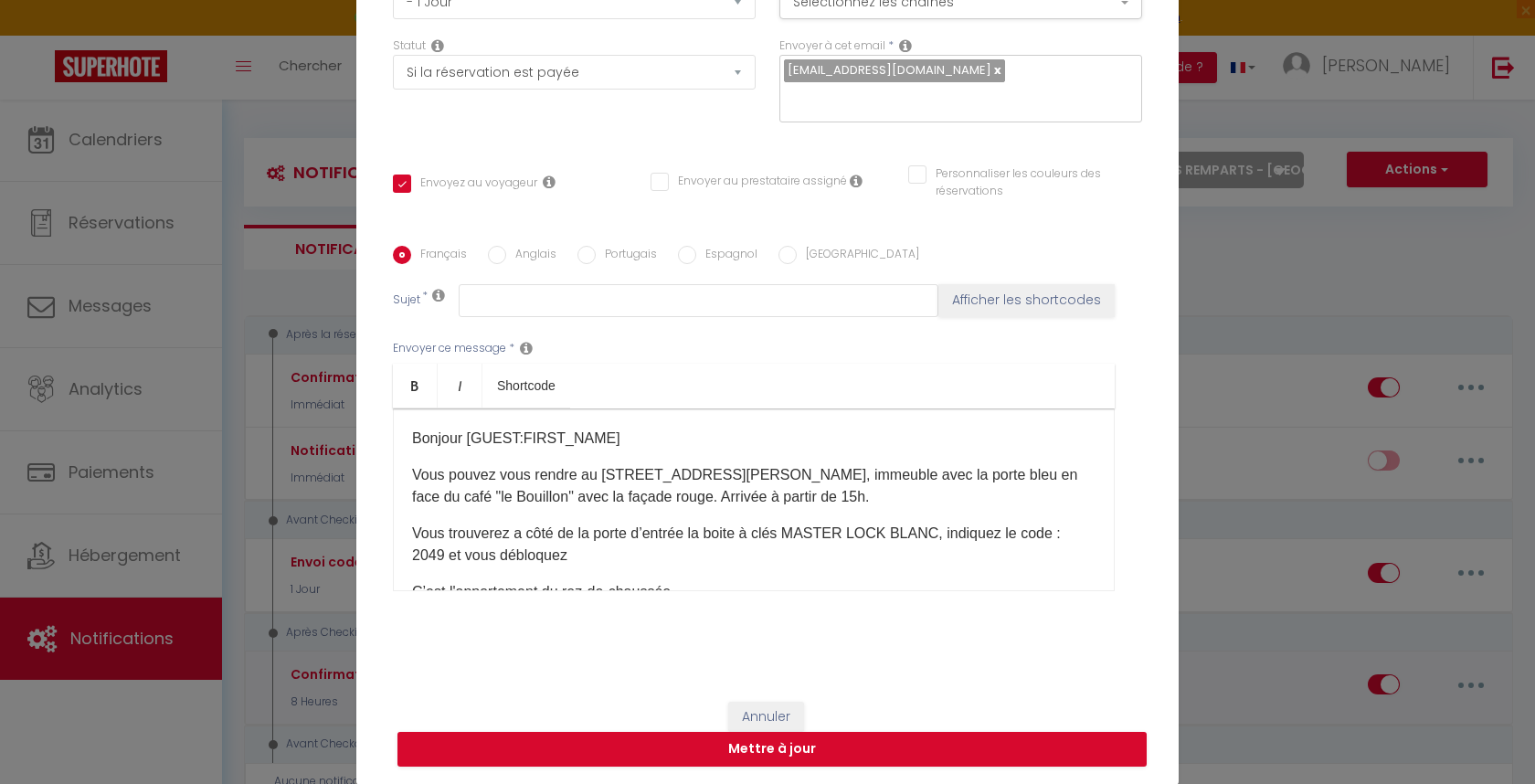
type input "Code ouverture de porte"
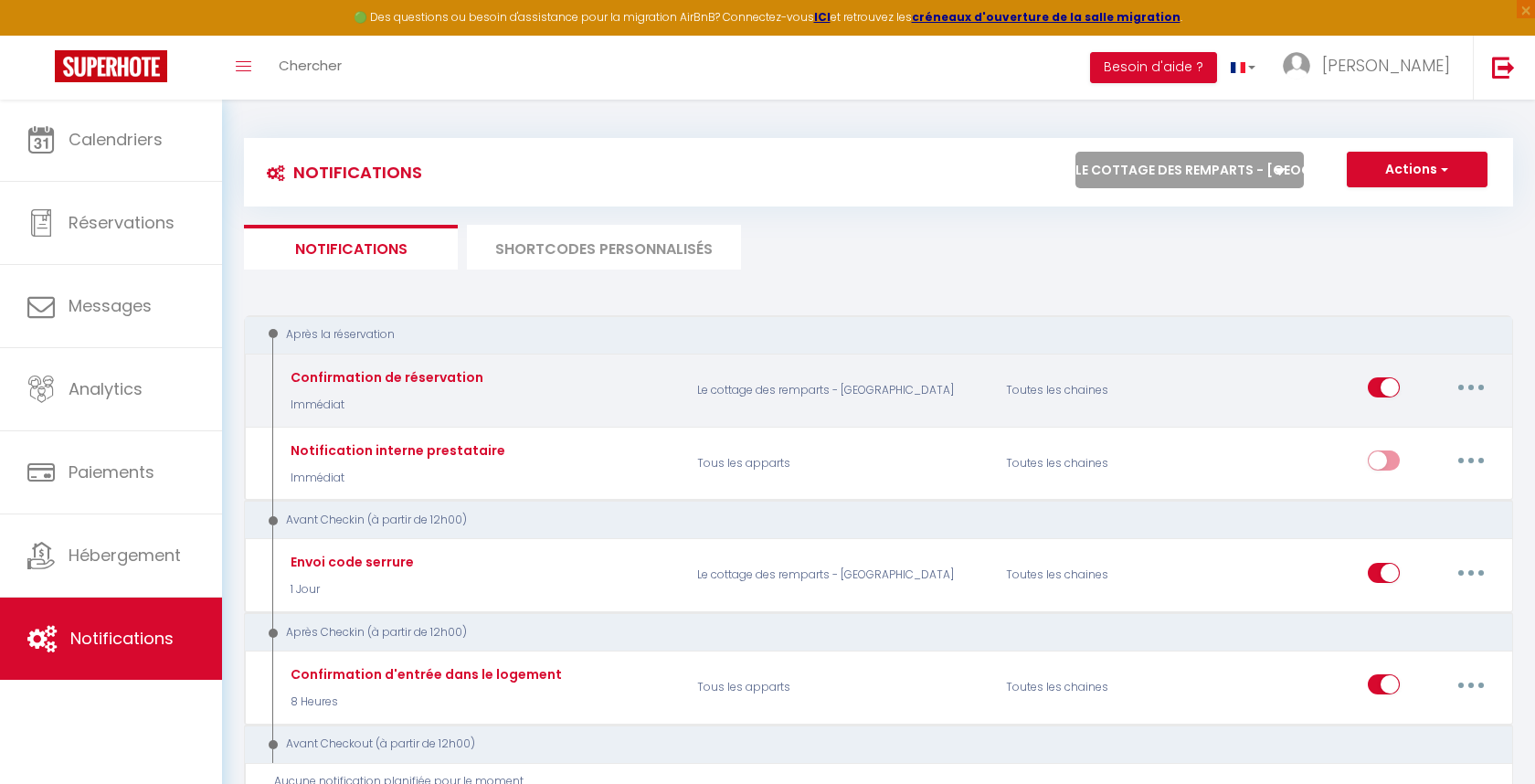
click at [1469, 390] on button "button" at bounding box center [1472, 387] width 52 height 29
click at [1444, 420] on link "Editer" at bounding box center [1424, 428] width 135 height 31
type input "Confirmation de réservation"
select select "1"
select select "Immédiat"
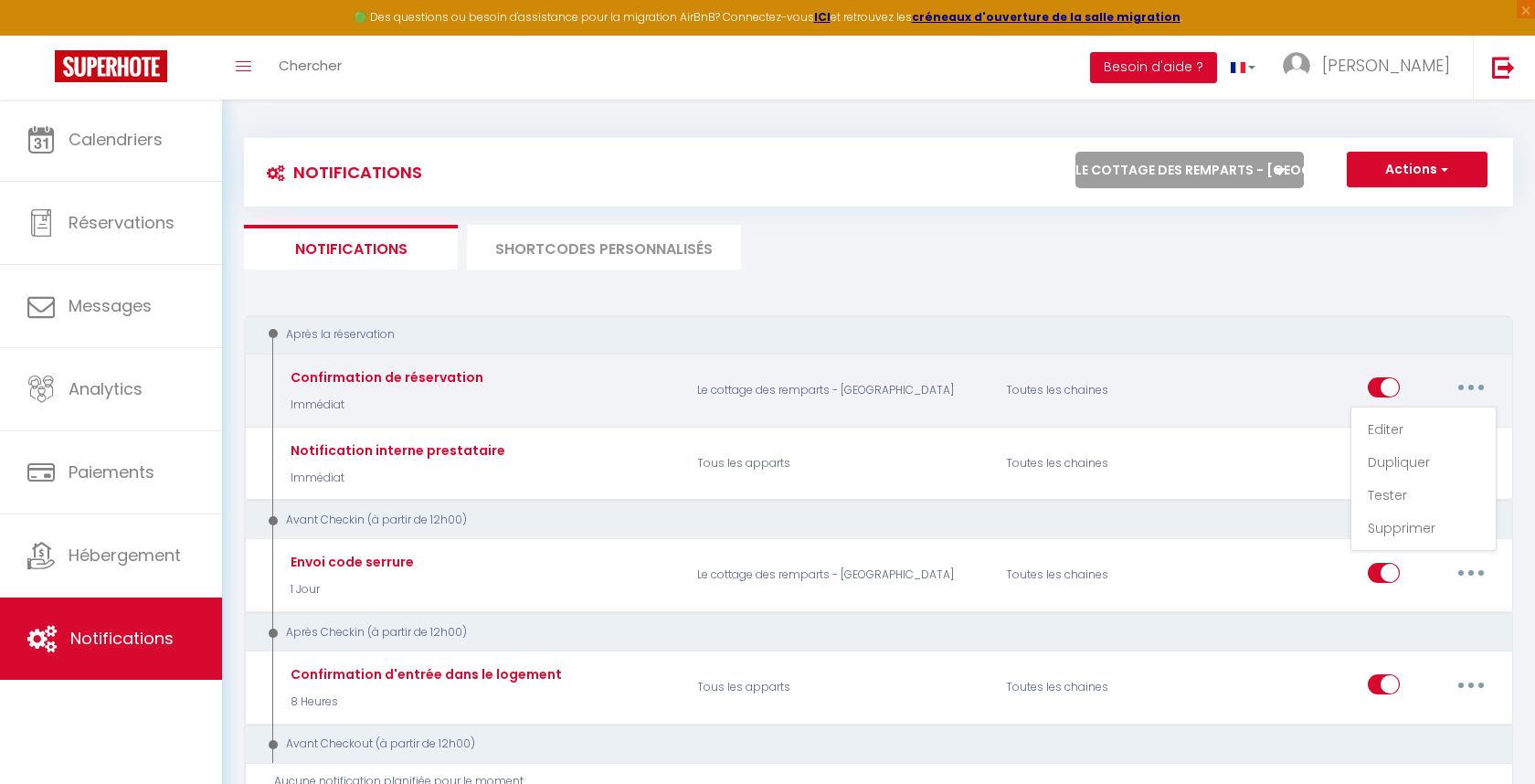
checkbox input "true"
checkbox input "false"
type input "Confirmation de réservation - [GEOGRAPHIC_DATA]"
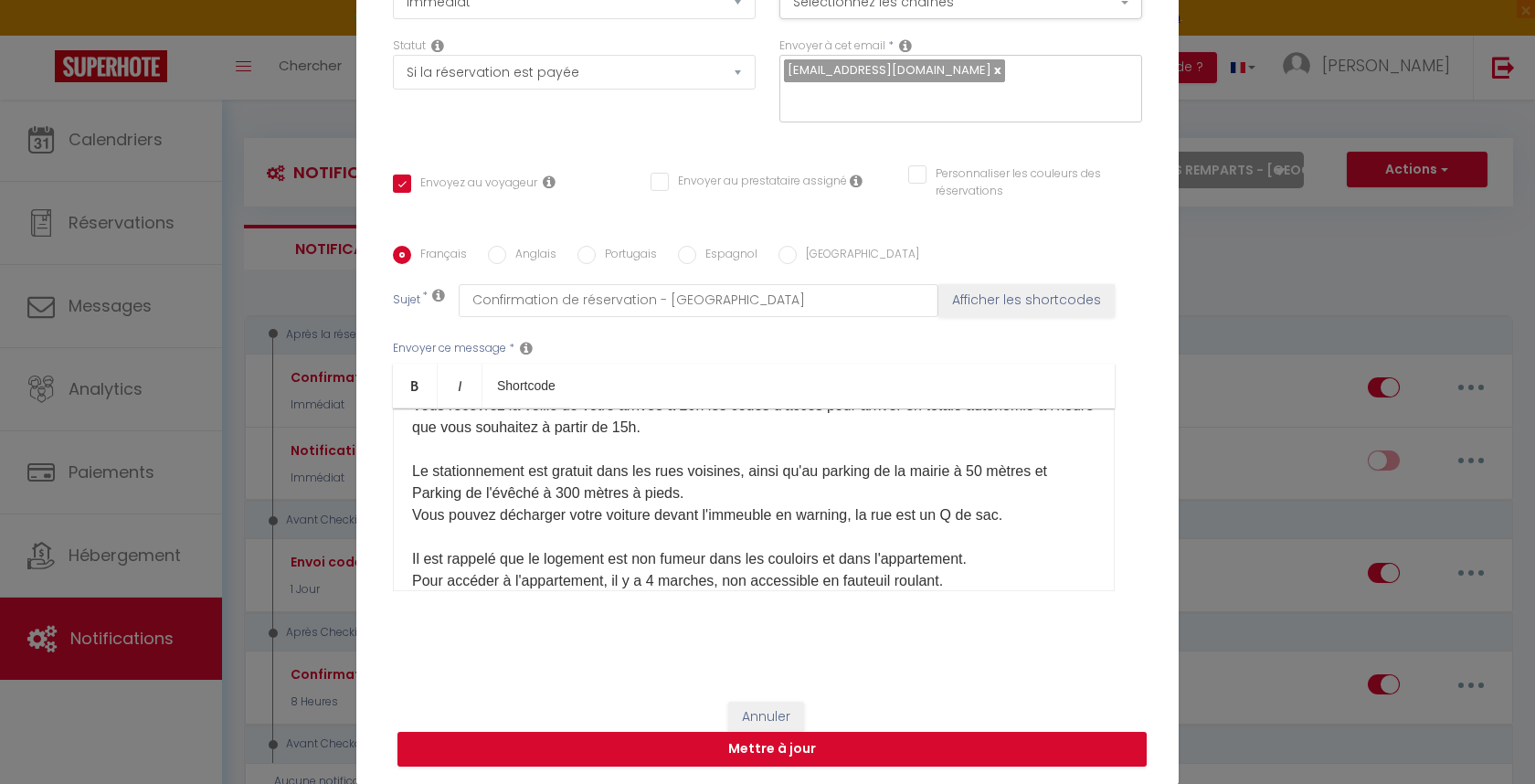
scroll to position [149, 0]
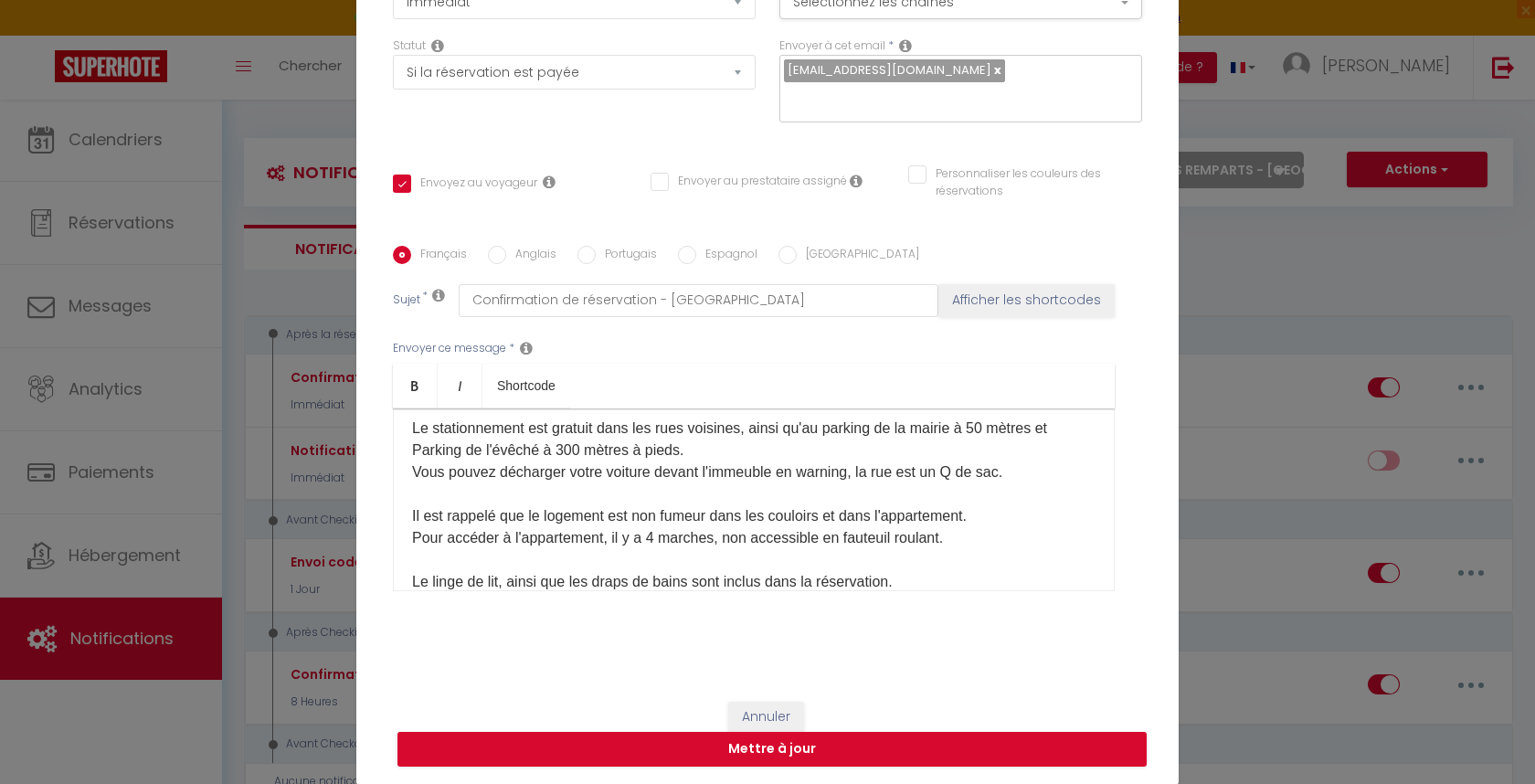
drag, startPoint x: 607, startPoint y: 537, endPoint x: 677, endPoint y: 541, distance: 70.1
click at [607, 536] on p "Vous recevrez la veille de votre arrivée à 20h les codes d'accès pour arriver e…" at bounding box center [754, 472] width 683 height 241
drag, startPoint x: 809, startPoint y: 544, endPoint x: 791, endPoint y: 538, distance: 19.0
click at [790, 538] on p "Vous recevrez la veille de votre arrivée à 20h les codes d'accès pour arriver e…" at bounding box center [754, 483] width 683 height 263
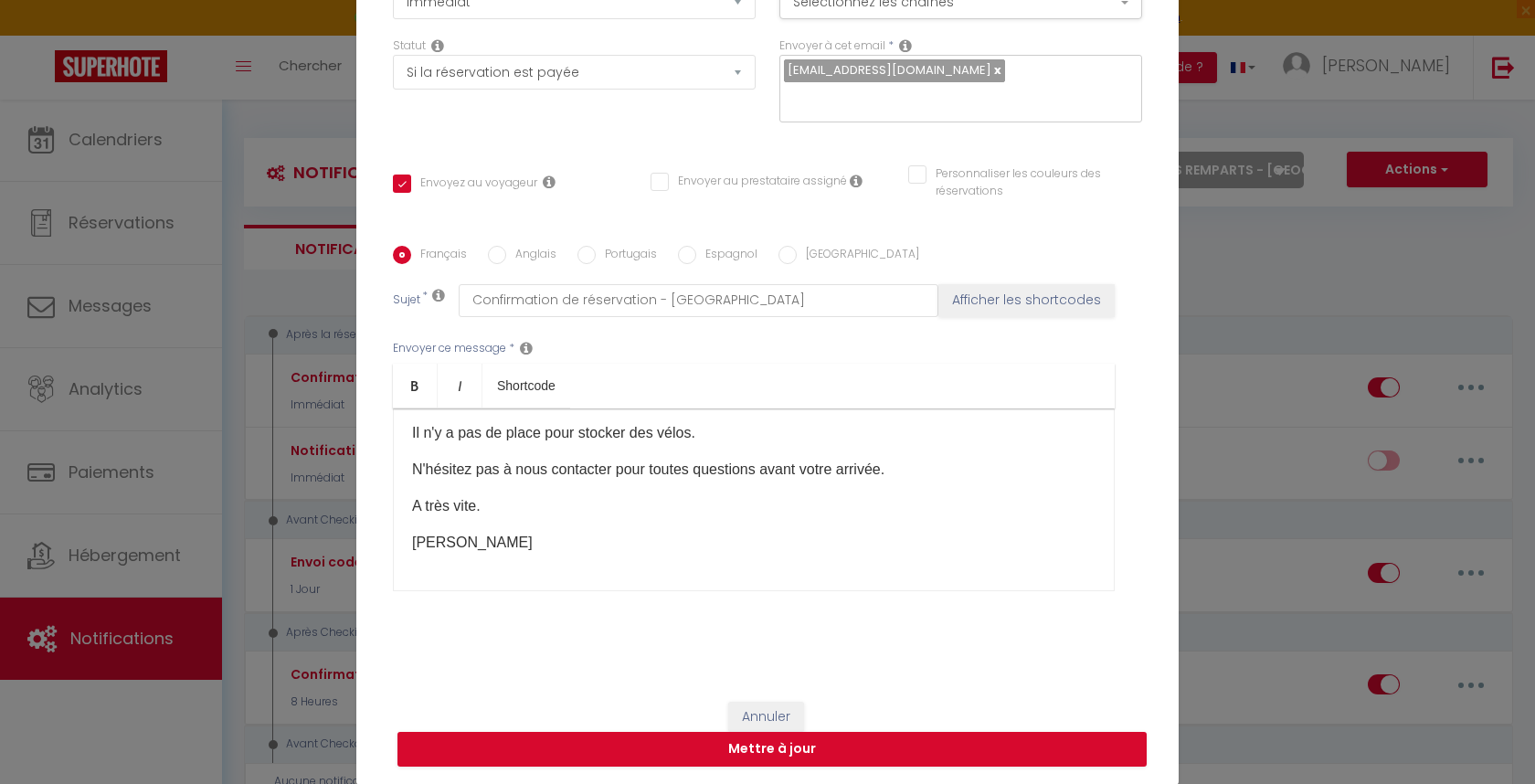
scroll to position [334, 0]
click at [803, 744] on button "Mettre à jour" at bounding box center [772, 748] width 750 height 35
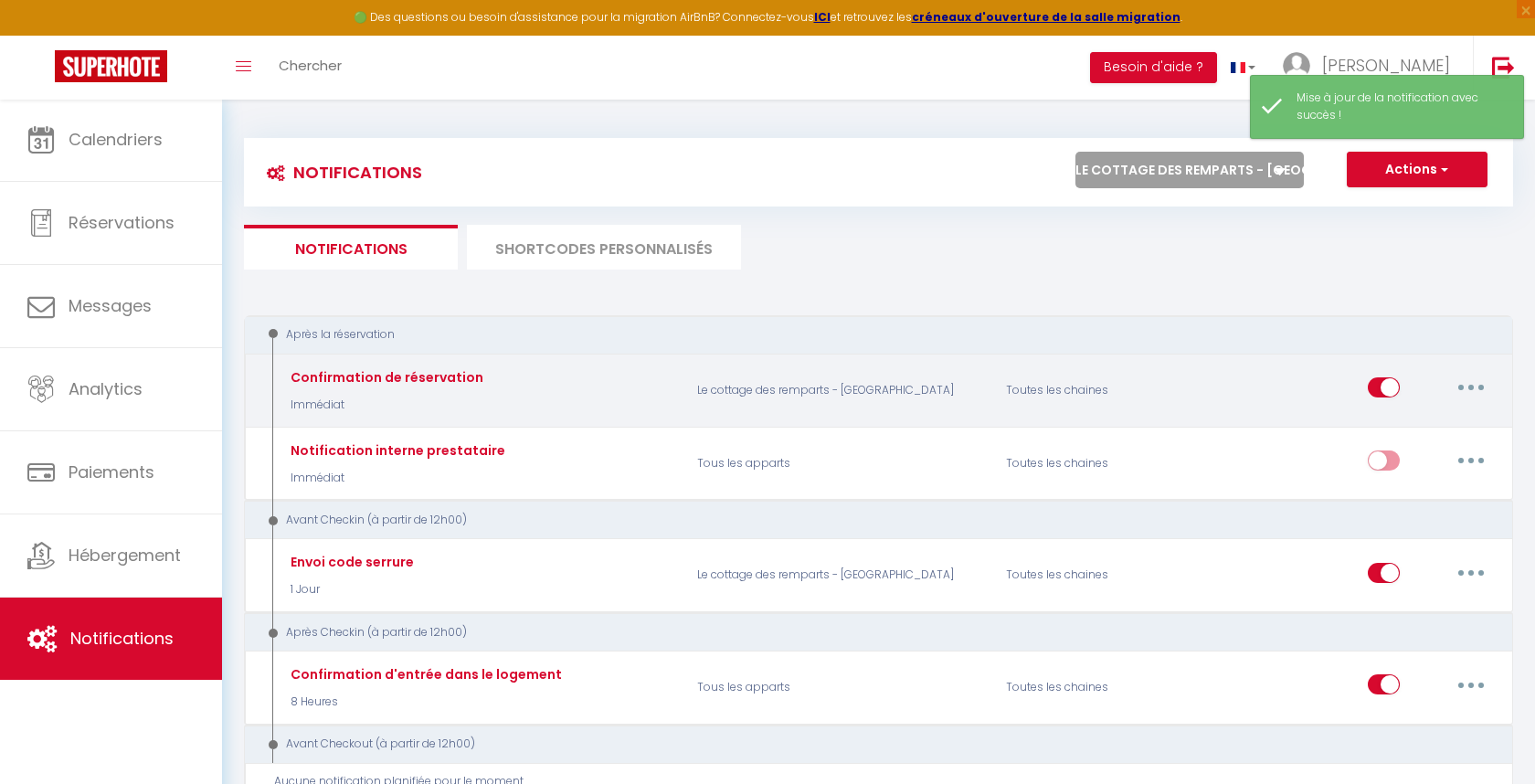
click at [1472, 386] on icon "button" at bounding box center [1472, 388] width 6 height 6
click at [1415, 426] on link "Editer" at bounding box center [1424, 428] width 135 height 31
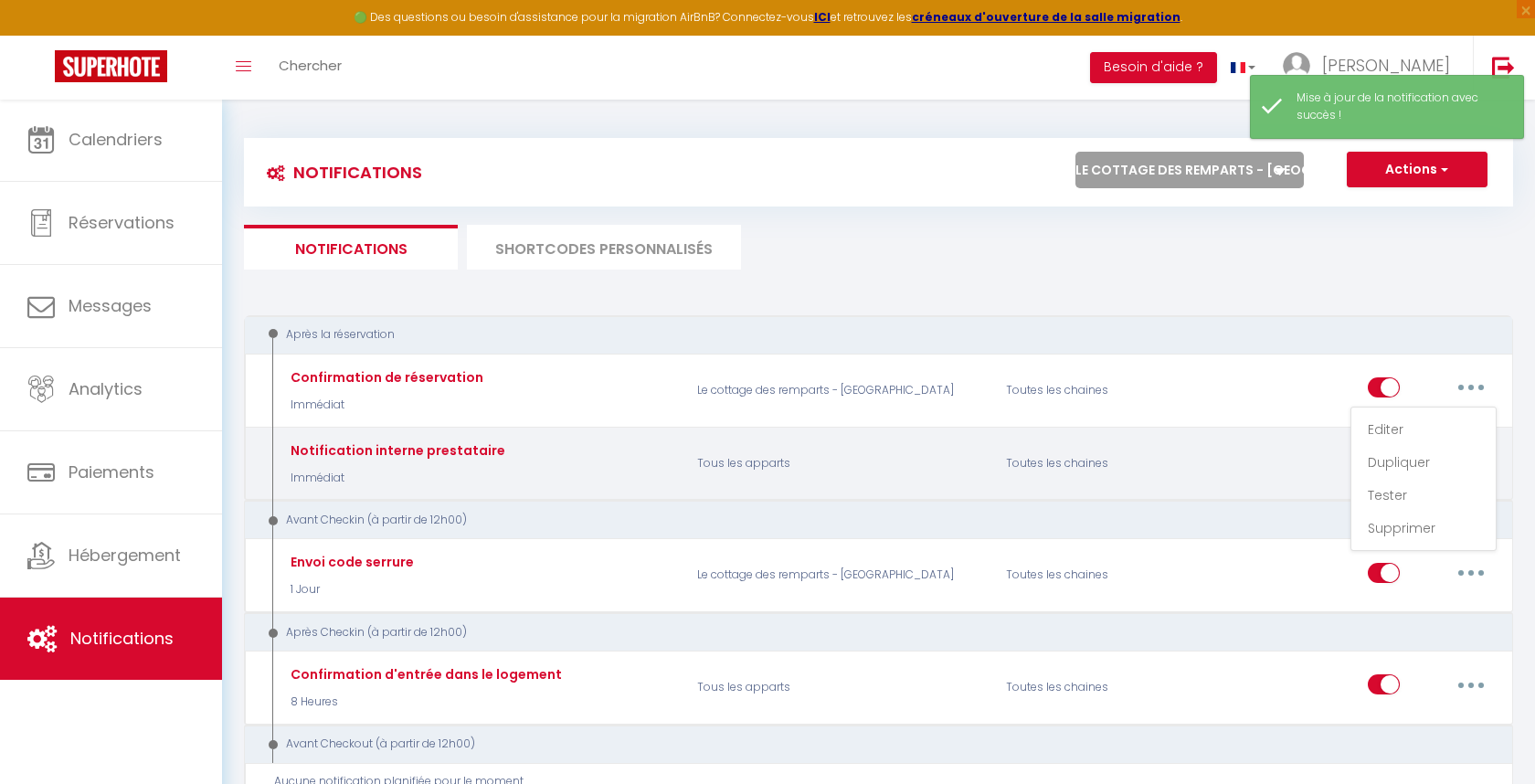
type input "Confirmation de réservation"
select select "Immédiat"
select select "if_booking_is_paid"
checkbox input "true"
checkbox input "false"
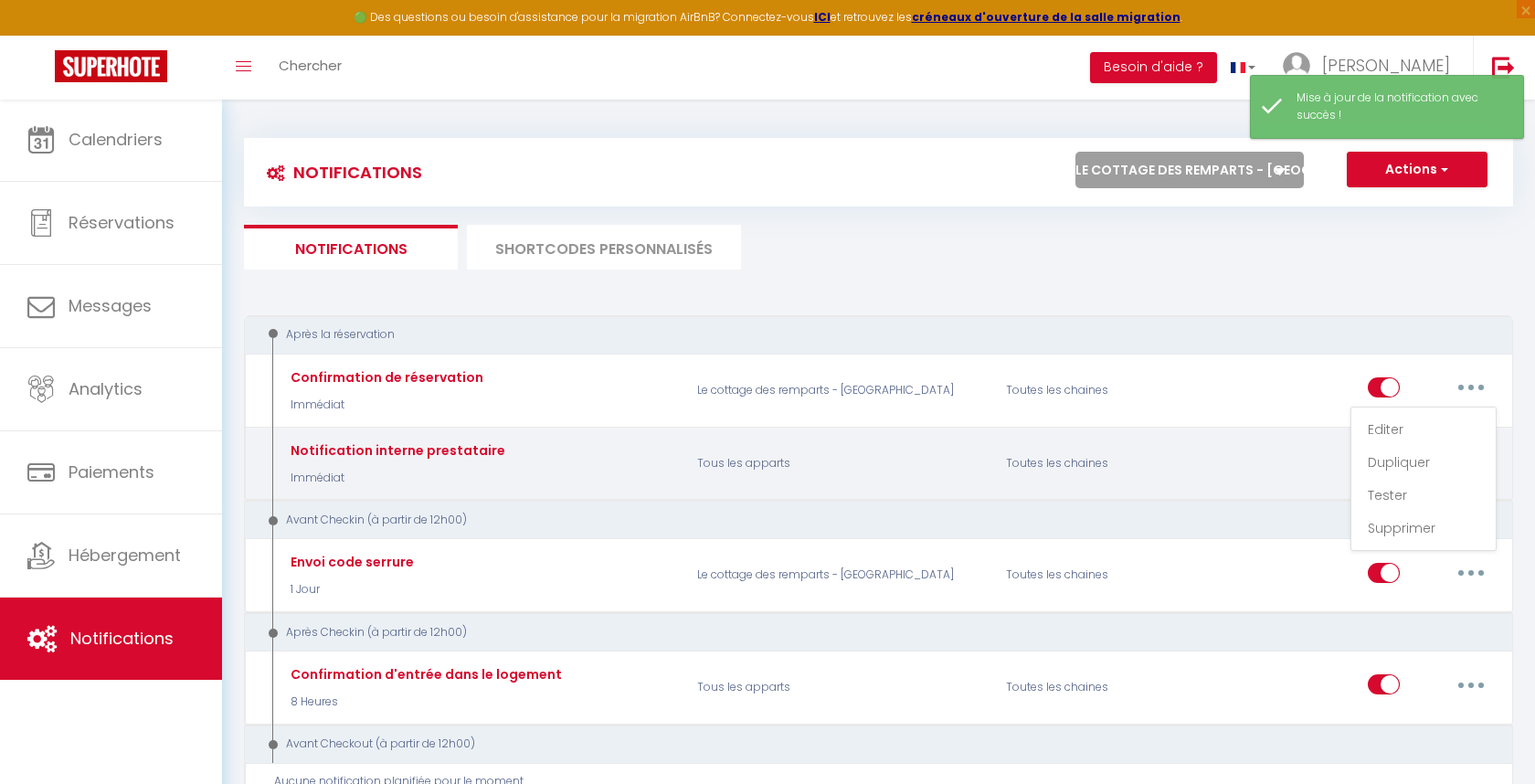
checkbox input "false"
radio input "true"
type input "Confirmation de réservation - [GEOGRAPHIC_DATA]"
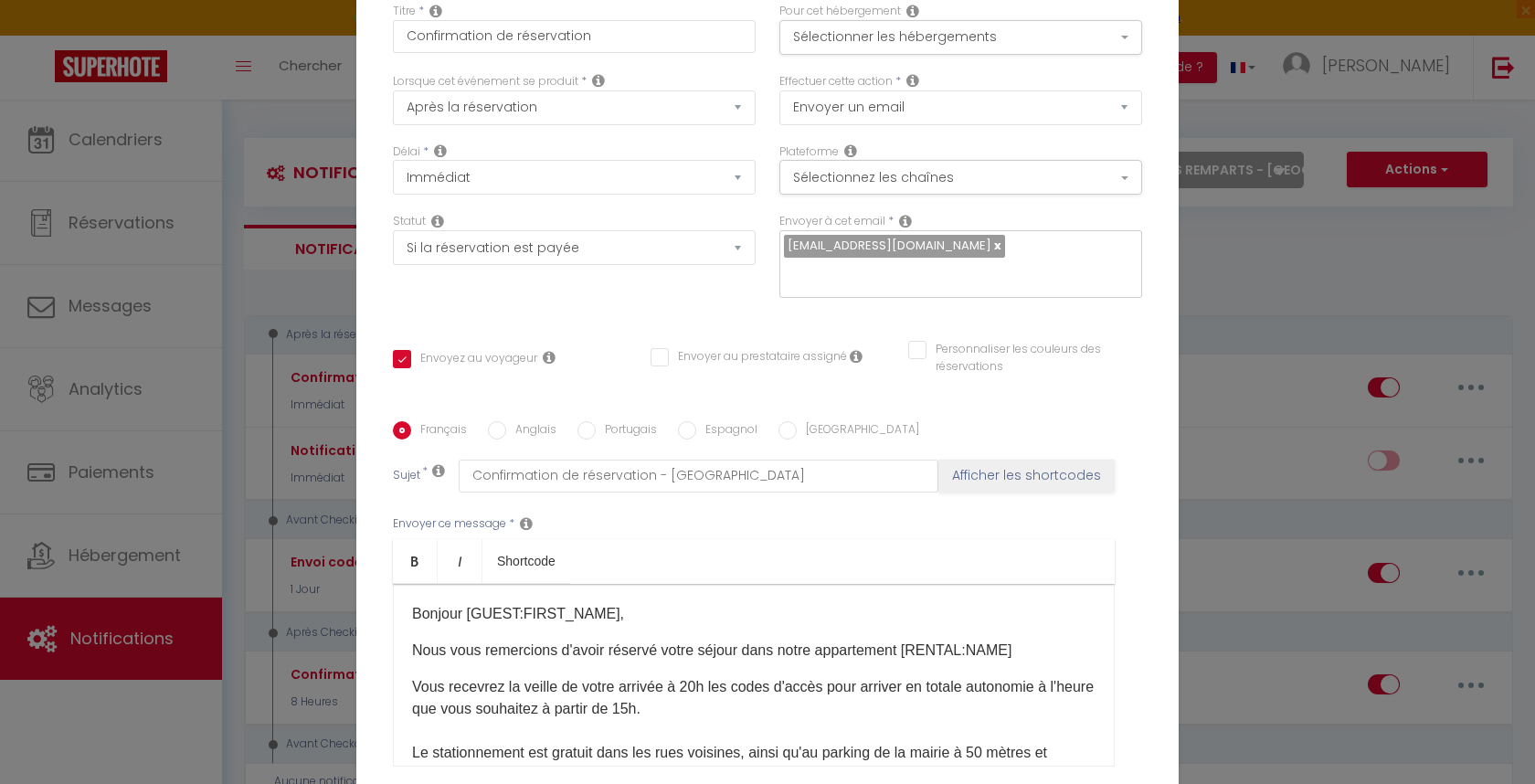
checkbox input "true"
checkbox input "false"
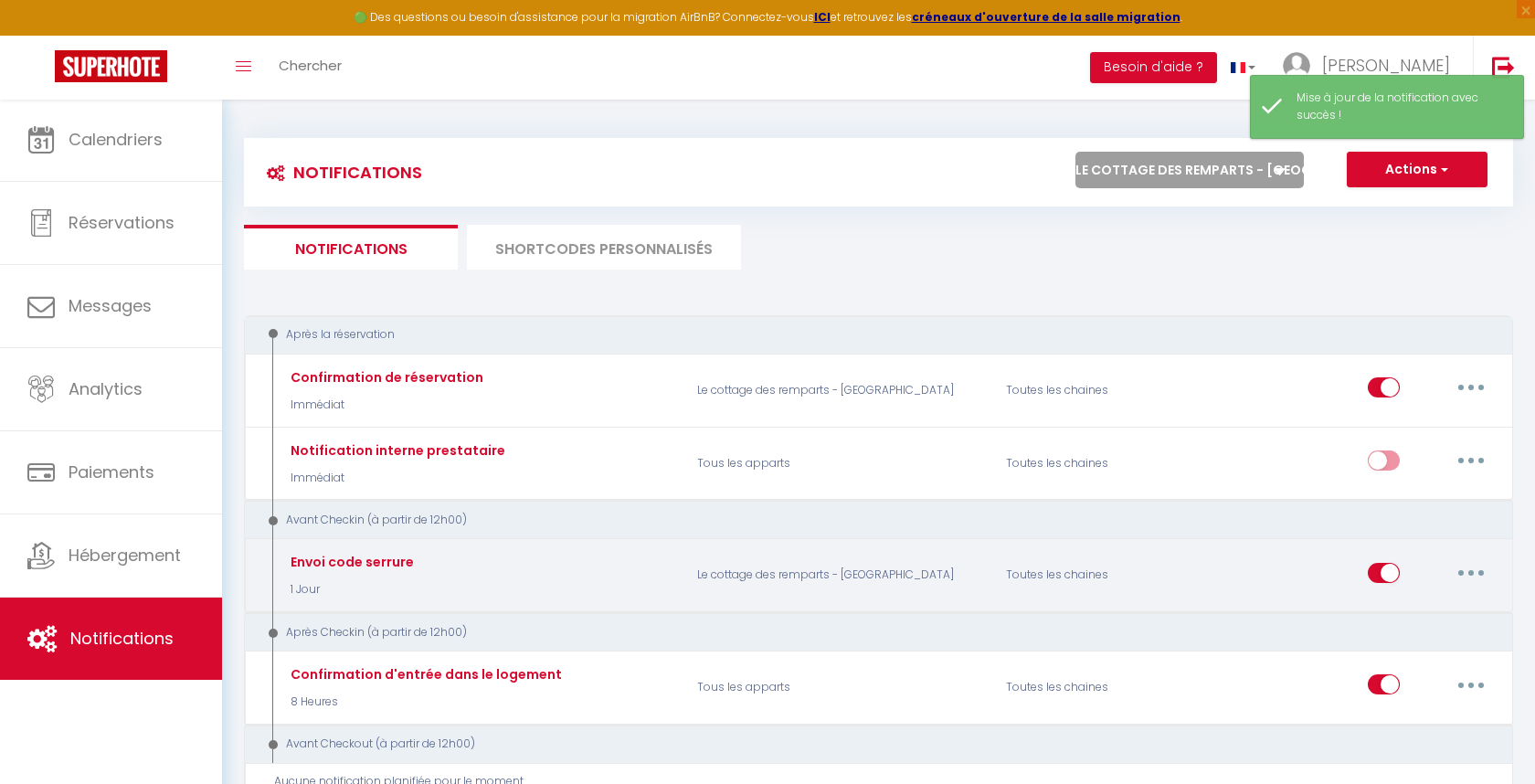
click at [1481, 568] on button "button" at bounding box center [1472, 572] width 52 height 29
click at [1411, 602] on link "Editer" at bounding box center [1424, 614] width 135 height 31
type input "Envoi code serrure"
select select "1 Jour"
select select "if_booking_is_paid"
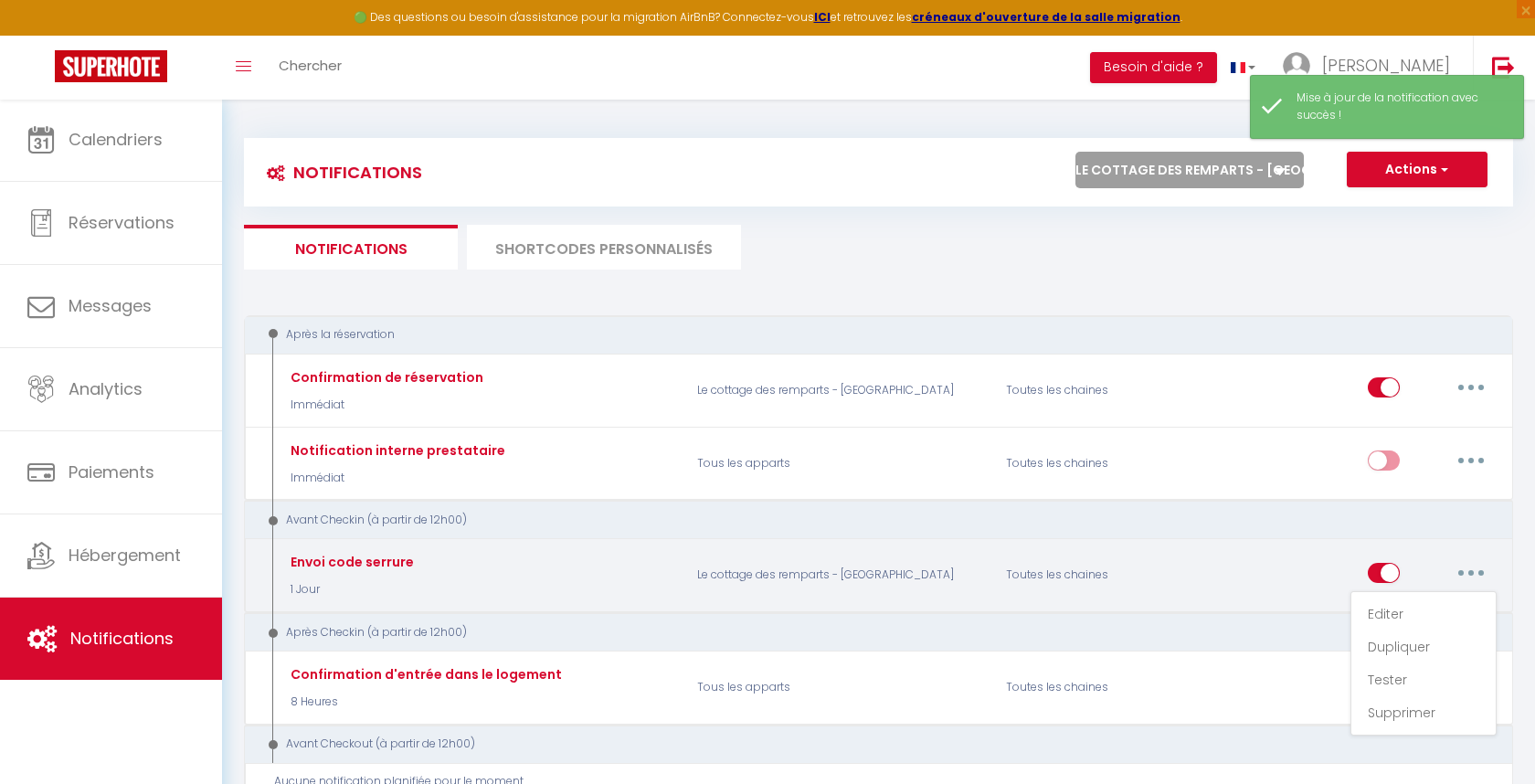
checkbox input "true"
checkbox input "false"
radio input "true"
type input "Code ouverture de porte"
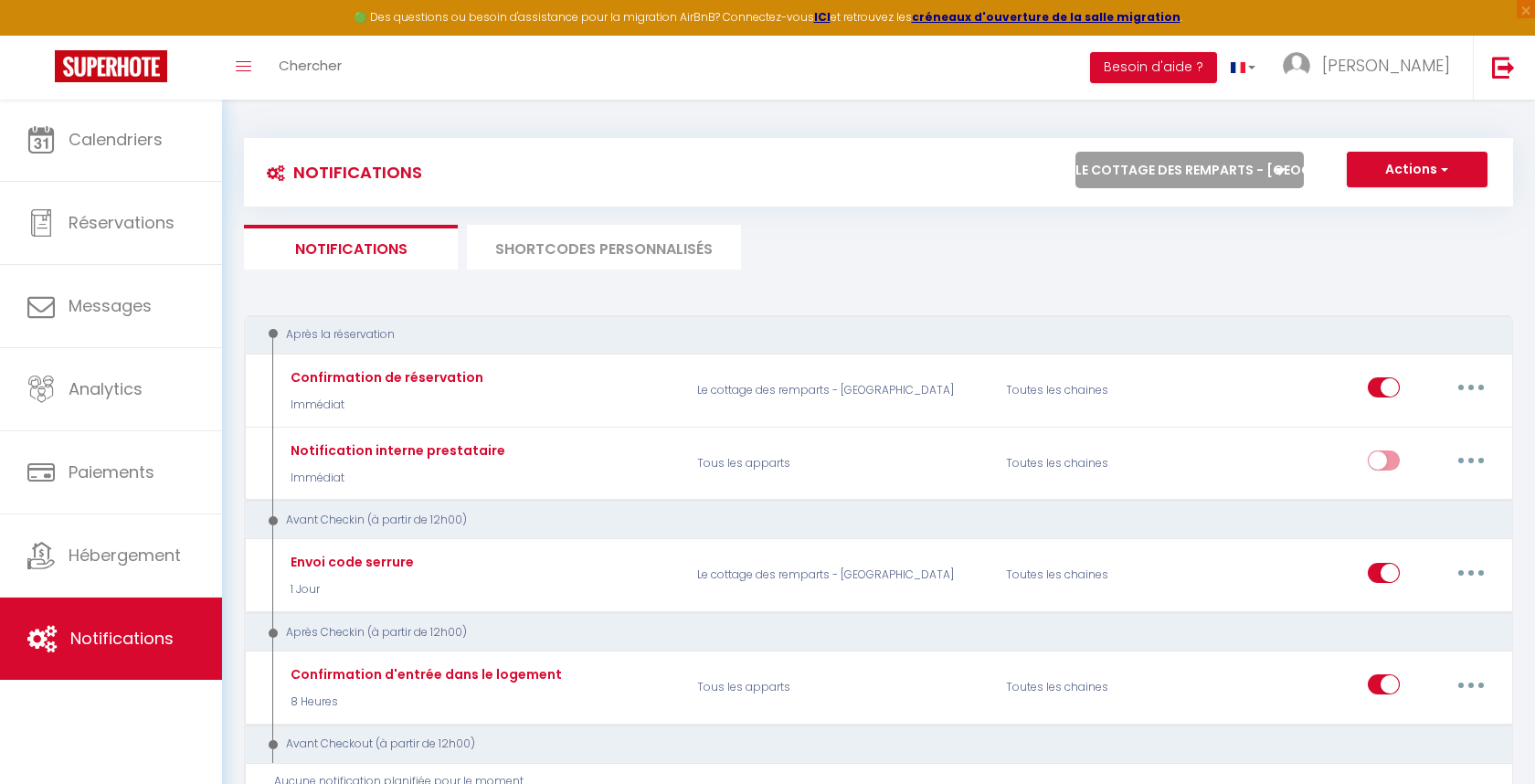
select select "14745"
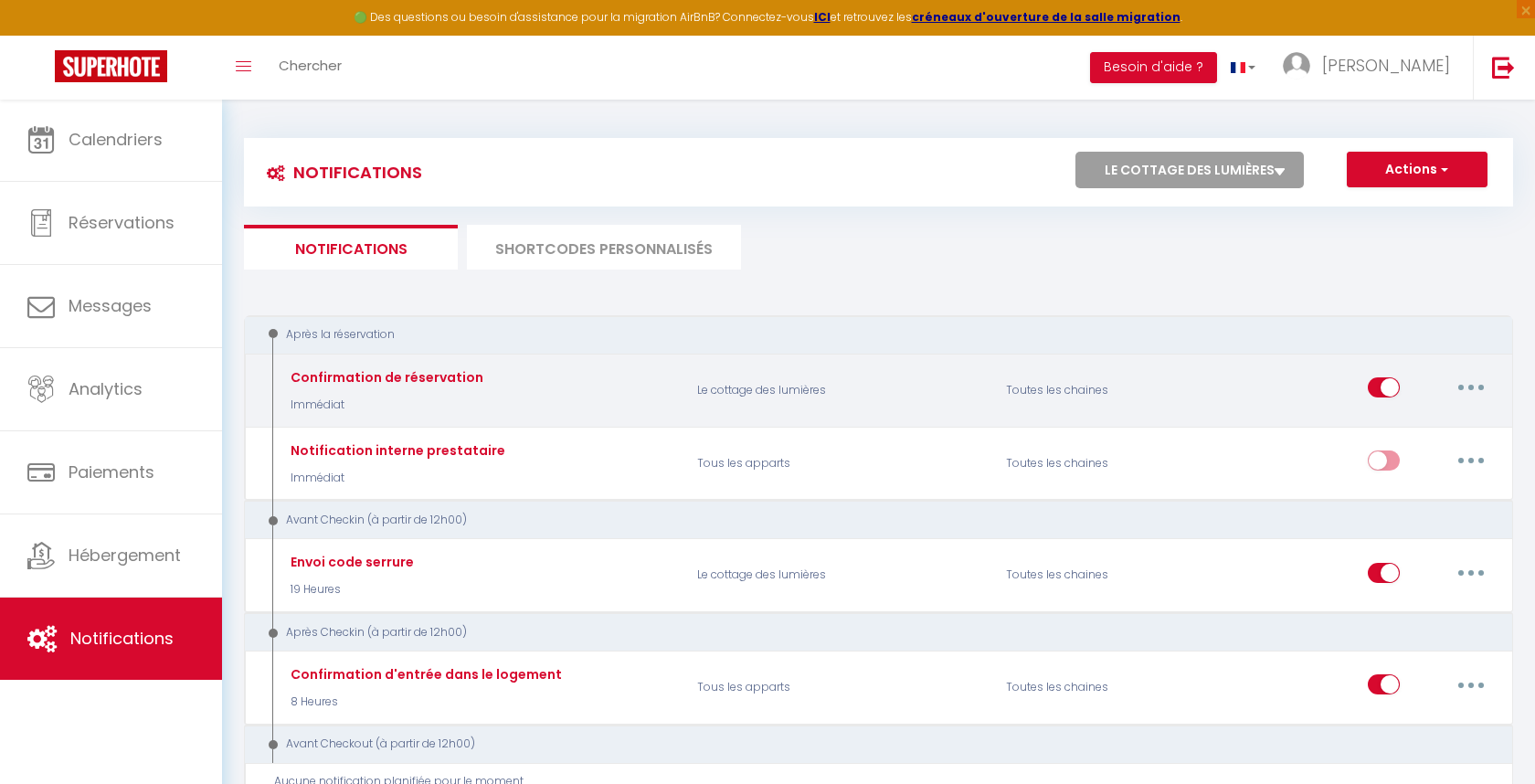
click at [1478, 379] on button "button" at bounding box center [1472, 387] width 52 height 29
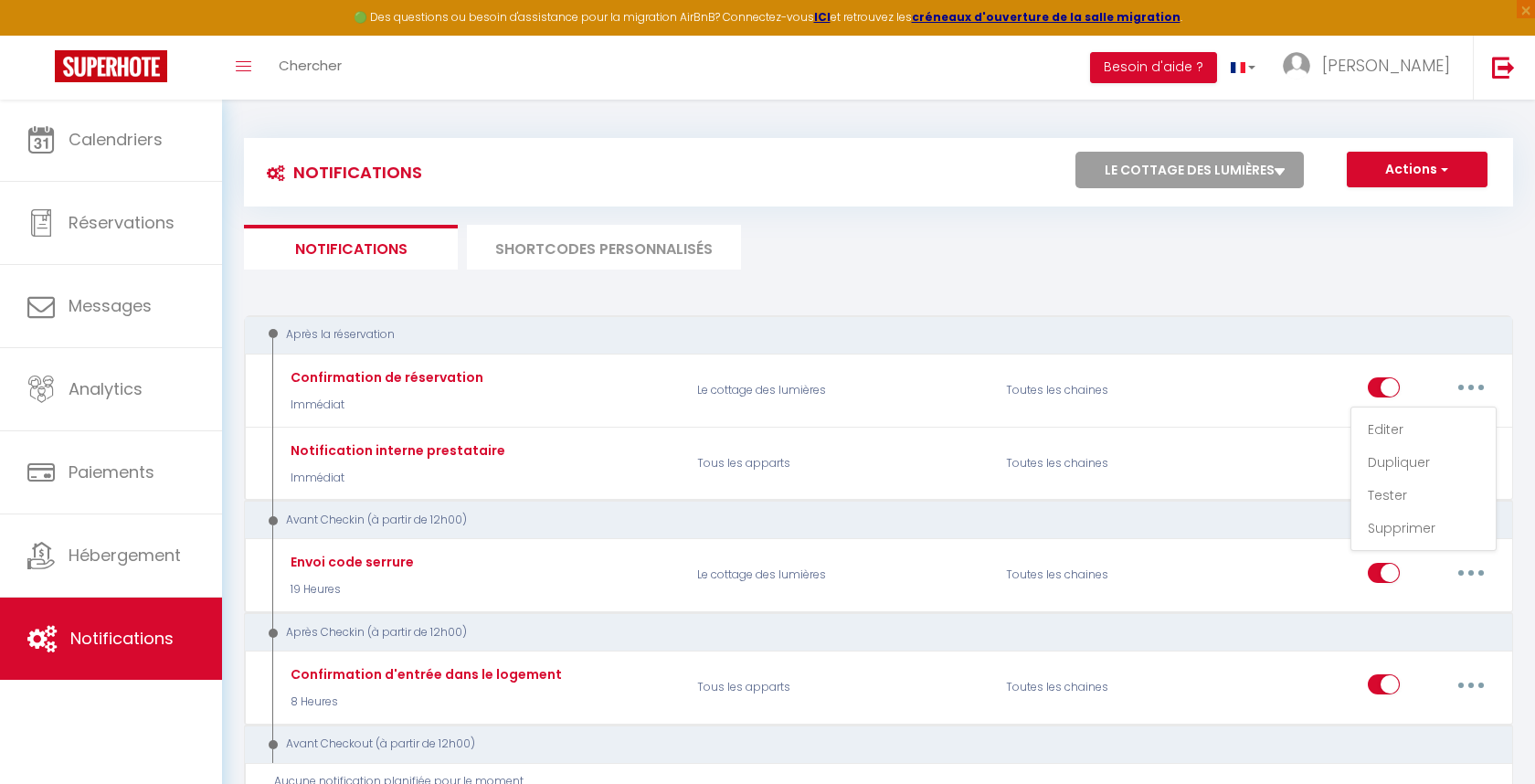
click at [1452, 420] on link "Editer" at bounding box center [1424, 428] width 135 height 31
type input "Confirmation de réservation"
select select "Immédiat"
select select "if_booking_is_paid"
checkbox input "true"
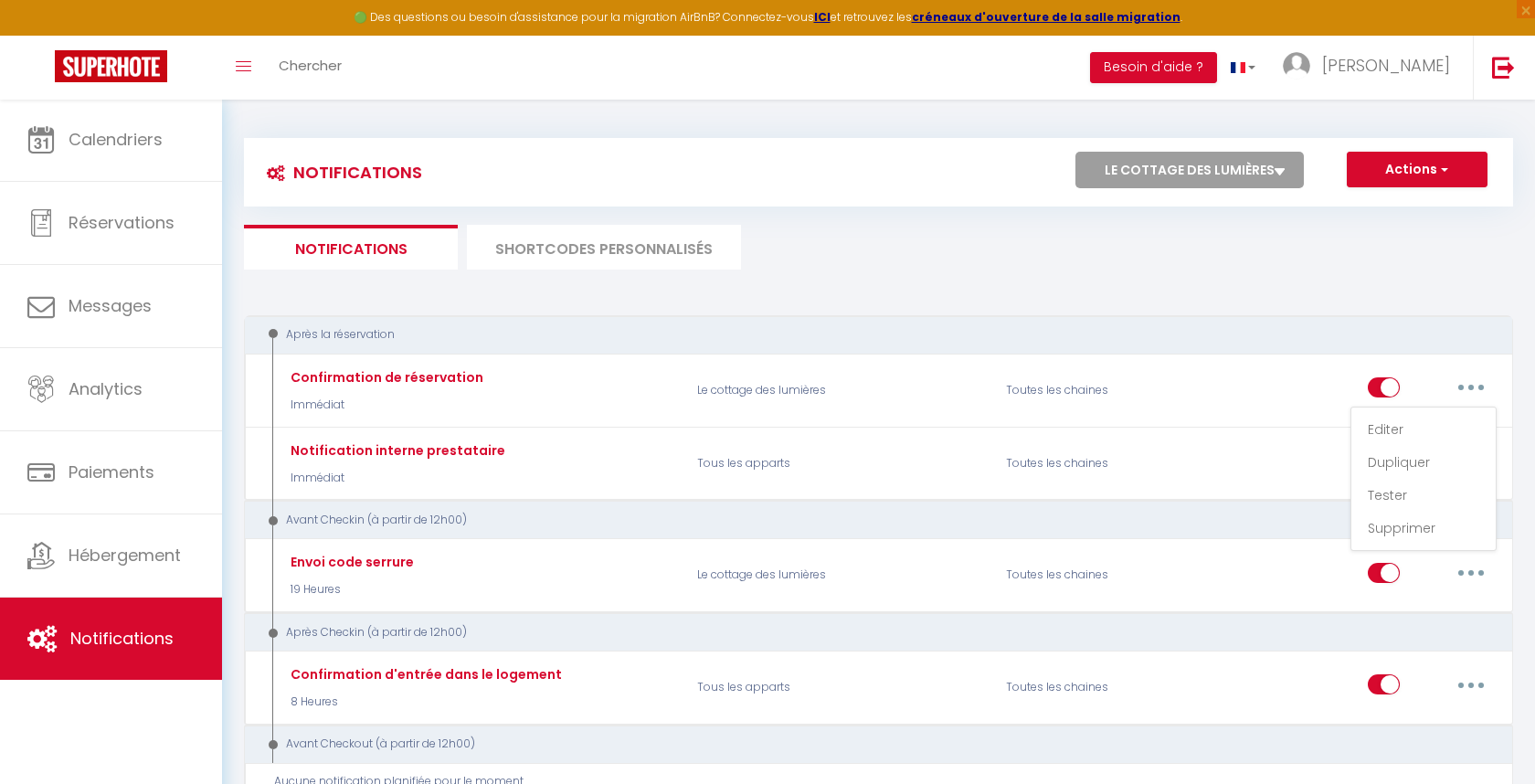
checkbox input "false"
radio input "true"
type input "Confirmation de réservation - Le cottage des lumieres"
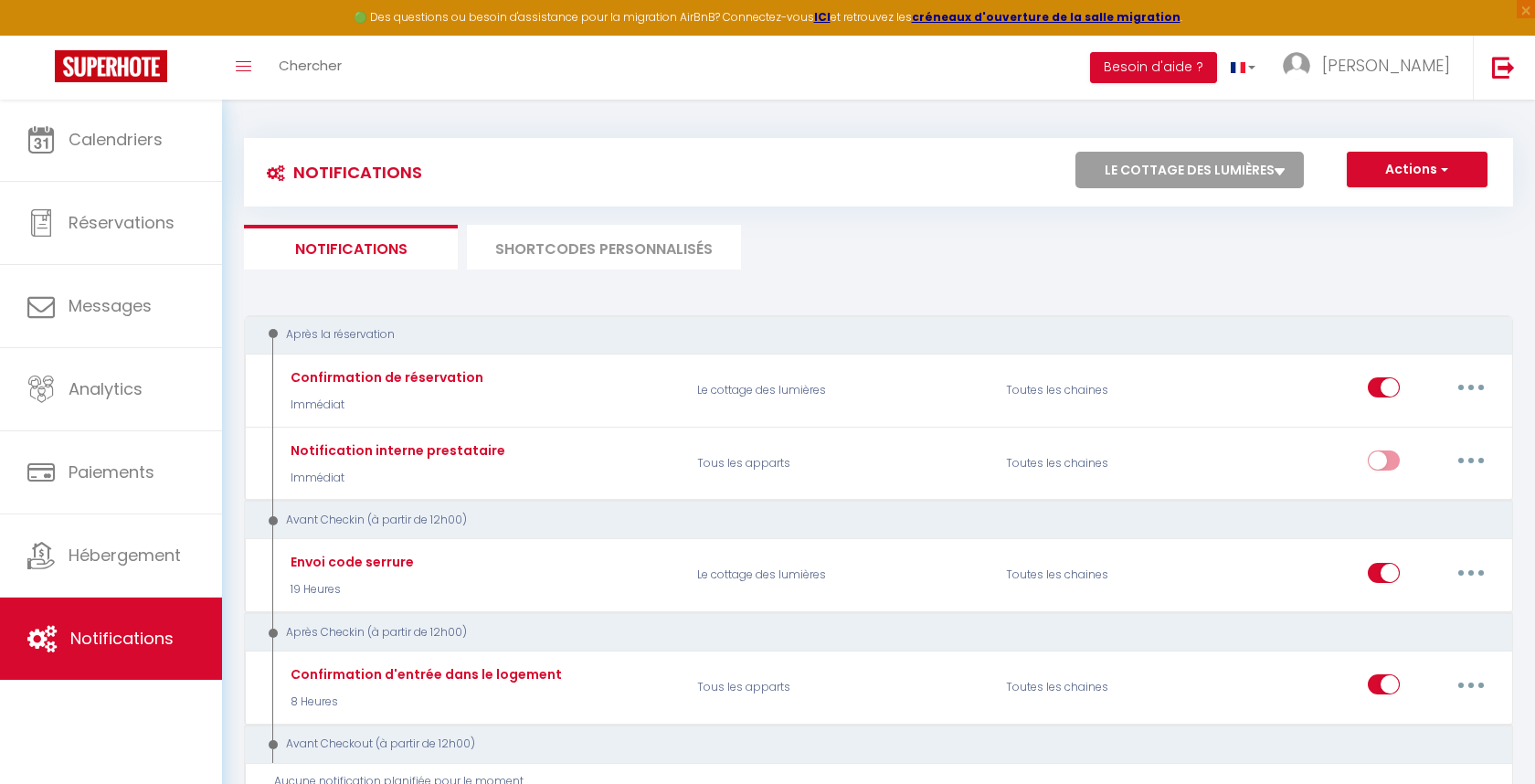
select select "3341"
checkbox input "true"
checkbox input "false"
select select
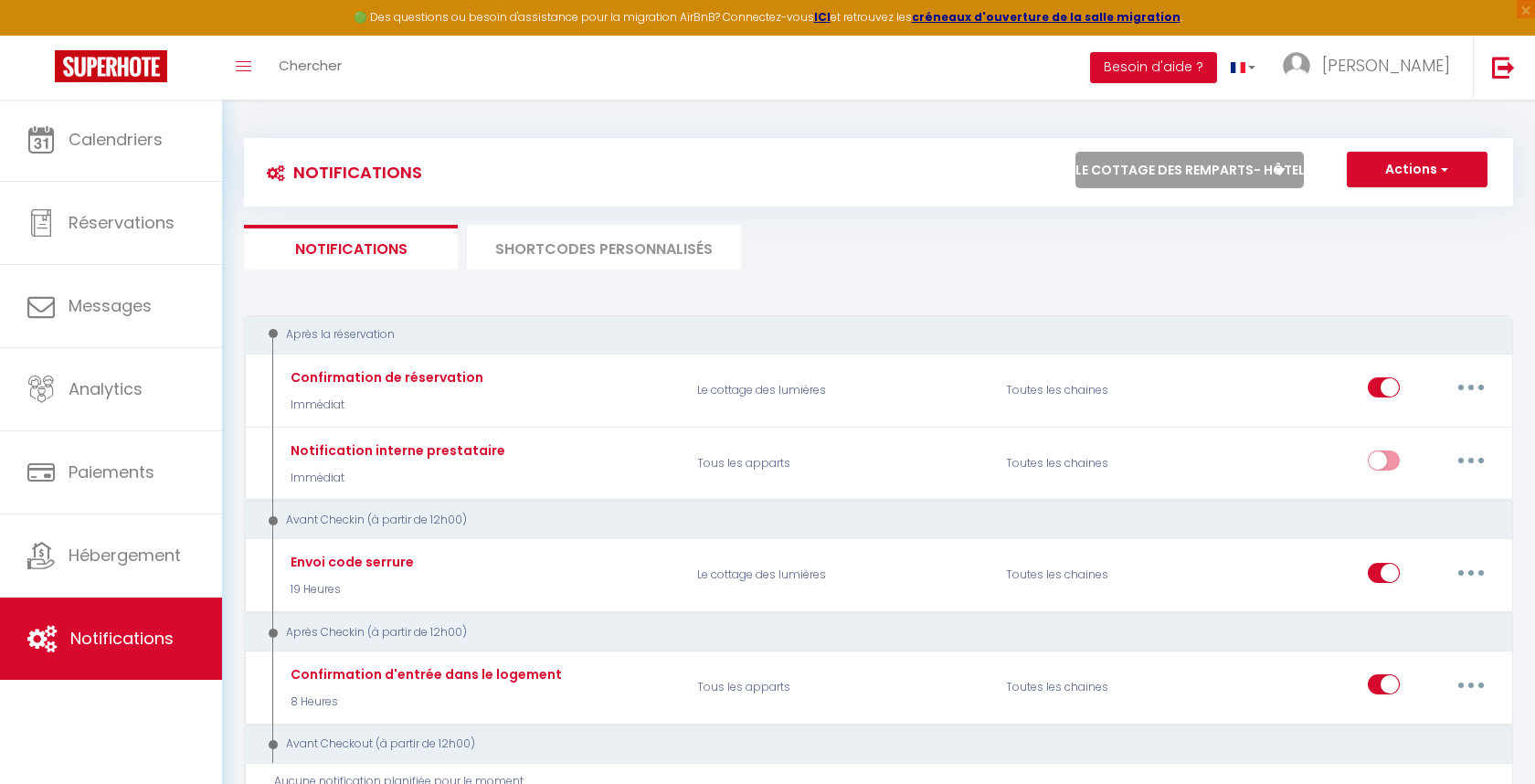
select select
checkbox input "false"
radio input "false"
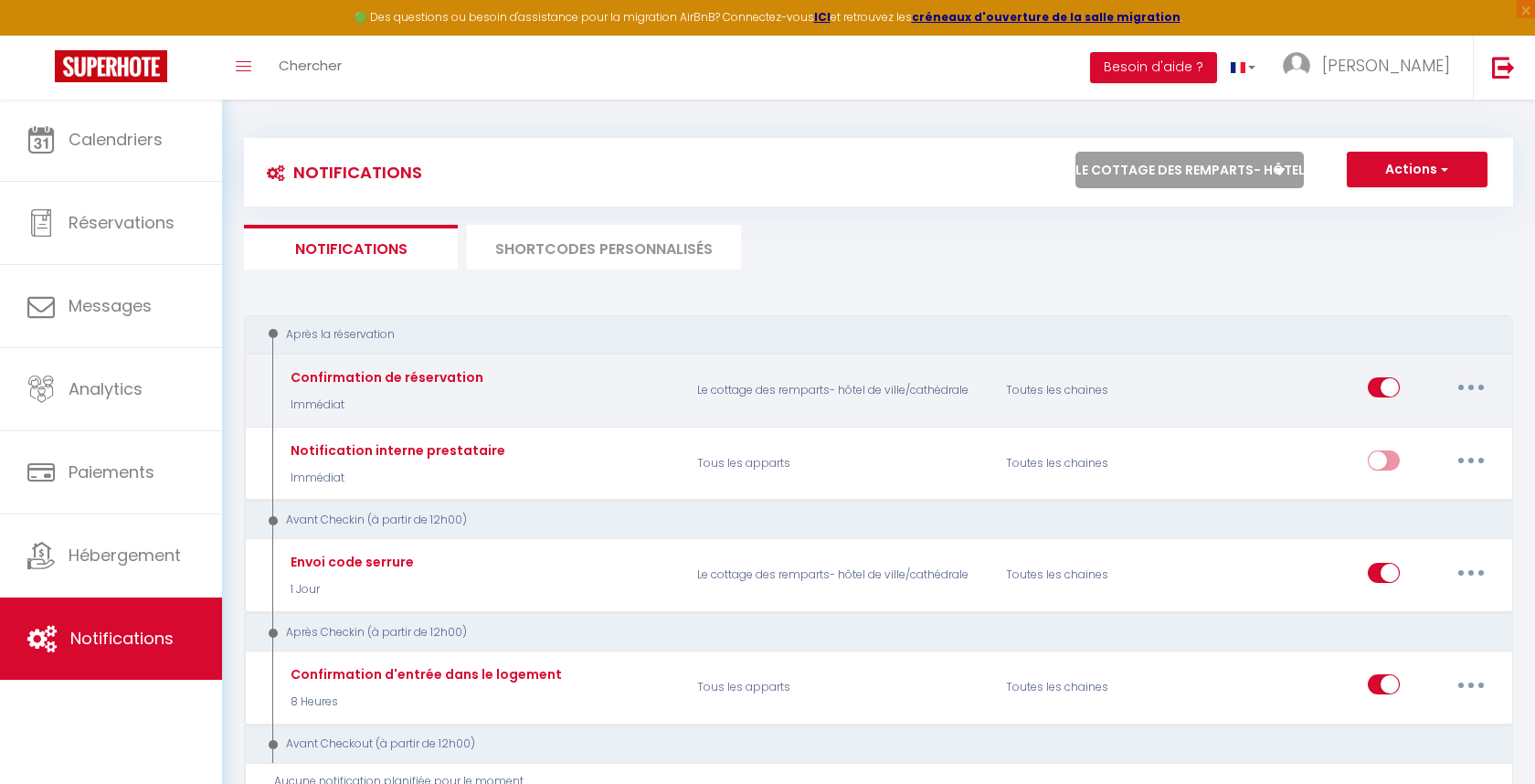
click at [1480, 392] on button "button" at bounding box center [1472, 387] width 52 height 29
click at [1455, 424] on link "Editer" at bounding box center [1424, 428] width 135 height 31
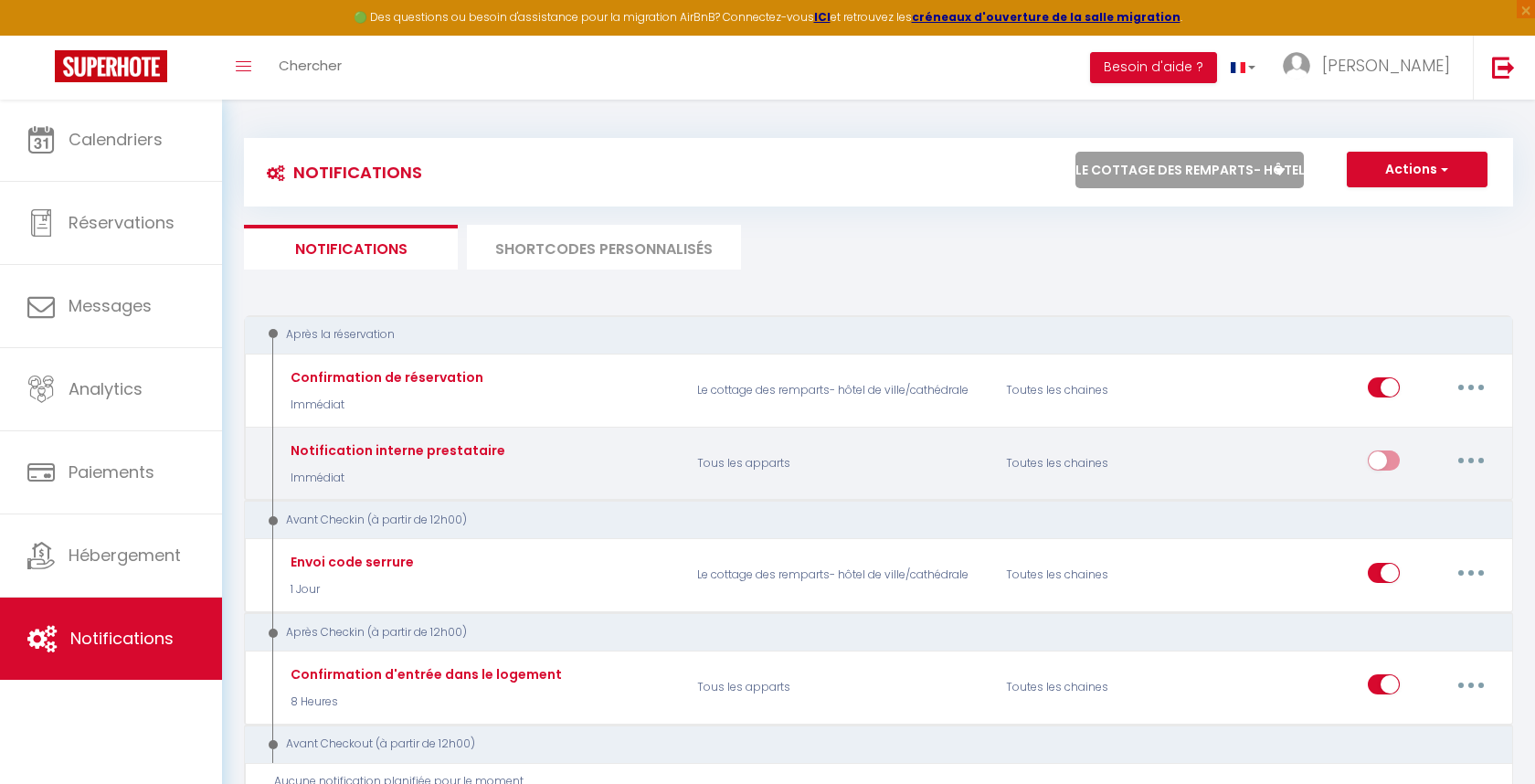
type input "Confirmation de réservation"
select select "Immédiat"
select select "if_booking_is_paid"
checkbox input "true"
checkbox input "false"
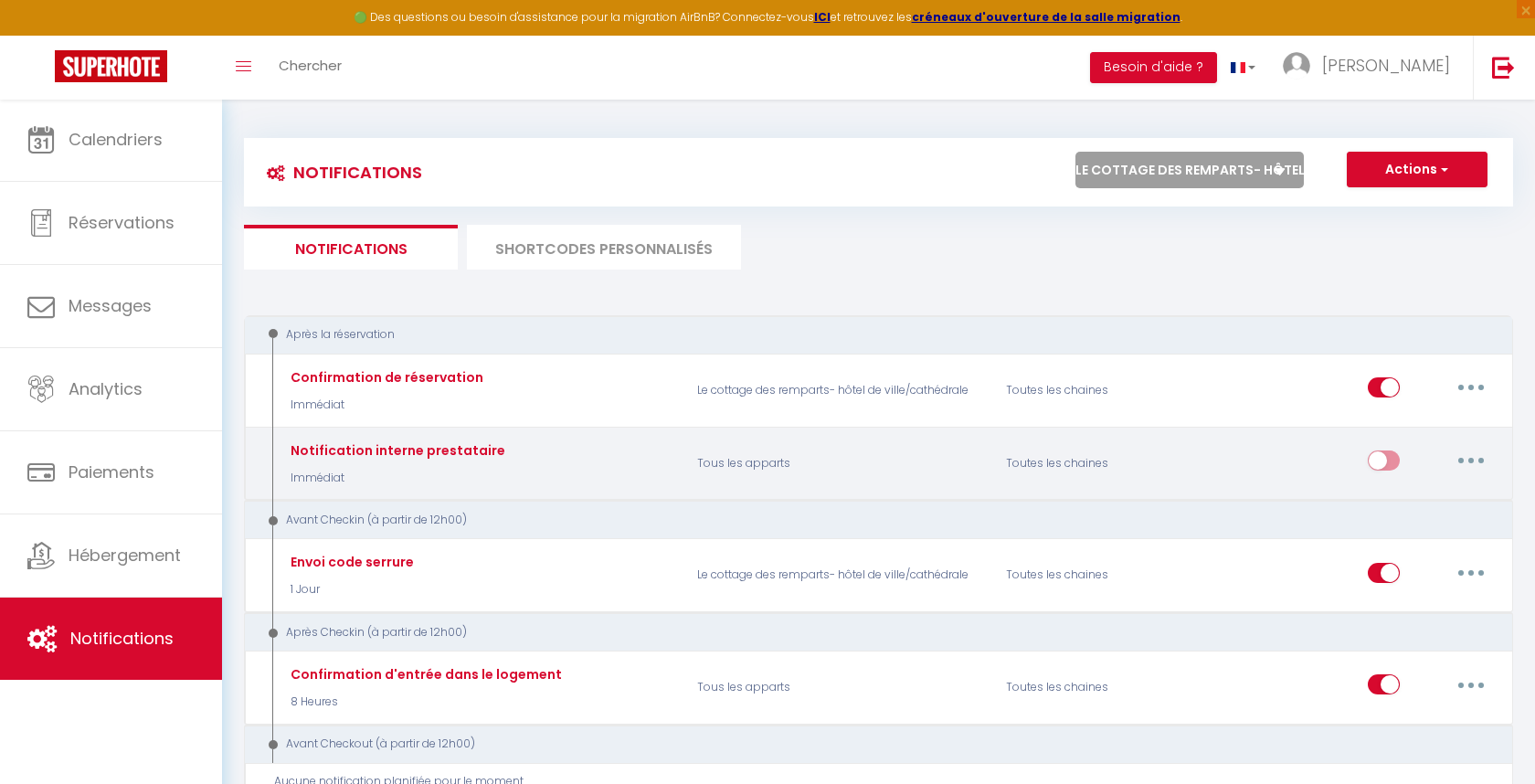
checkbox input "false"
radio input "true"
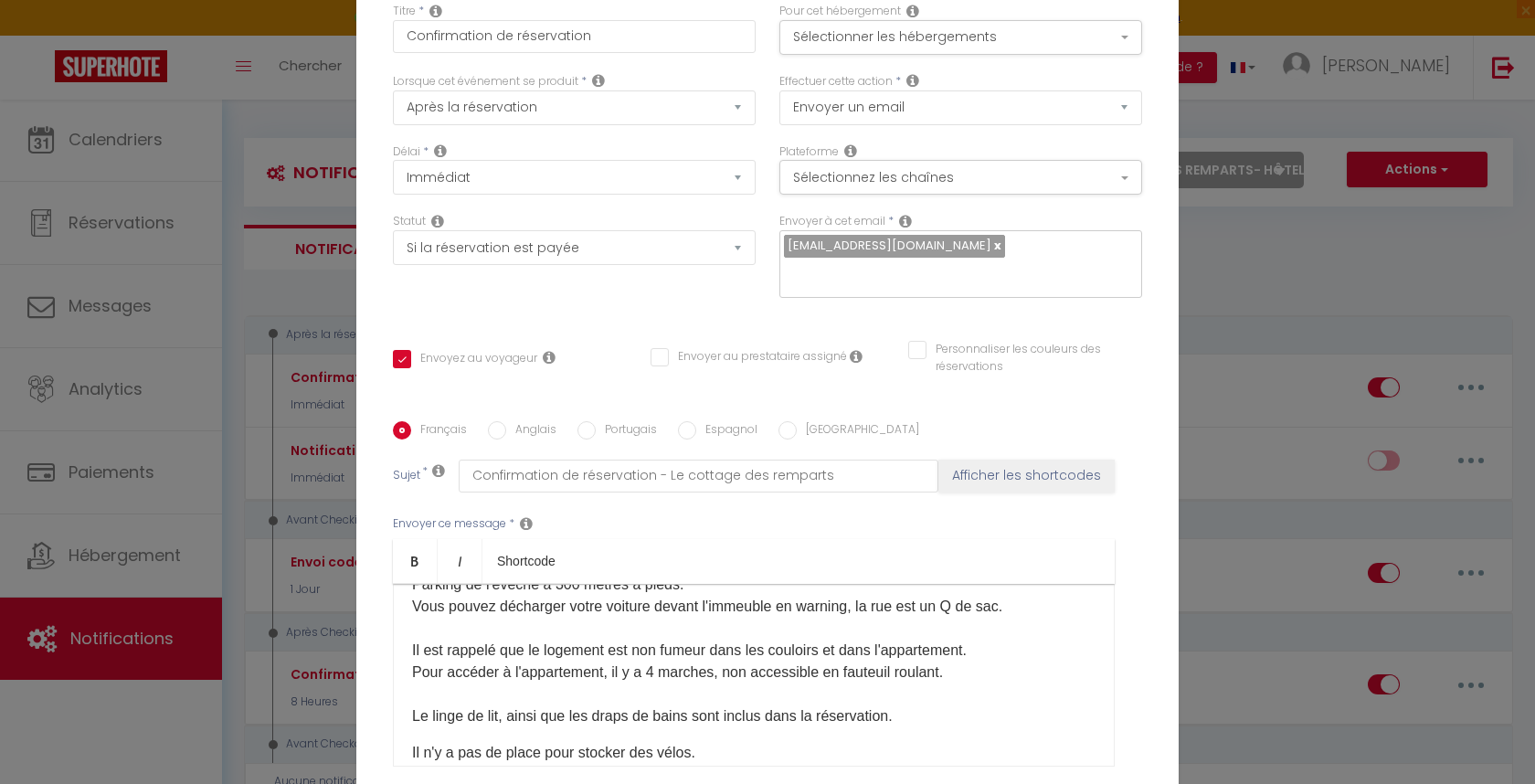
scroll to position [188, 0]
drag, startPoint x: 722, startPoint y: 509, endPoint x: 618, endPoint y: 507, distance: 104.0
click at [618, 507] on p "Vous recevrez la veille de votre arrivée à 20h les codes d'accès pour arriver e…" at bounding box center [754, 608] width 683 height 241
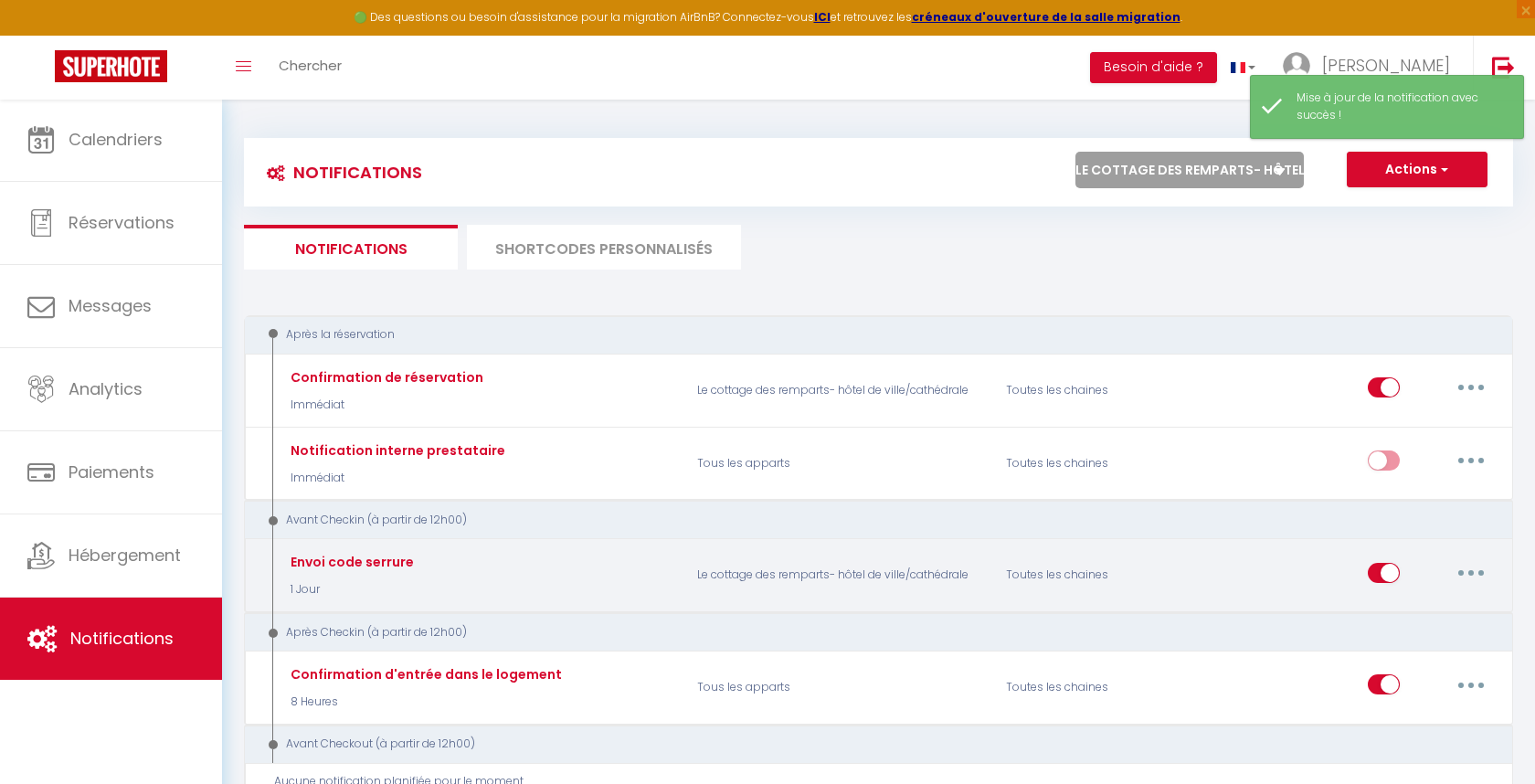
click at [1477, 564] on button "button" at bounding box center [1472, 572] width 52 height 29
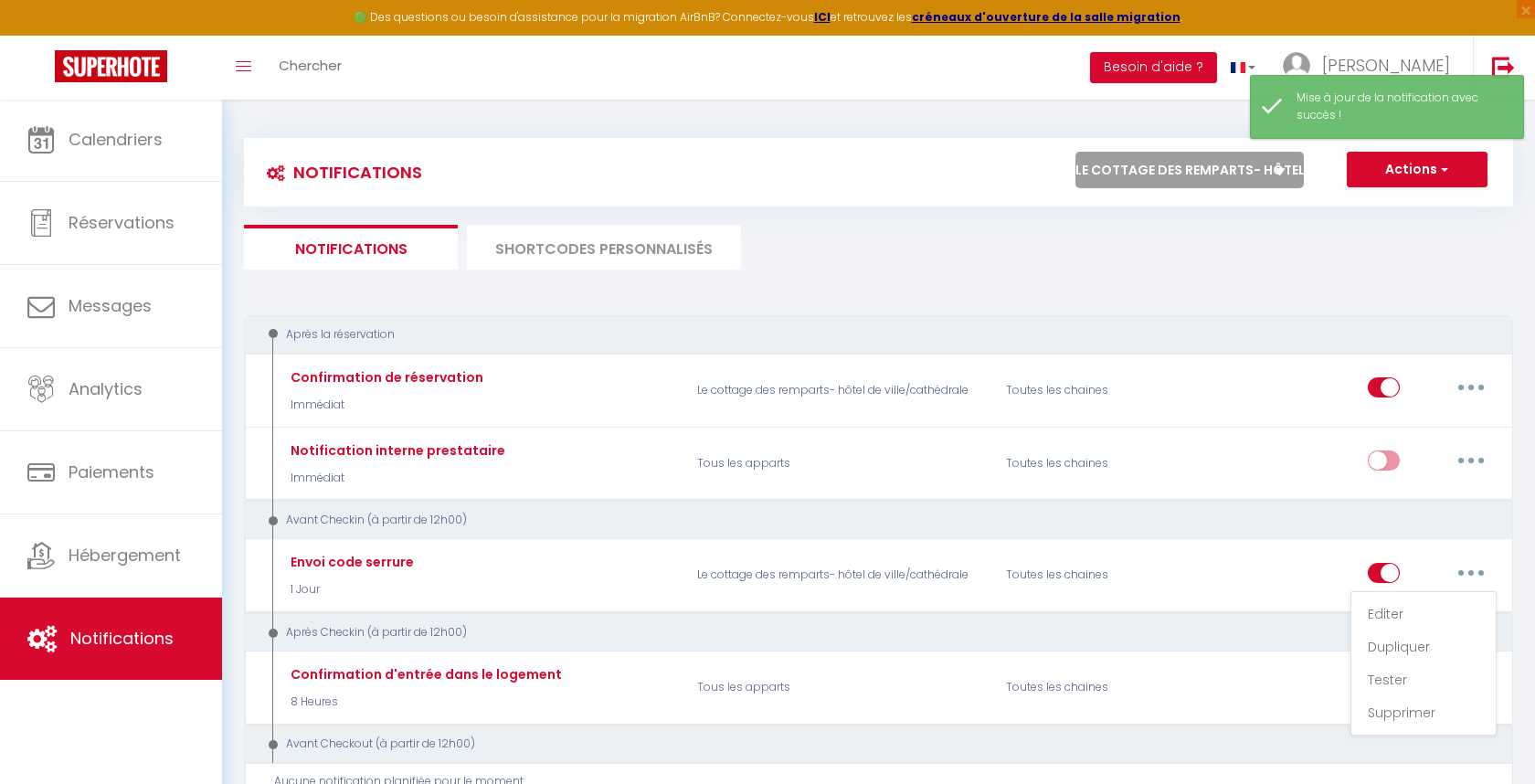
click at [1432, 613] on link "Editer" at bounding box center [1424, 614] width 135 height 31
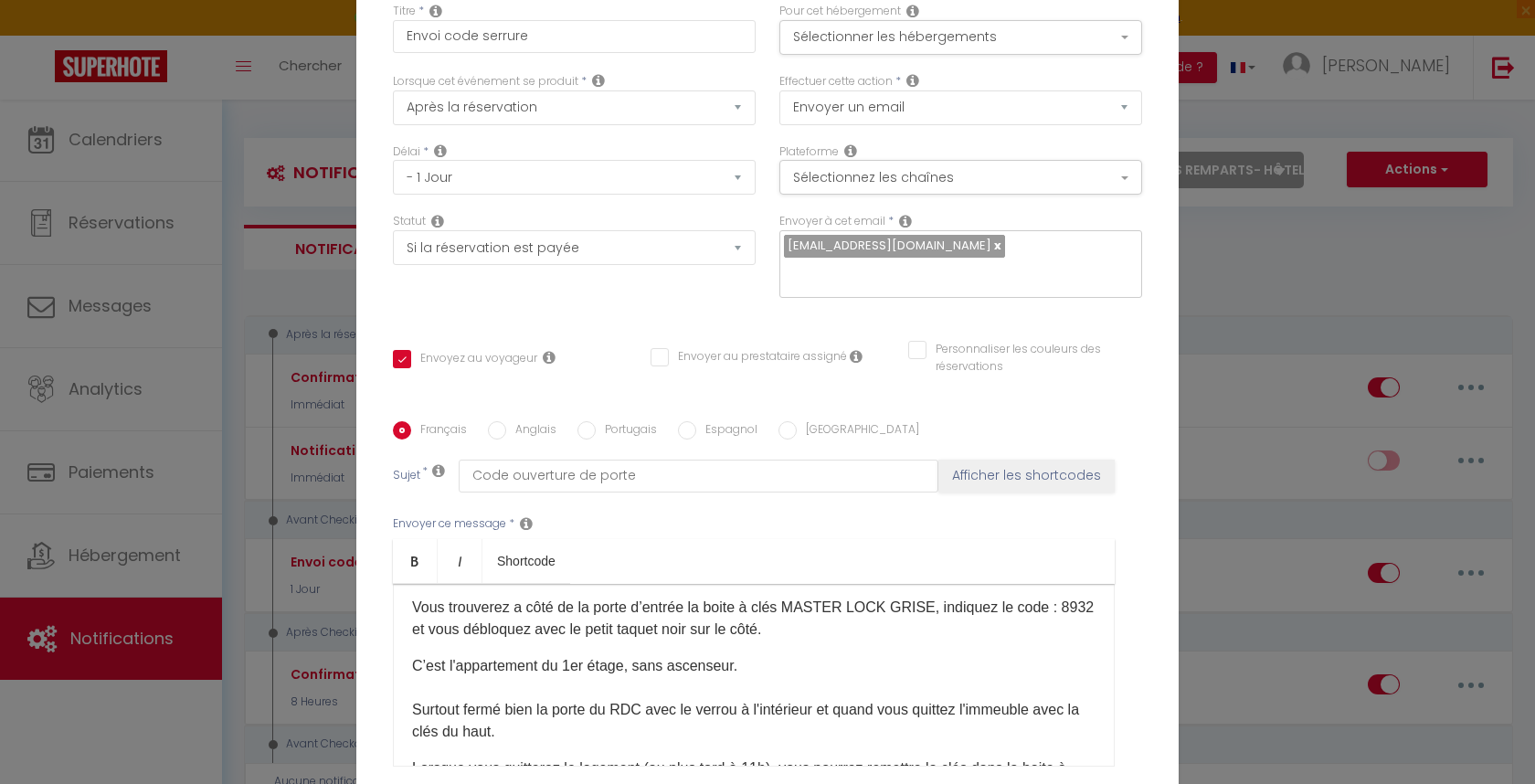
scroll to position [121, 0]
